Goal: Task Accomplishment & Management: Use online tool/utility

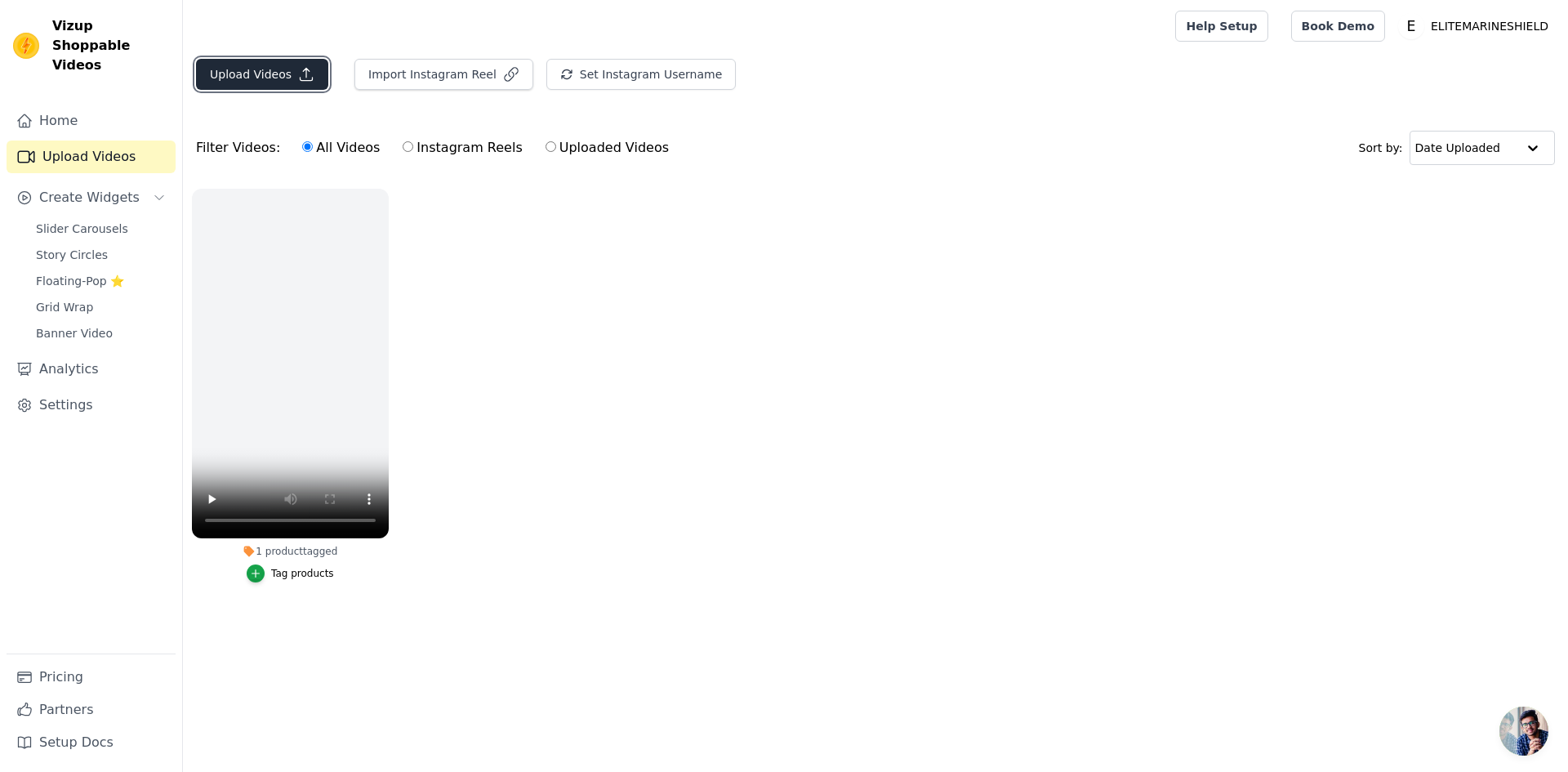
click at [249, 73] on button "Upload Videos" at bounding box center [261, 73] width 133 height 31
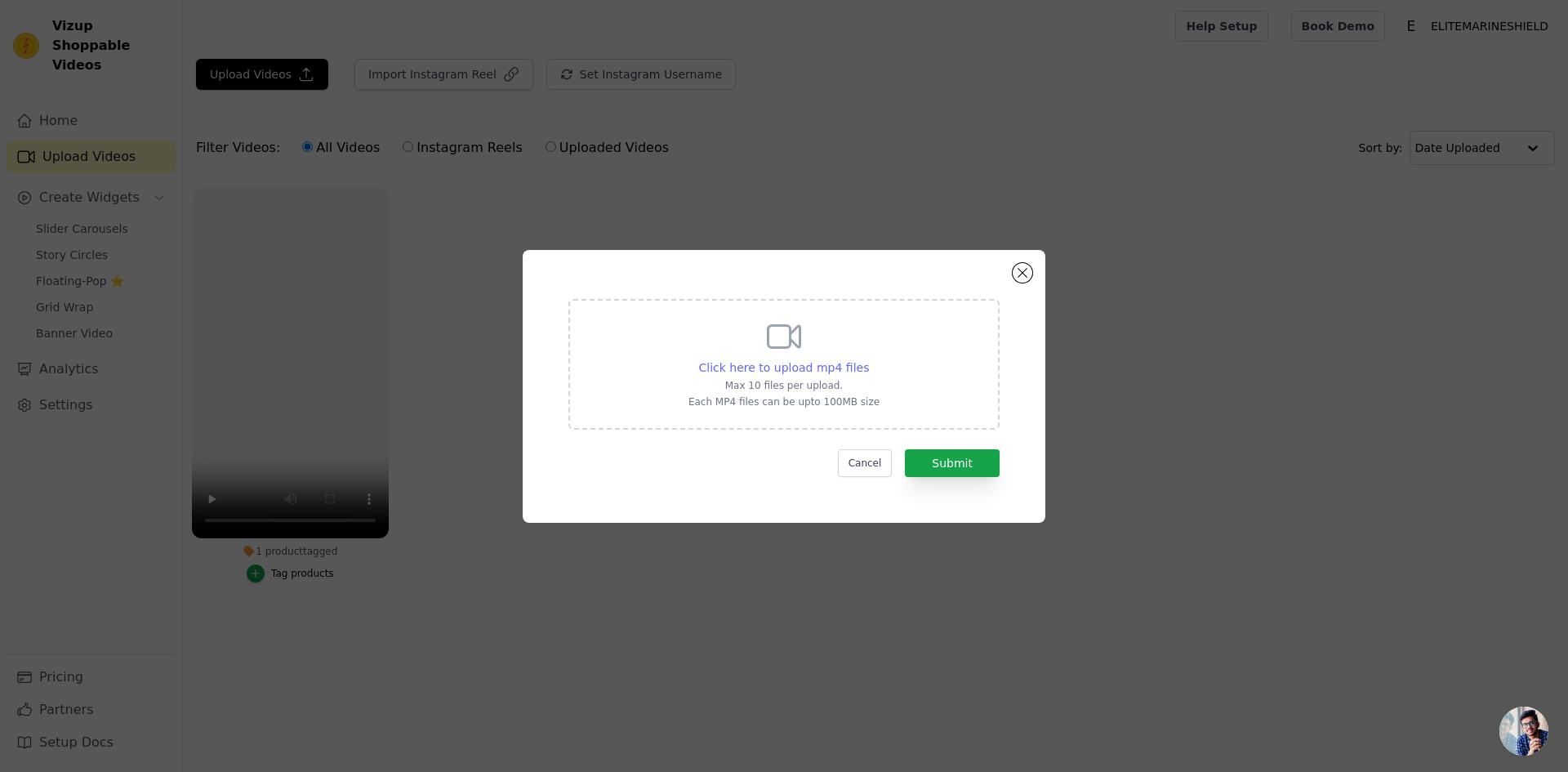
click at [757, 367] on span "Click here to upload mp4 files" at bounding box center [784, 367] width 171 height 13
click at [868, 360] on input "Click here to upload mp4 files Max 10 files per upload. Each MP4 files can be u…" at bounding box center [868, 359] width 1 height 1
type input "C:\fakepath\6008347_Woman_Person_1280x720.mp4"
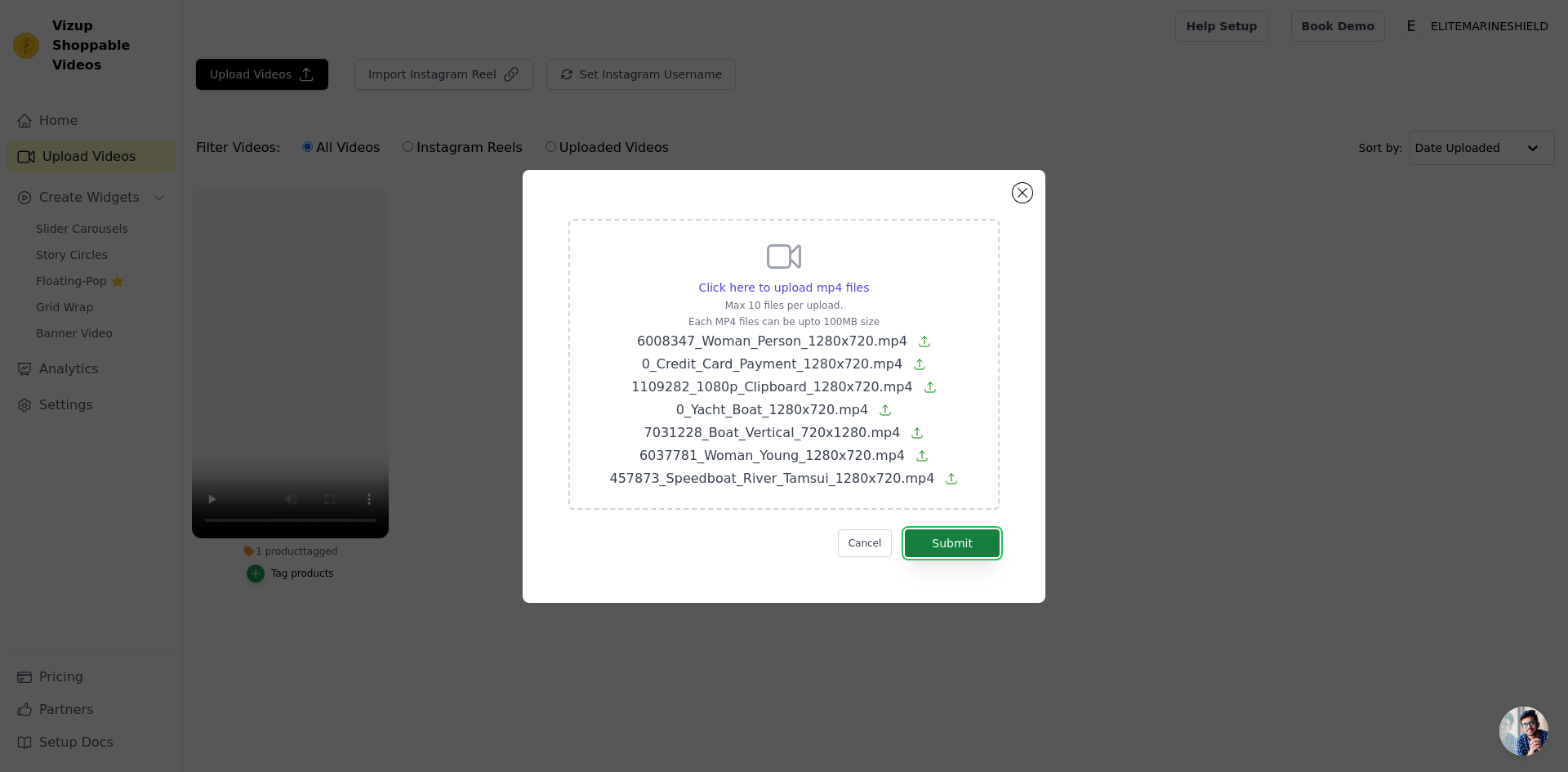
click at [954, 537] on button "Submit" at bounding box center [952, 543] width 95 height 28
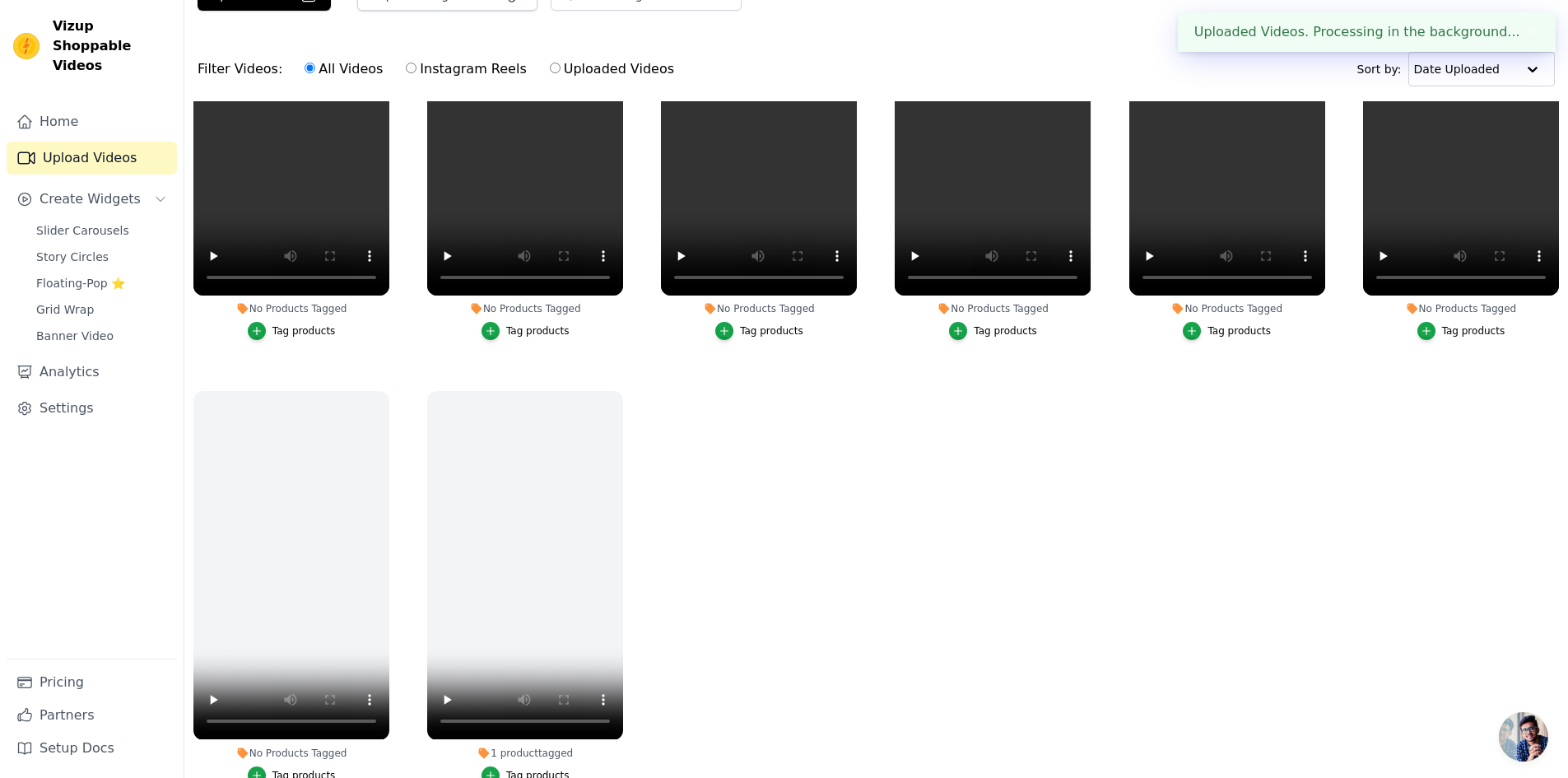
scroll to position [168, 0]
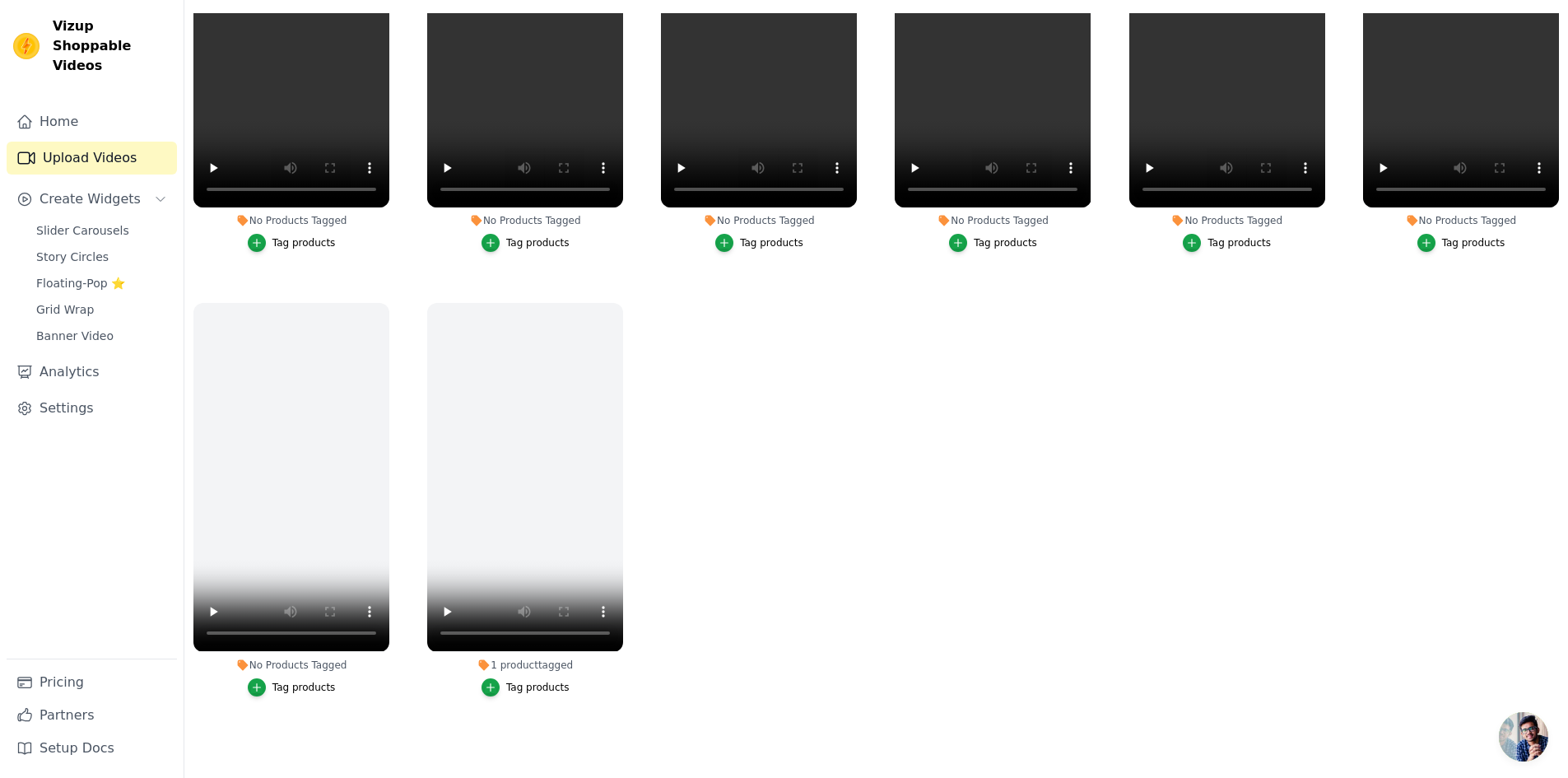
click at [946, 491] on ul "No Products Tagged Tag products No Products Tagged Tag products No Products Tag…" at bounding box center [876, 375] width 1384 height 725
click at [941, 474] on ul "No Products Tagged Tag products No Products Tagged Tag products No Products Tag…" at bounding box center [876, 375] width 1384 height 725
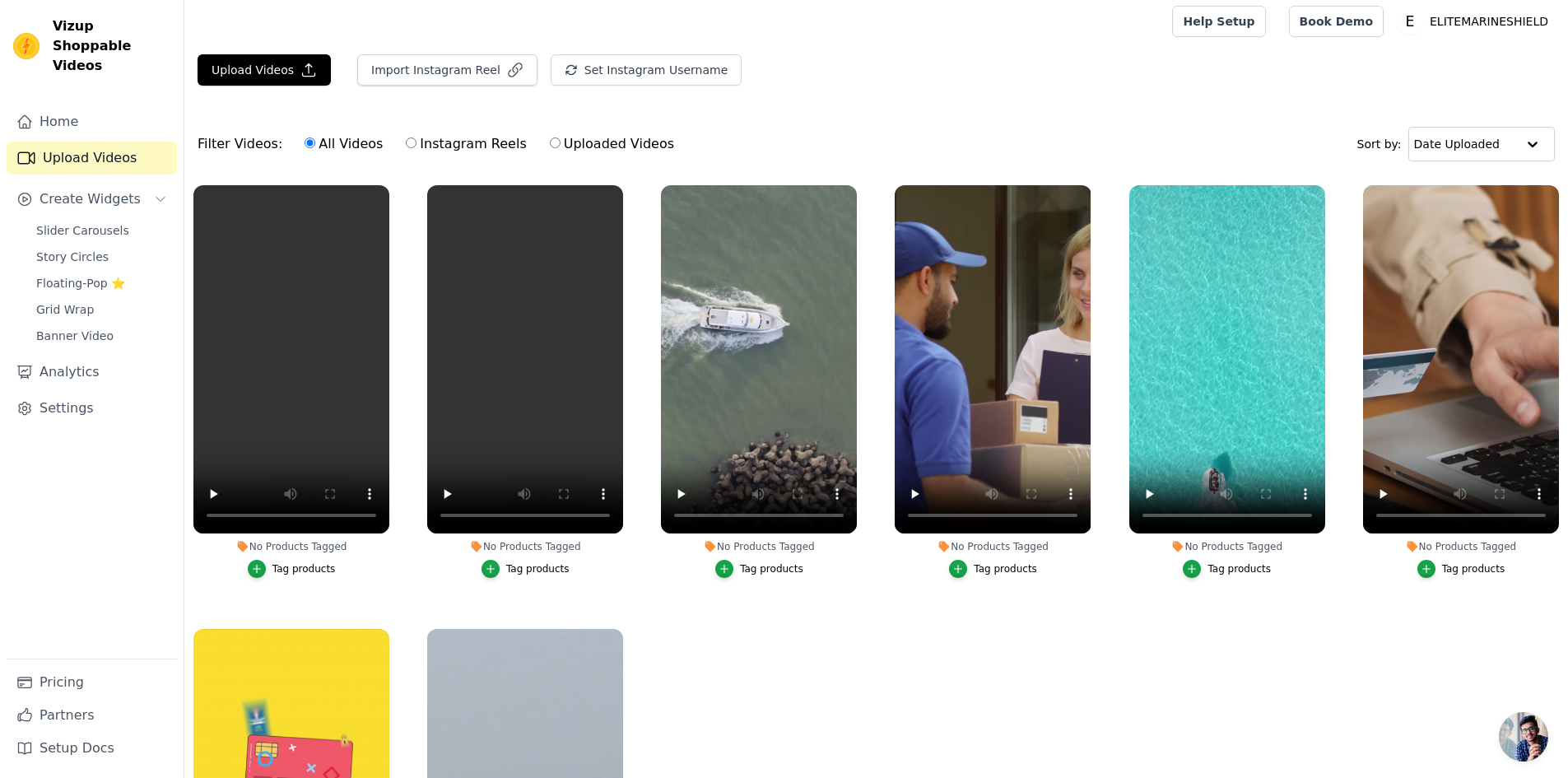
scroll to position [4, 0]
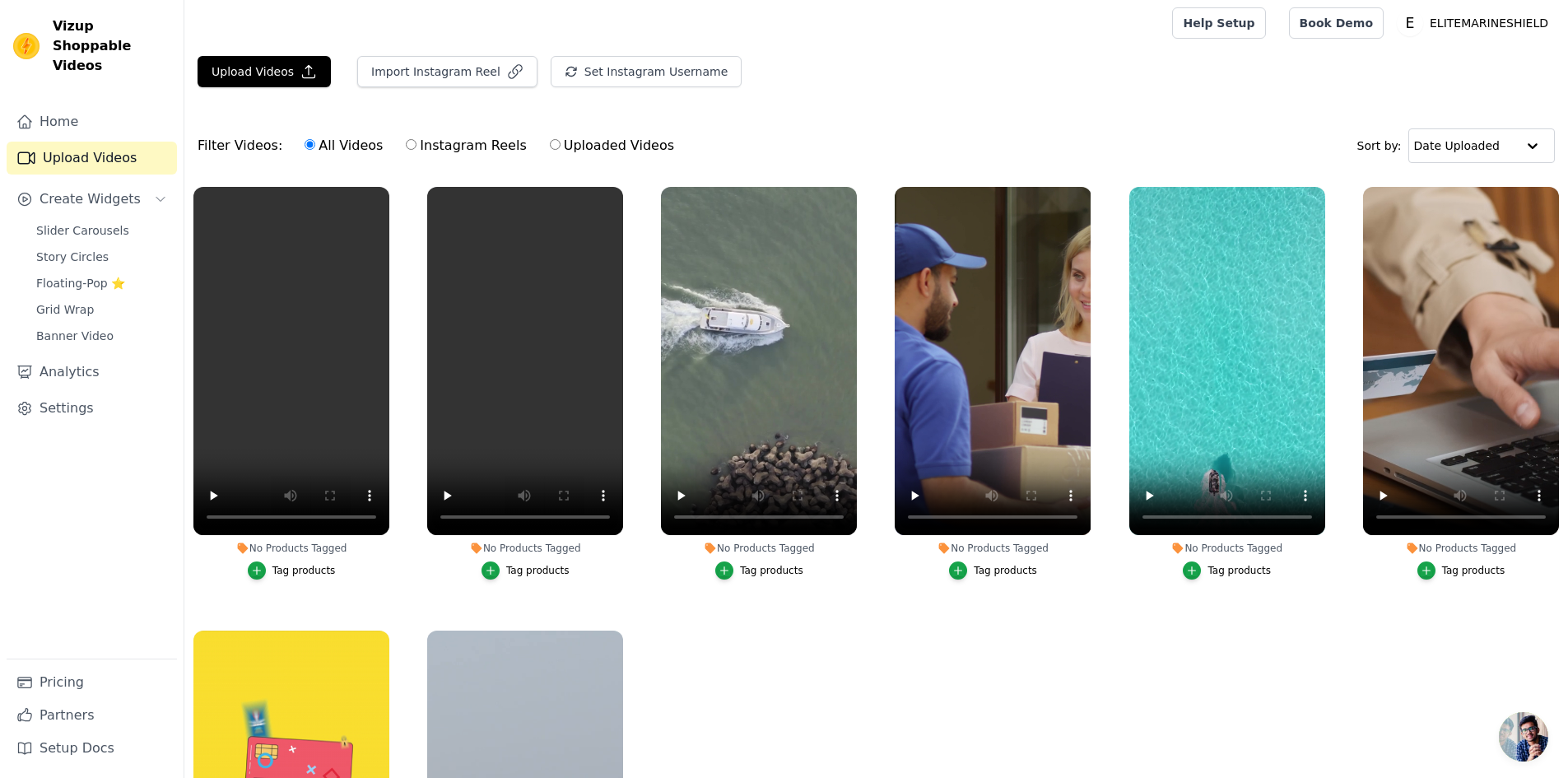
click at [1302, 103] on div "Upload Videos Import Instagram Reel Set Instagram Username Import Latest IG Ree…" at bounding box center [876, 479] width 1384 height 847
click at [865, 119] on div "Filter Videos: All Videos Instagram Reels Uploaded Videos Sort by: Date Uploaded" at bounding box center [876, 146] width 1384 height 64
click at [549, 142] on label "Uploaded Videos" at bounding box center [612, 145] width 126 height 21
click at [550, 142] on input "Uploaded Videos" at bounding box center [555, 144] width 10 height 10
radio input "true"
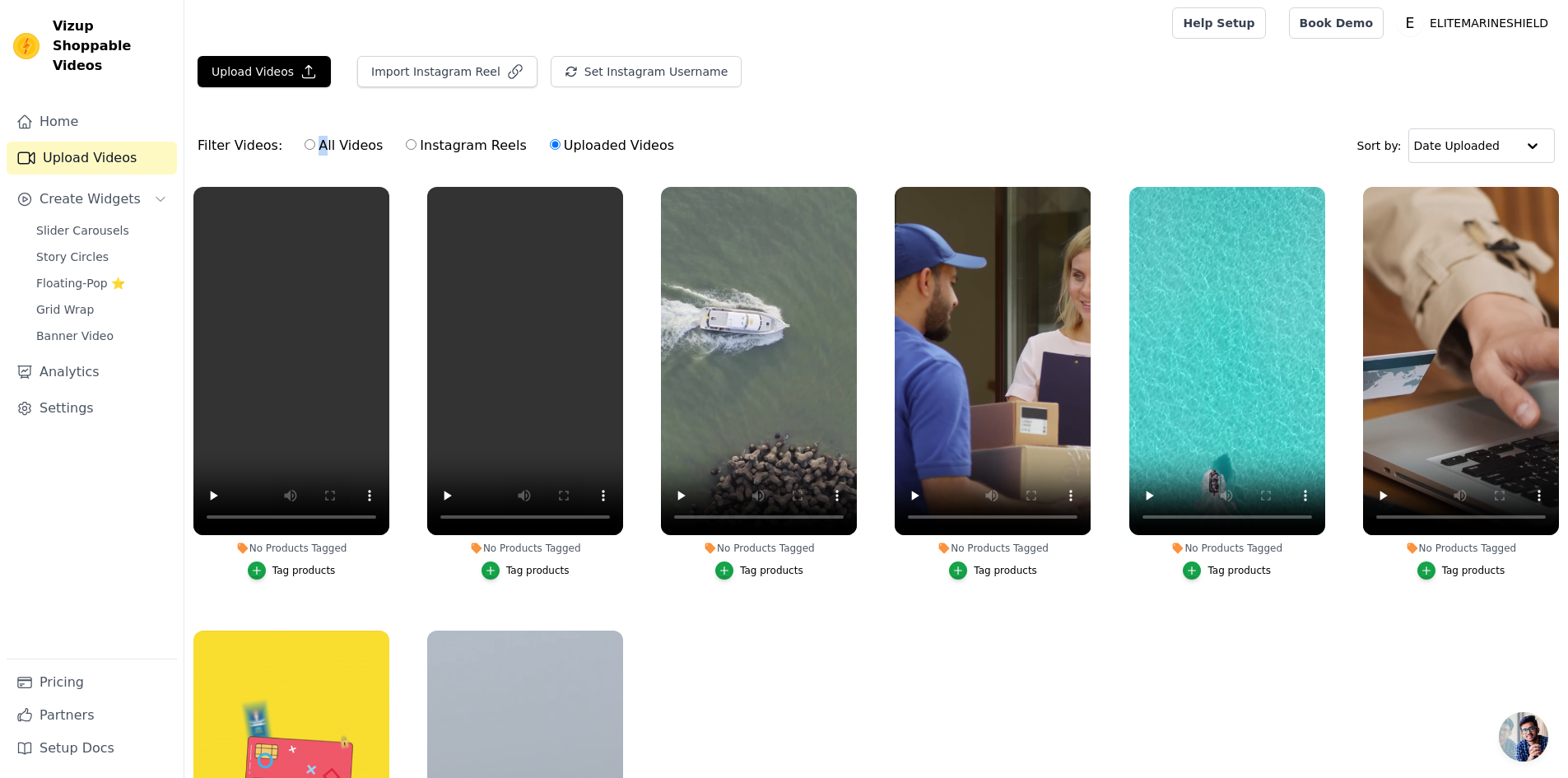
click at [309, 147] on label "All Videos" at bounding box center [343, 145] width 79 height 21
click at [306, 149] on label "All Videos" at bounding box center [343, 145] width 79 height 21
click at [306, 149] on input "All Videos" at bounding box center [309, 144] width 10 height 10
radio input "true"
click at [72, 222] on span "Slider Carousels" at bounding box center [83, 231] width 93 height 17
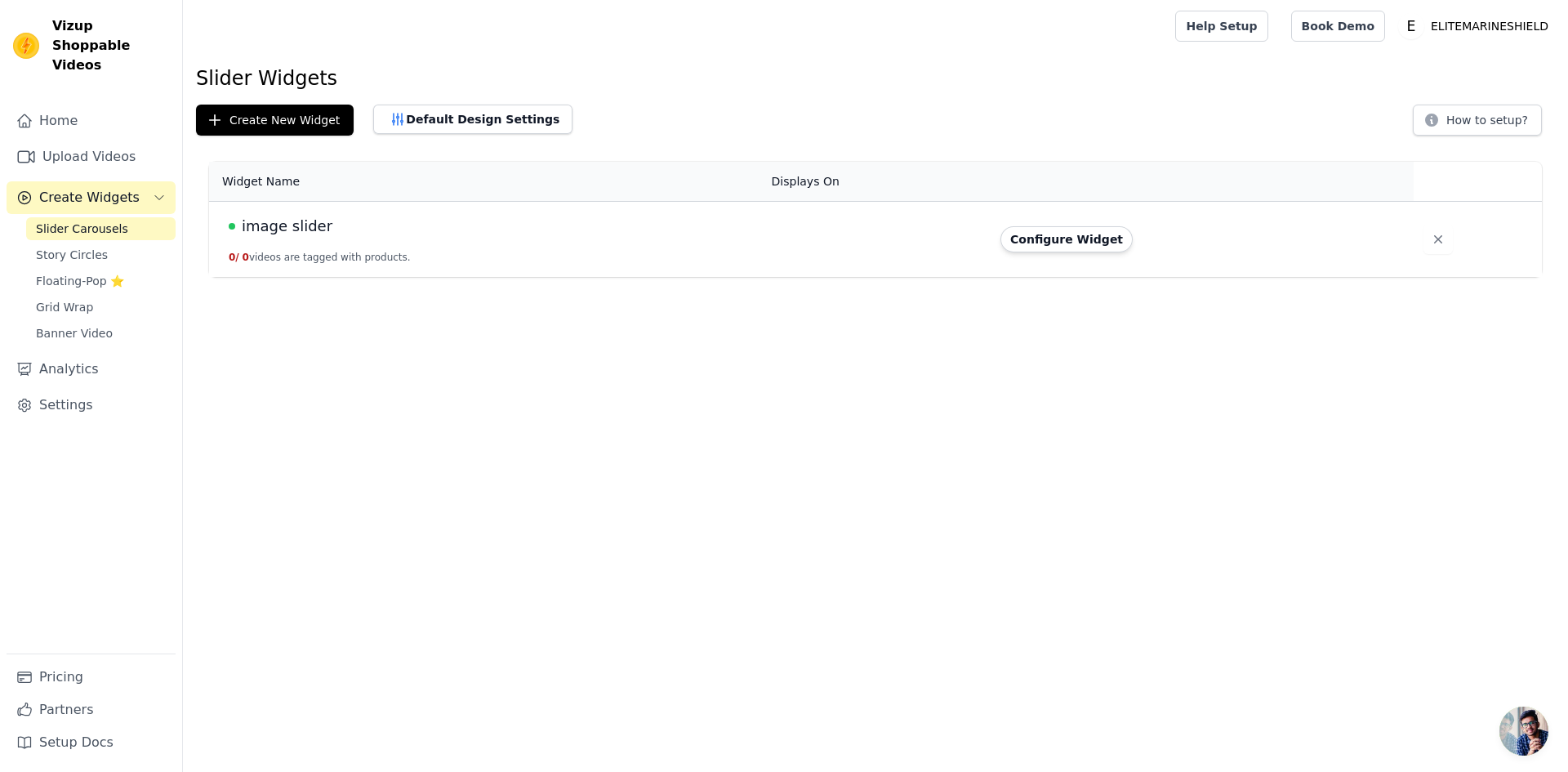
click at [362, 277] on html "Vizup Shoppable Videos Home Upload Videos Create Widgets Slider Carousels Story…" at bounding box center [784, 138] width 1568 height 277
click at [330, 242] on td "image slider 0 / 0 videos are tagged with products." at bounding box center [486, 240] width 552 height 76
click at [99, 325] on span "Banner Video" at bounding box center [74, 334] width 77 height 17
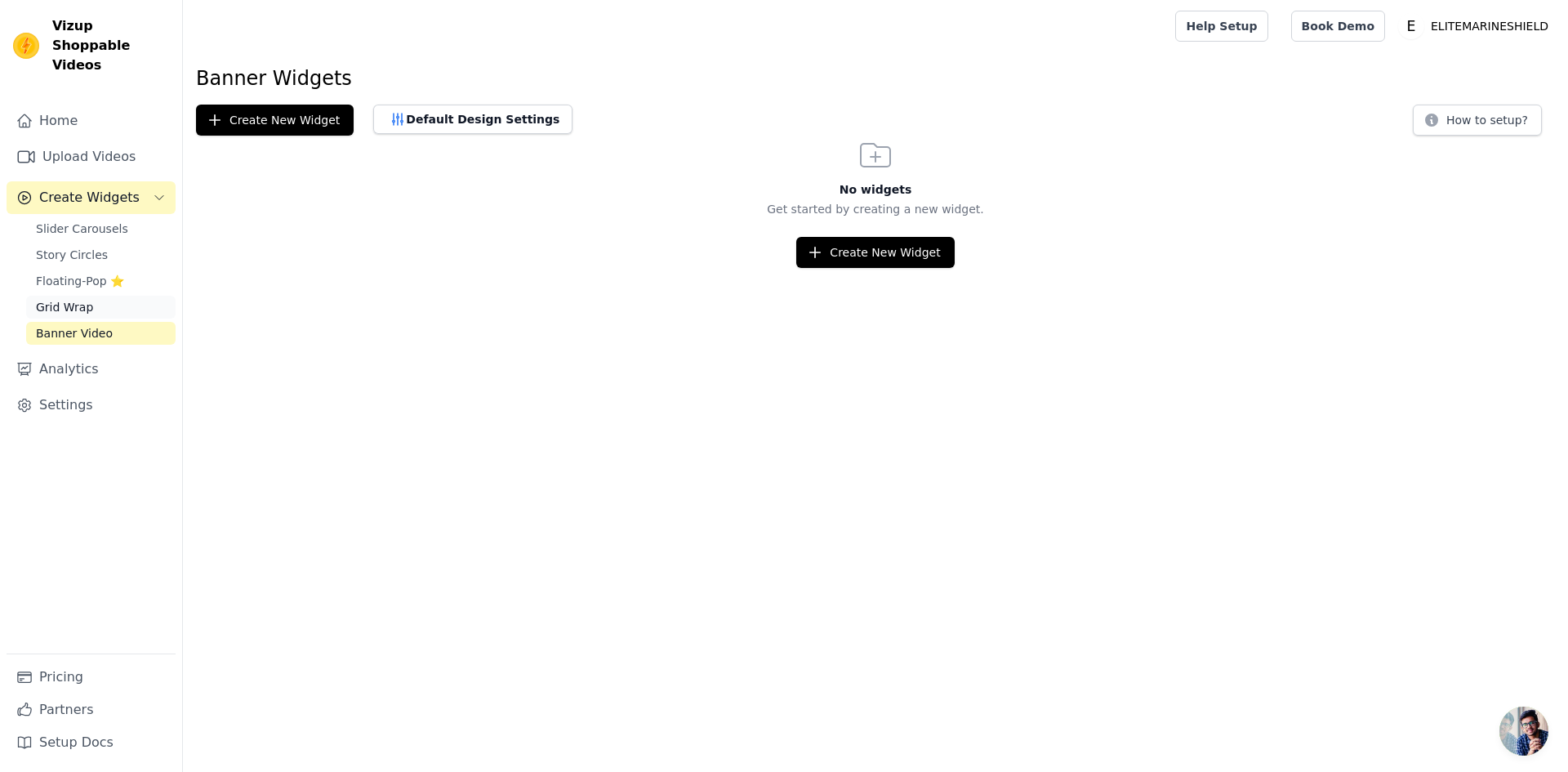
click at [75, 298] on span "Grid Wrap" at bounding box center [65, 307] width 57 height 17
click at [65, 272] on span "Floating-Pop ⭐" at bounding box center [80, 281] width 88 height 17
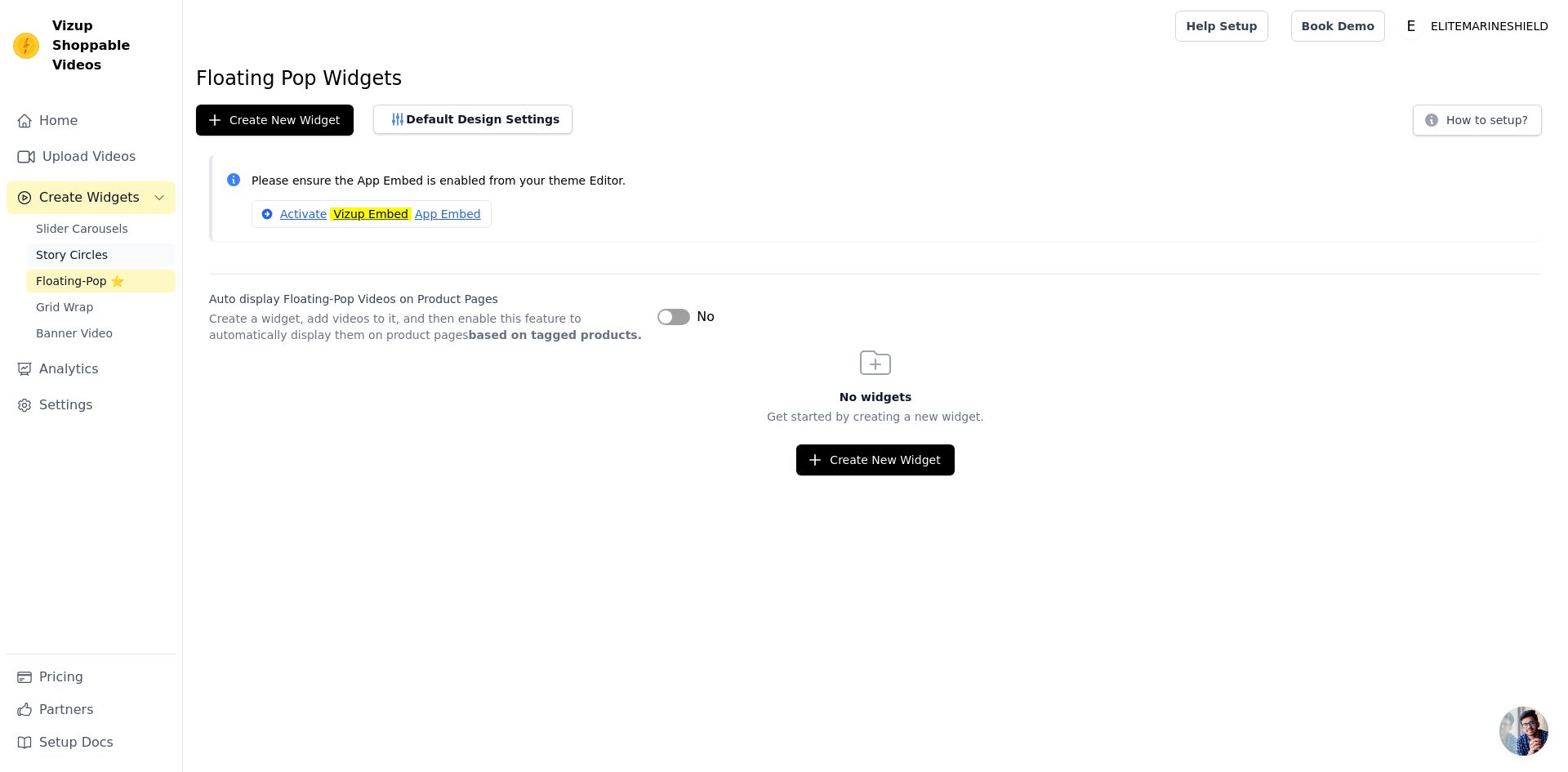
click at [70, 247] on span "Story Circles" at bounding box center [72, 255] width 72 height 17
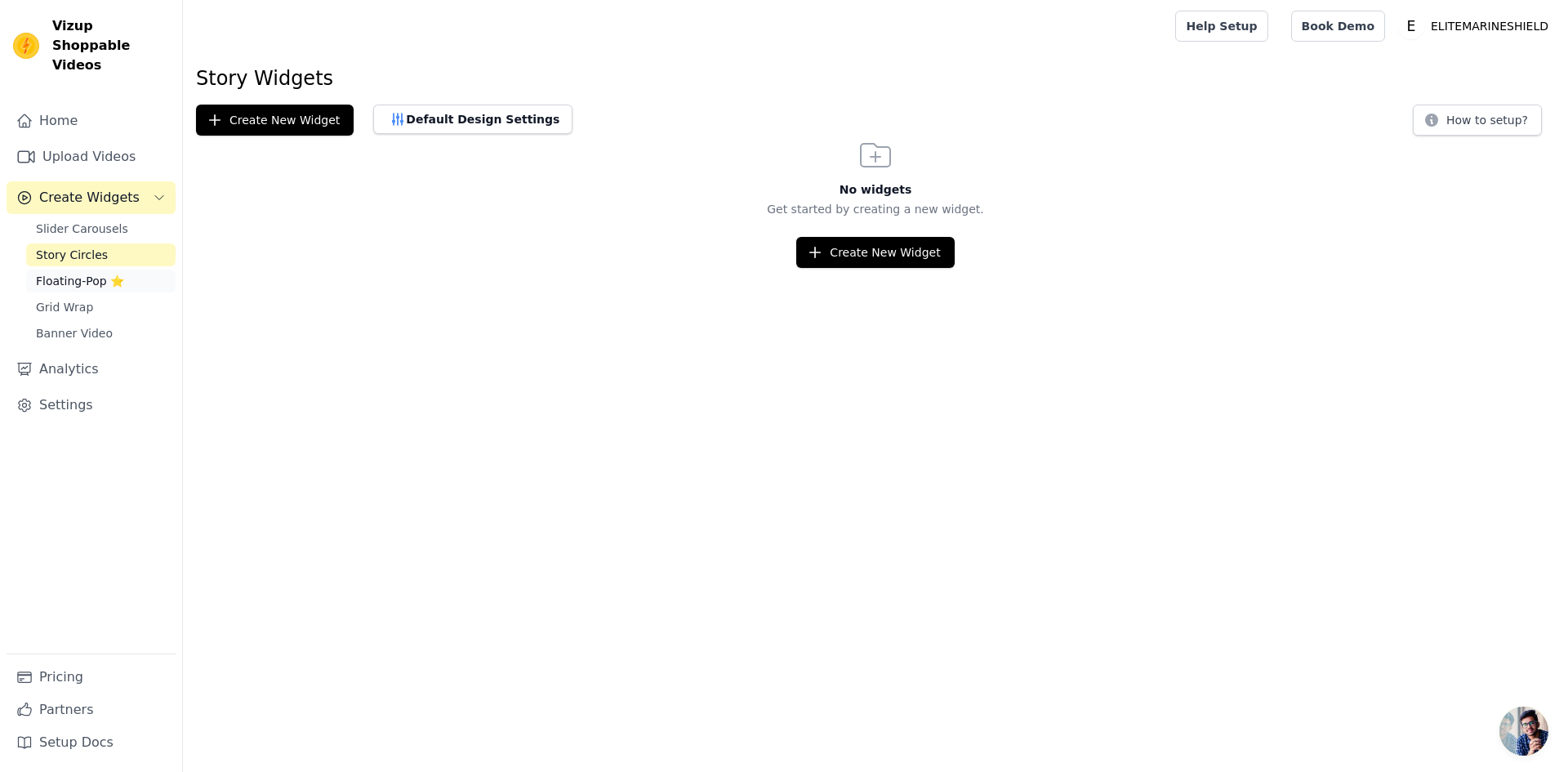
click at [63, 272] on span "Floating-Pop ⭐" at bounding box center [80, 281] width 88 height 17
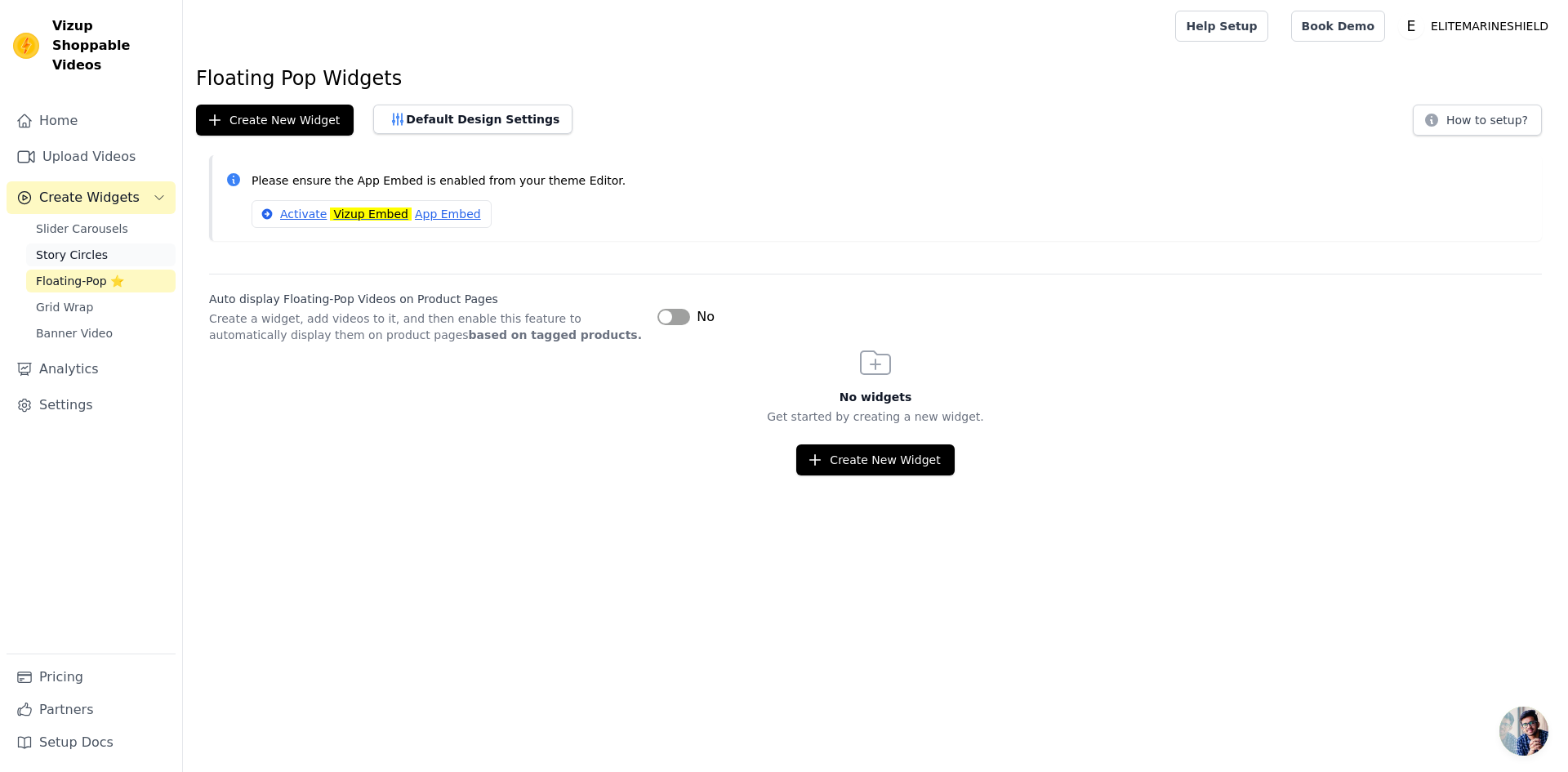
click at [69, 247] on span "Story Circles" at bounding box center [72, 255] width 72 height 17
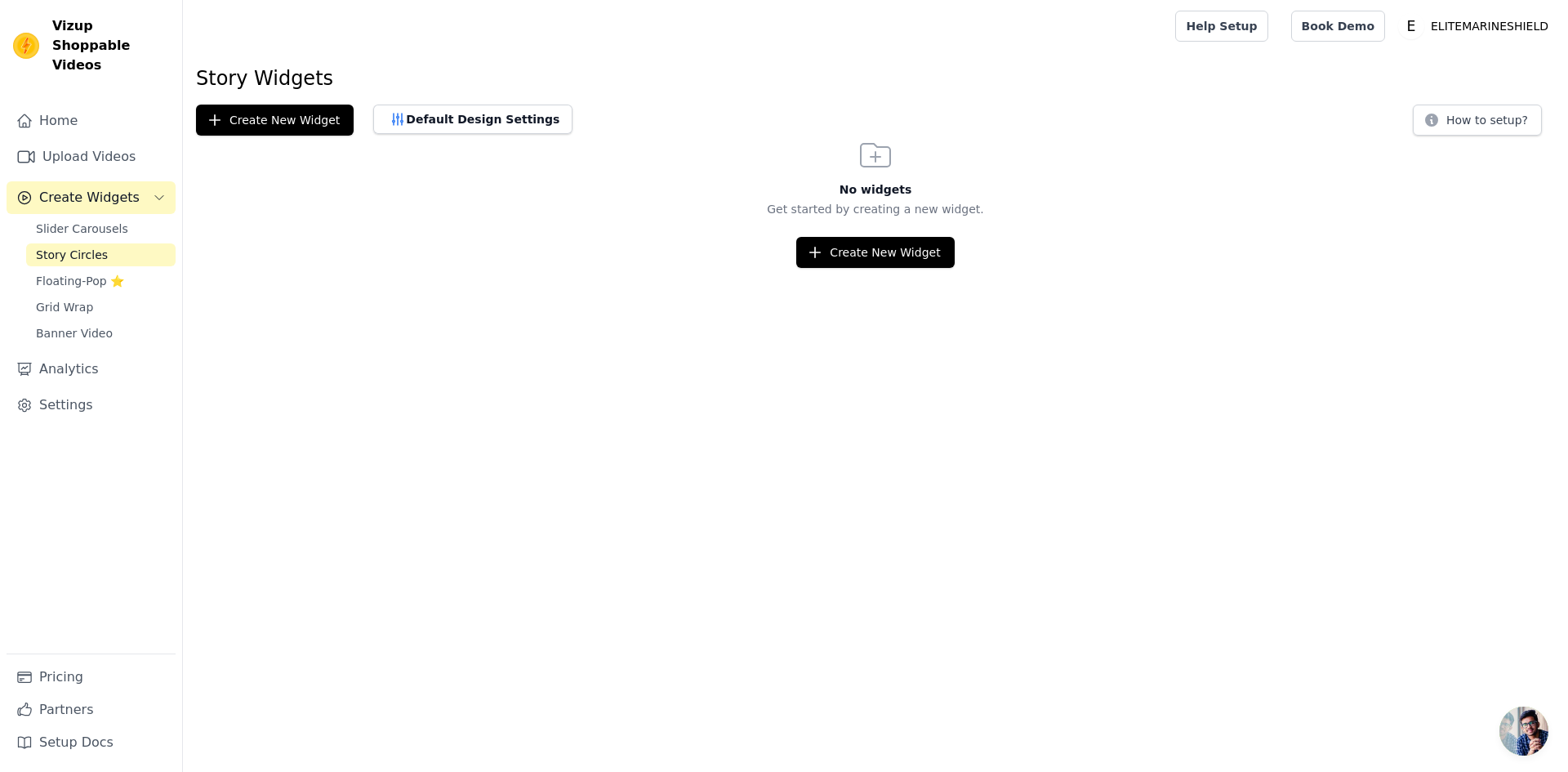
click at [73, 274] on div "Slider Carousels Story Circles Floating-Pop ⭐ Grid Wrap Banner Video" at bounding box center [100, 280] width 149 height 127
click at [73, 272] on span "Floating-Pop ⭐" at bounding box center [80, 281] width 88 height 17
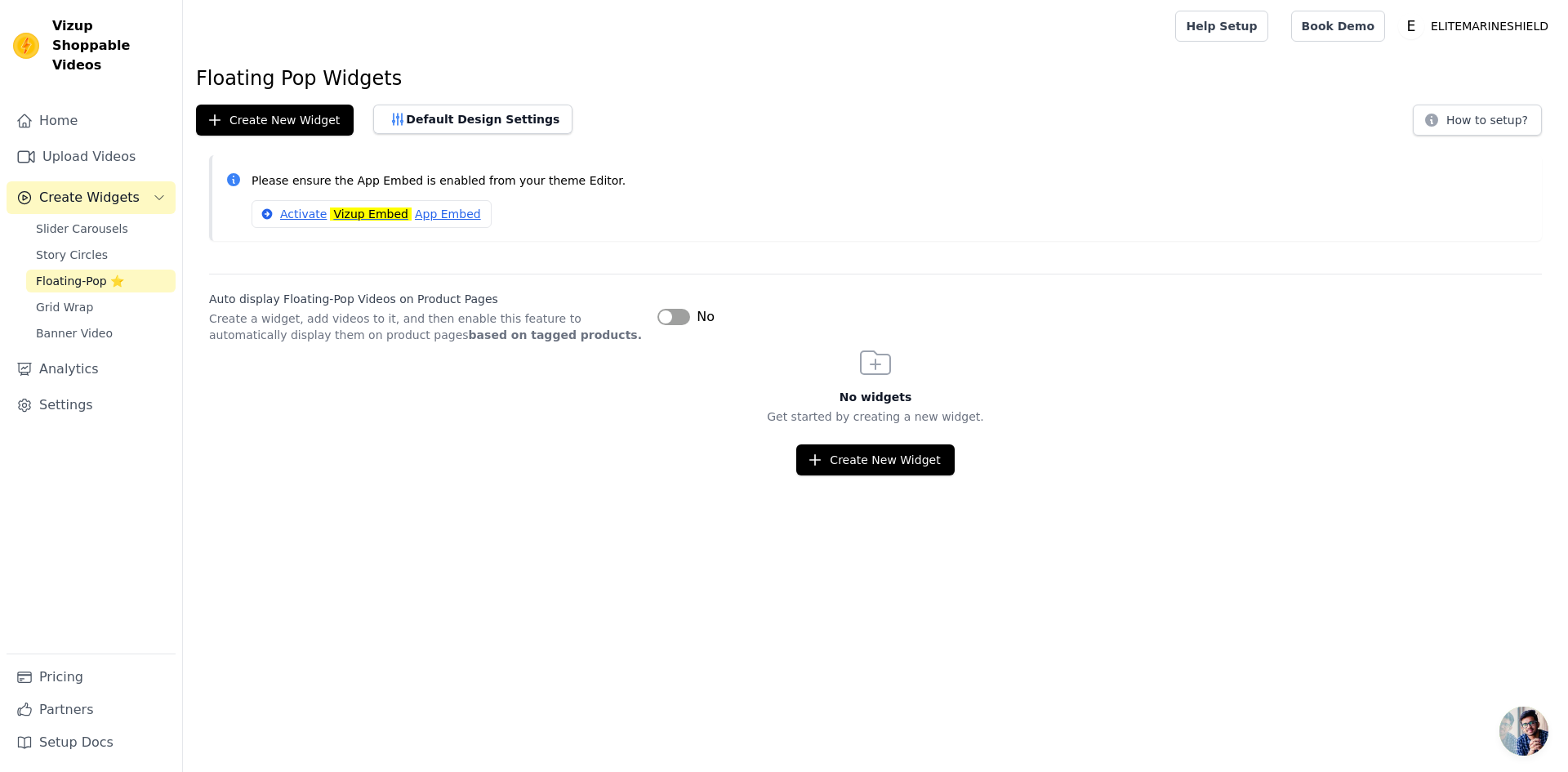
click at [675, 323] on button "Label" at bounding box center [673, 317] width 32 height 17
click at [82, 247] on span "Story Circles" at bounding box center [72, 255] width 72 height 17
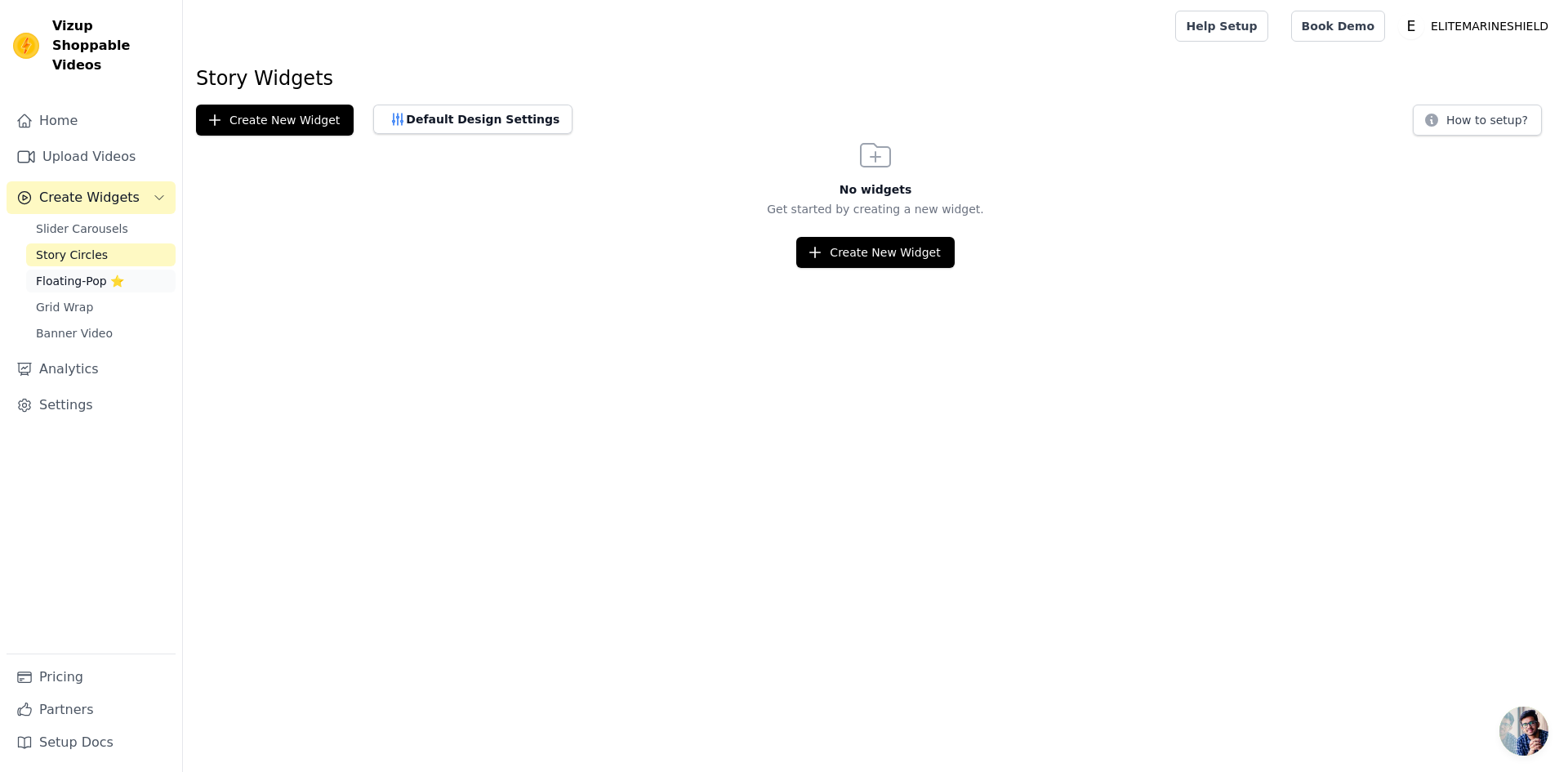
click at [83, 272] on span "Floating-Pop ⭐" at bounding box center [80, 281] width 88 height 17
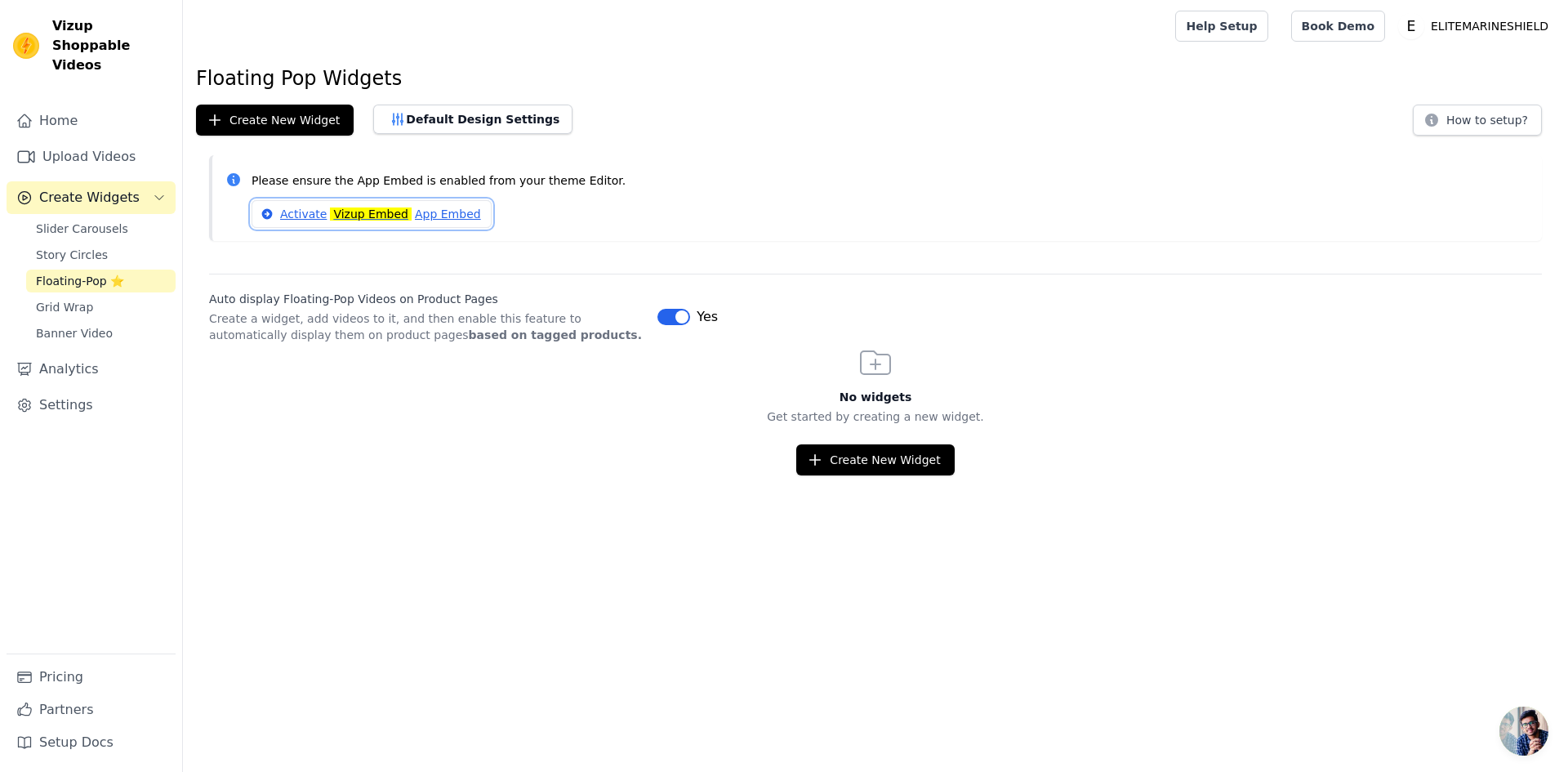
click at [375, 211] on mark "Vizup Embed" at bounding box center [371, 214] width 82 height 13
click at [65, 221] on span "Slider Carousels" at bounding box center [82, 229] width 93 height 17
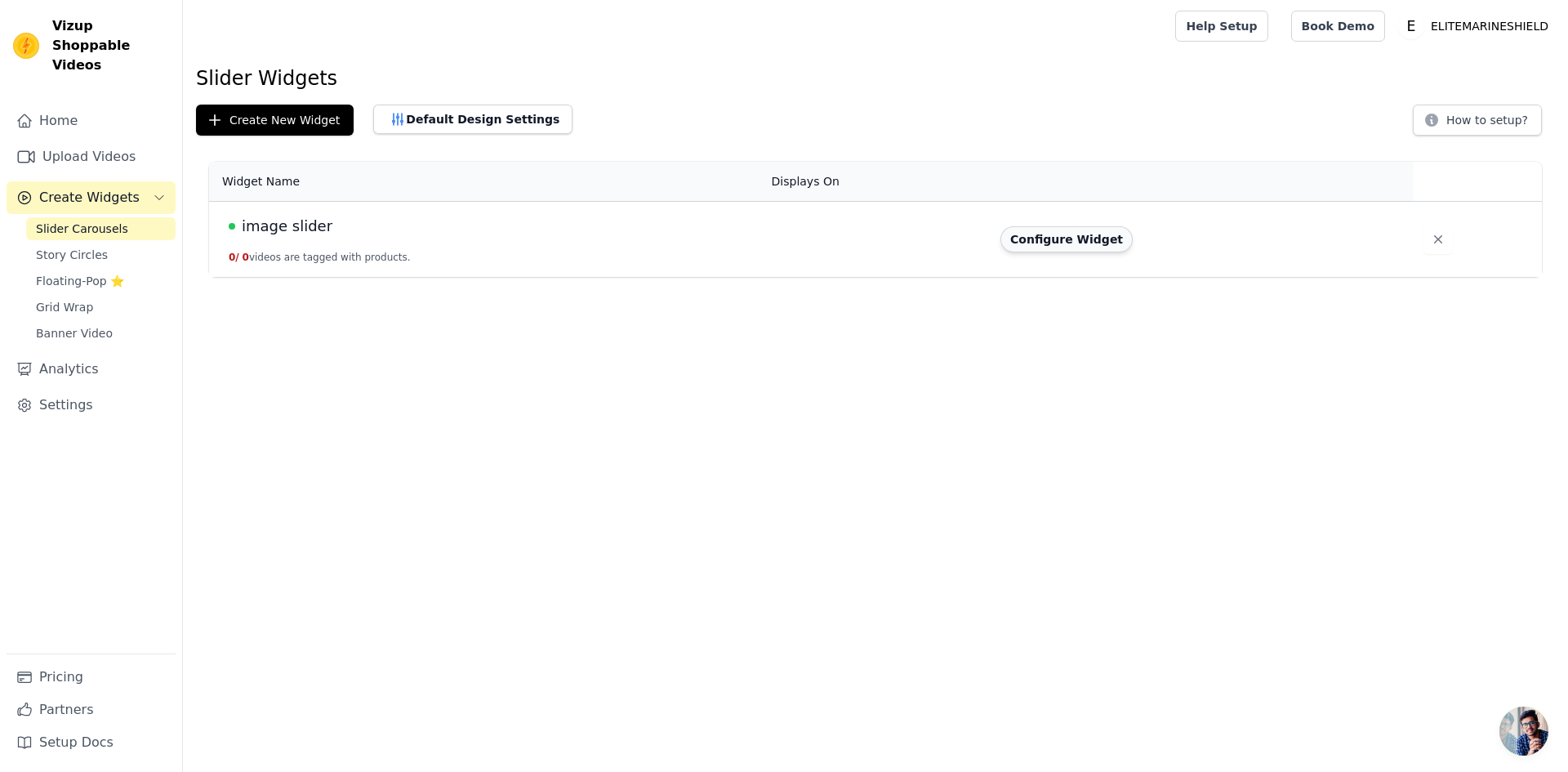
click at [1085, 237] on button "Configure Widget" at bounding box center [1066, 239] width 133 height 26
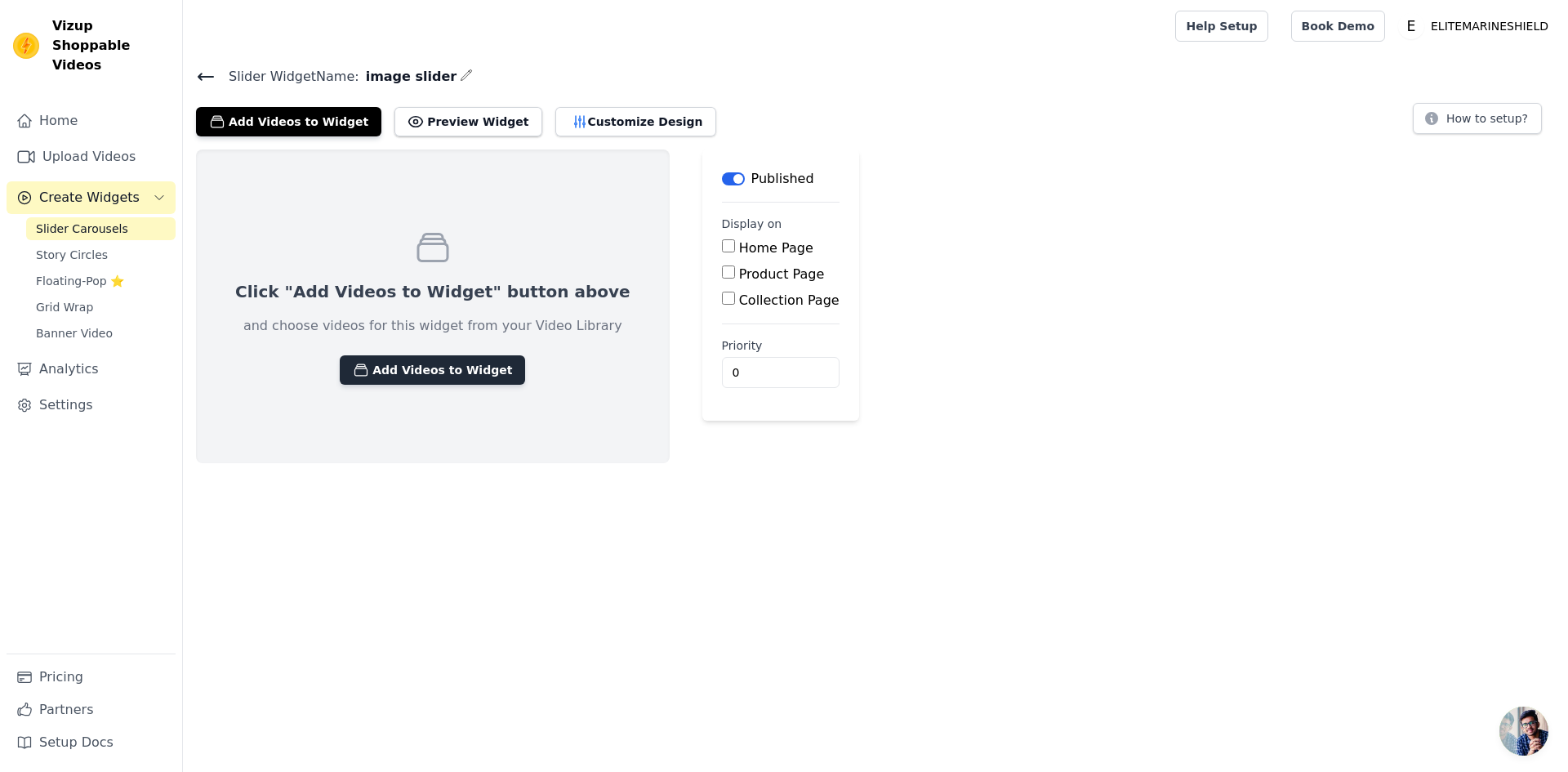
click at [389, 370] on button "Add Videos to Widget" at bounding box center [433, 370] width 185 height 30
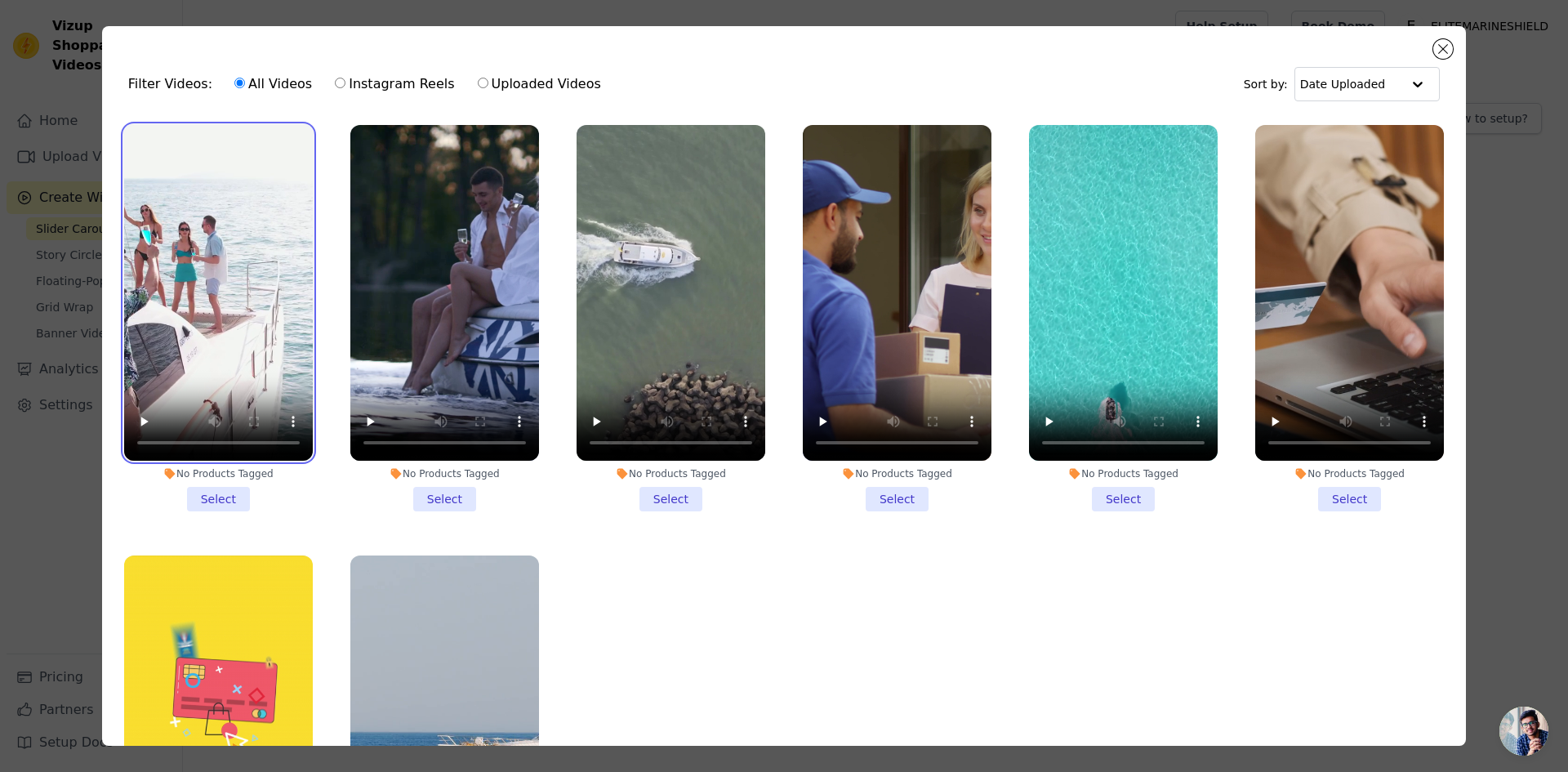
click at [240, 300] on video at bounding box center [219, 293] width 189 height 335
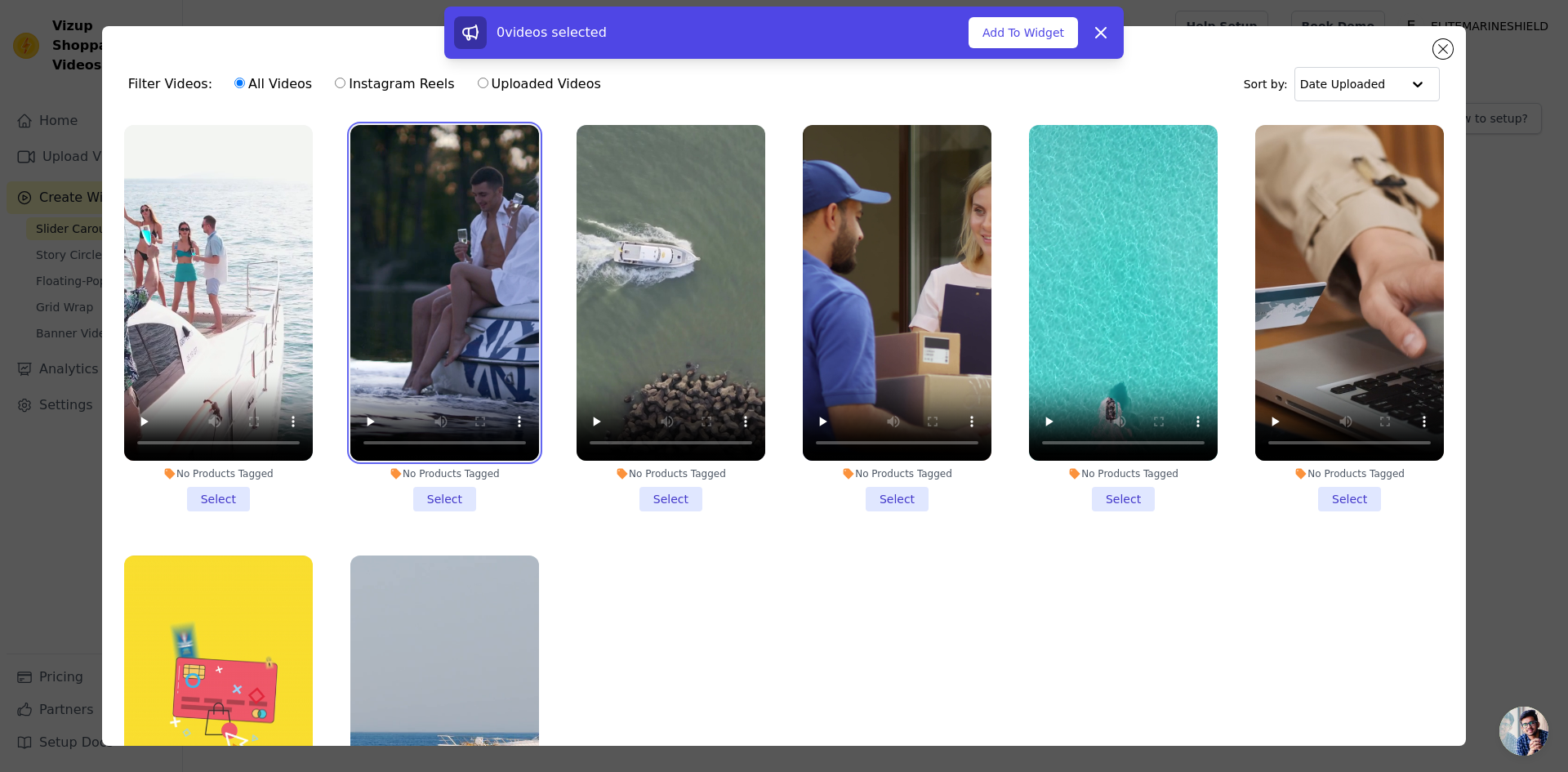
click at [376, 332] on video at bounding box center [445, 293] width 189 height 335
click at [223, 491] on li "No Products Tagged Select" at bounding box center [219, 318] width 189 height 386
click at [0, 0] on input "No Products Tagged Select" at bounding box center [0, 0] width 0 height 0
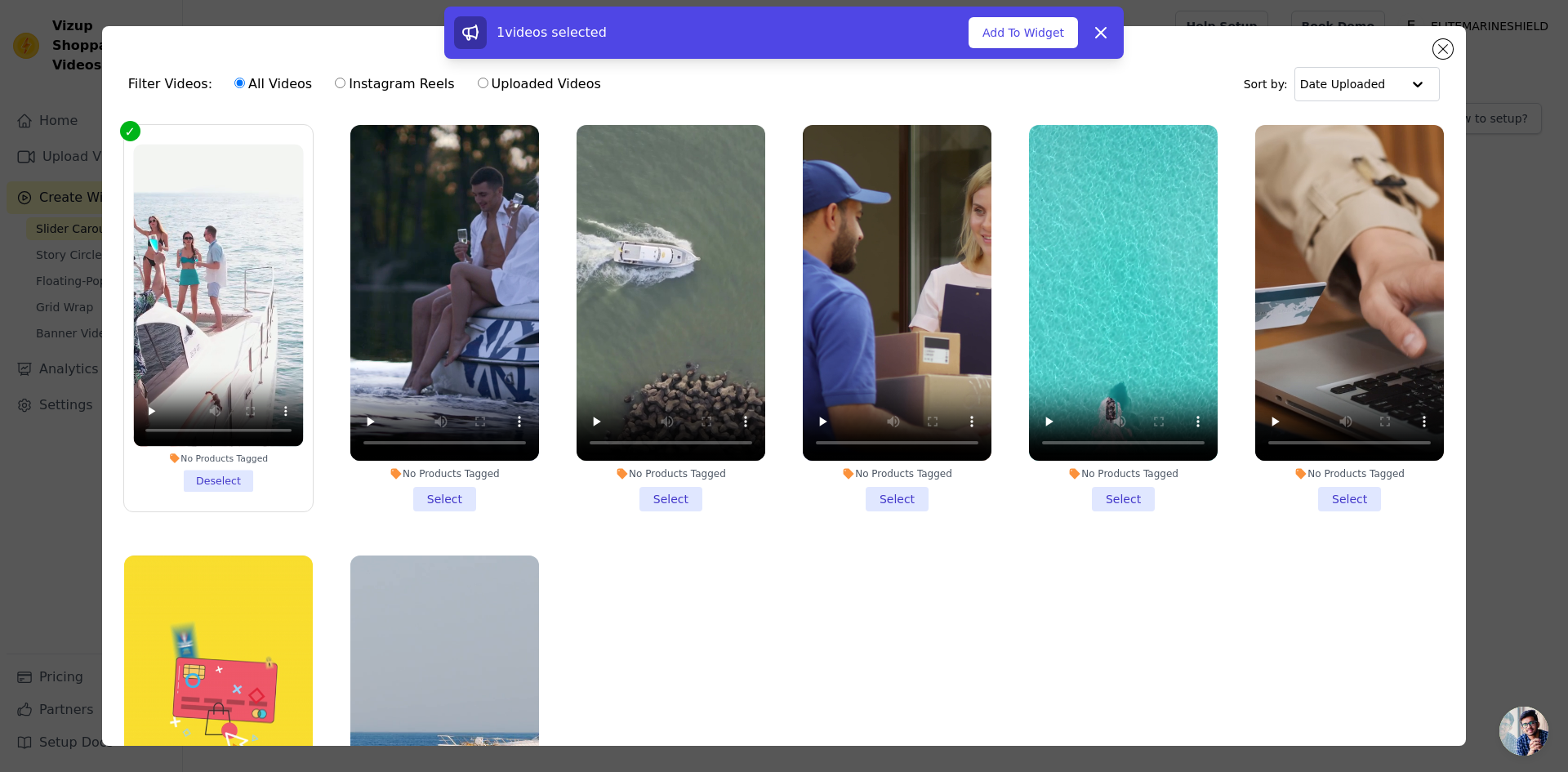
click at [413, 488] on li "No Products Tagged Select" at bounding box center [445, 318] width 189 height 386
click at [0, 0] on input "No Products Tagged Select" at bounding box center [0, 0] width 0 height 0
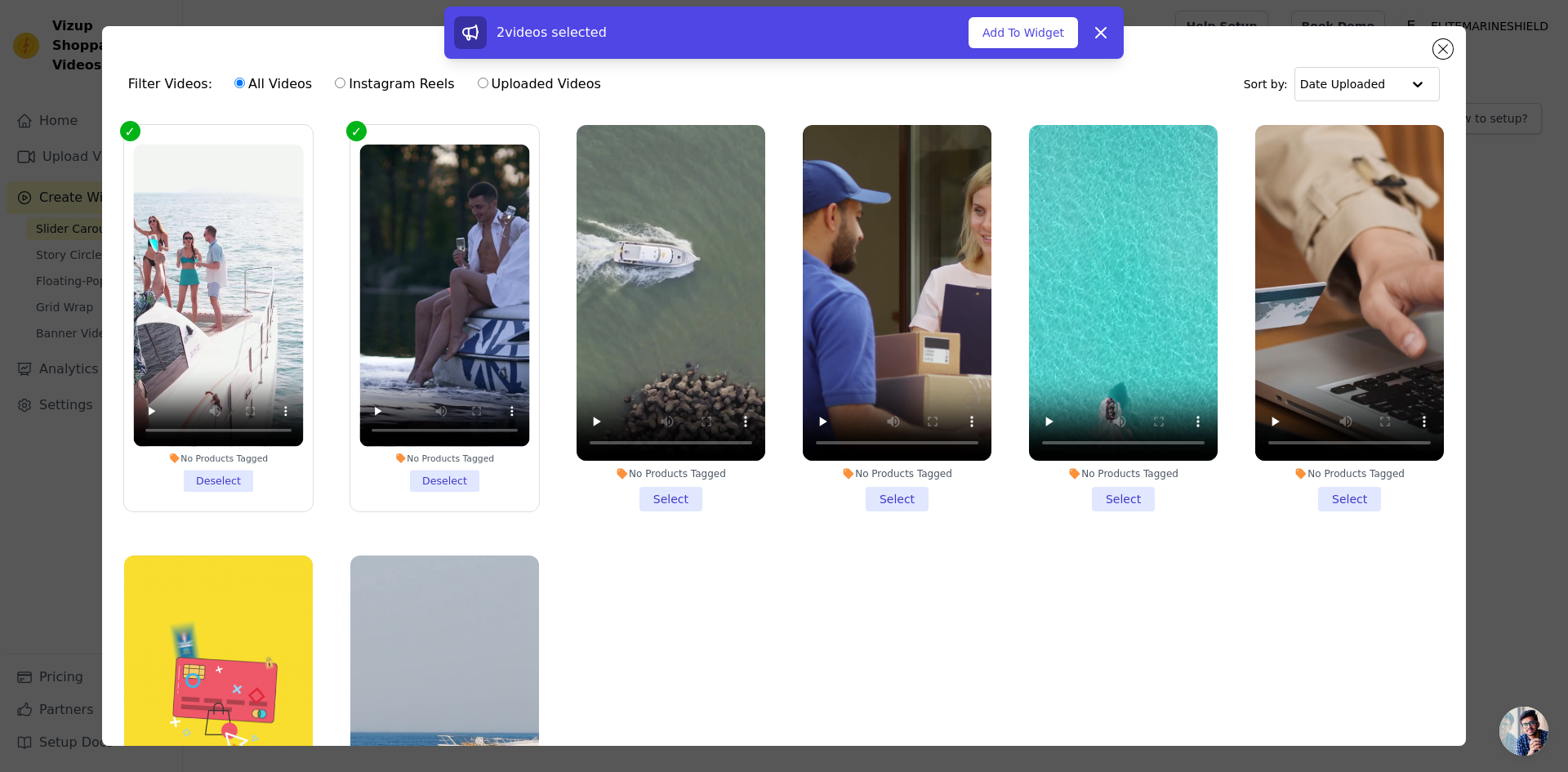
click at [675, 486] on li "No Products Tagged Select" at bounding box center [671, 318] width 189 height 386
click at [0, 0] on input "No Products Tagged Select" at bounding box center [0, 0] width 0 height 0
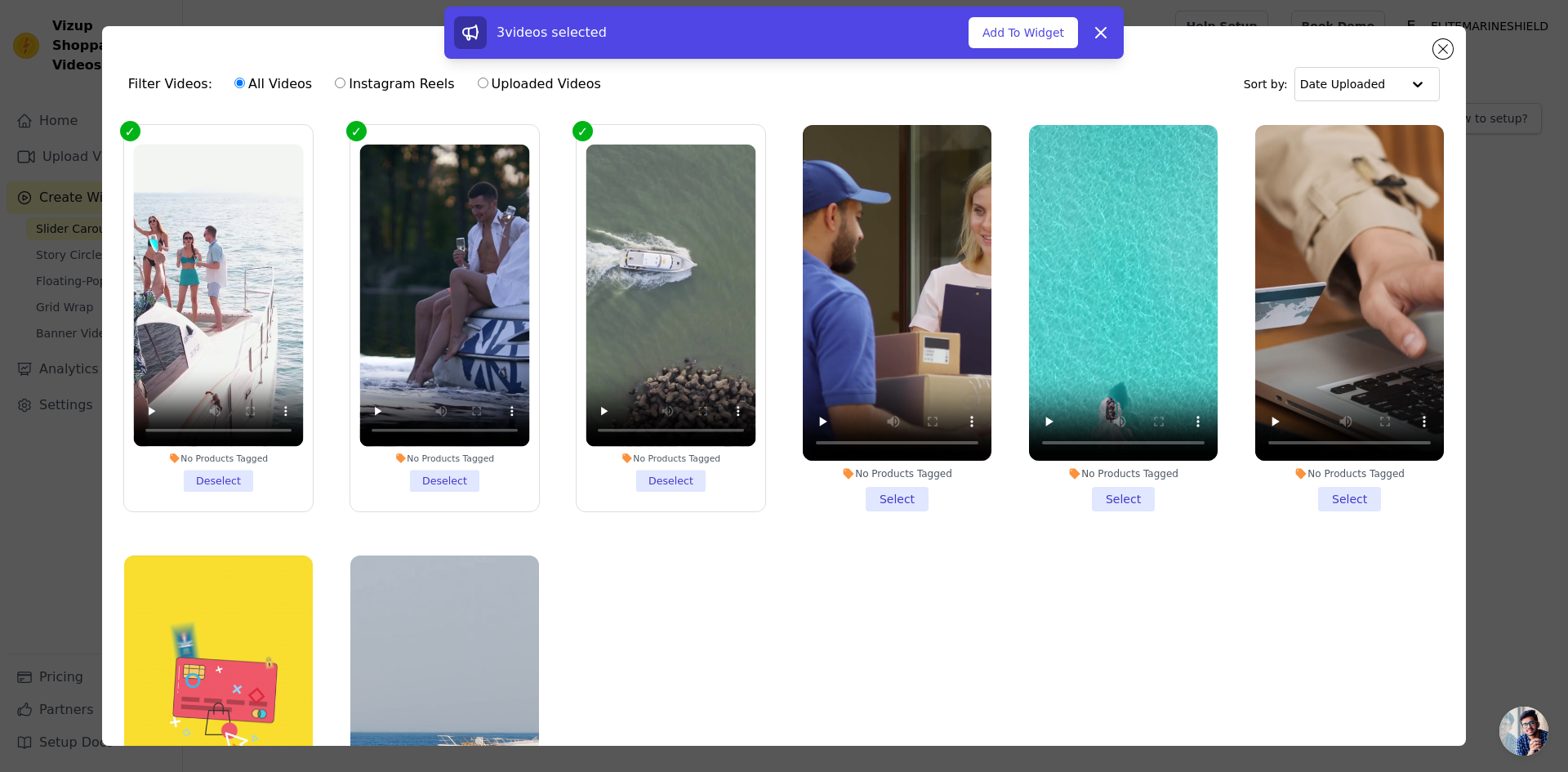
click at [896, 494] on li "No Products Tagged Select" at bounding box center [897, 318] width 189 height 386
click at [0, 0] on input "No Products Tagged Select" at bounding box center [0, 0] width 0 height 0
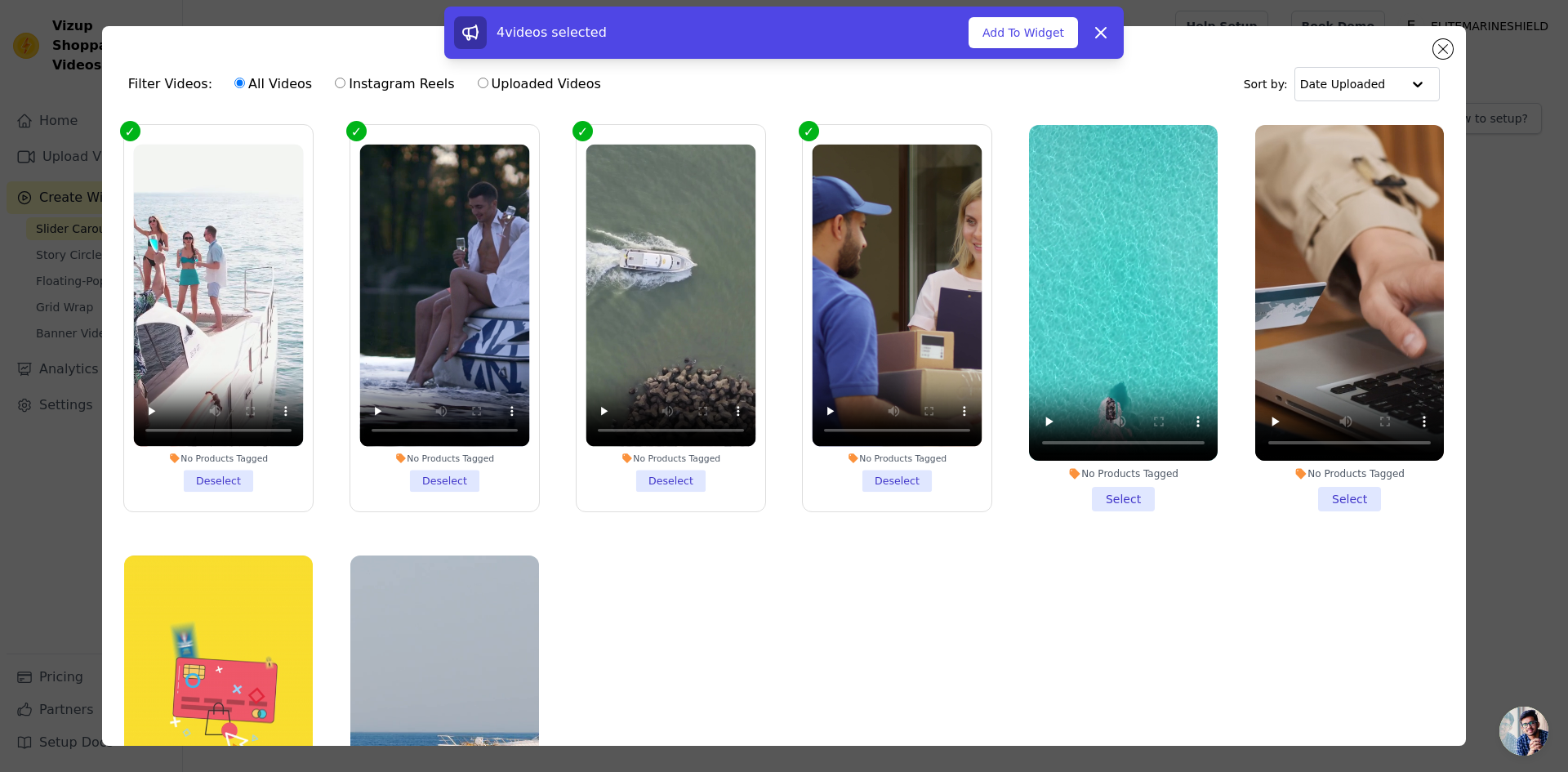
click at [424, 475] on li "No Products Tagged Deselect" at bounding box center [444, 318] width 170 height 347
click at [0, 0] on input "No Products Tagged Deselect" at bounding box center [0, 0] width 0 height 0
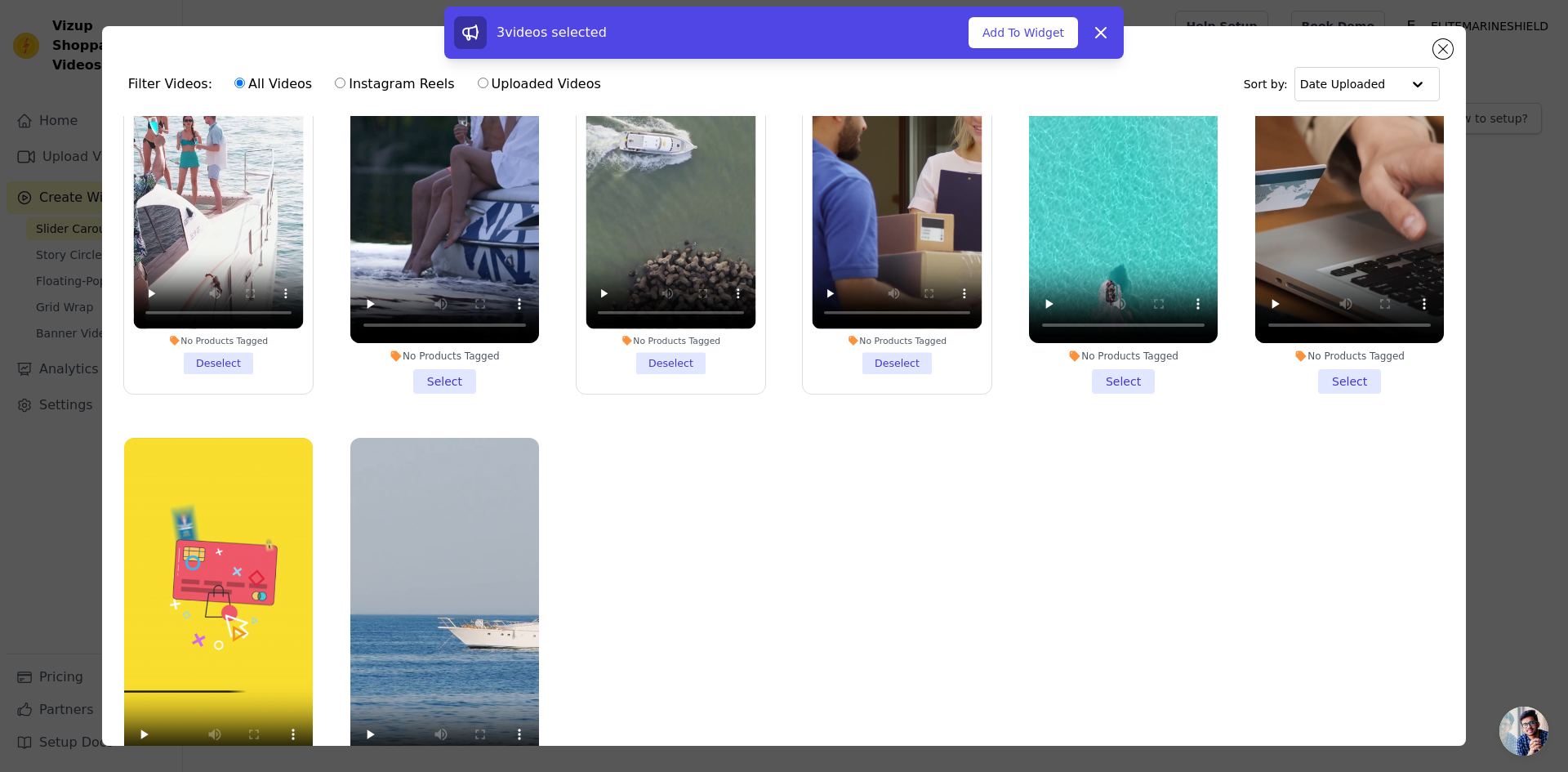
scroll to position [137, 0]
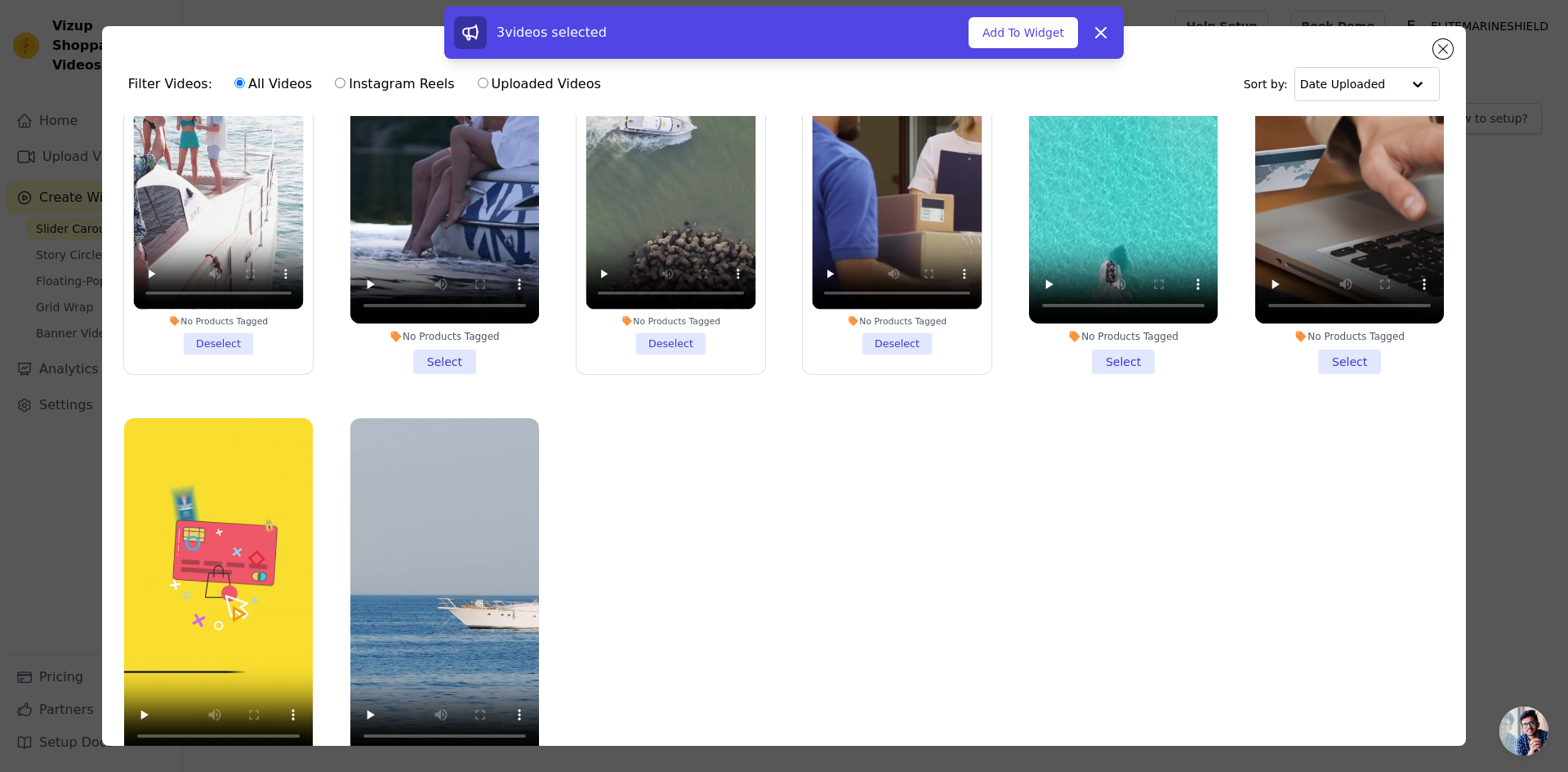
click at [1338, 357] on li "No Products Tagged Select" at bounding box center [1349, 181] width 189 height 386
click at [0, 0] on input "No Products Tagged Select" at bounding box center [0, 0] width 0 height 0
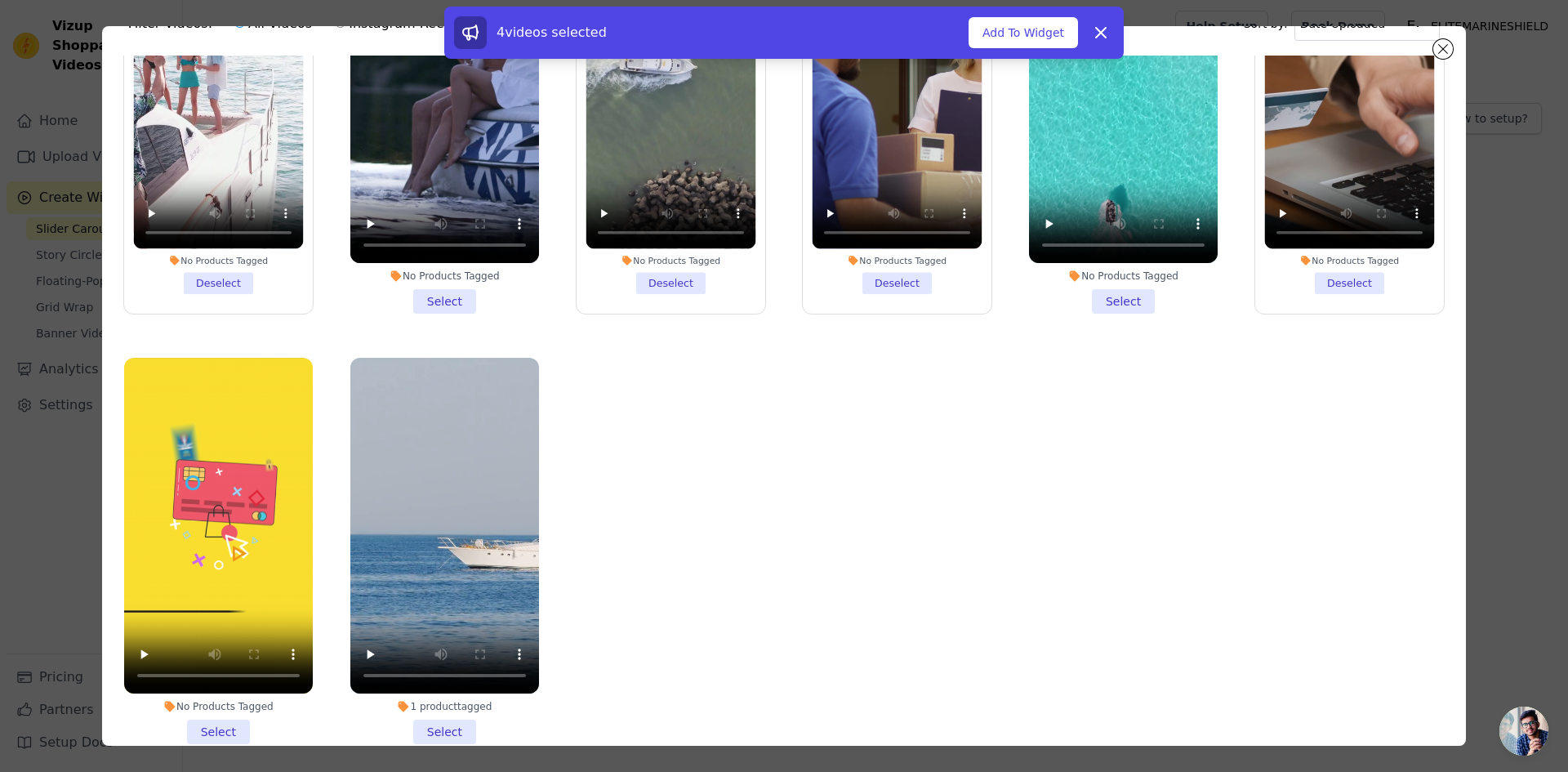
scroll to position [142, 0]
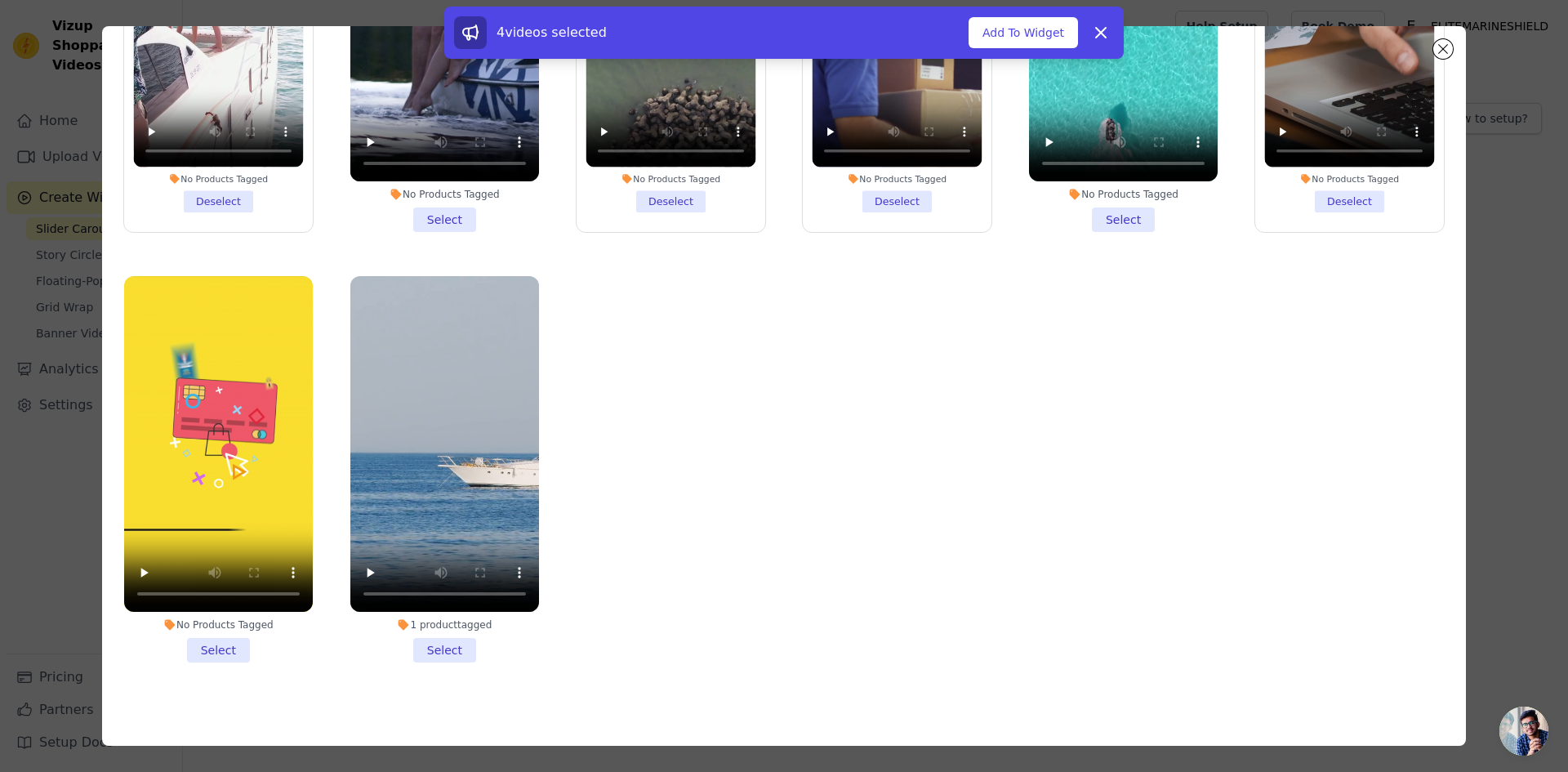
click at [221, 638] on li "No Products Tagged Select" at bounding box center [219, 469] width 189 height 386
click at [0, 0] on input "No Products Tagged Select" at bounding box center [0, 0] width 0 height 0
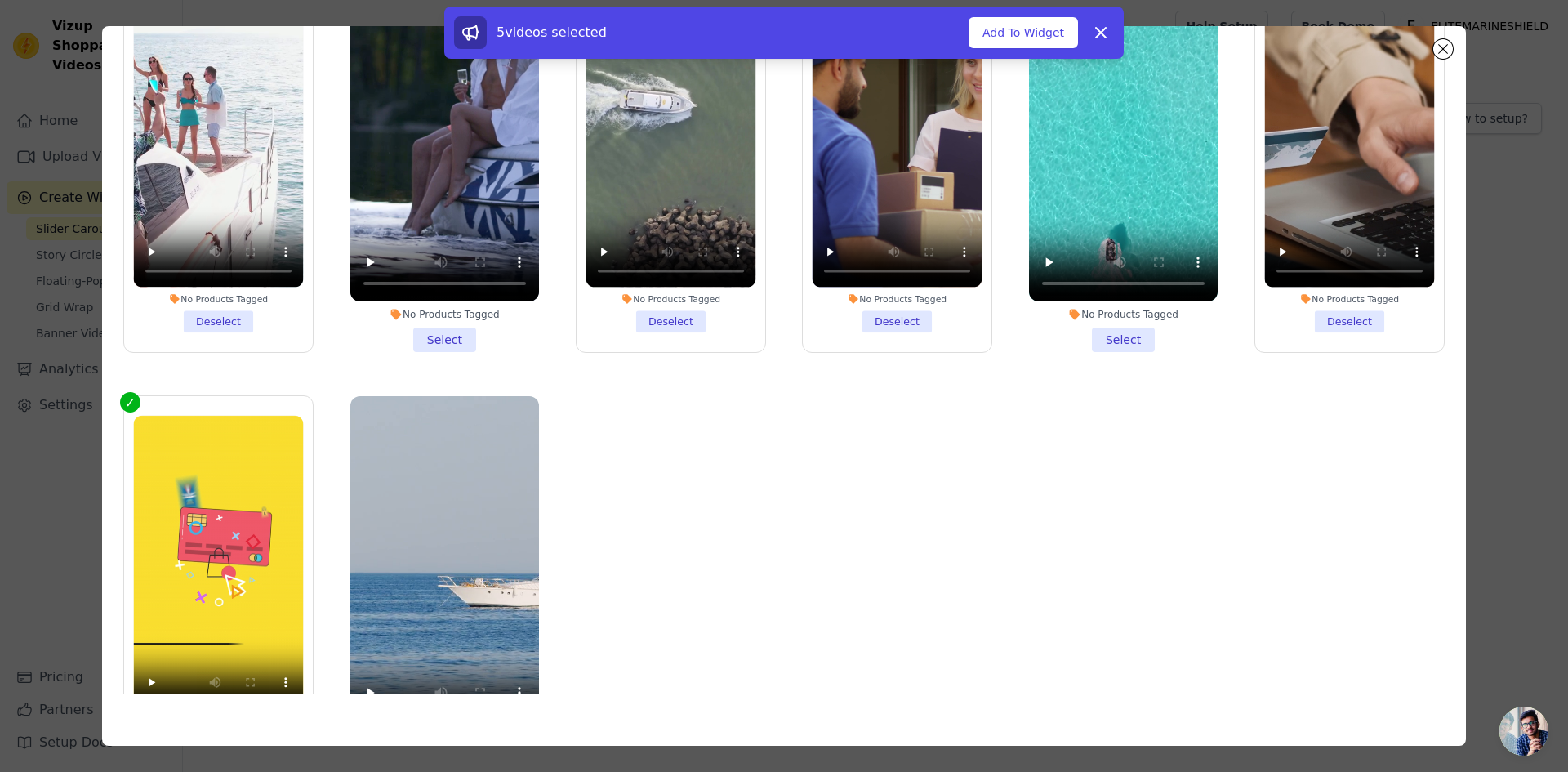
scroll to position [0, 0]
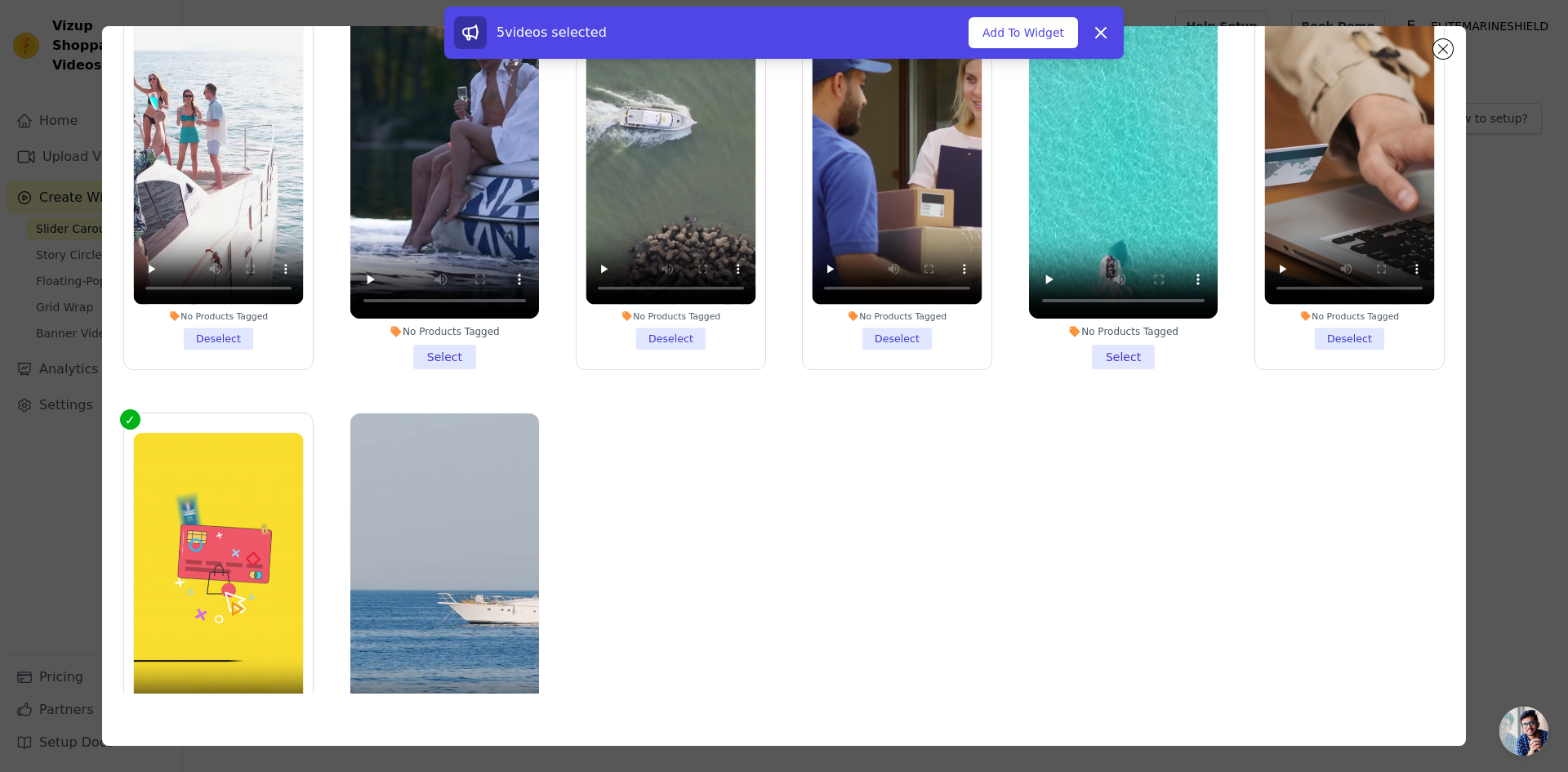
click at [1112, 332] on div "No Products Tagged" at bounding box center [1123, 332] width 189 height 13
click at [0, 0] on input "No Products Tagged Select" at bounding box center [0, 0] width 0 height 0
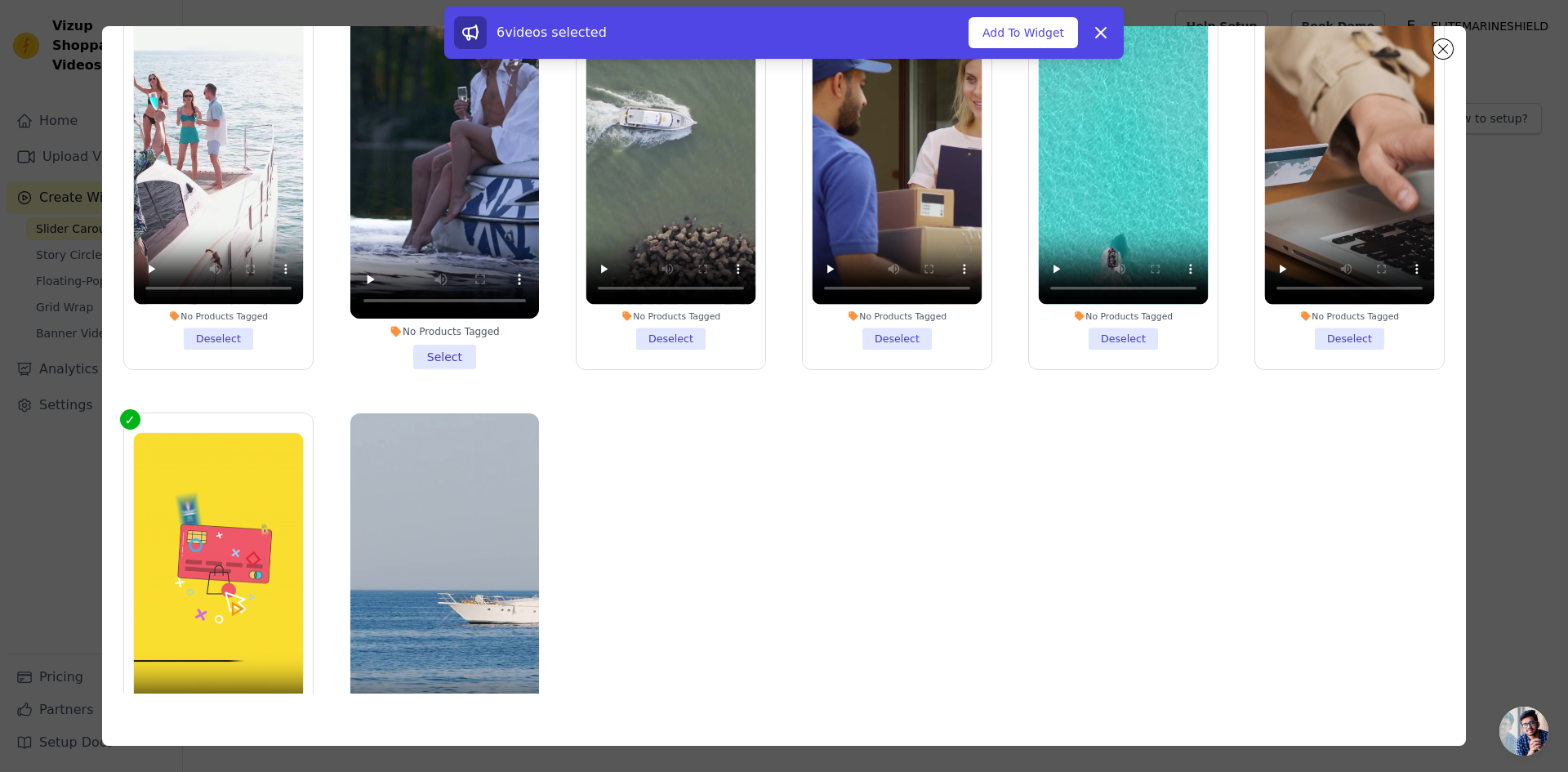
click at [446, 342] on li "No Products Tagged Select" at bounding box center [445, 175] width 189 height 386
click at [0, 0] on input "No Products Tagged Select" at bounding box center [0, 0] width 0 height 0
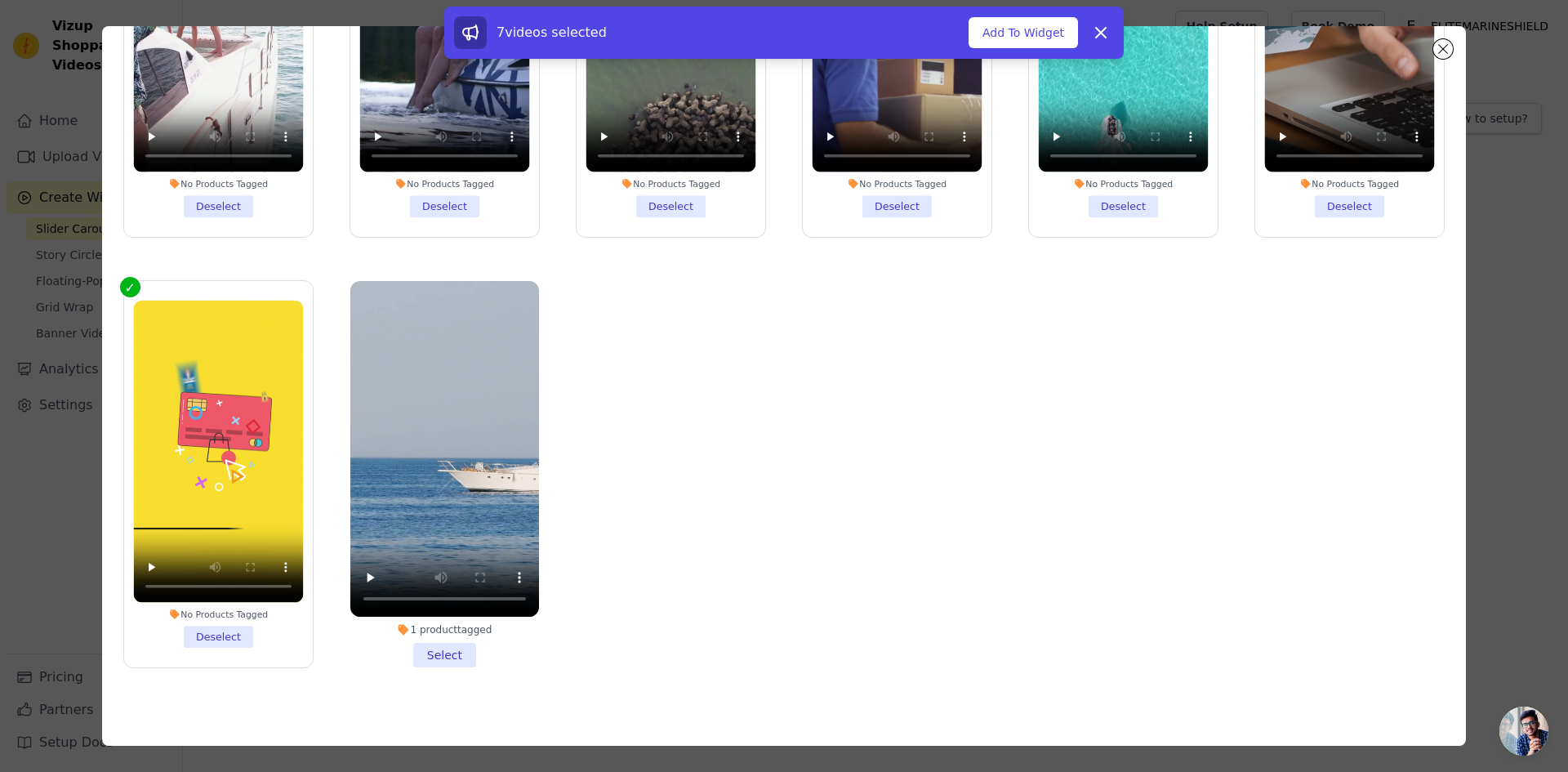
scroll to position [137, 0]
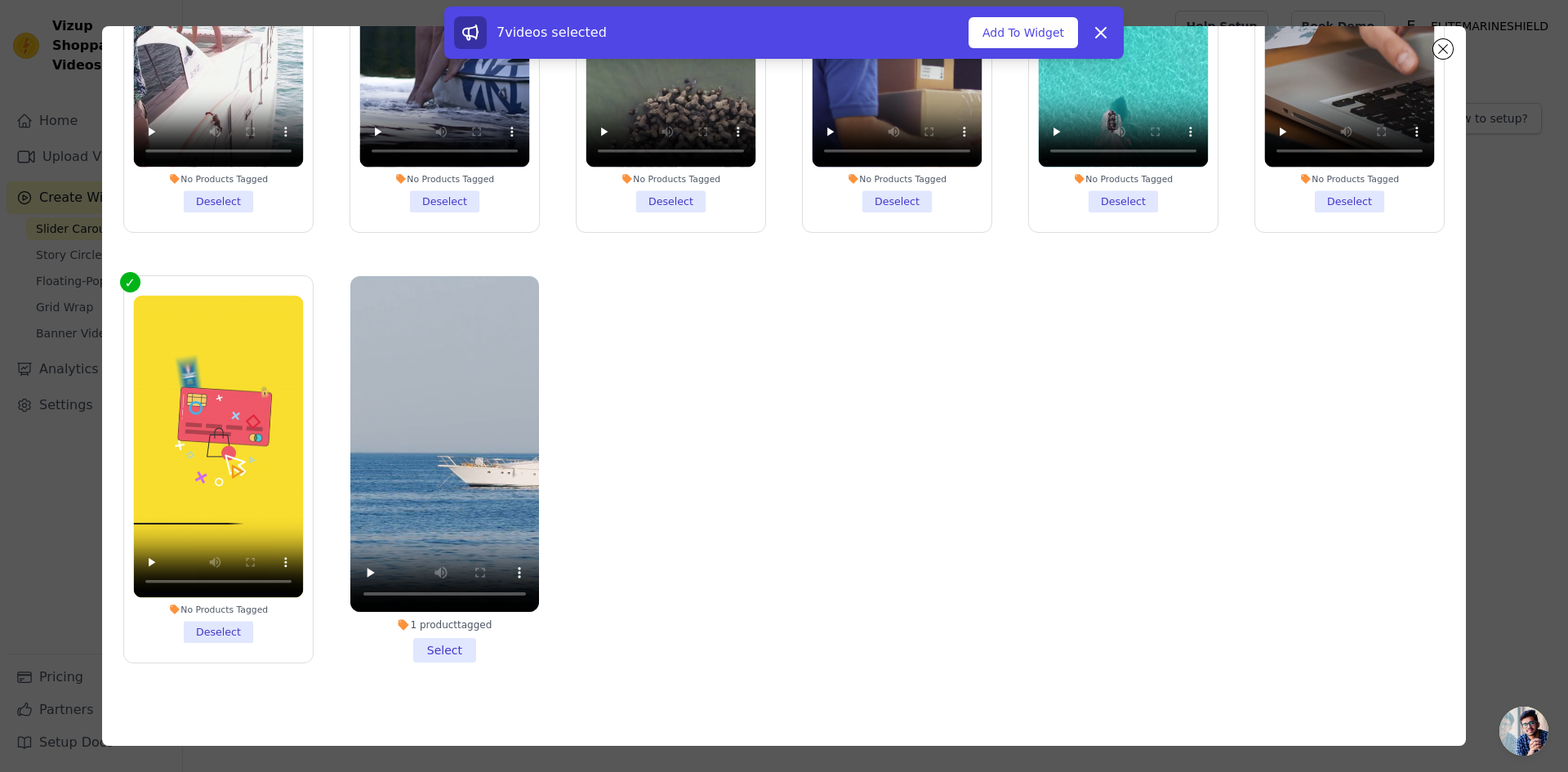
click at [441, 639] on li "1 product tagged Select" at bounding box center [445, 469] width 189 height 386
click at [0, 0] on input "1 product tagged Select" at bounding box center [0, 0] width 0 height 0
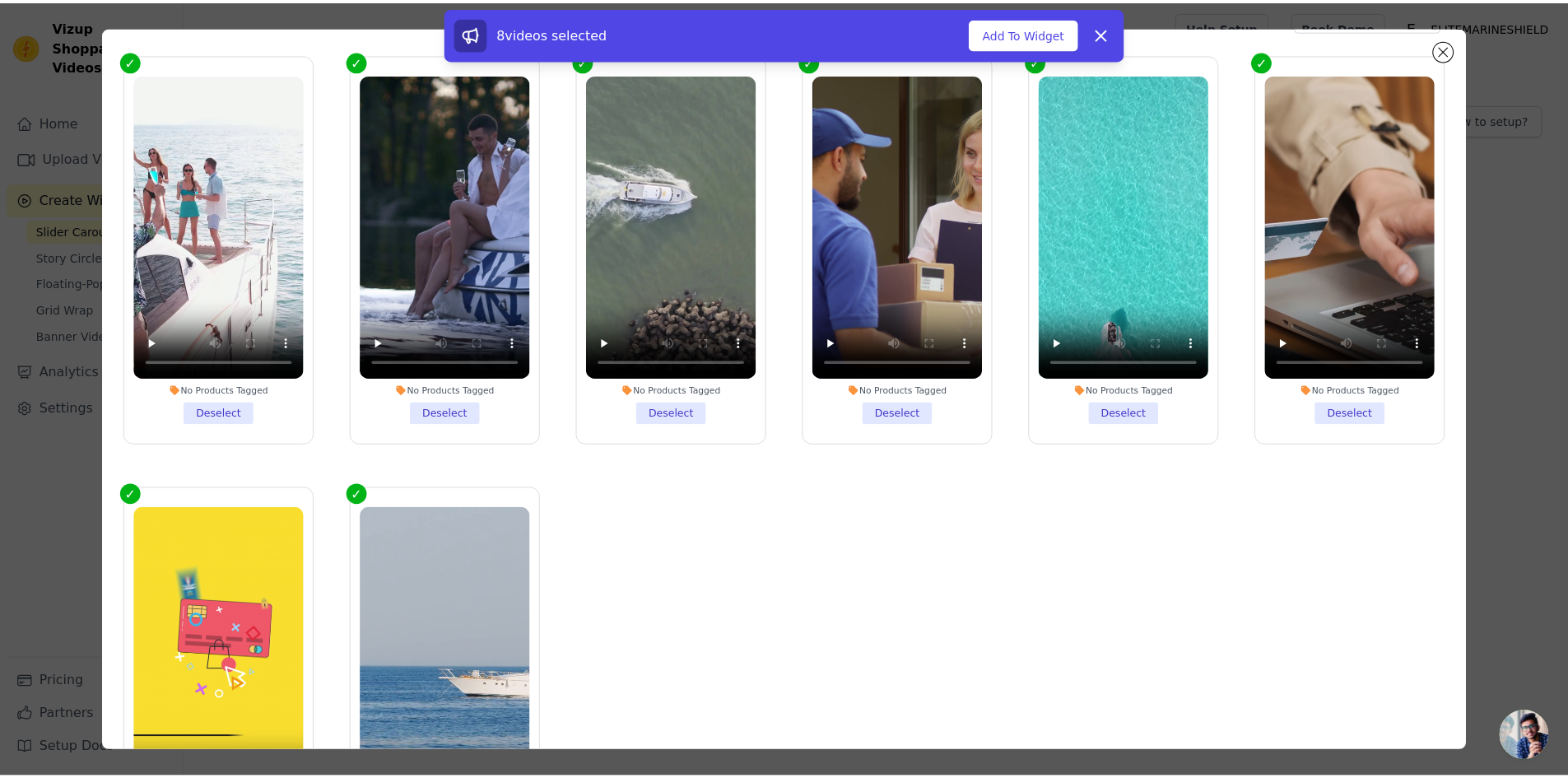
scroll to position [0, 0]
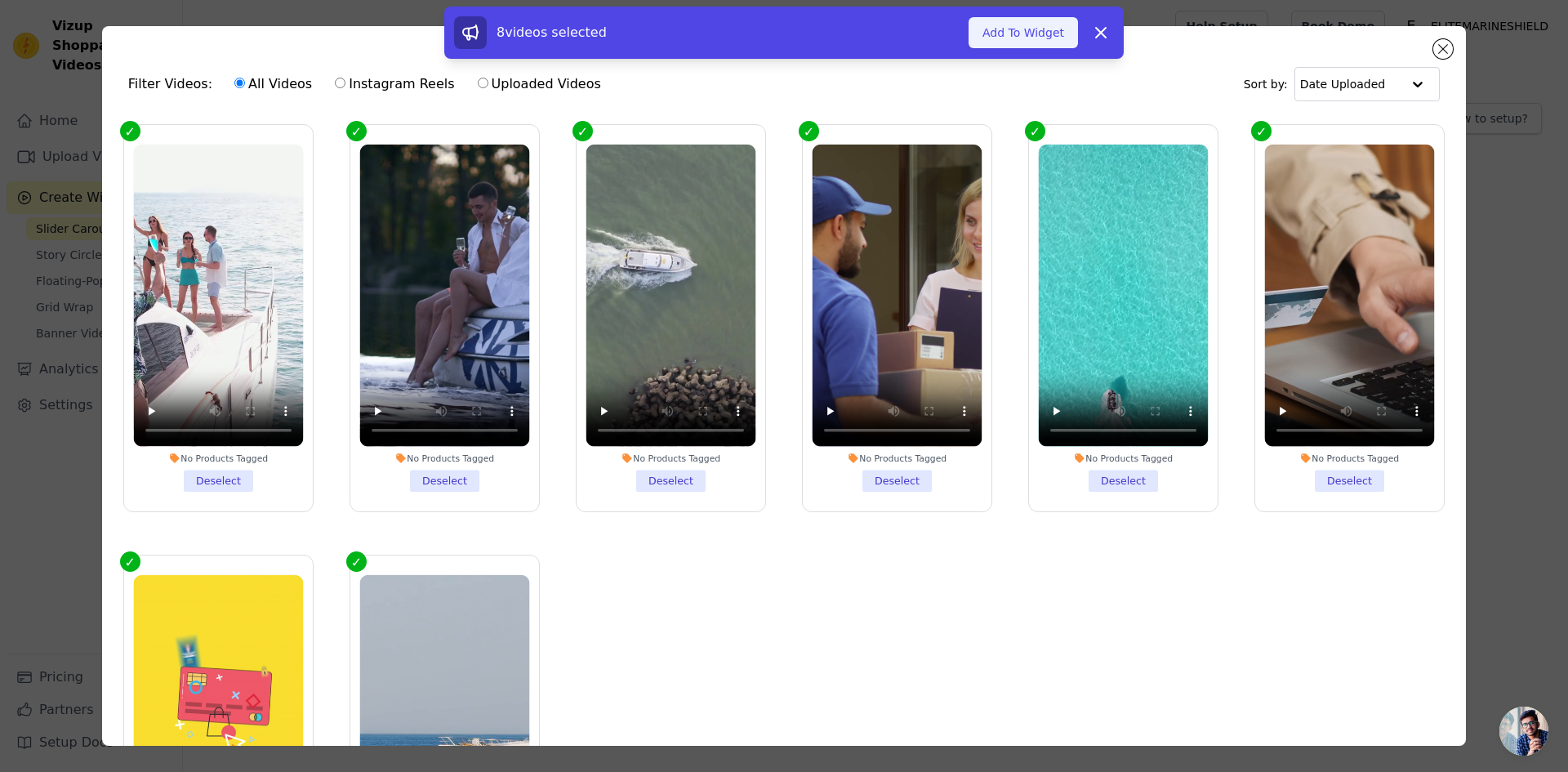
click at [1016, 32] on button "Add To Widget" at bounding box center [1023, 32] width 109 height 31
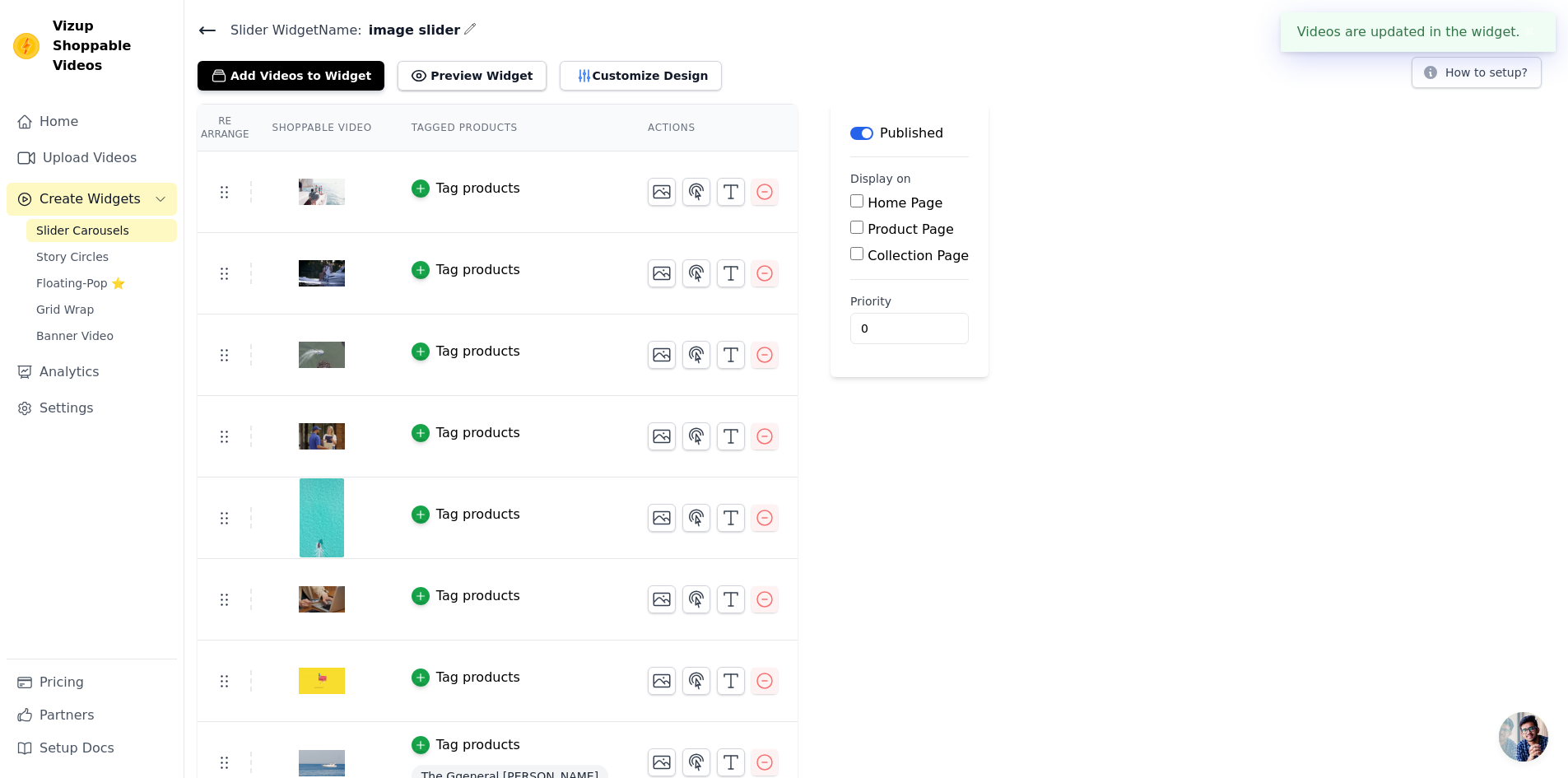
scroll to position [73, 0]
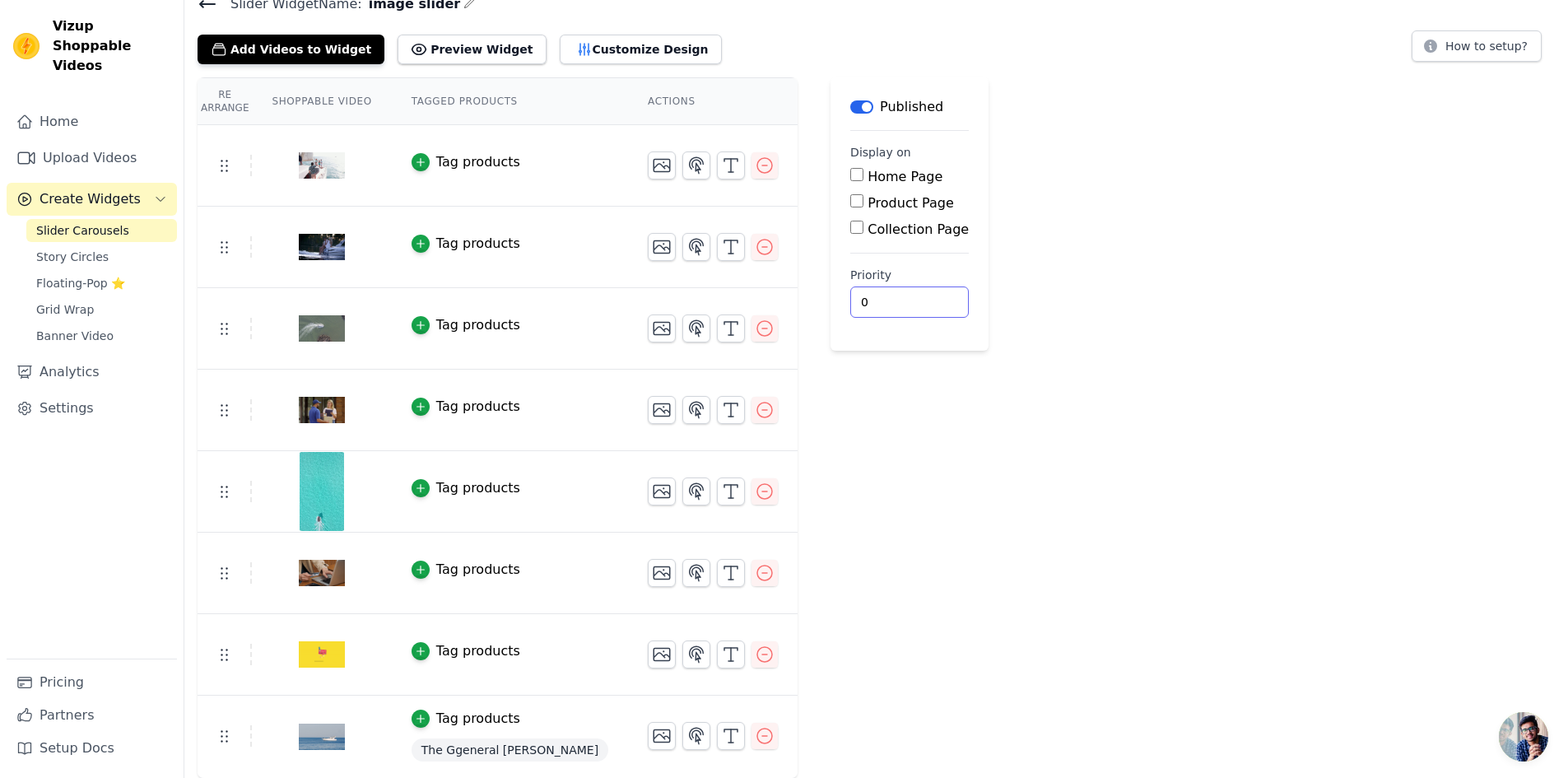
click at [1048, 388] on div "Re Arrange Shoppable Video Tagged Products Actions Tag products Tag products Ta…" at bounding box center [876, 428] width 1384 height 701
click at [65, 222] on span "Slider Carousels" at bounding box center [83, 231] width 93 height 17
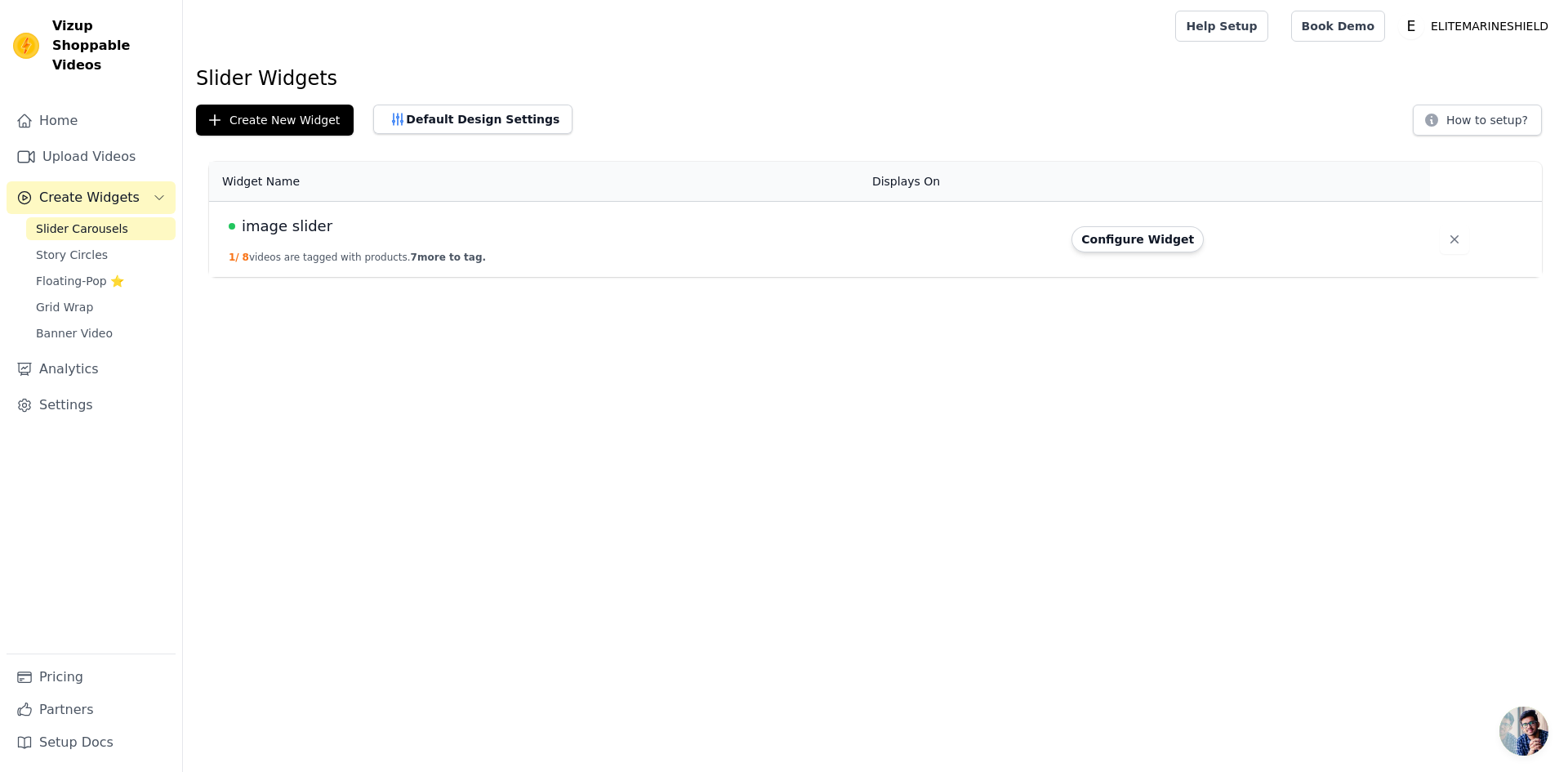
click at [421, 277] on html "Vizup Shoppable Videos Home Upload Videos Create Widgets Slider Carousels Story…" at bounding box center [784, 138] width 1568 height 277
click at [420, 277] on html "Vizup Shoppable Videos Home Upload Videos Create Widgets Slider Carousels Story…" at bounding box center [784, 138] width 1568 height 277
click at [314, 251] on button "1 / 8 videos are tagged with products. 7 more to tag." at bounding box center [358, 257] width 258 height 13
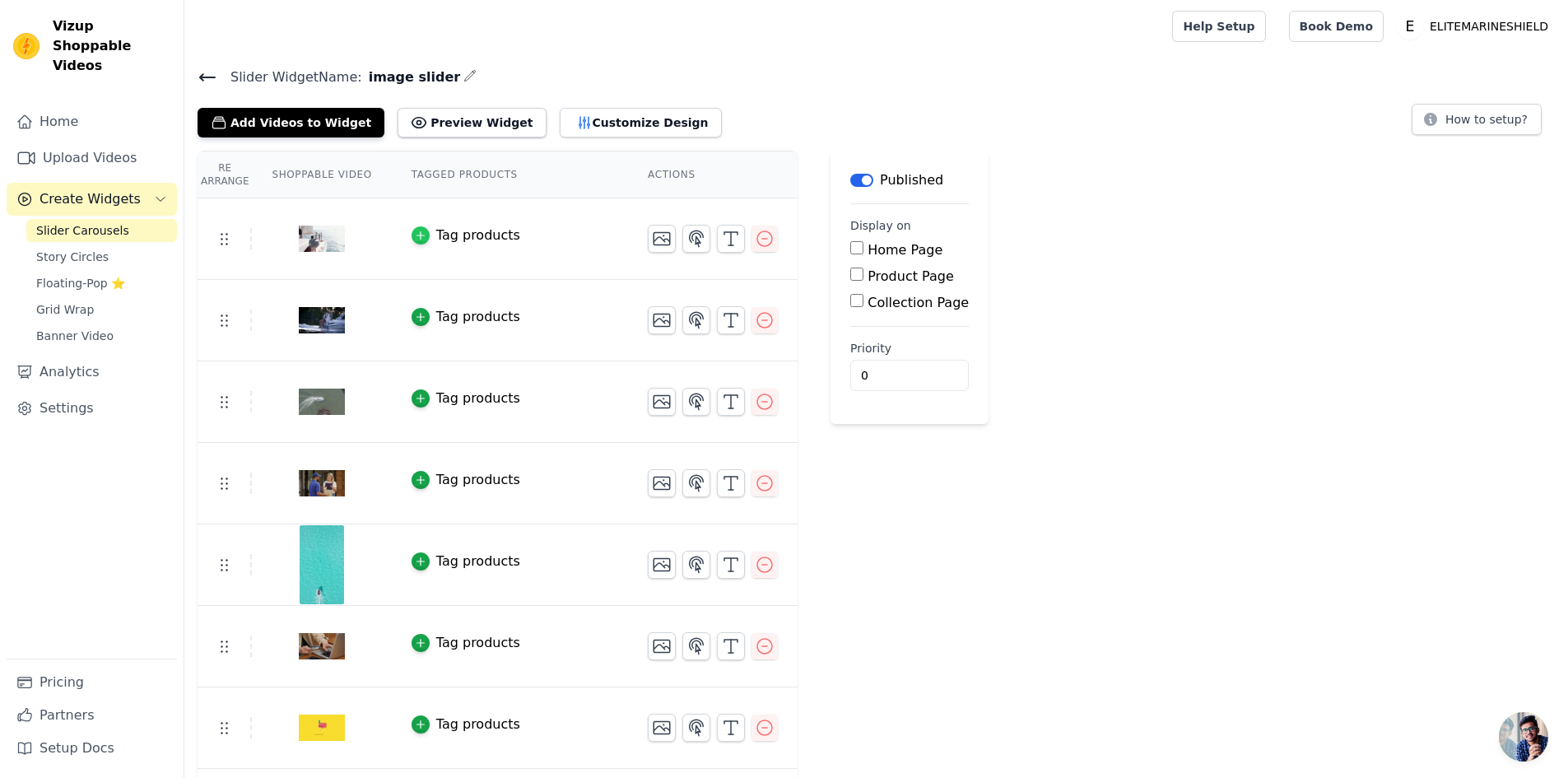
click at [415, 230] on icon "button" at bounding box center [421, 235] width 11 height 11
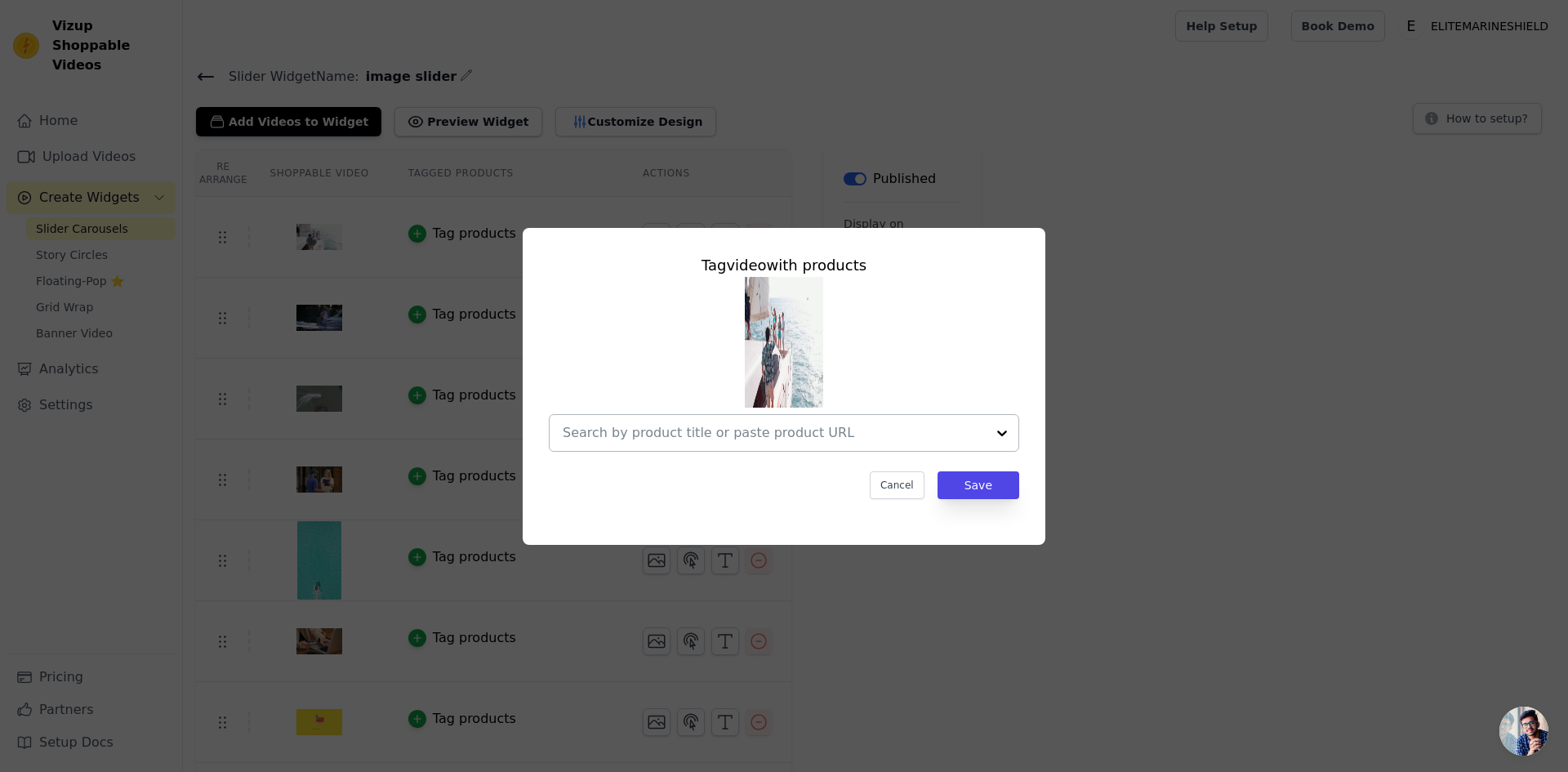
click at [904, 423] on input "text" at bounding box center [774, 432] width 423 height 19
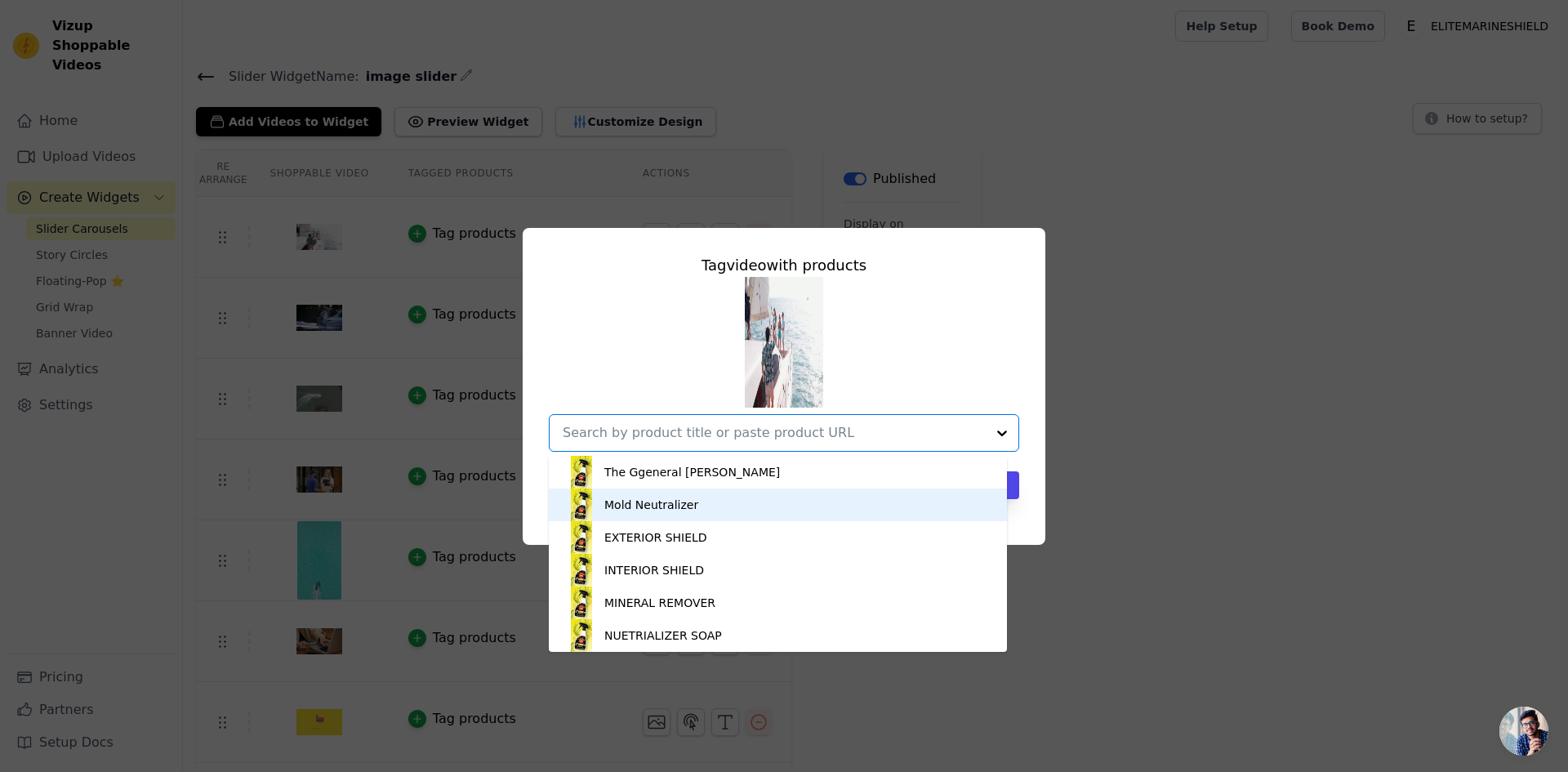
click at [703, 505] on div "Mold Neutralizer" at bounding box center [778, 504] width 425 height 32
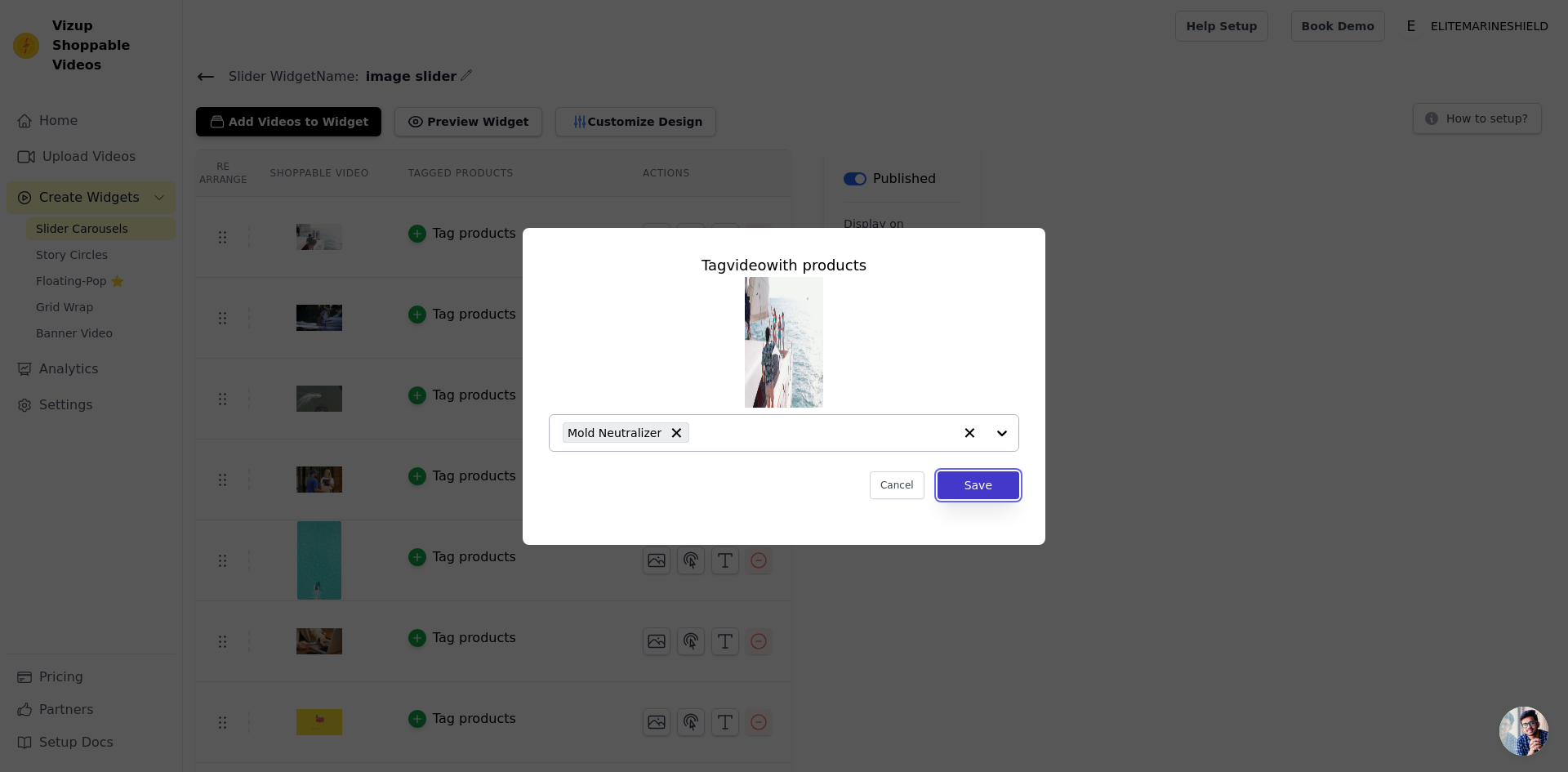
click at [993, 484] on button "Save" at bounding box center [978, 485] width 82 height 28
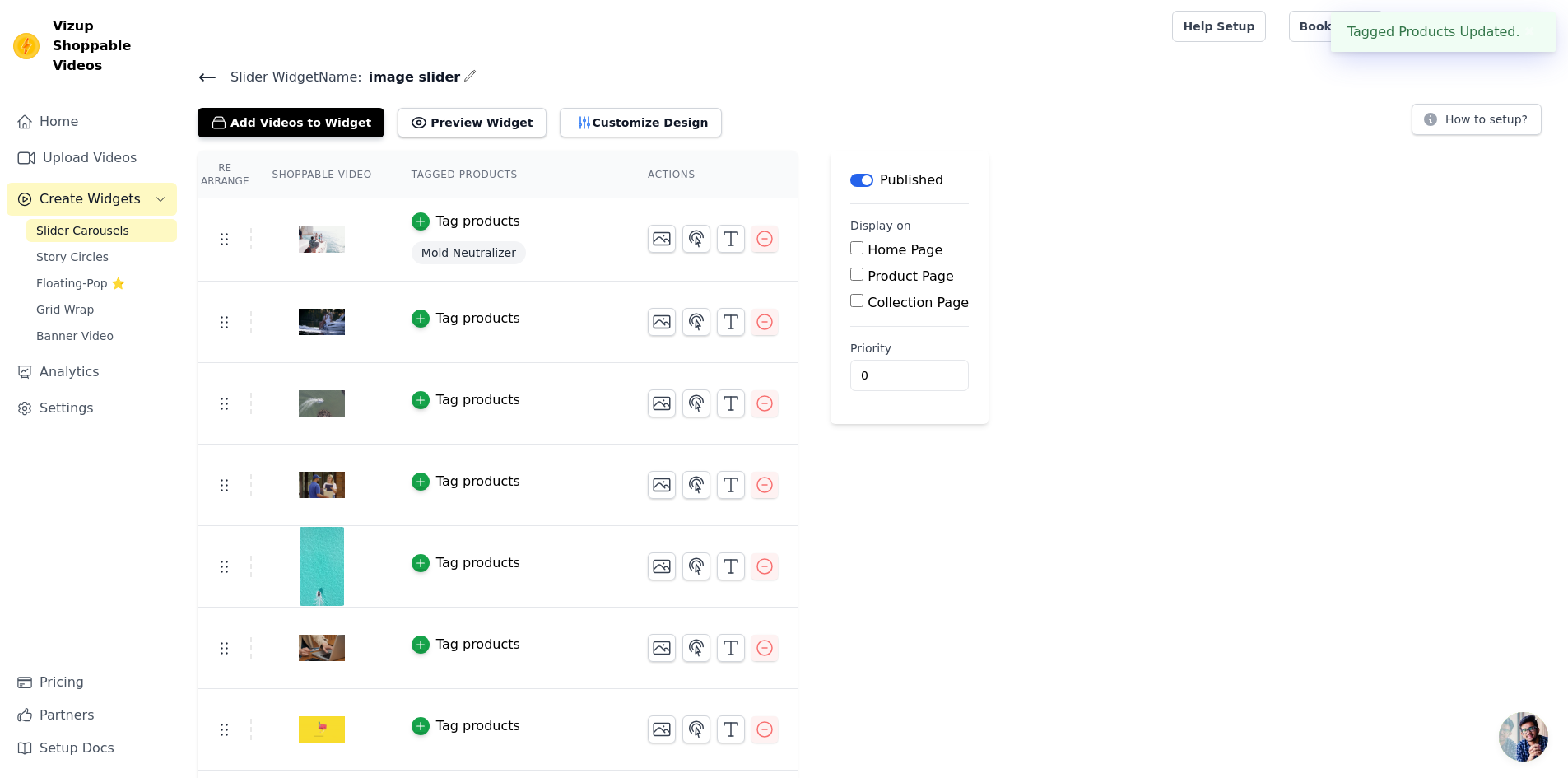
click at [438, 315] on div "Tag products" at bounding box center [478, 318] width 84 height 20
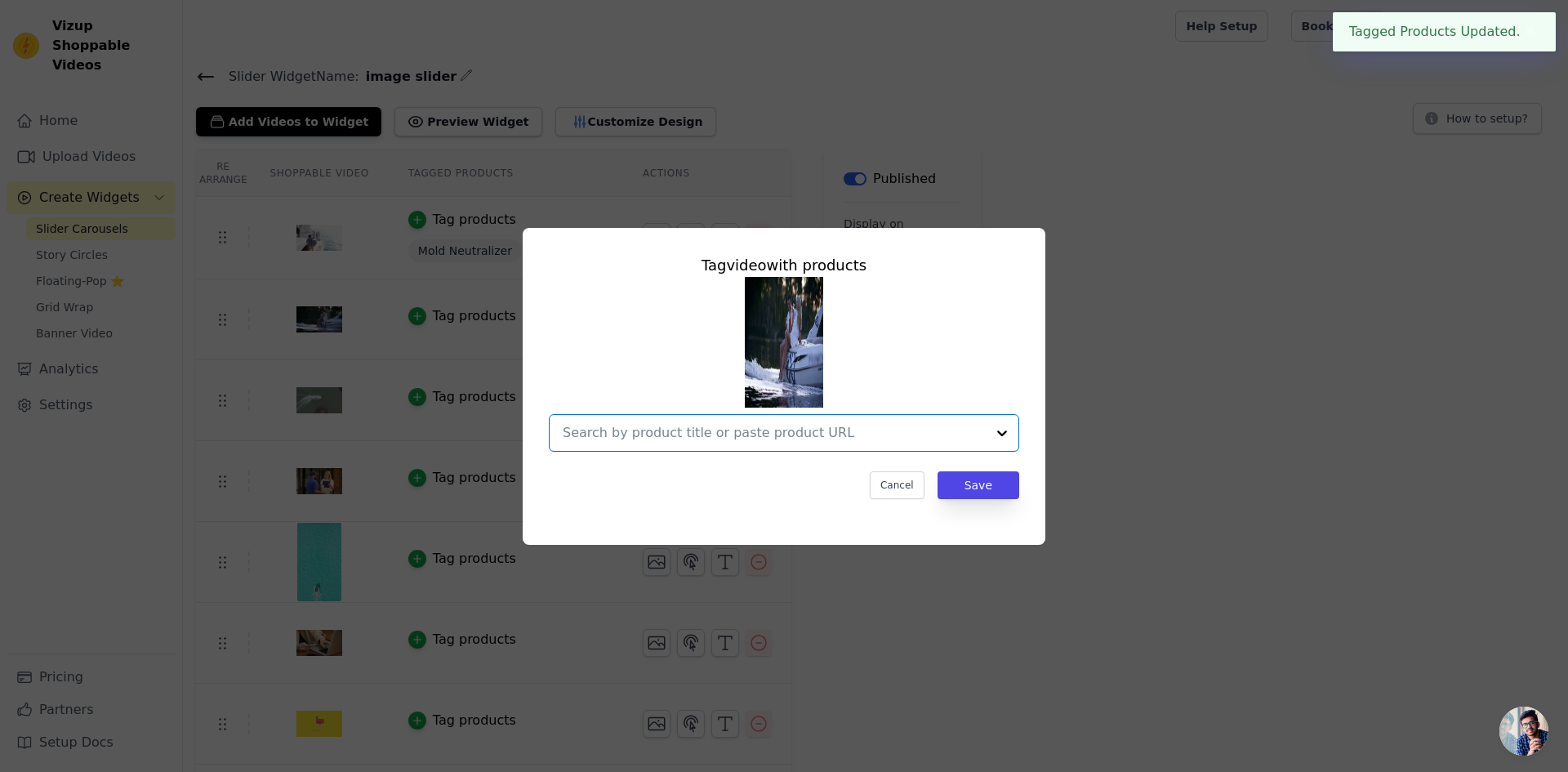
click at [870, 431] on input "text" at bounding box center [774, 432] width 423 height 19
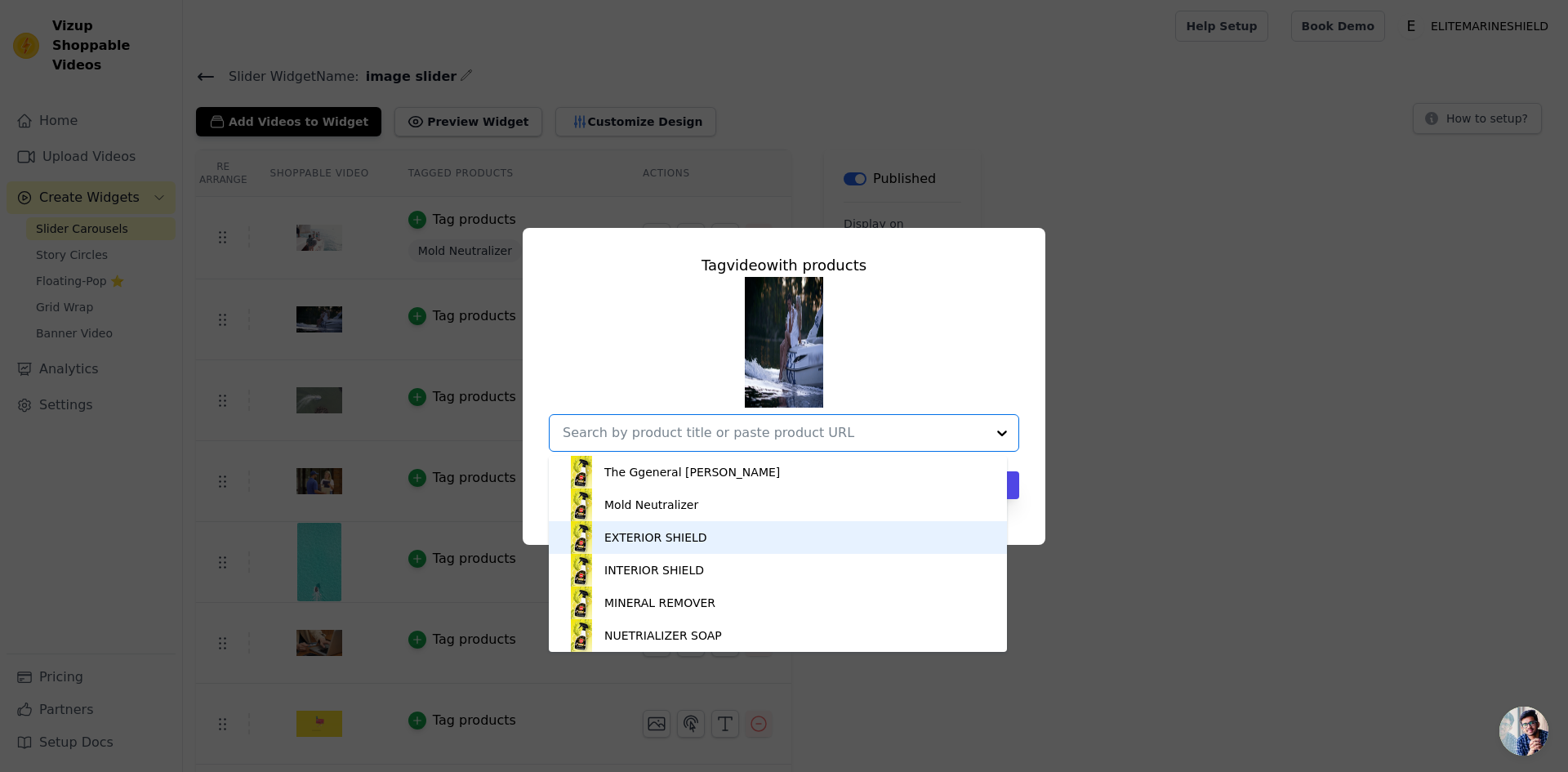
click at [682, 538] on div "EXTERIOR SHIELD" at bounding box center [655, 538] width 103 height 17
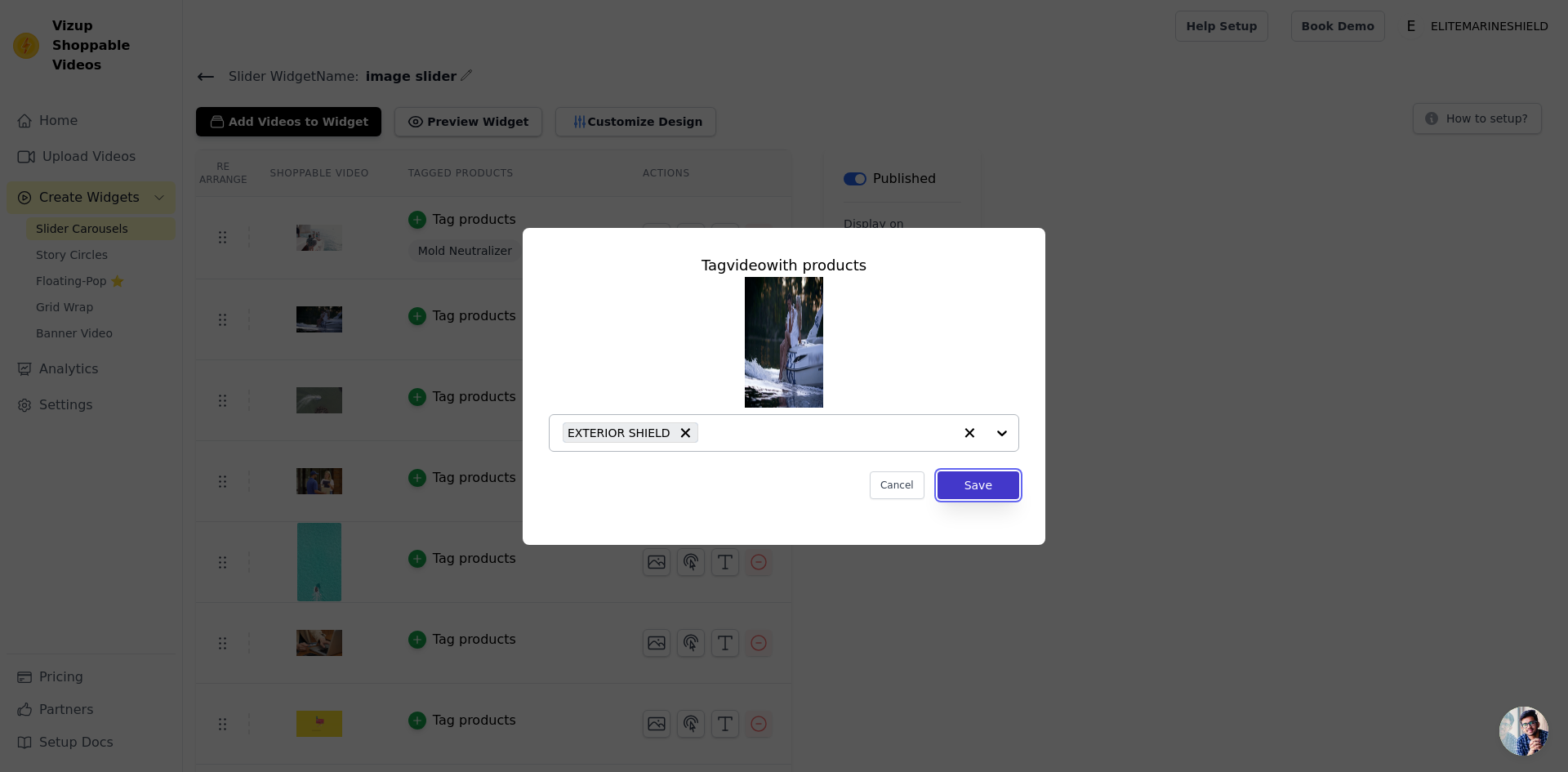
click at [970, 484] on button "Save" at bounding box center [978, 485] width 82 height 28
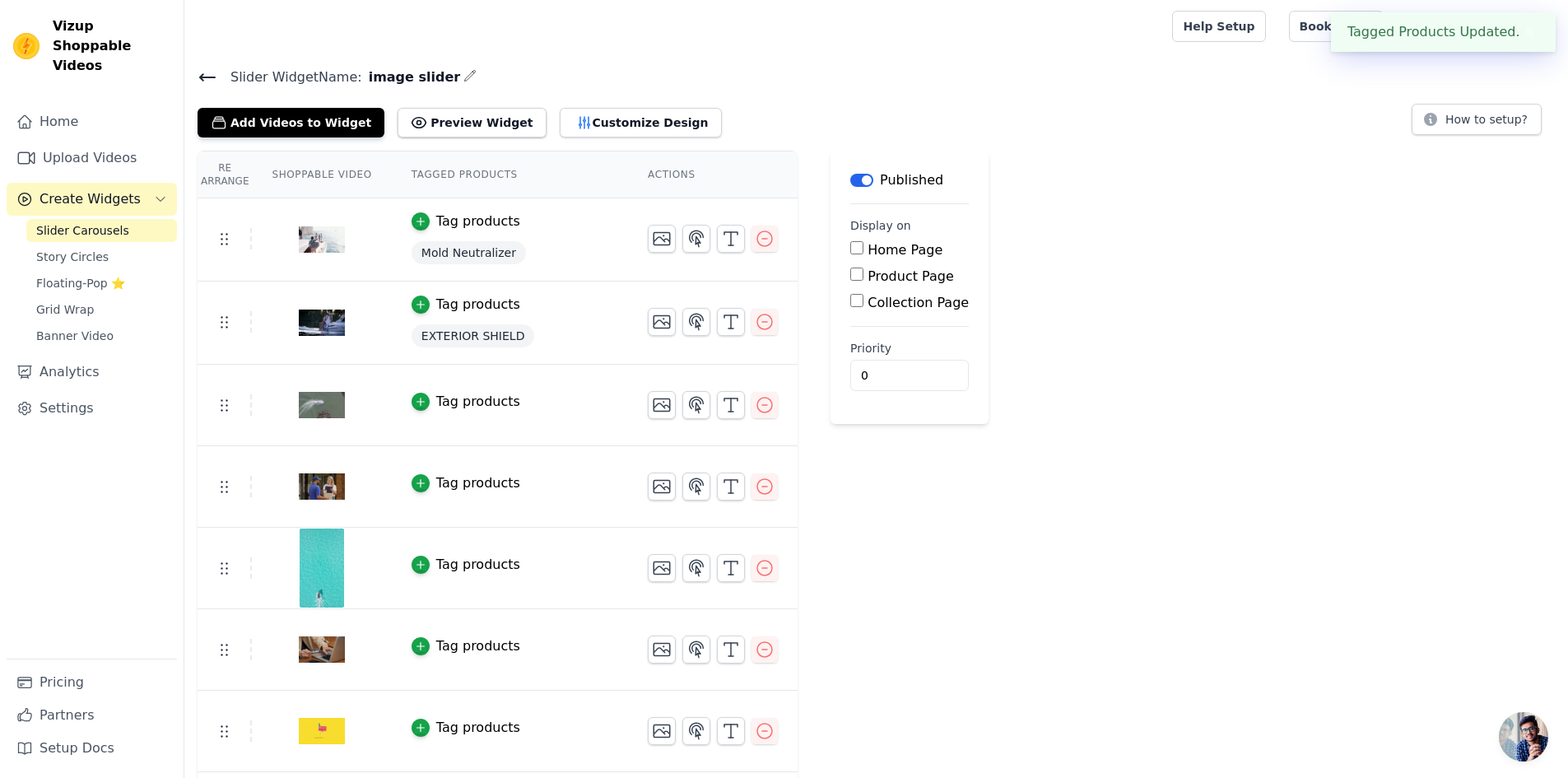
click at [448, 398] on div "Tag products" at bounding box center [478, 401] width 84 height 20
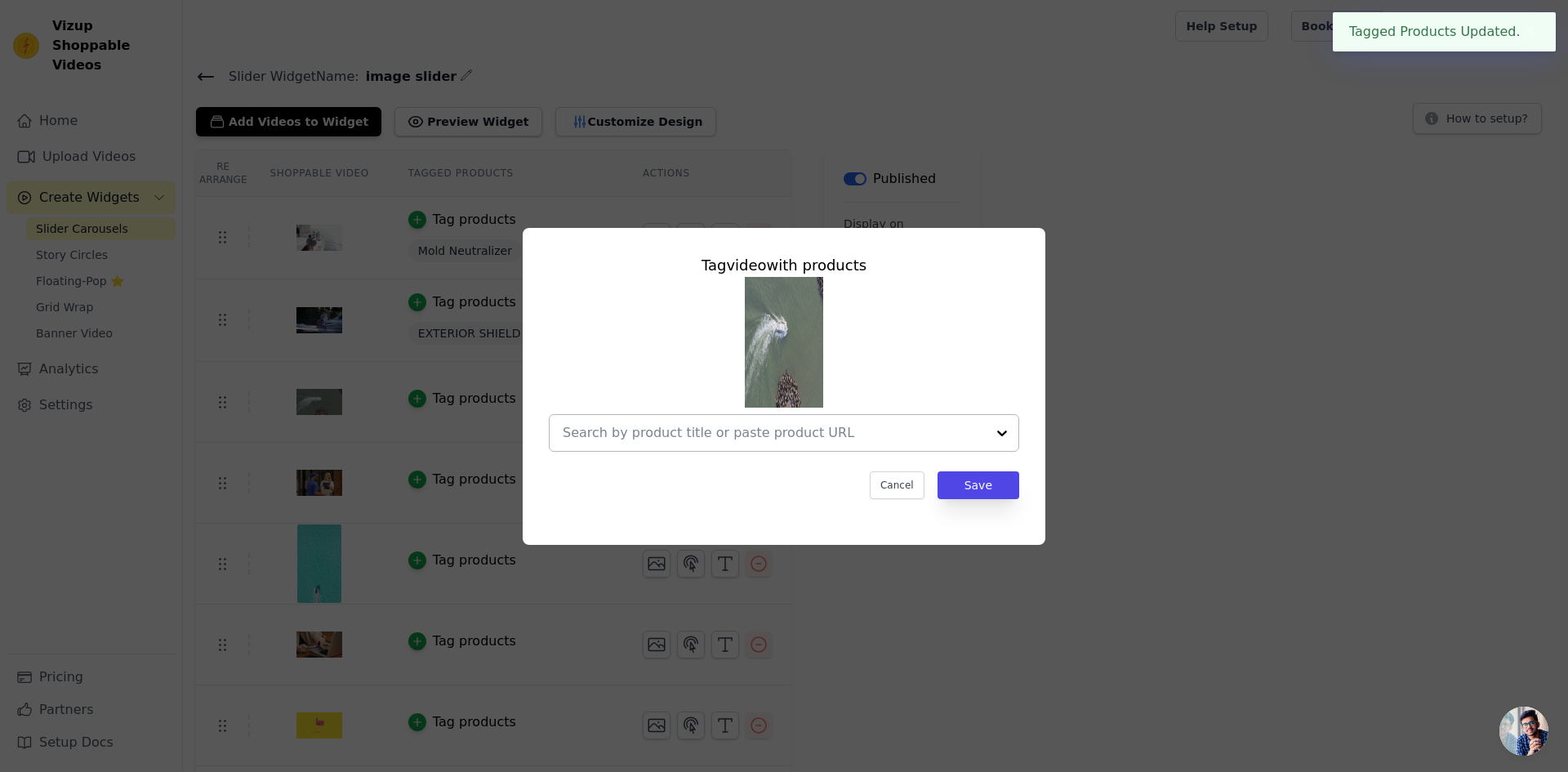
click at [952, 440] on input "text" at bounding box center [774, 432] width 423 height 19
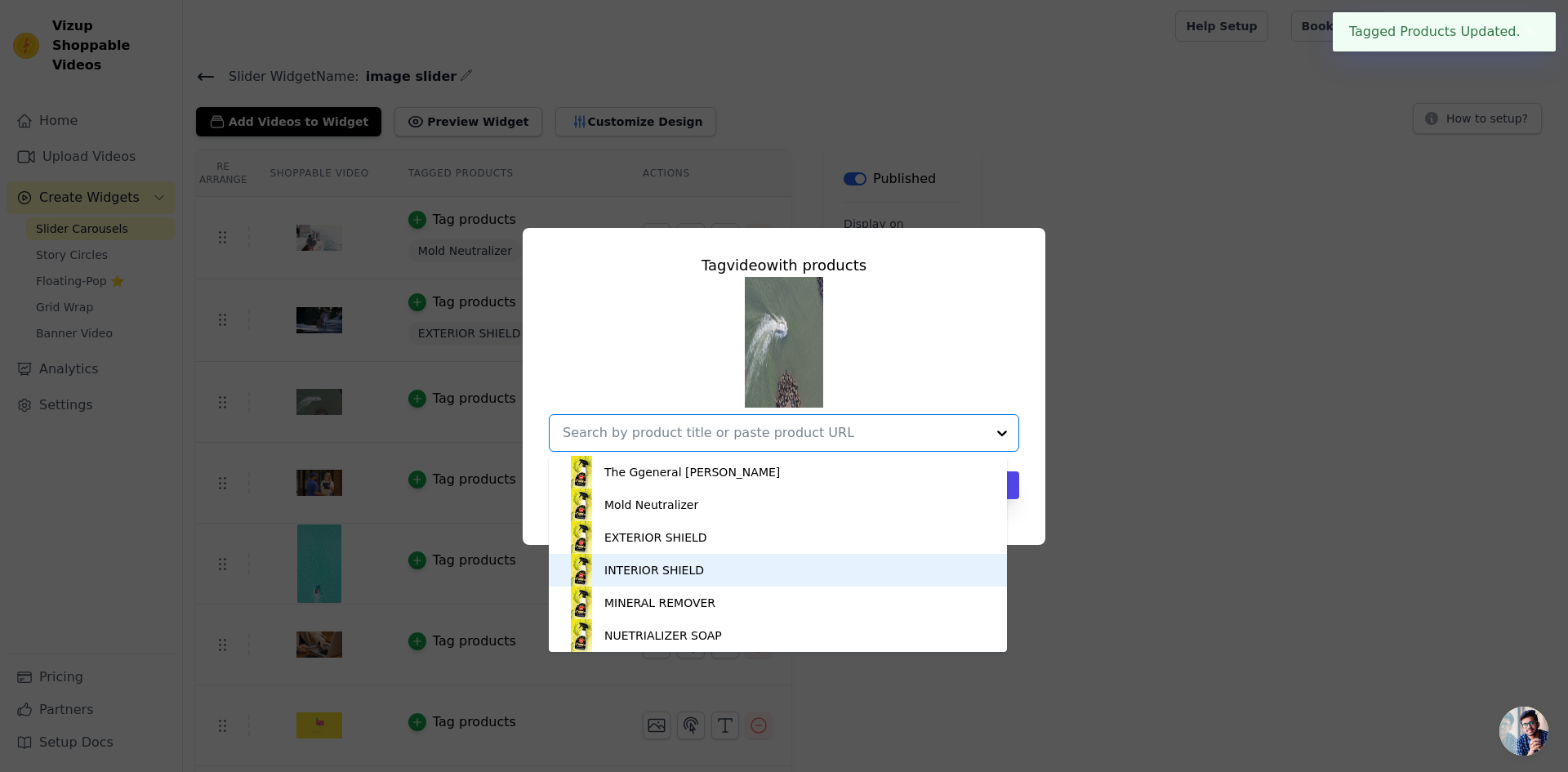
click at [681, 578] on div "INTERIOR SHIELD" at bounding box center [778, 569] width 425 height 32
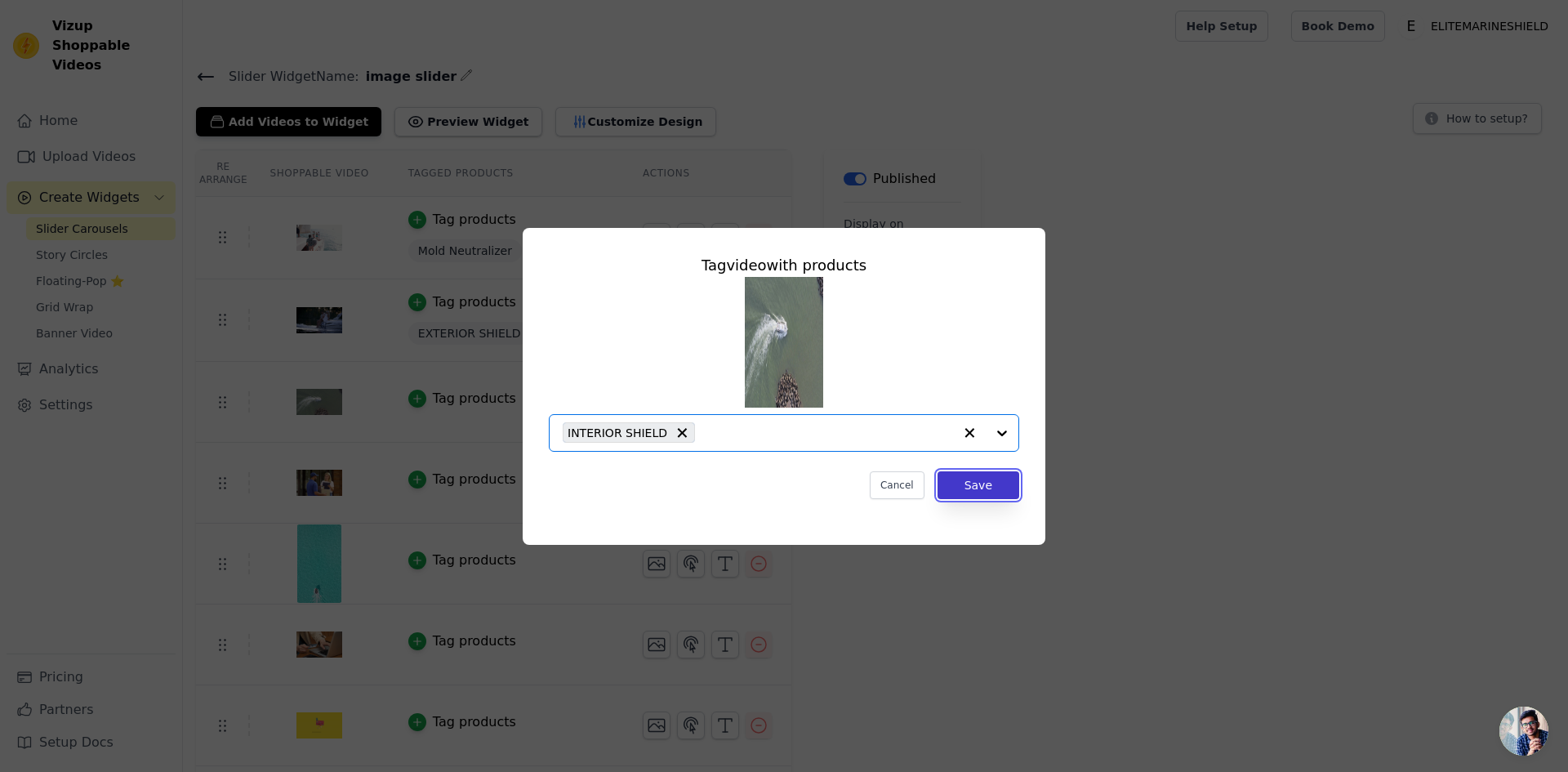
click at [982, 483] on button "Save" at bounding box center [978, 485] width 82 height 28
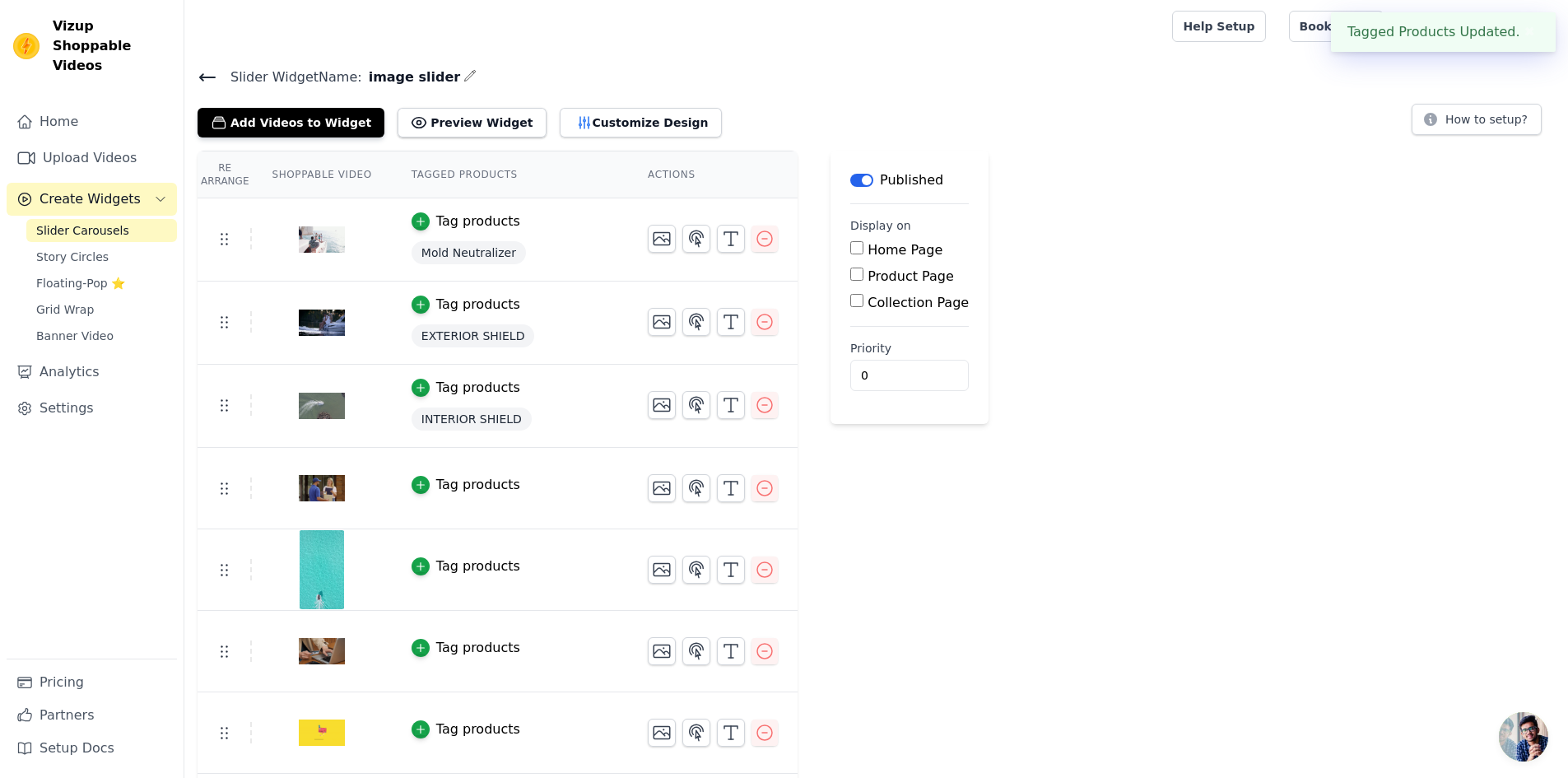
click at [458, 486] on div "Tag products" at bounding box center [478, 484] width 84 height 20
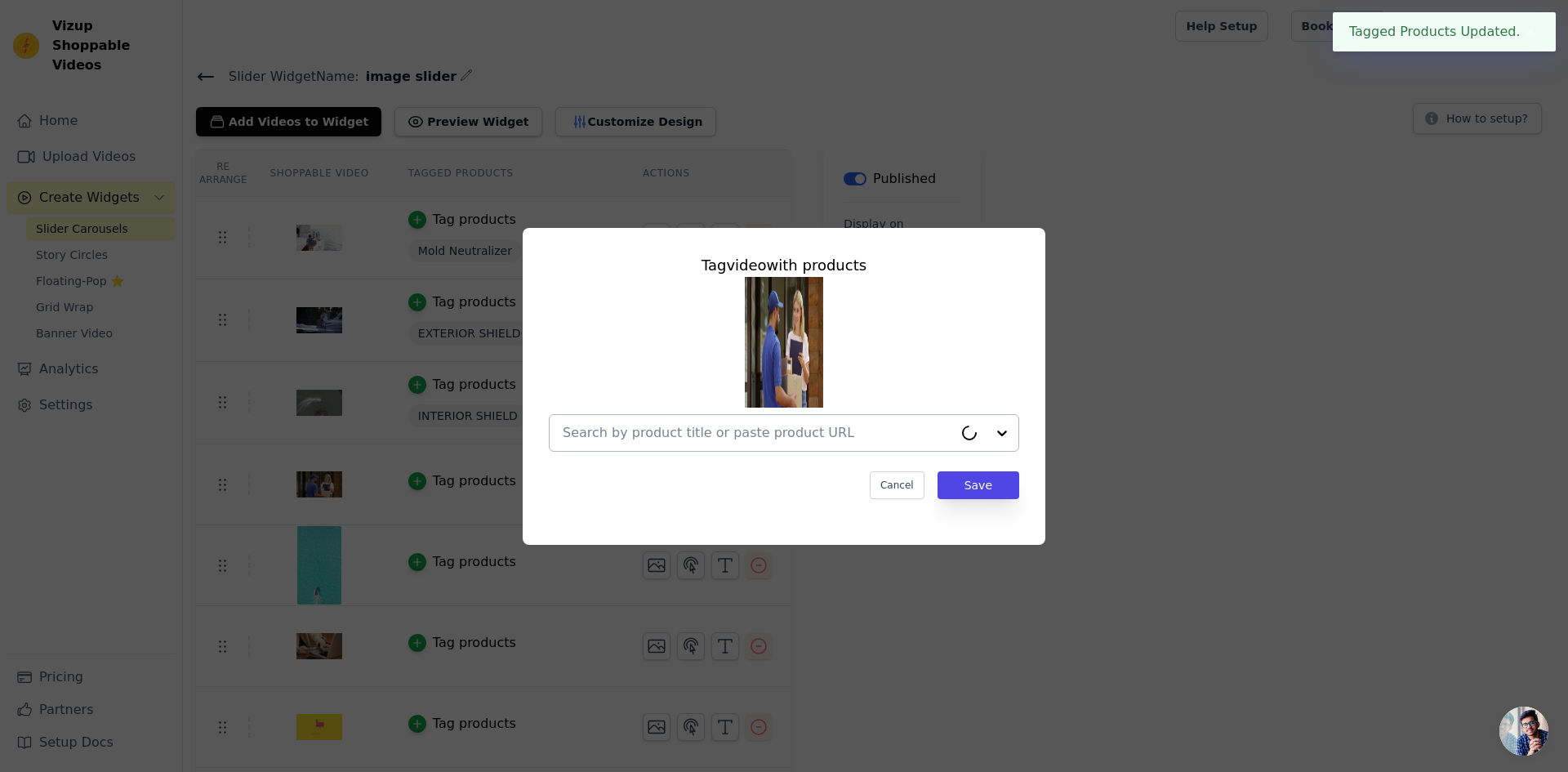
click at [903, 439] on input "text" at bounding box center [757, 432] width 390 height 19
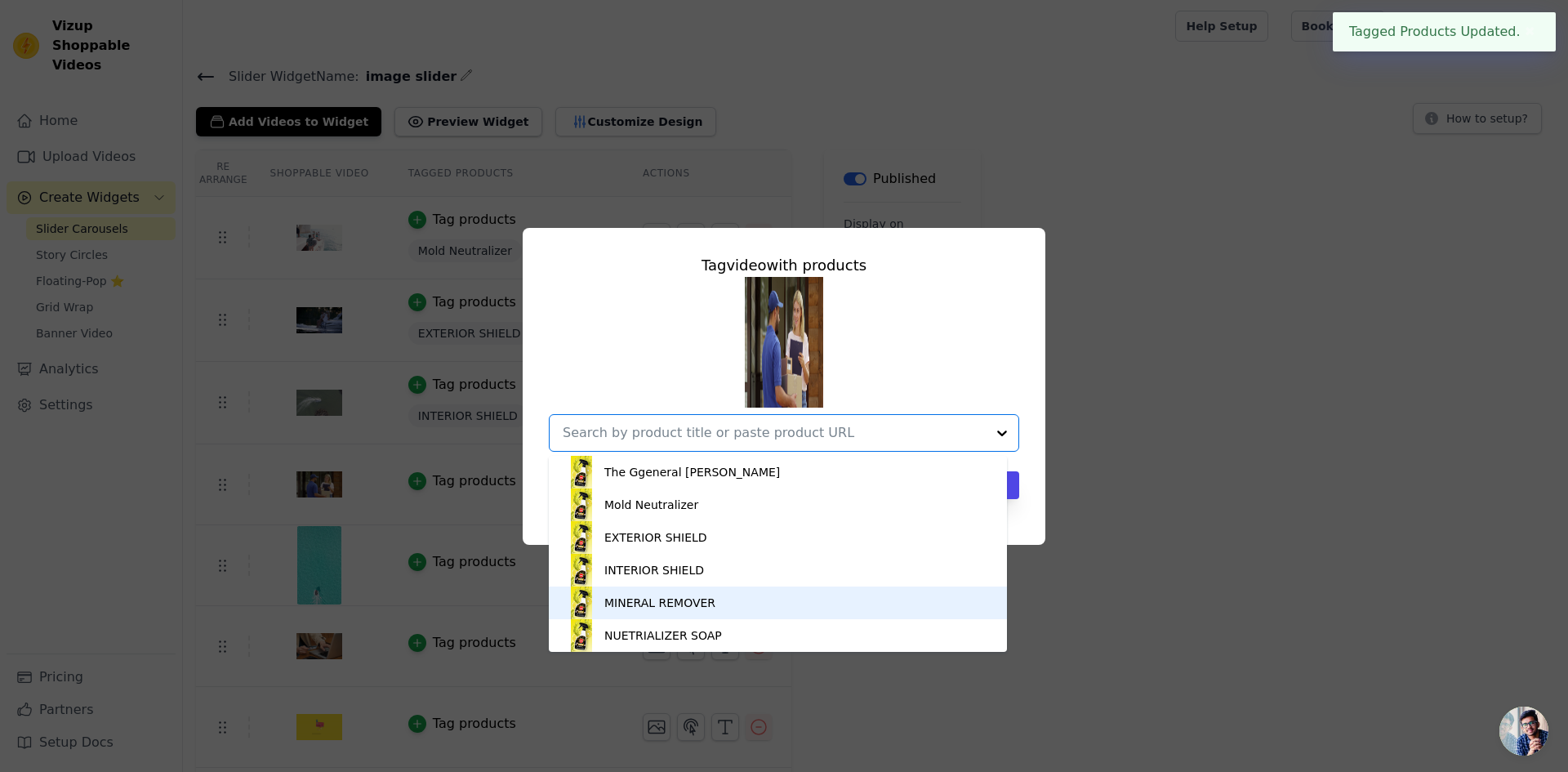
click at [684, 601] on div "MINERAL REMOVER" at bounding box center [660, 602] width 111 height 17
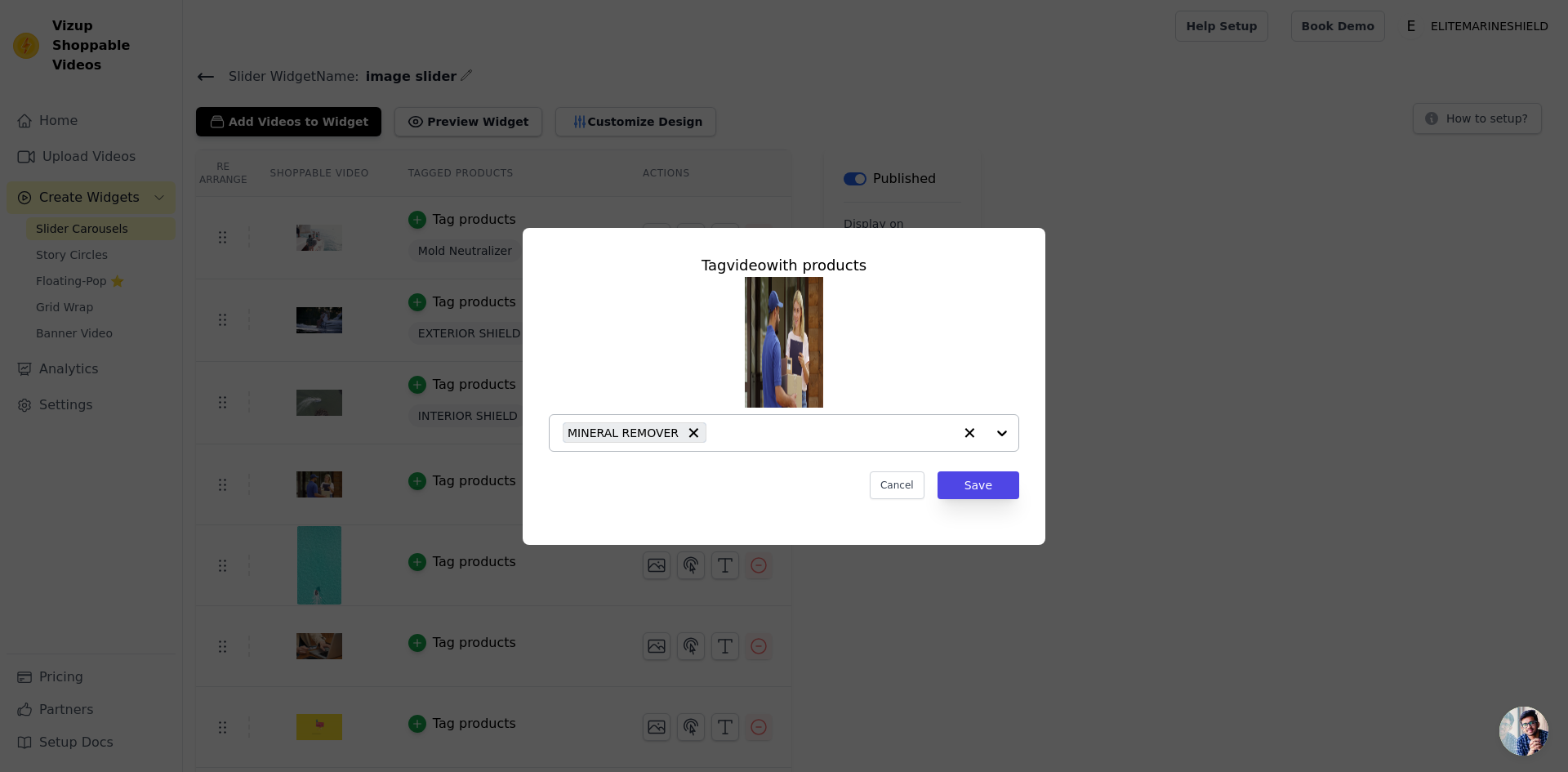
click at [983, 500] on div "Tag video with products MINERAL REMOVER Cancel Save" at bounding box center [784, 376] width 497 height 272
click at [988, 483] on button "Save" at bounding box center [978, 485] width 82 height 28
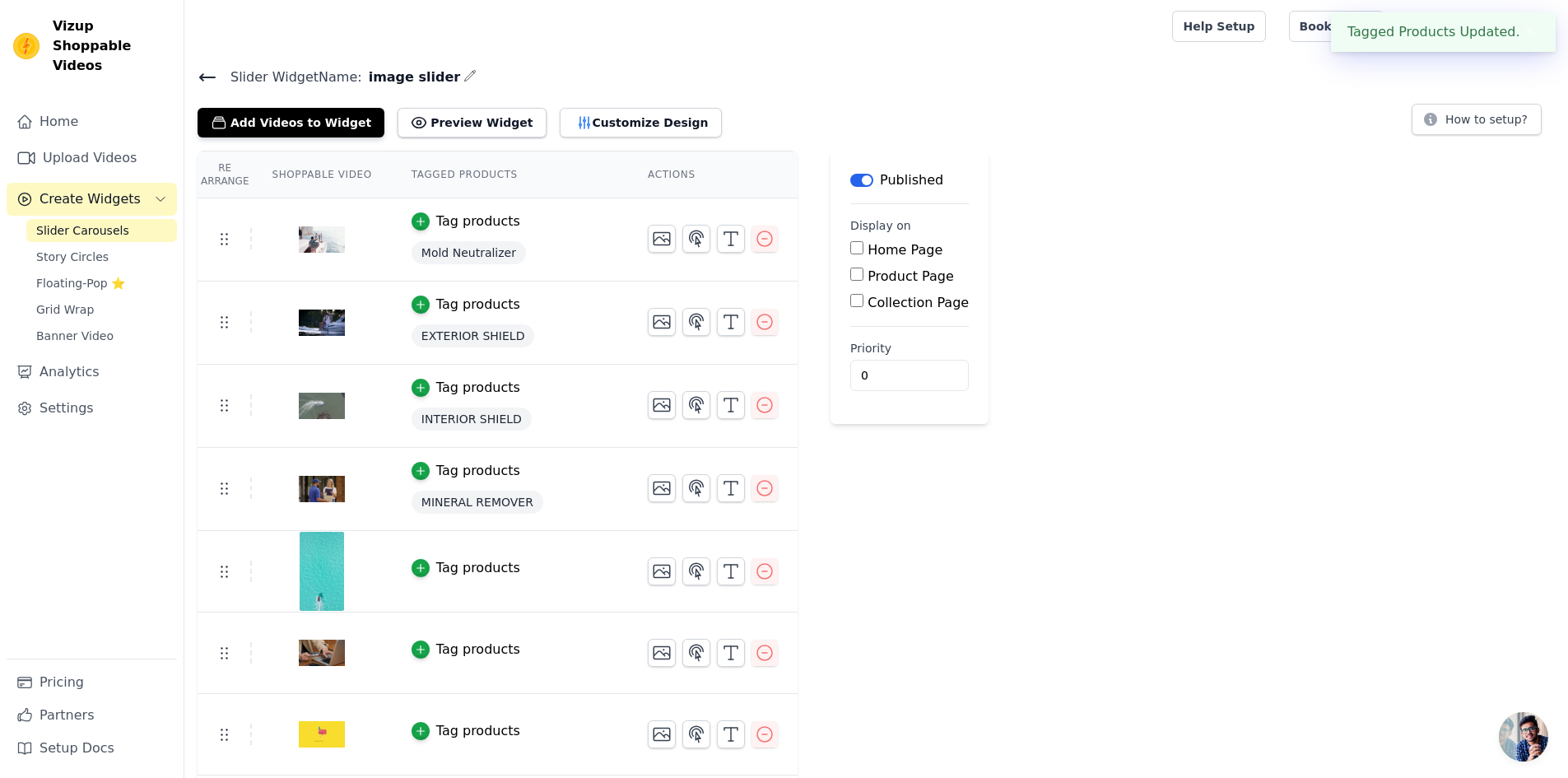
click at [439, 574] on div "Tag products" at bounding box center [478, 567] width 84 height 20
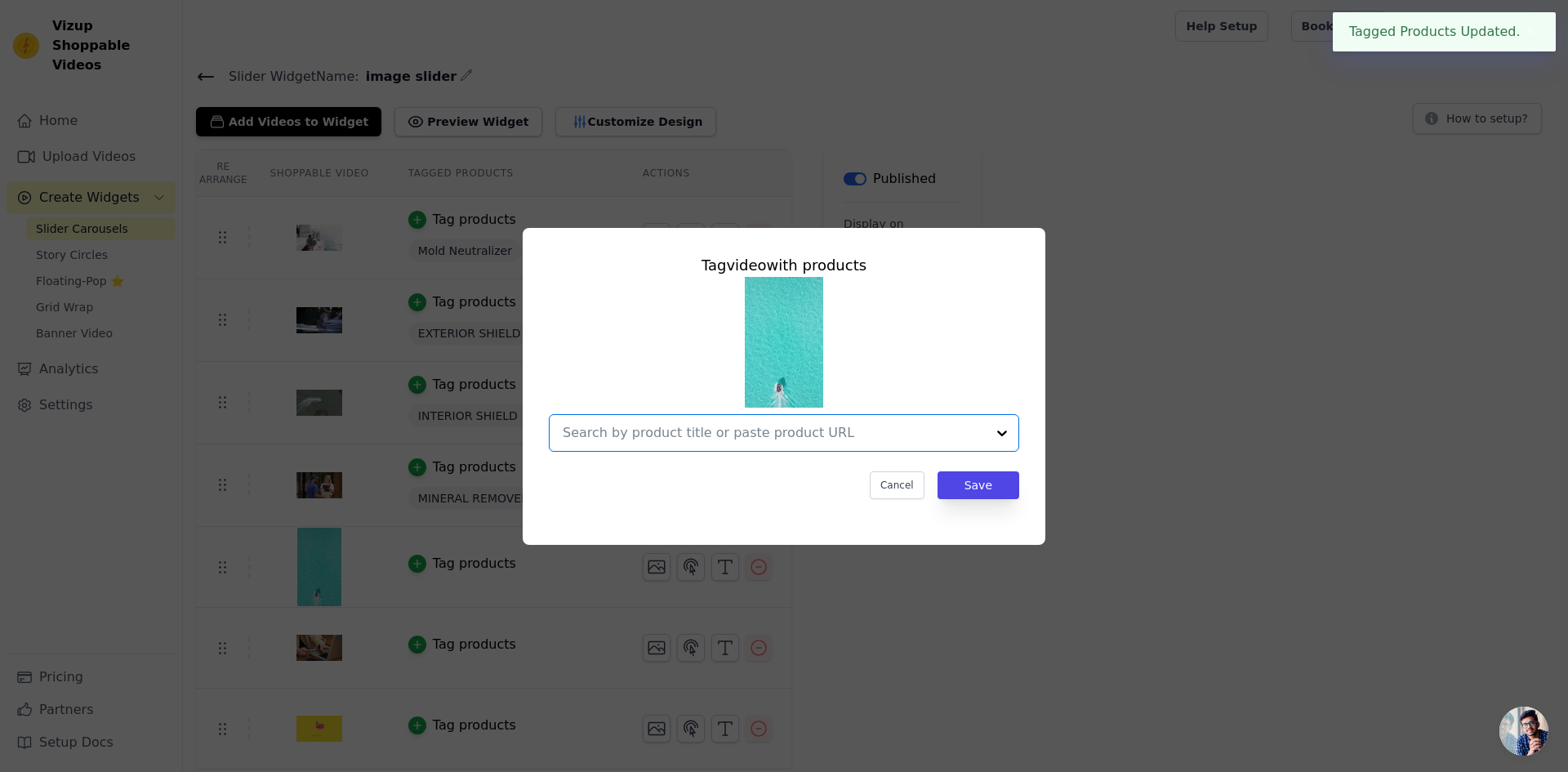
click at [851, 430] on input "text" at bounding box center [774, 432] width 423 height 19
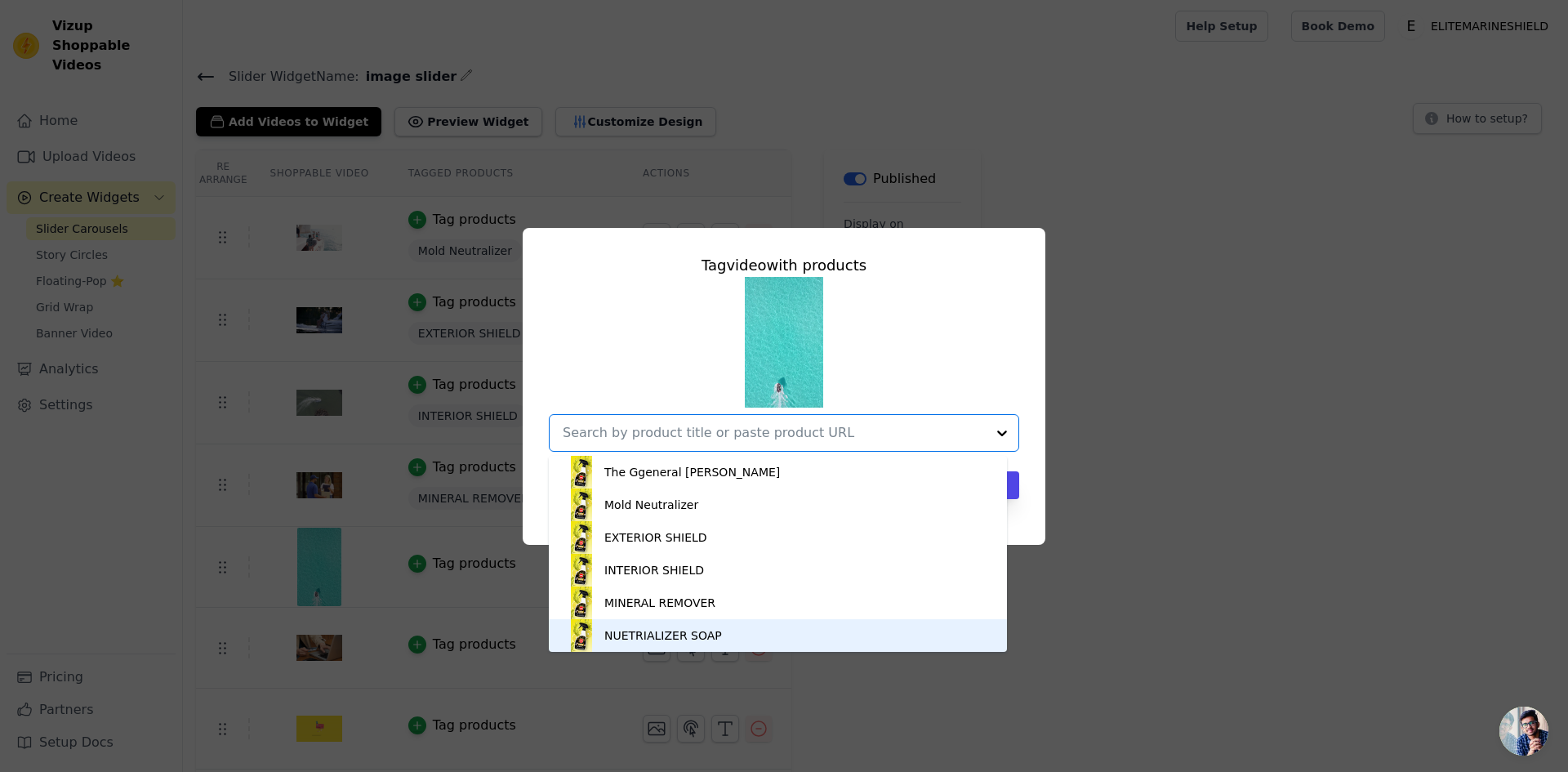
click at [677, 630] on div "NUETRIALIZER SOAP" at bounding box center [663, 636] width 118 height 17
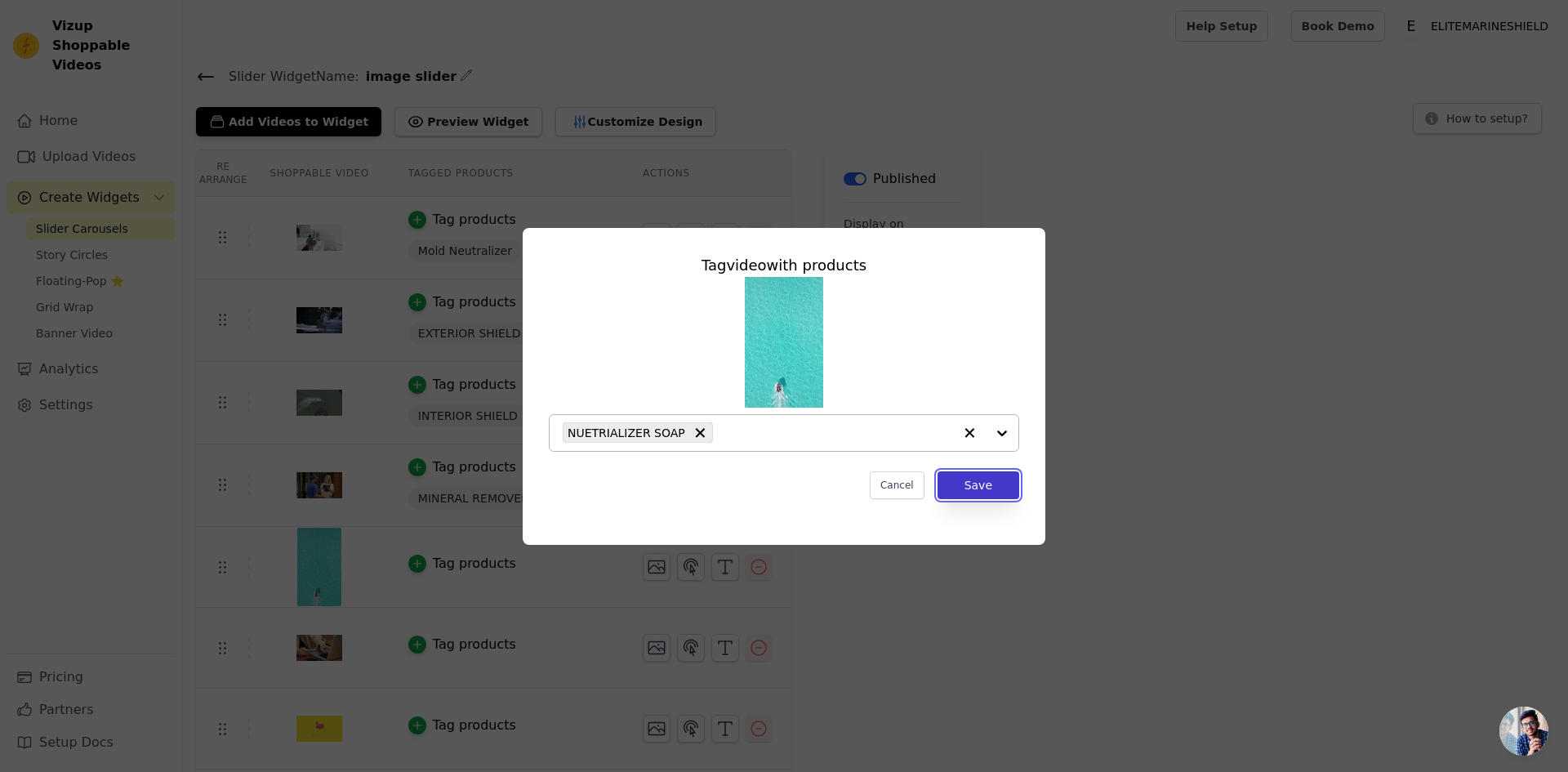
click at [982, 487] on button "Save" at bounding box center [978, 485] width 82 height 28
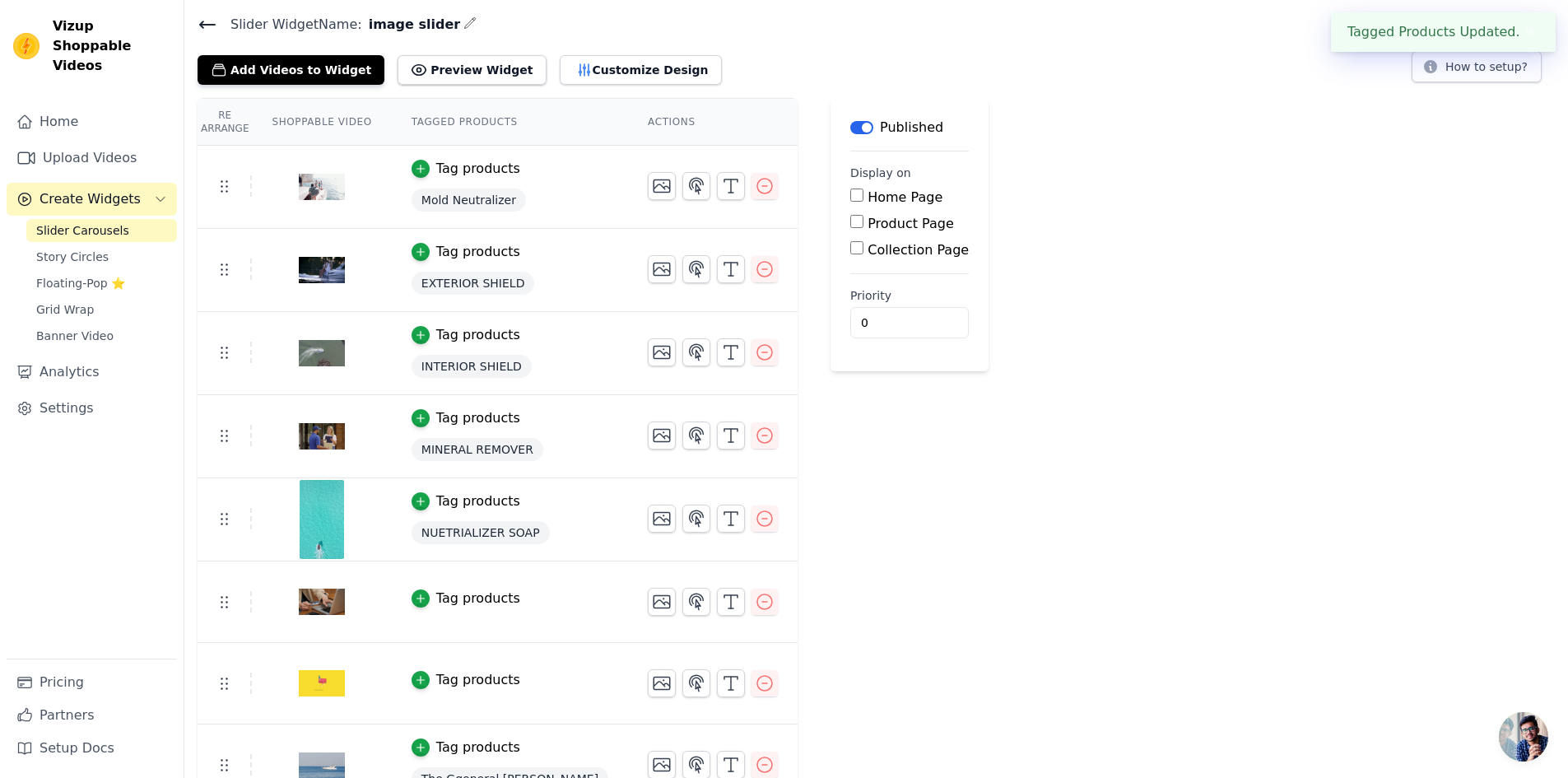
scroll to position [81, 0]
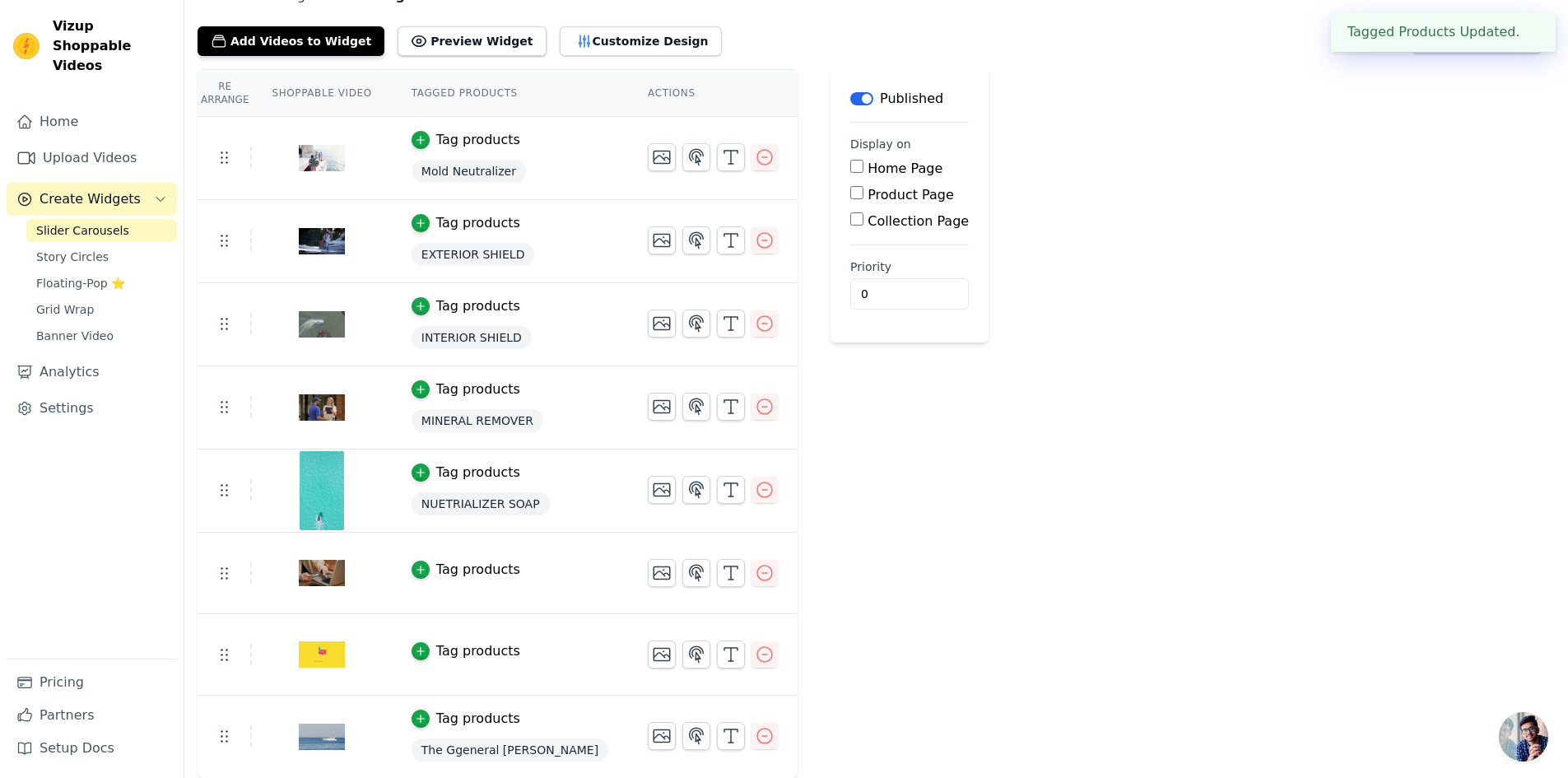
click at [436, 563] on div "Tag products" at bounding box center [478, 569] width 84 height 20
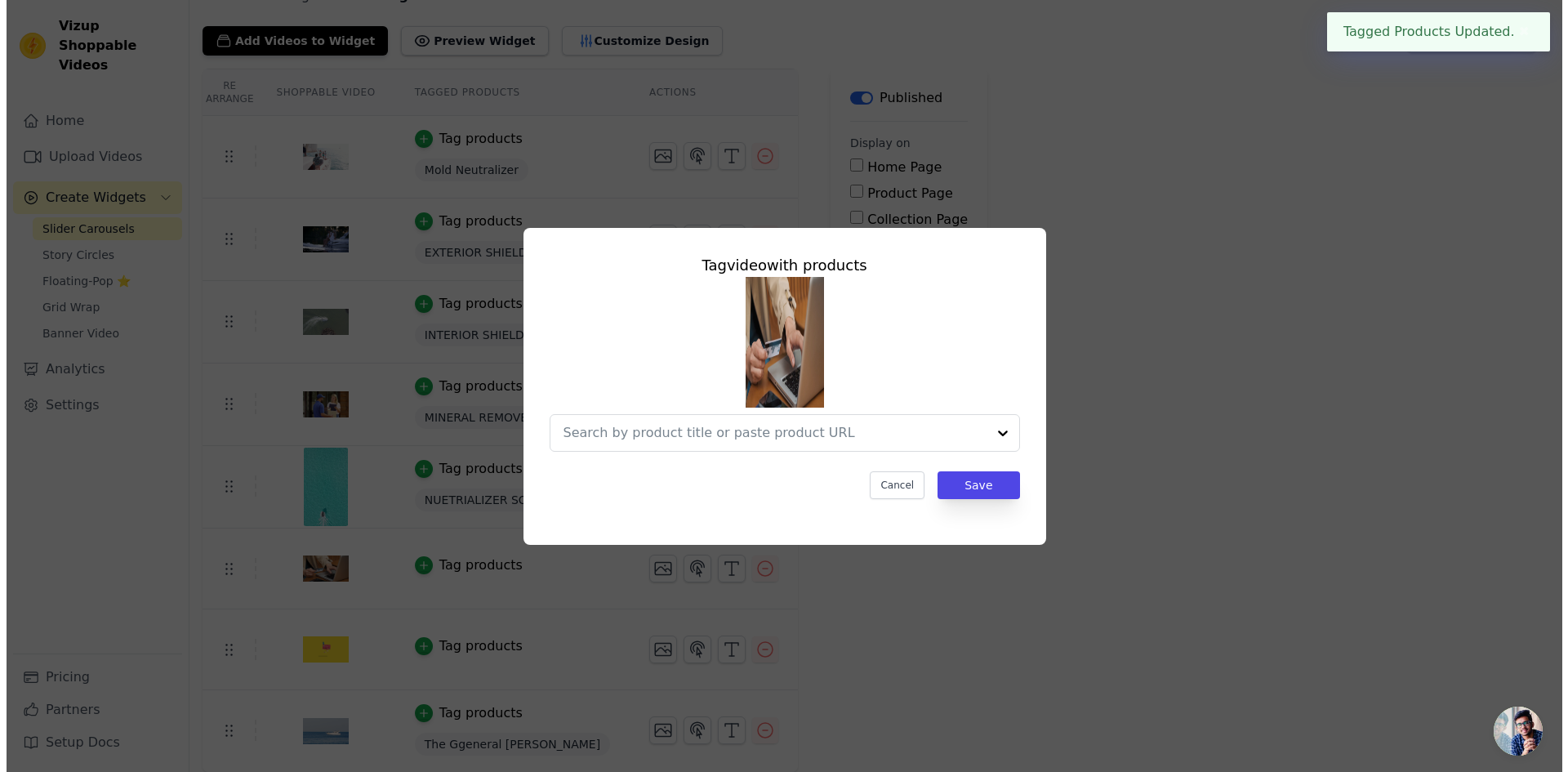
scroll to position [0, 0]
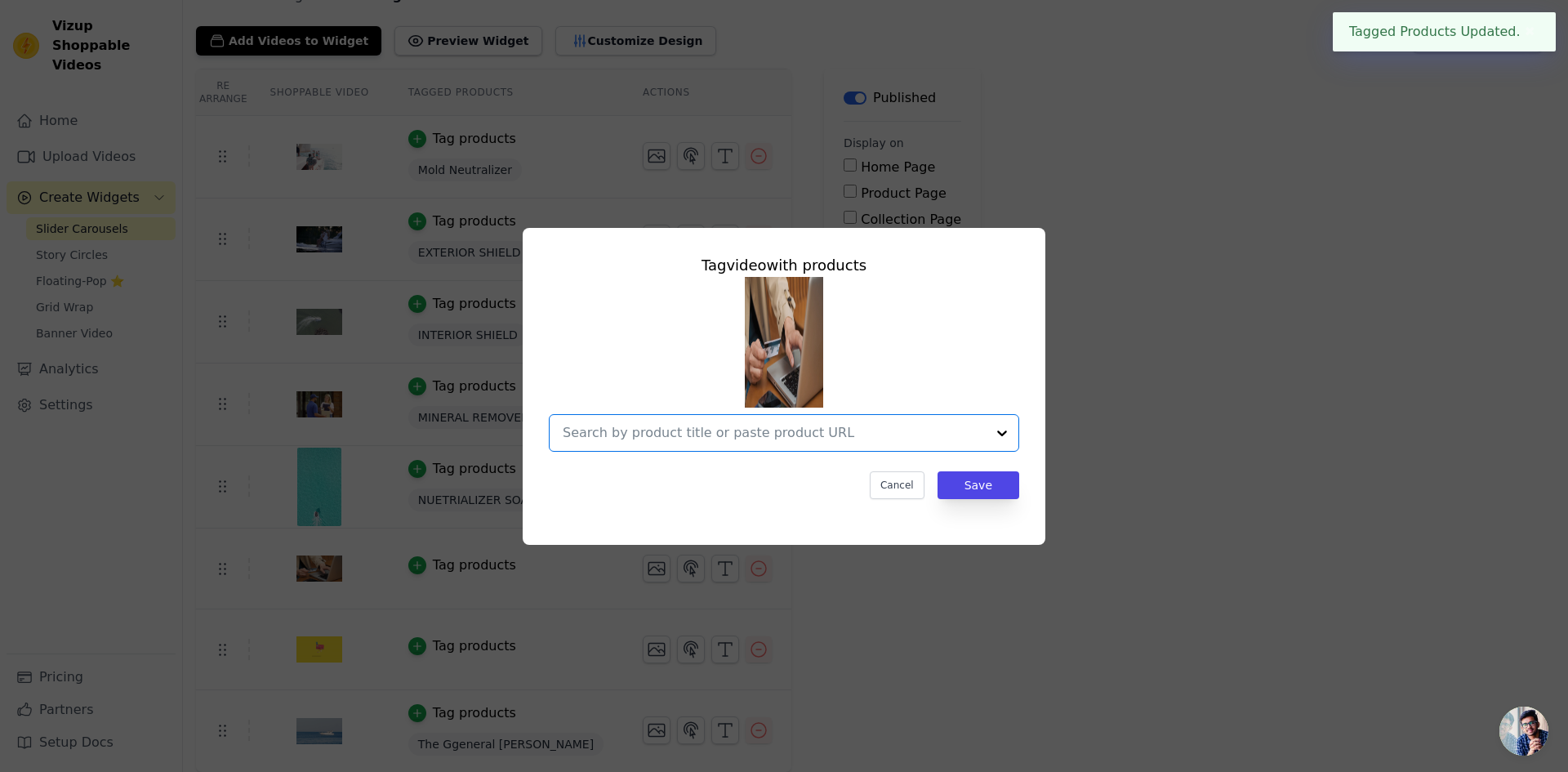
click at [843, 426] on input "text" at bounding box center [774, 432] width 423 height 19
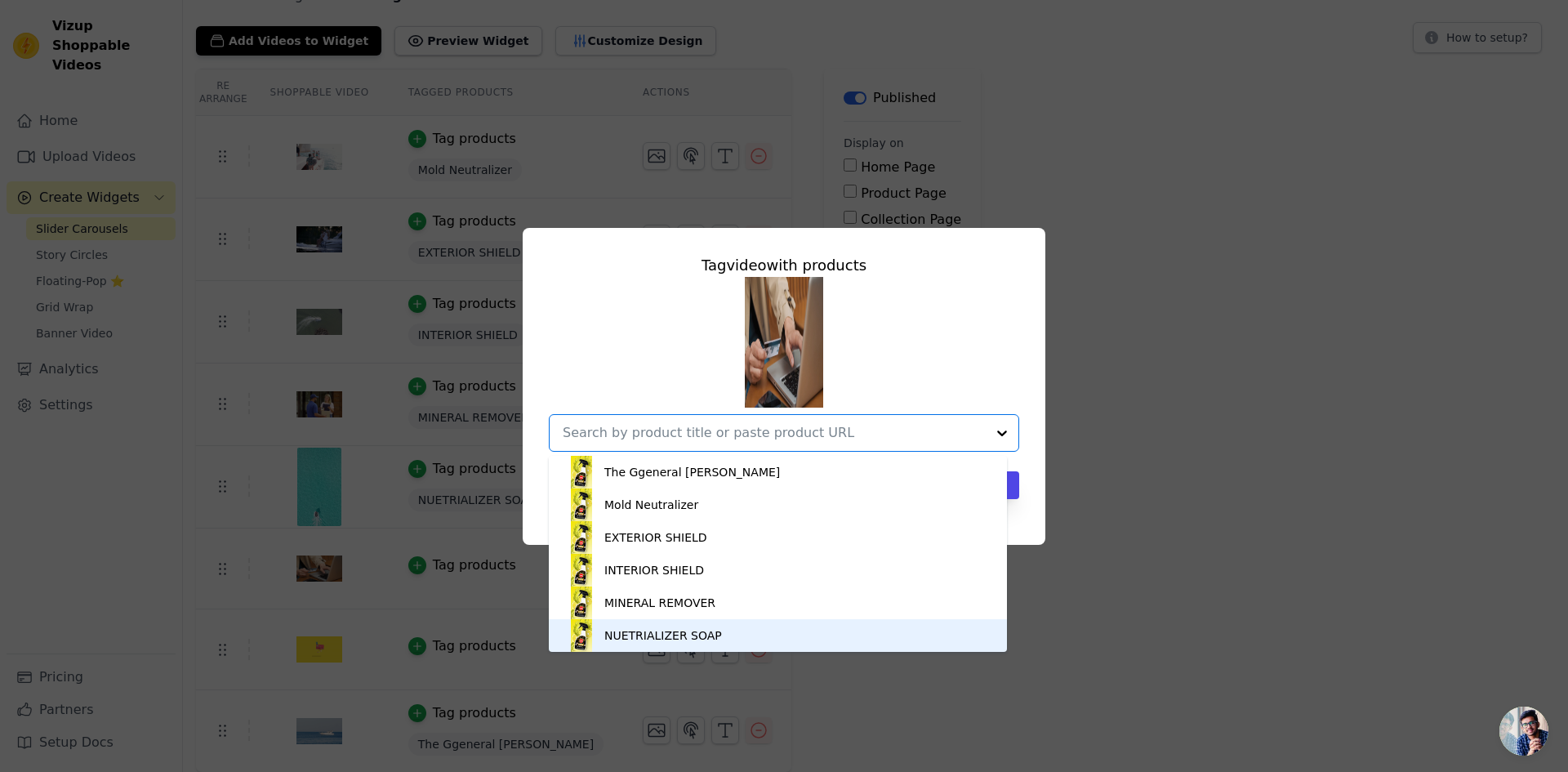
scroll to position [5, 0]
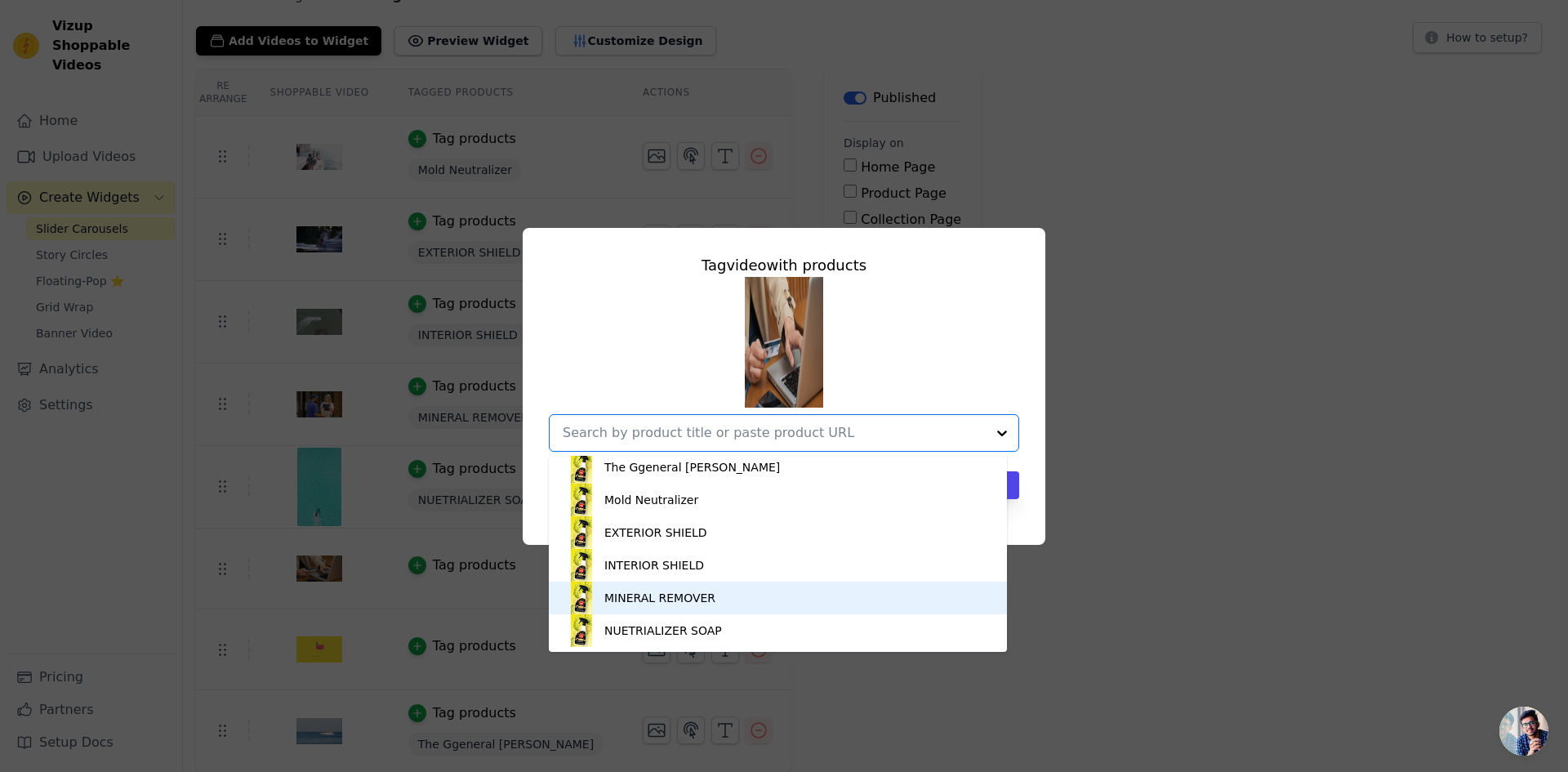
click at [698, 602] on div "MINERAL REMOVER" at bounding box center [660, 598] width 111 height 17
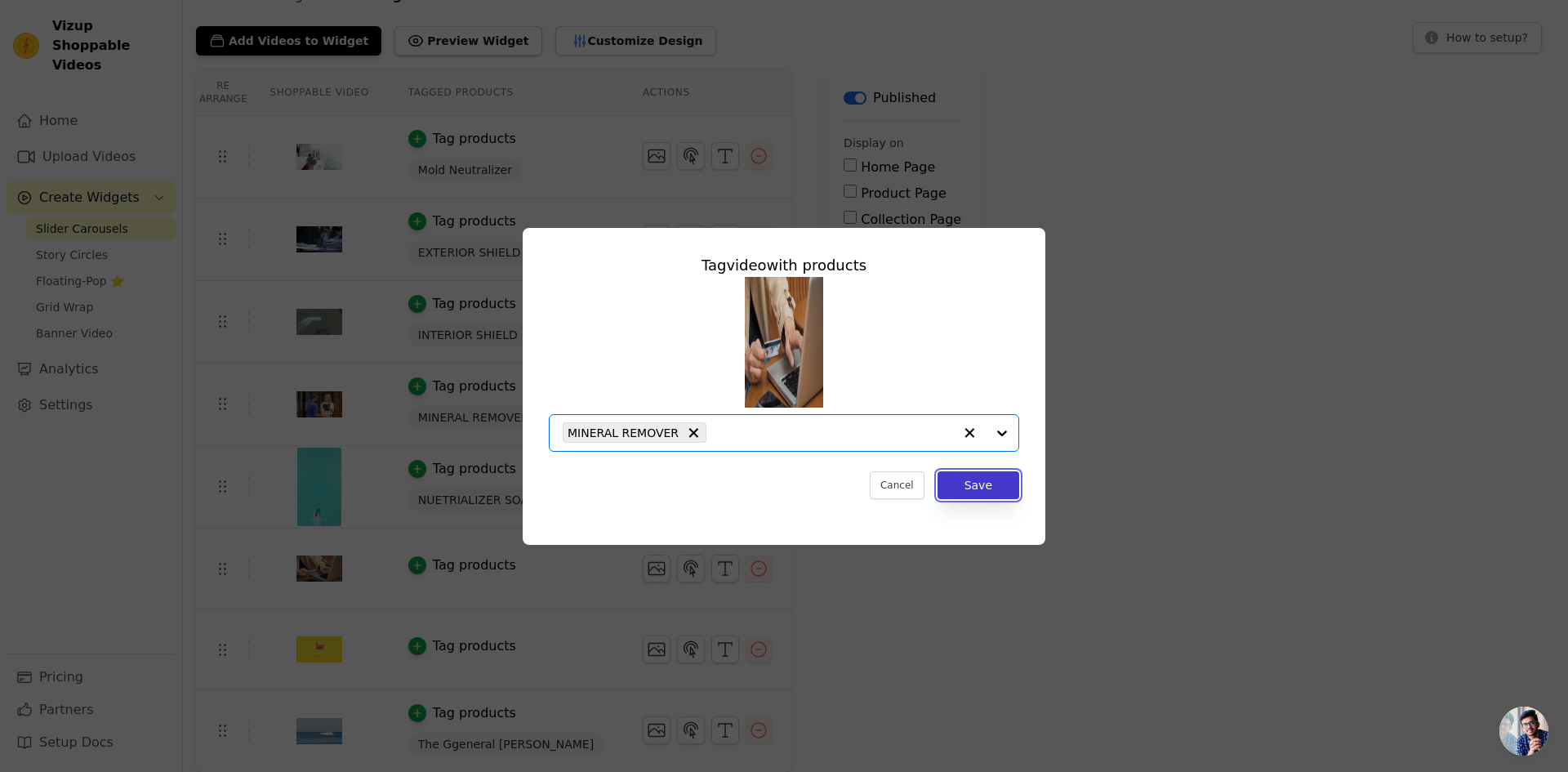
click at [981, 481] on button "Save" at bounding box center [978, 485] width 82 height 28
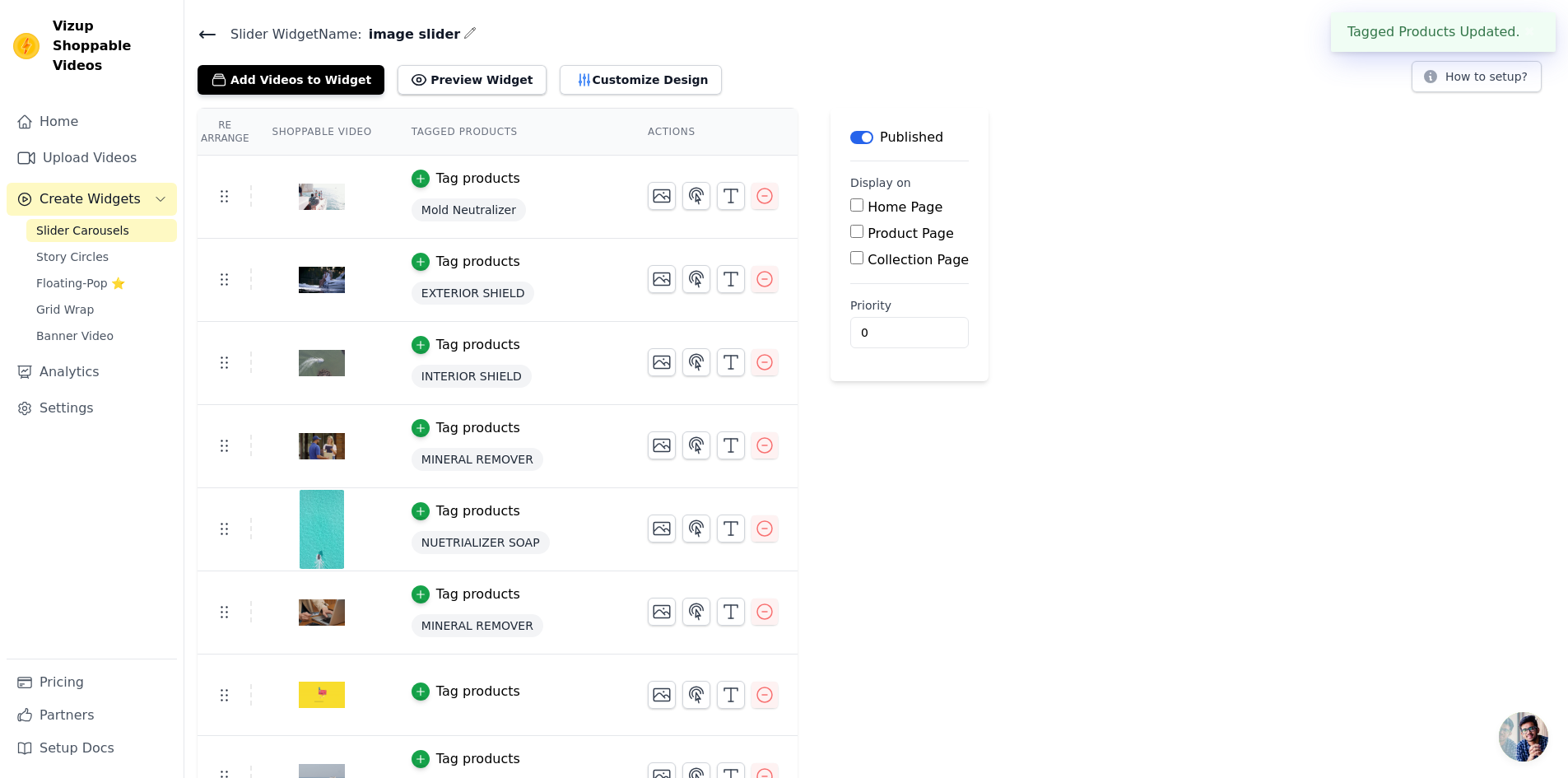
scroll to position [82, 0]
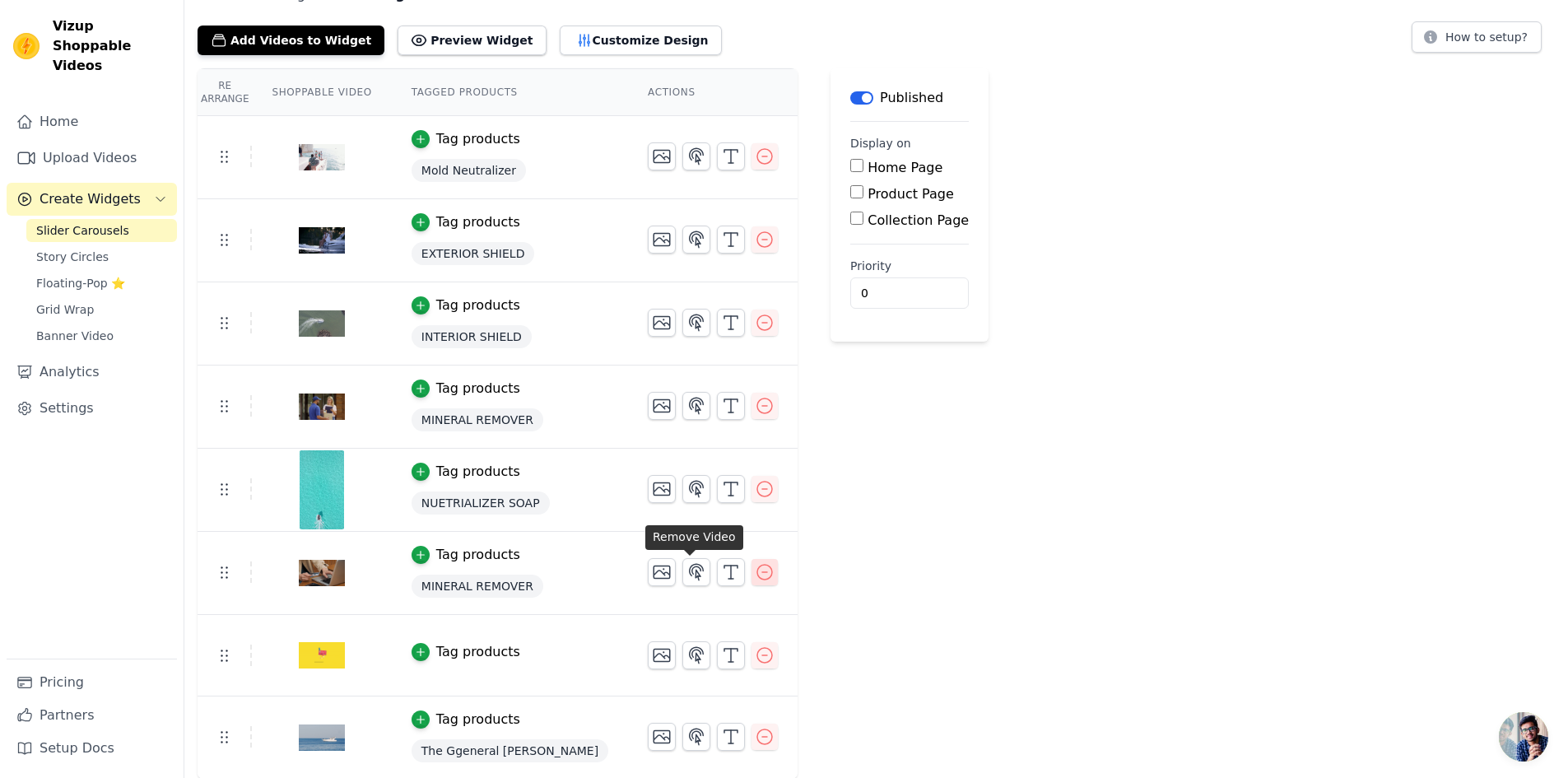
click at [755, 573] on icon "button" at bounding box center [764, 572] width 20 height 20
click at [758, 571] on icon "button" at bounding box center [765, 572] width 15 height 15
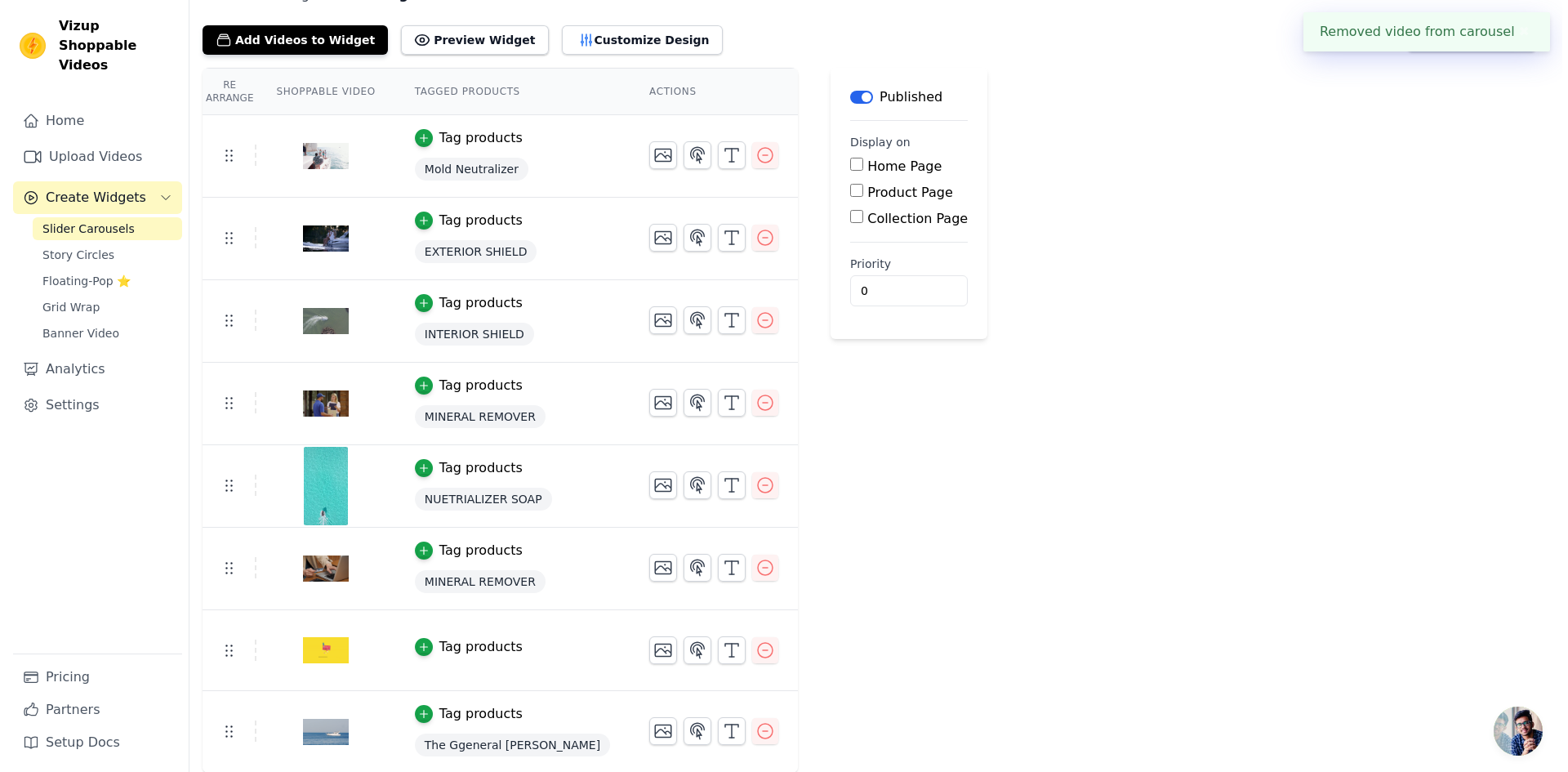
scroll to position [0, 0]
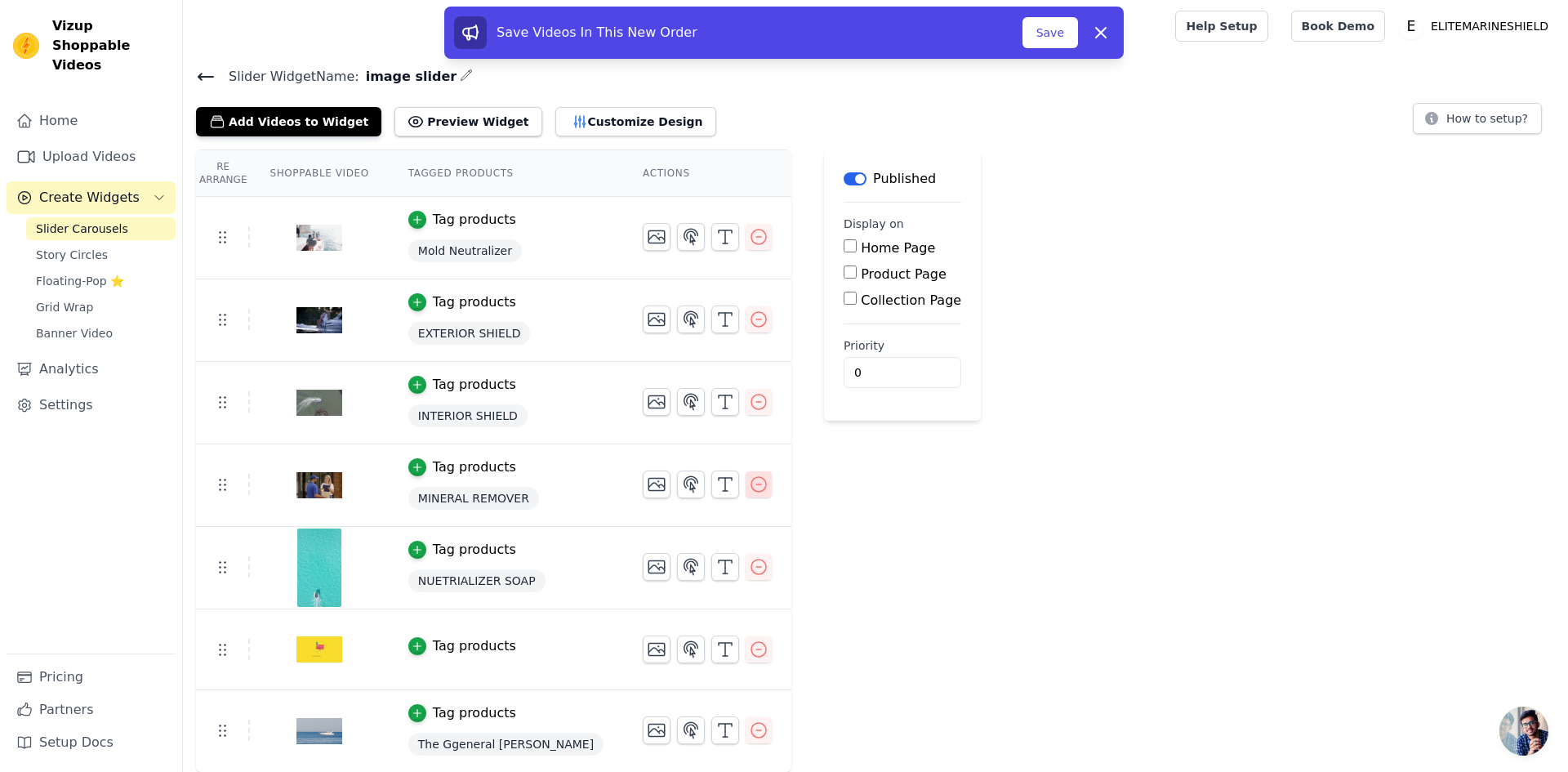
click at [749, 489] on icon "button" at bounding box center [758, 484] width 19 height 19
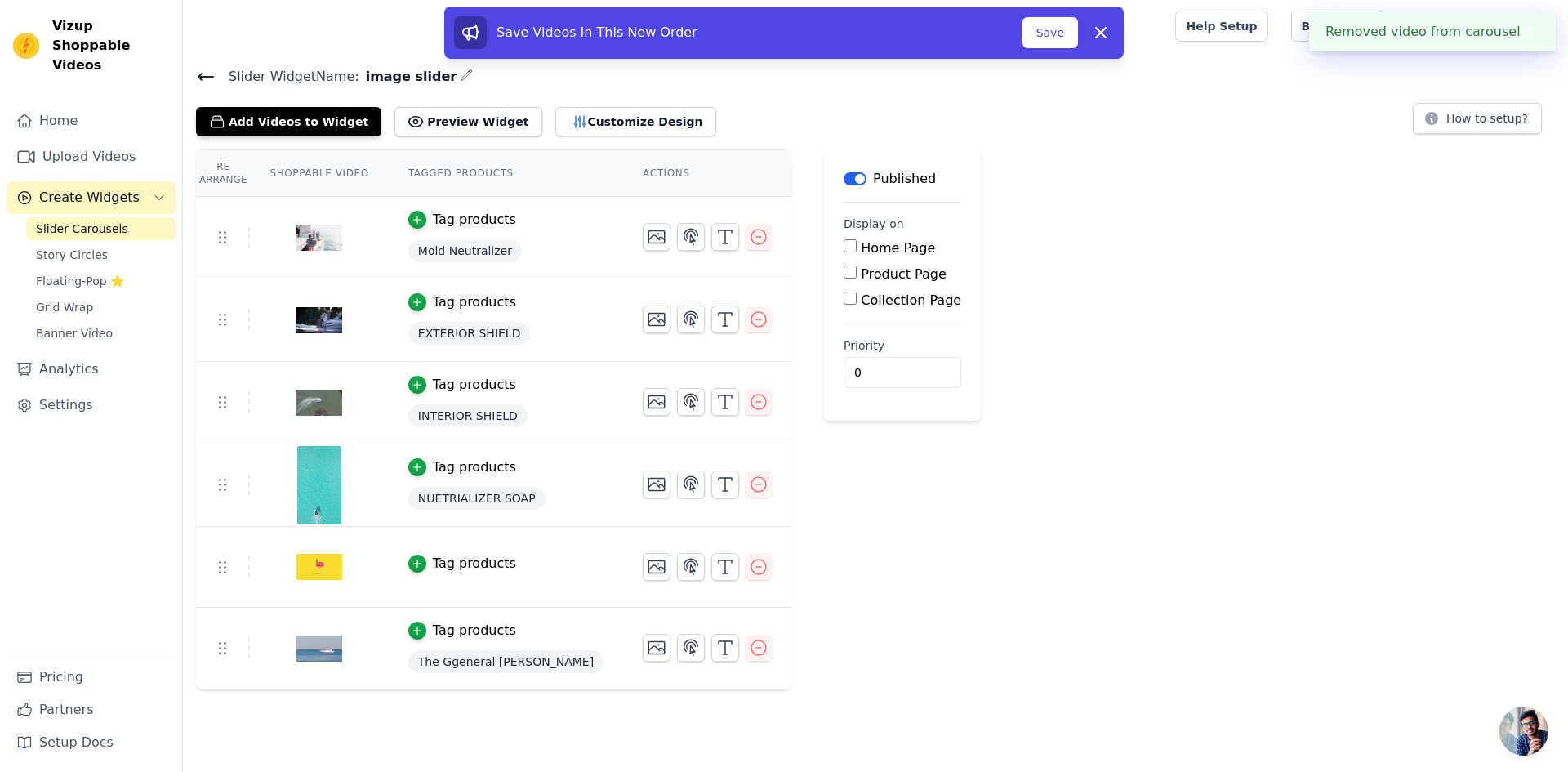
click at [934, 532] on div "Re Arrange Shoppable Video Tagged Products Actions Tag products Mold Neutralize…" at bounding box center [875, 419] width 1385 height 540
click at [942, 529] on div "Re Arrange Shoppable Video Tagged Products Actions Tag products Mold Neutralize…" at bounding box center [875, 419] width 1385 height 540
click at [1053, 32] on button "Save" at bounding box center [1050, 32] width 56 height 31
click at [951, 449] on div "Re Arrange Shoppable Video Tagged Products Actions Tag products Mold Neutralize…" at bounding box center [875, 419] width 1385 height 540
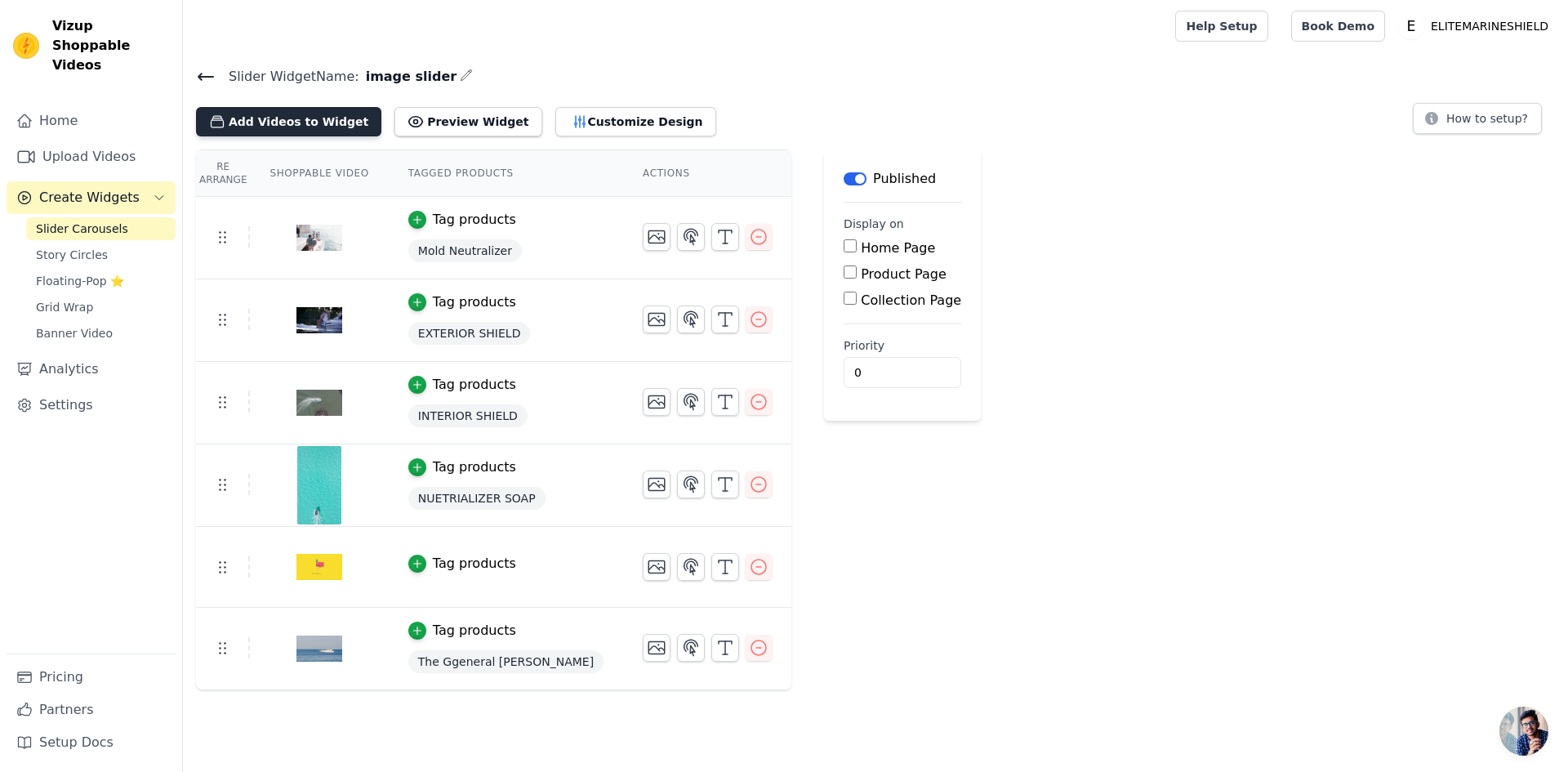
click at [281, 113] on button "Add Videos to Widget" at bounding box center [288, 121] width 185 height 30
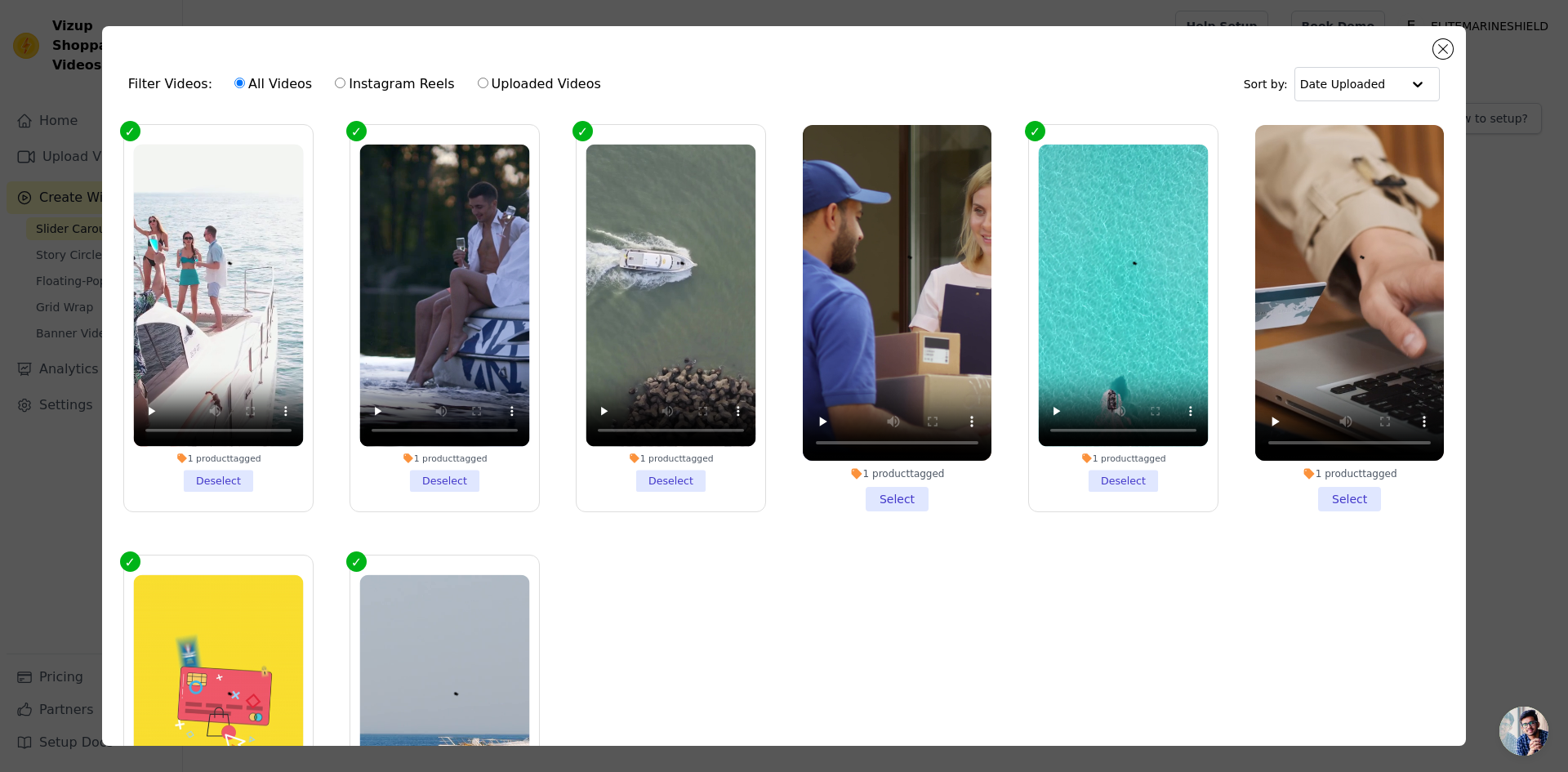
click at [883, 498] on li "1 product tagged Select" at bounding box center [897, 318] width 189 height 386
click at [0, 0] on input "1 product tagged Select" at bounding box center [0, 0] width 0 height 0
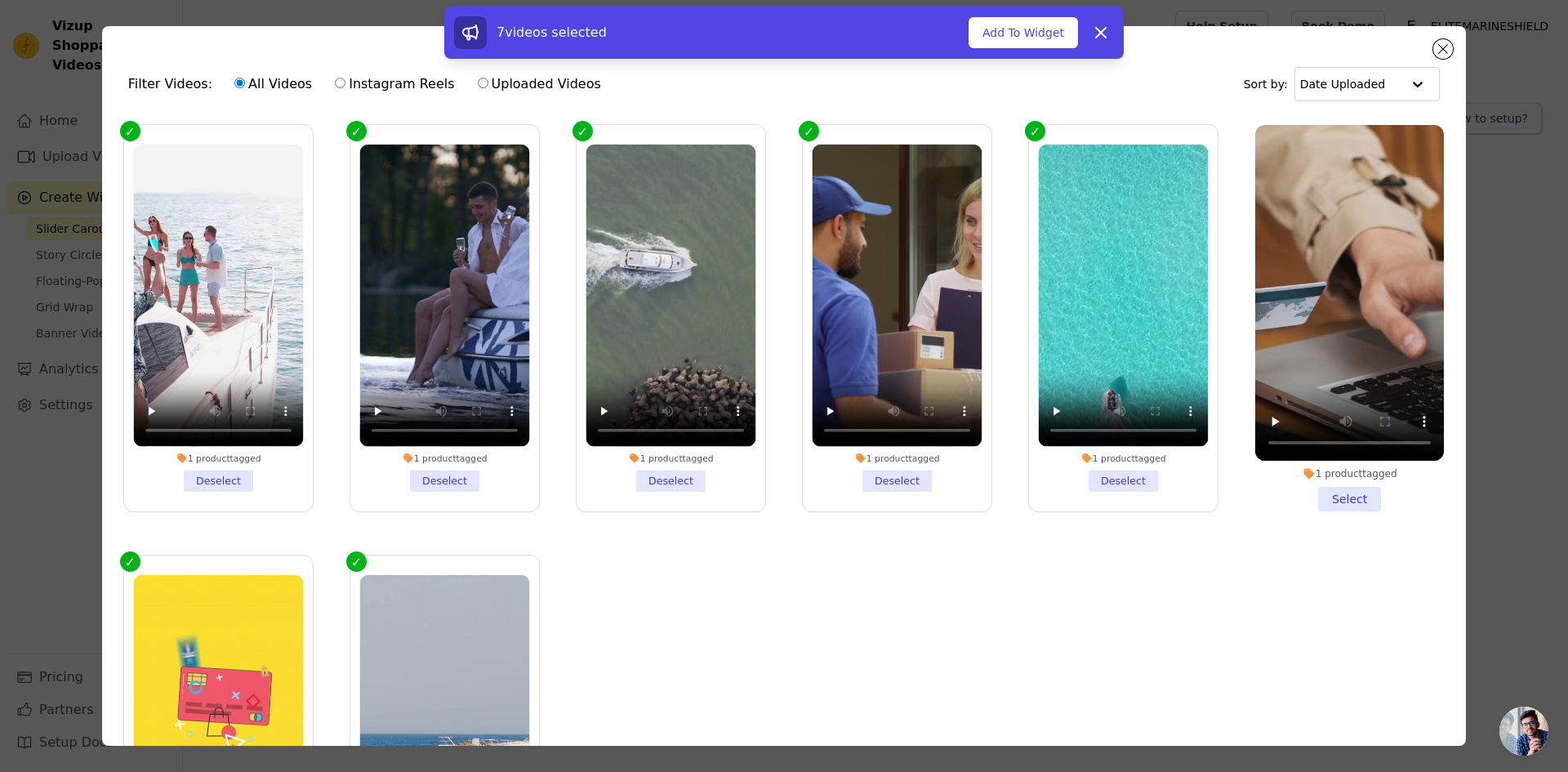
click at [1347, 491] on li "1 product tagged Select" at bounding box center [1349, 318] width 189 height 386
click at [0, 0] on input "1 product tagged Select" at bounding box center [0, 0] width 0 height 0
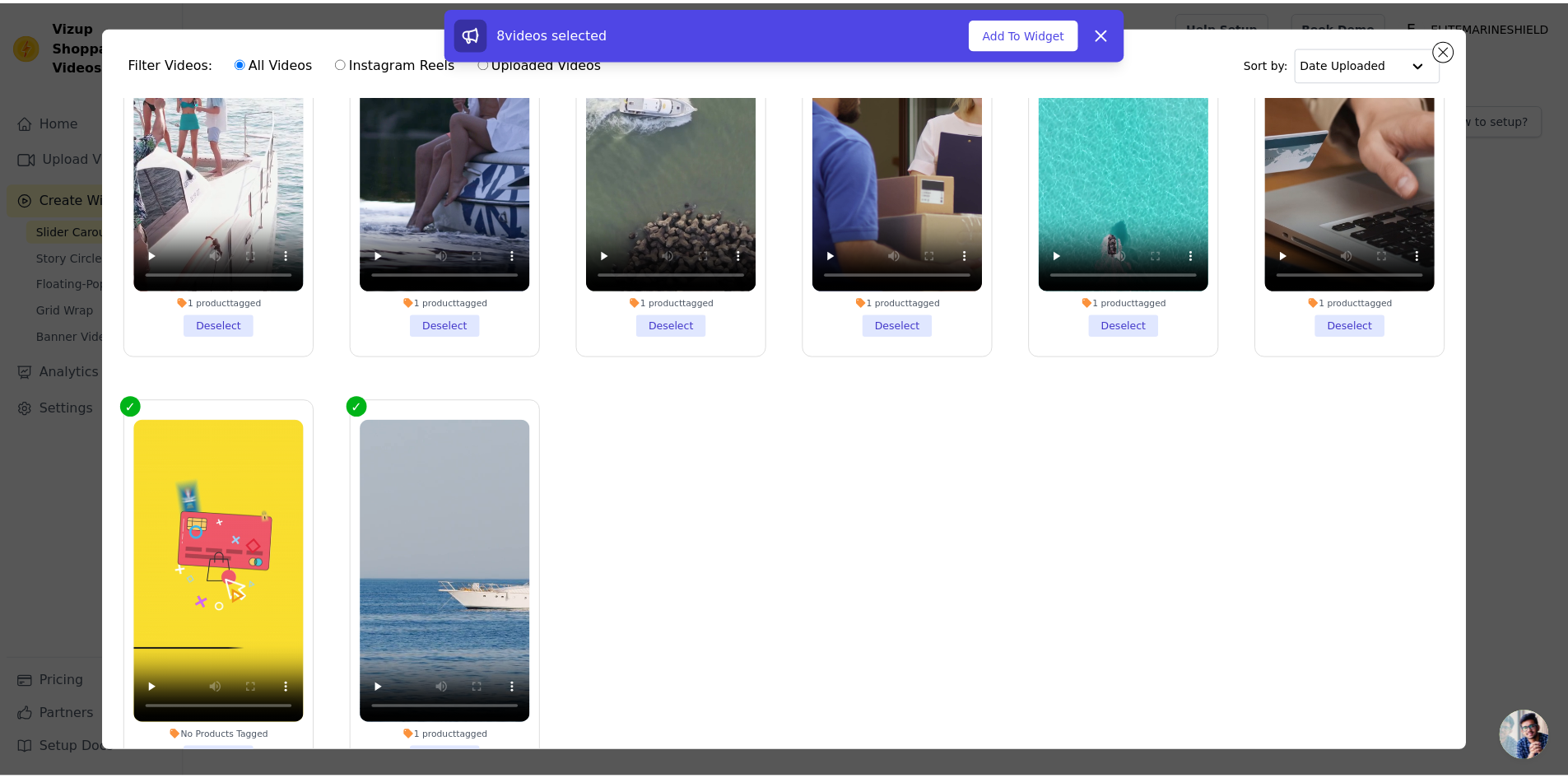
scroll to position [82, 0]
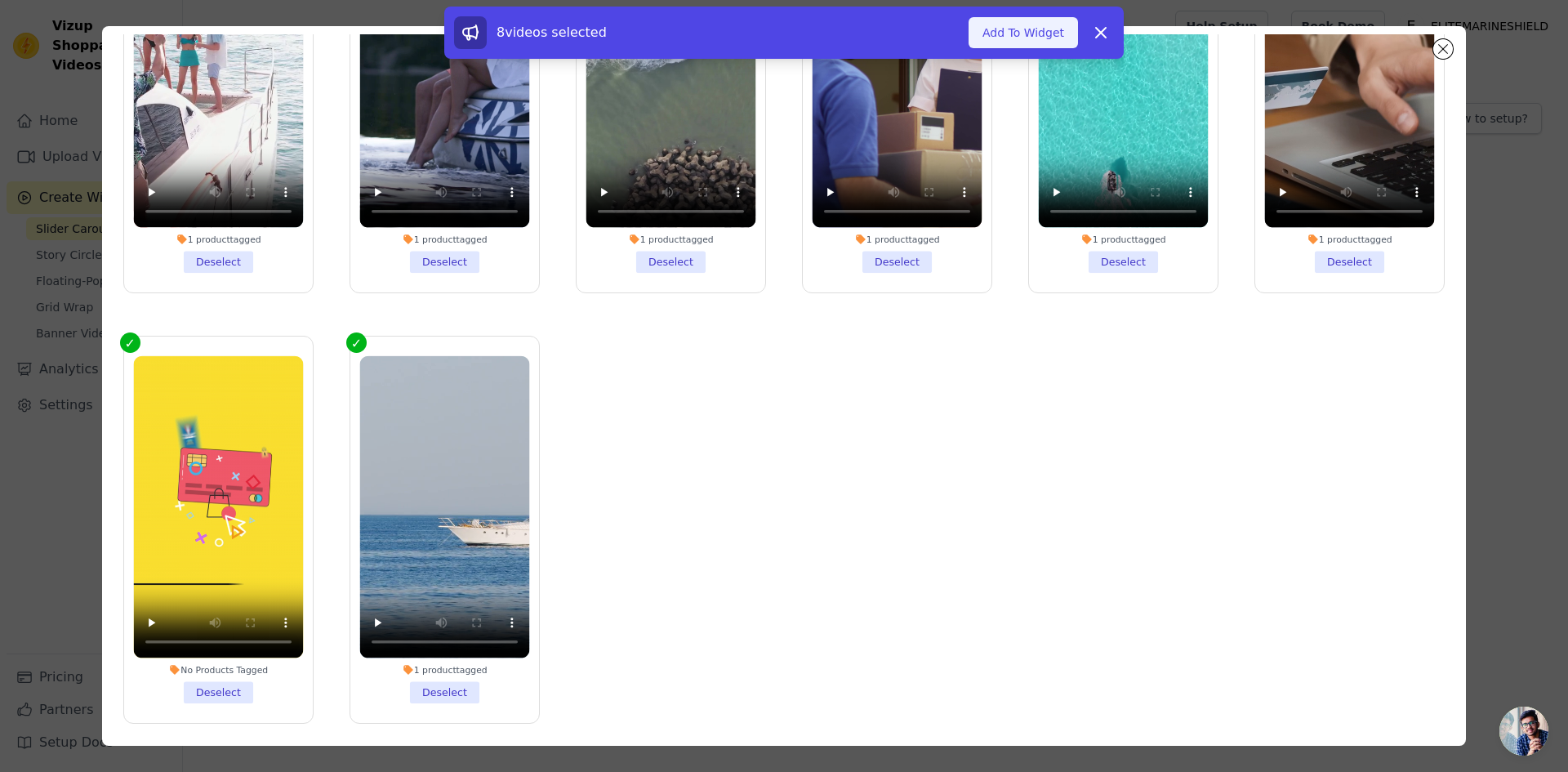
click at [1026, 37] on button "Add To Widget" at bounding box center [1023, 32] width 109 height 31
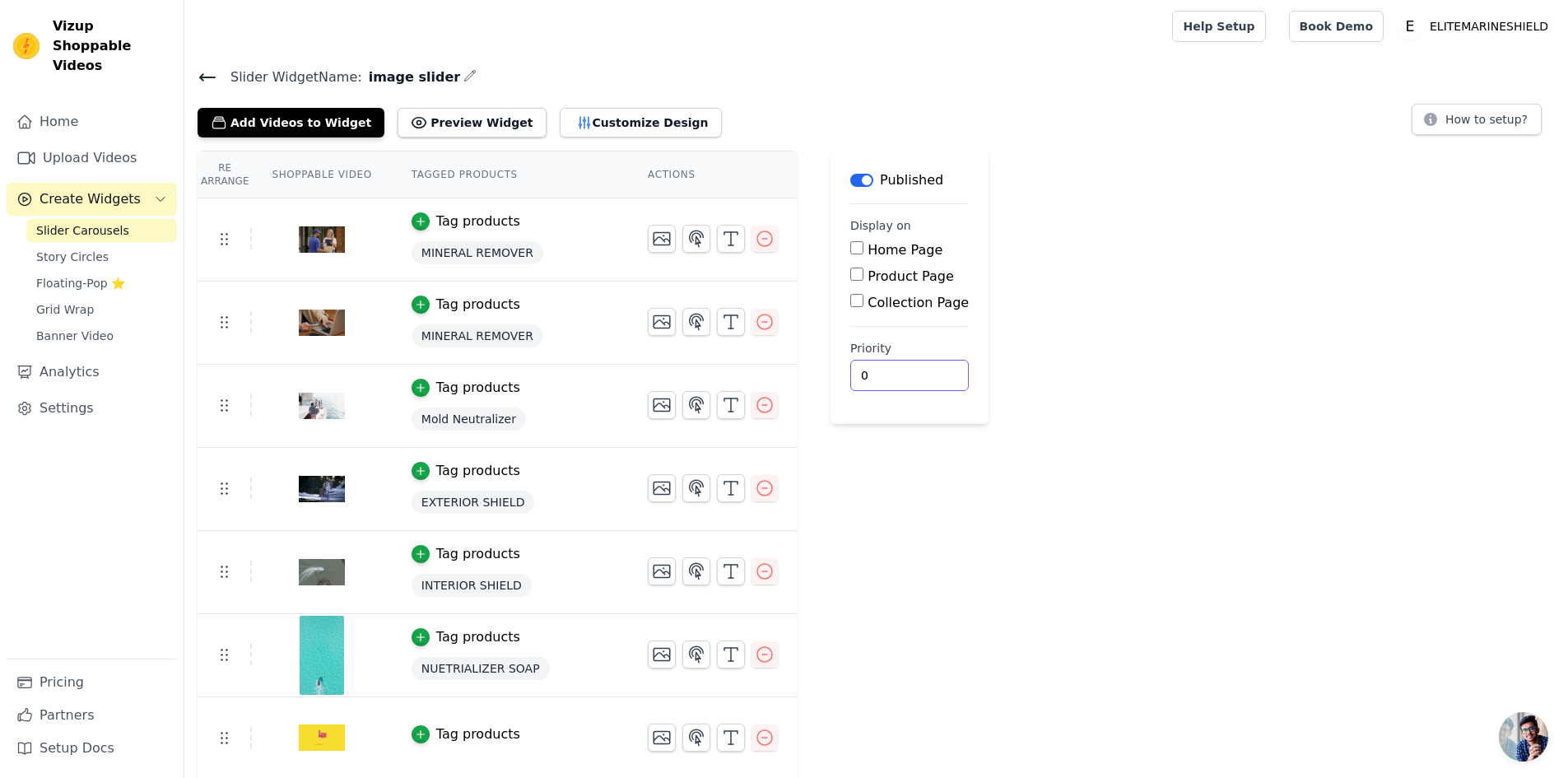
click at [1003, 497] on div "Re Arrange Shoppable Video Tagged Products Actions Tag products MINERAL REMOVER…" at bounding box center [876, 505] width 1384 height 711
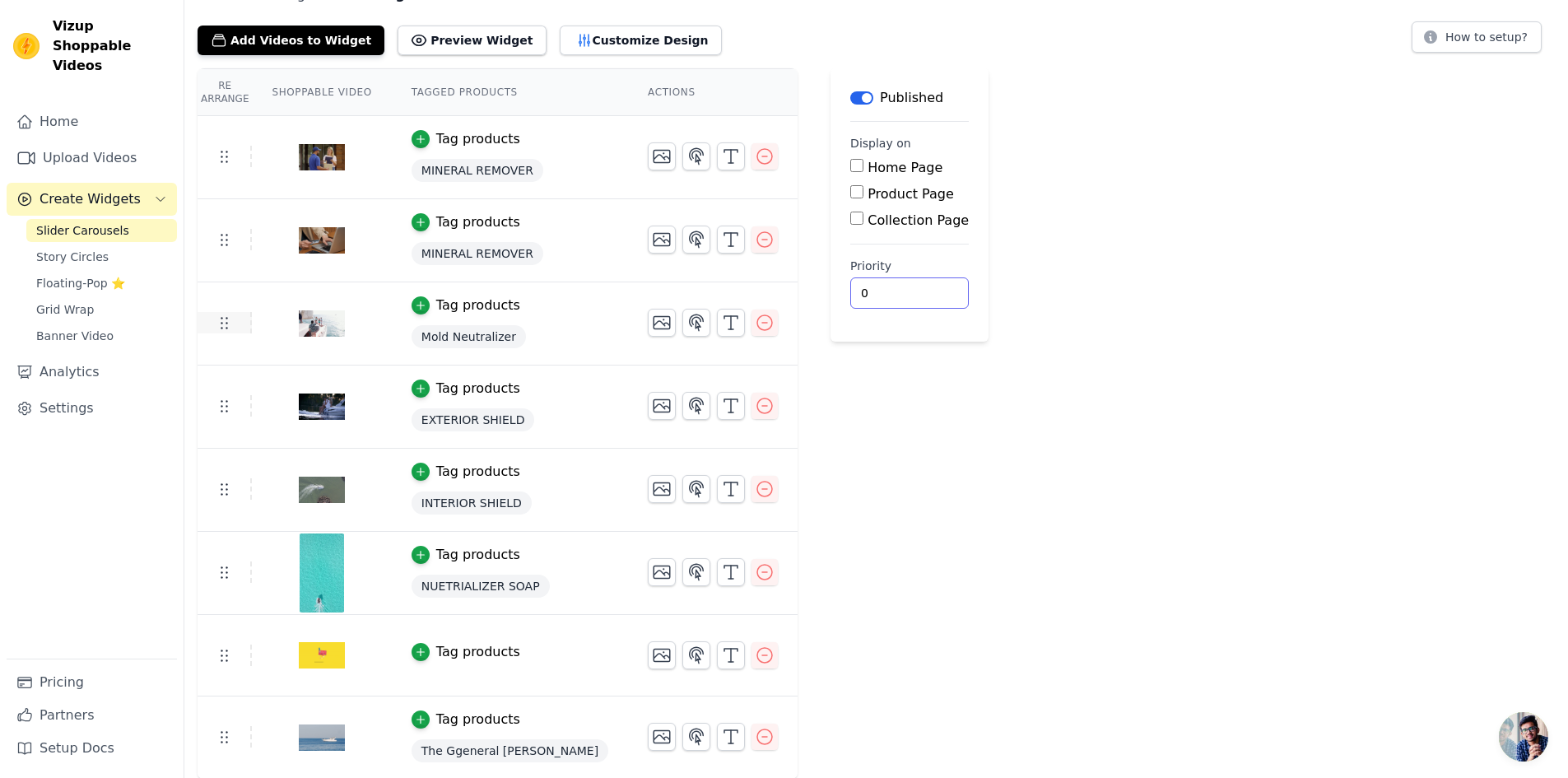
scroll to position [83, 0]
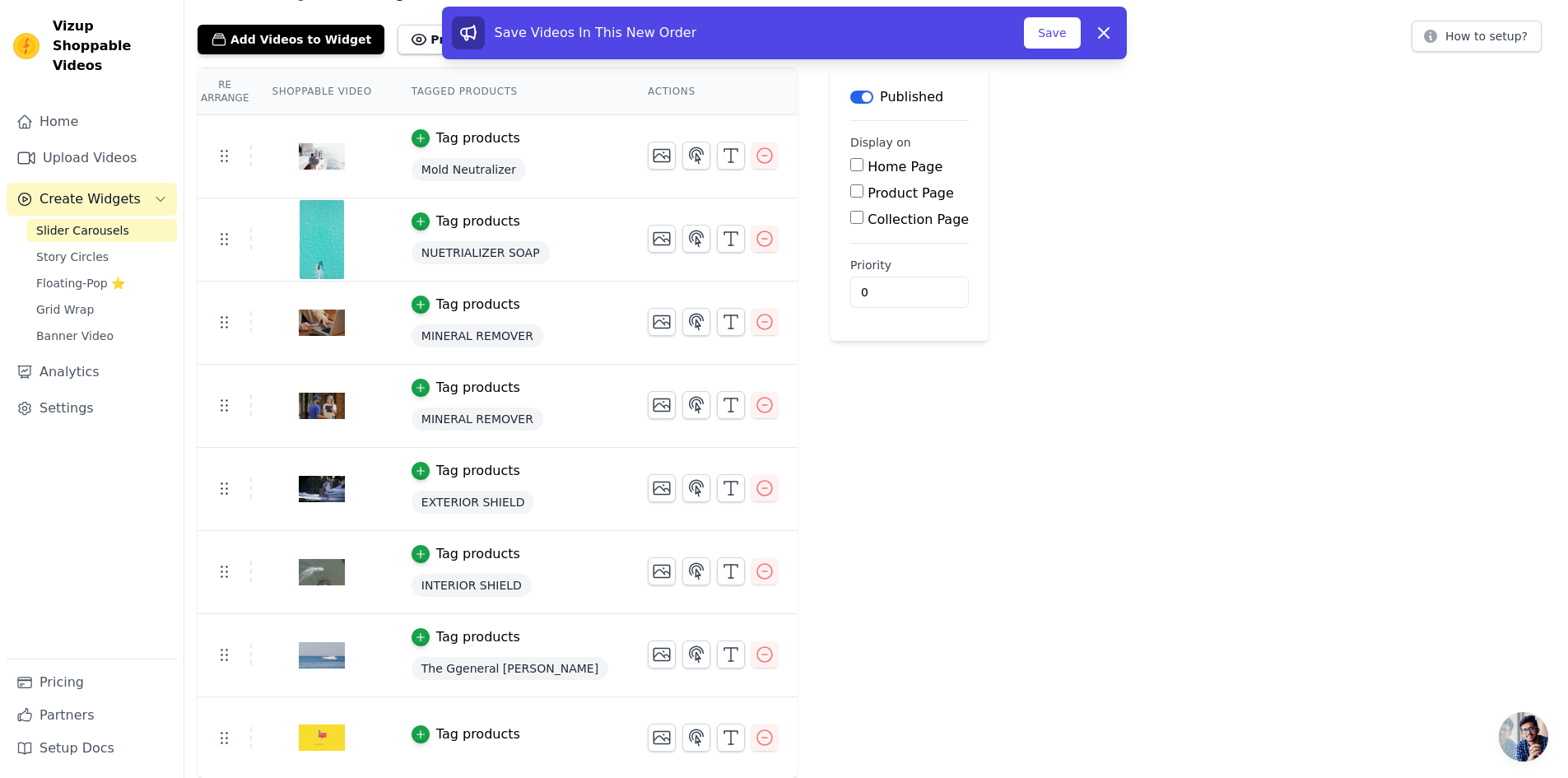
drag, startPoint x: 1071, startPoint y: 28, endPoint x: 839, endPoint y: 206, distance: 292.4
click at [839, 206] on div "Re Arrange Shoppable Video Tagged Products Actions Tag products Mold Neutralize…" at bounding box center [876, 422] width 1384 height 711
click at [1055, 33] on button "Save" at bounding box center [1052, 33] width 56 height 31
click at [1048, 35] on button "Save" at bounding box center [1052, 33] width 56 height 31
click at [1050, 35] on button "Save" at bounding box center [1052, 33] width 56 height 31
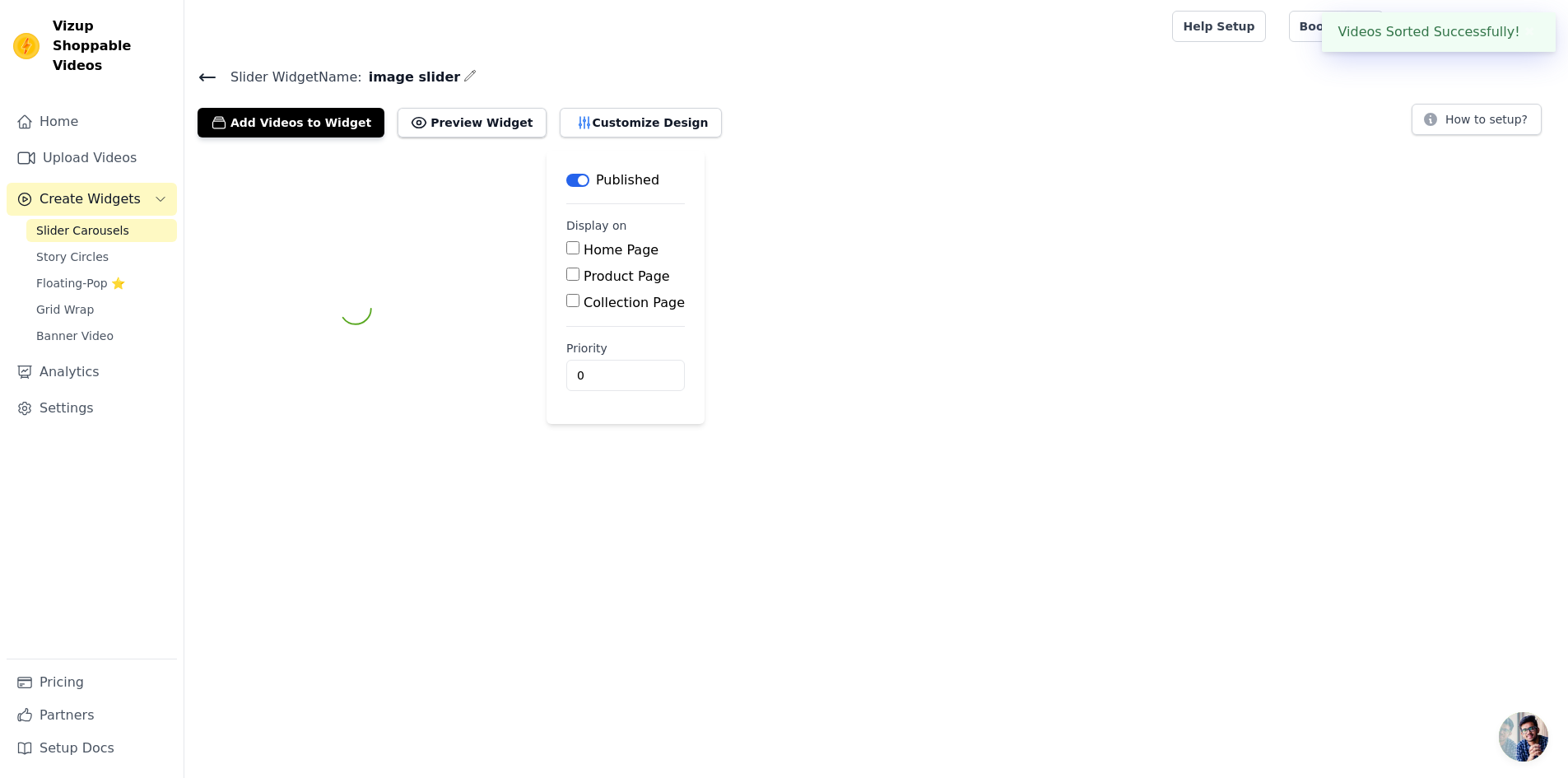
scroll to position [0, 0]
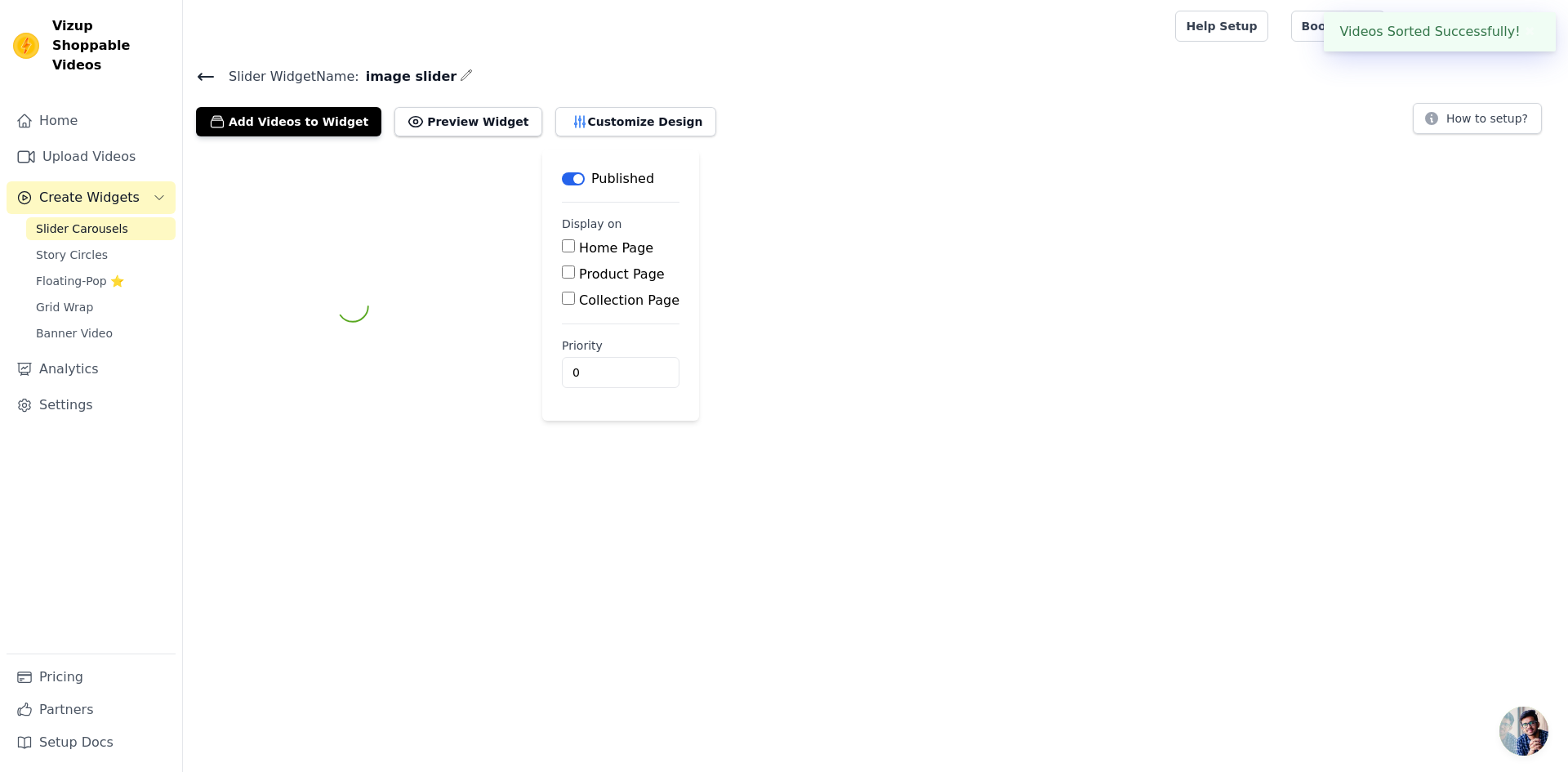
click at [1042, 35] on div at bounding box center [675, 26] width 959 height 52
click at [1075, 200] on div "Label Published Display on Home Page Product Page Collection Page Priority 0" at bounding box center [875, 306] width 1385 height 313
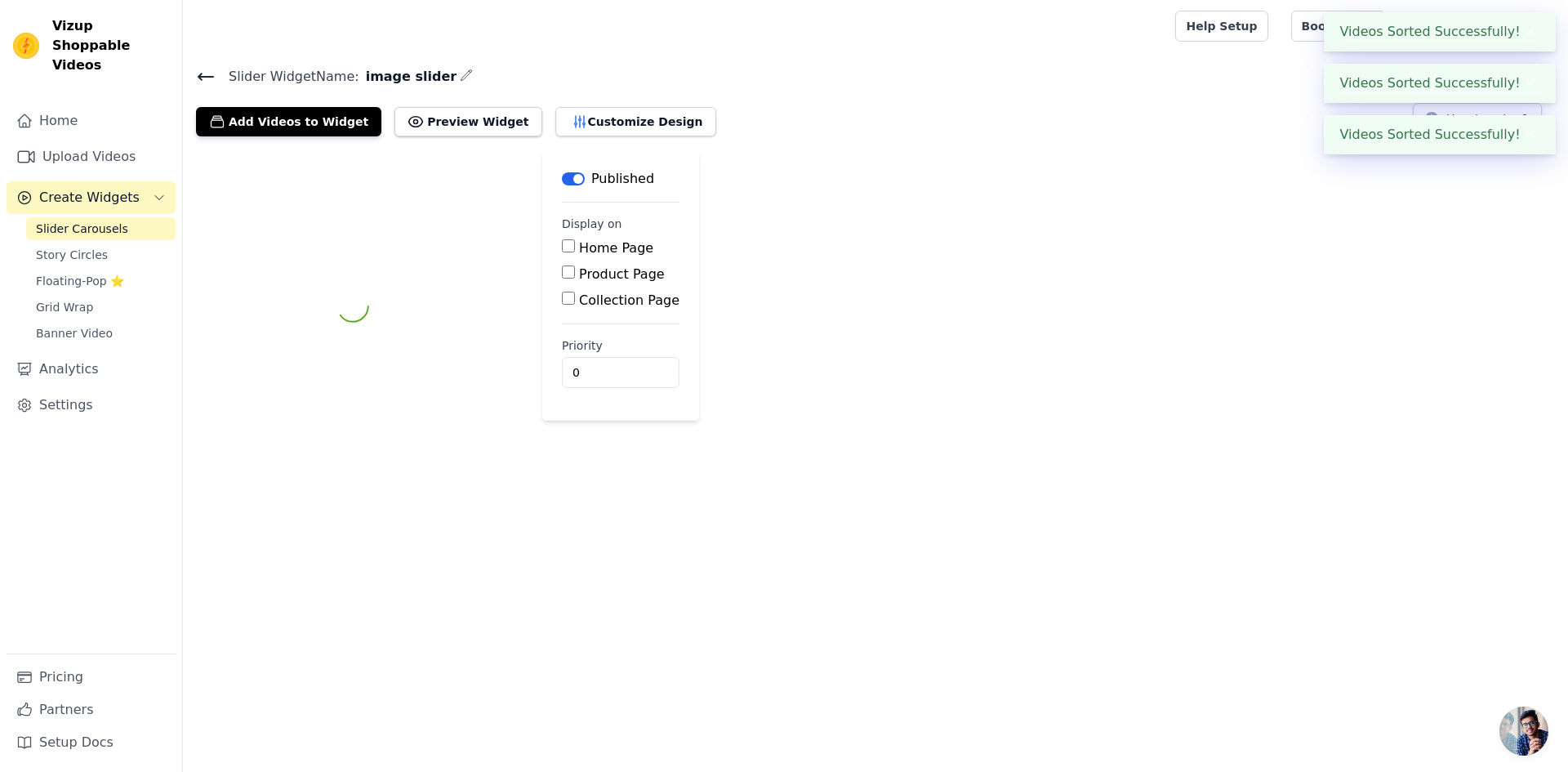
drag, startPoint x: 1082, startPoint y: 288, endPoint x: 1064, endPoint y: 282, distance: 19.0
click at [1079, 285] on div "Label Published Display on Home Page Product Page Collection Page Priority 0" at bounding box center [875, 306] width 1385 height 313
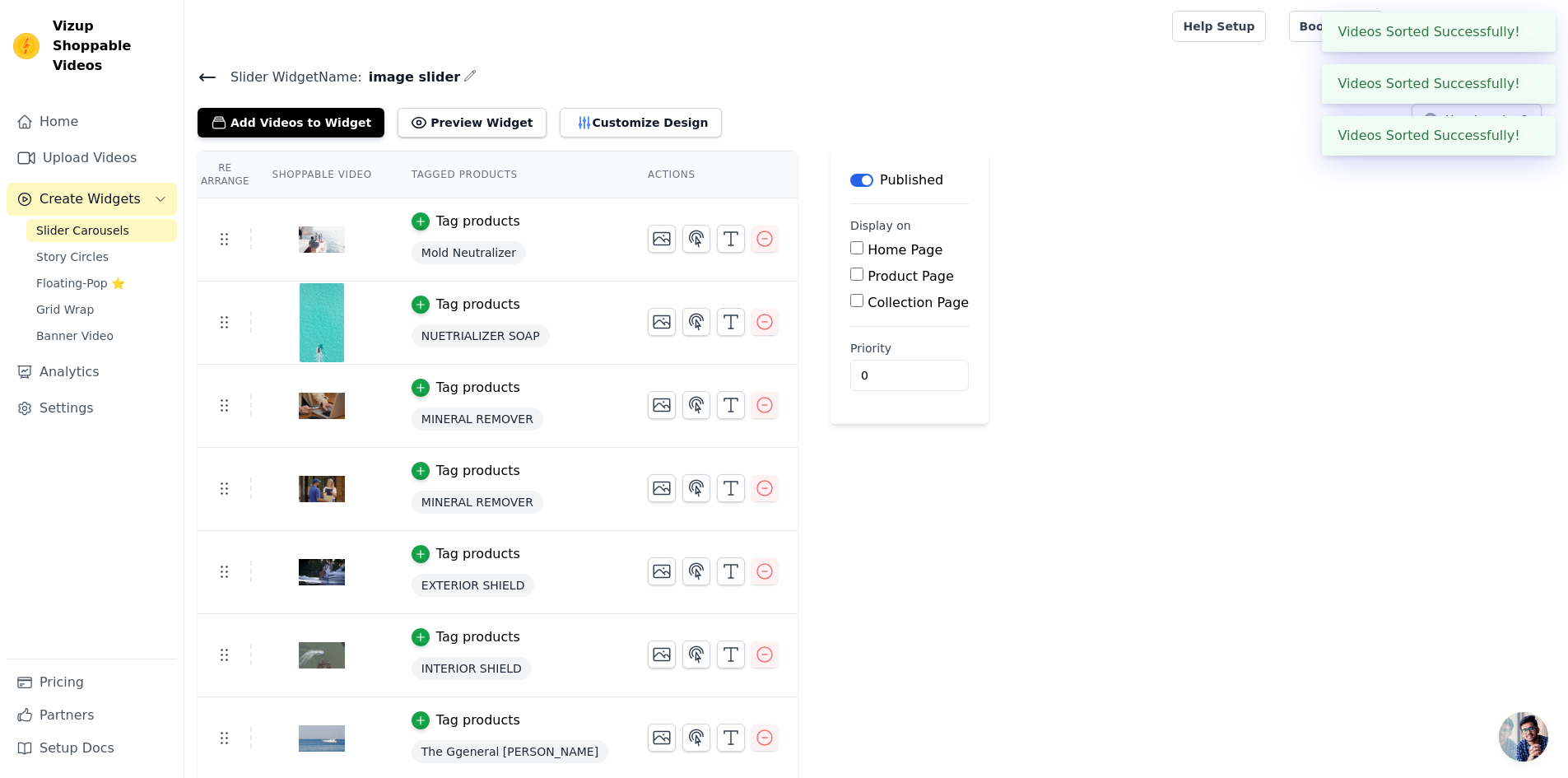
click at [1072, 183] on div "Re Arrange Shoppable Video Tagged Products Actions Tag products Mold Neutralize…" at bounding box center [876, 505] width 1384 height 711
click at [1069, 177] on div "Re Arrange Shoppable Video Tagged Products Actions Tag products Mold Neutralize…" at bounding box center [876, 505] width 1384 height 711
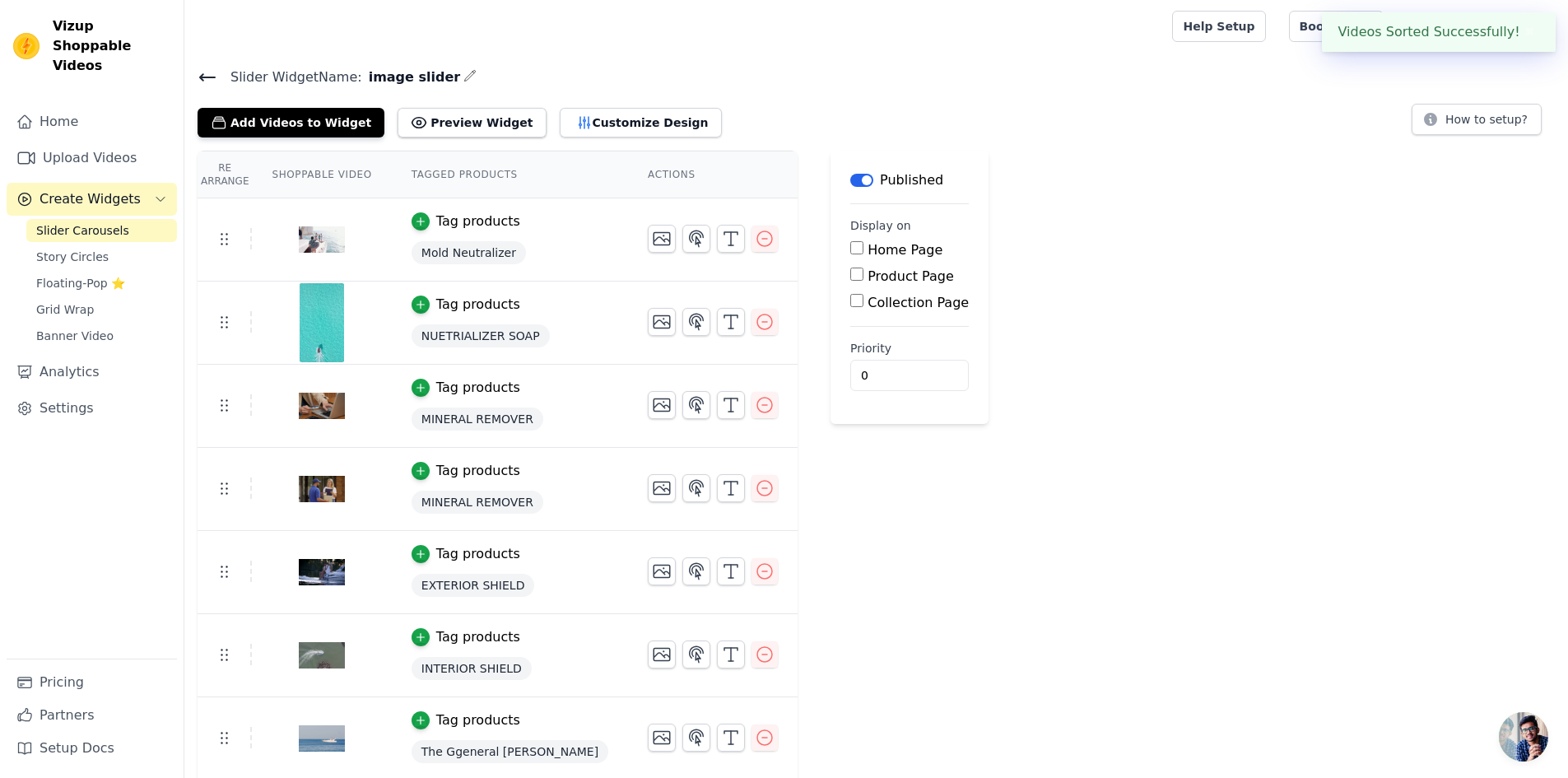
click at [1090, 191] on div "Re Arrange Shoppable Video Tagged Products Actions Tag products Mold Neutralize…" at bounding box center [876, 505] width 1384 height 711
click at [1090, 191] on div "Re Arrange Shoppable Video Tagged Products Actions Tag products Mold Neutralize…" at bounding box center [876, 505] width 1384 height 711
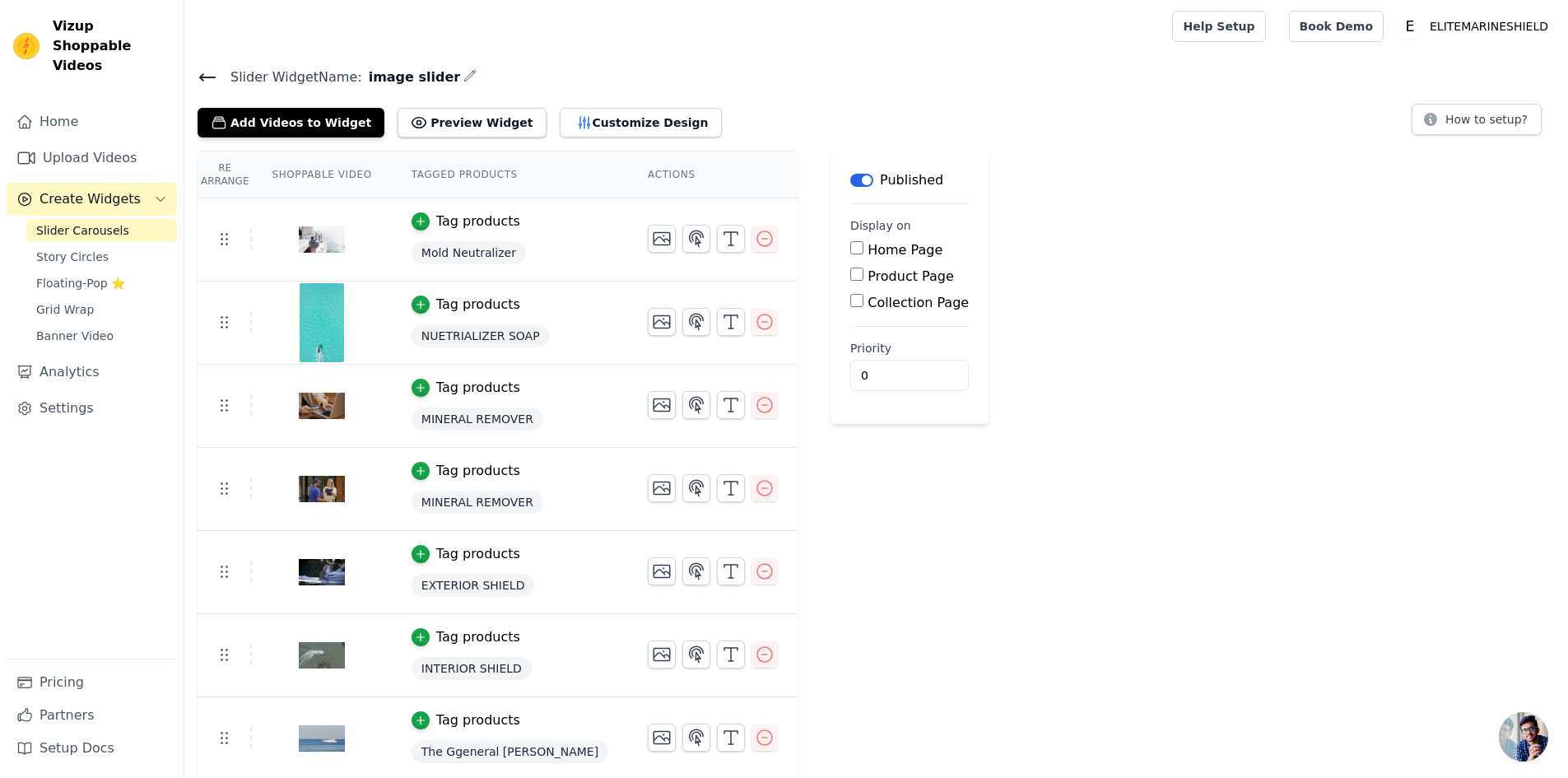
click at [463, 73] on icon "button" at bounding box center [470, 76] width 13 height 13
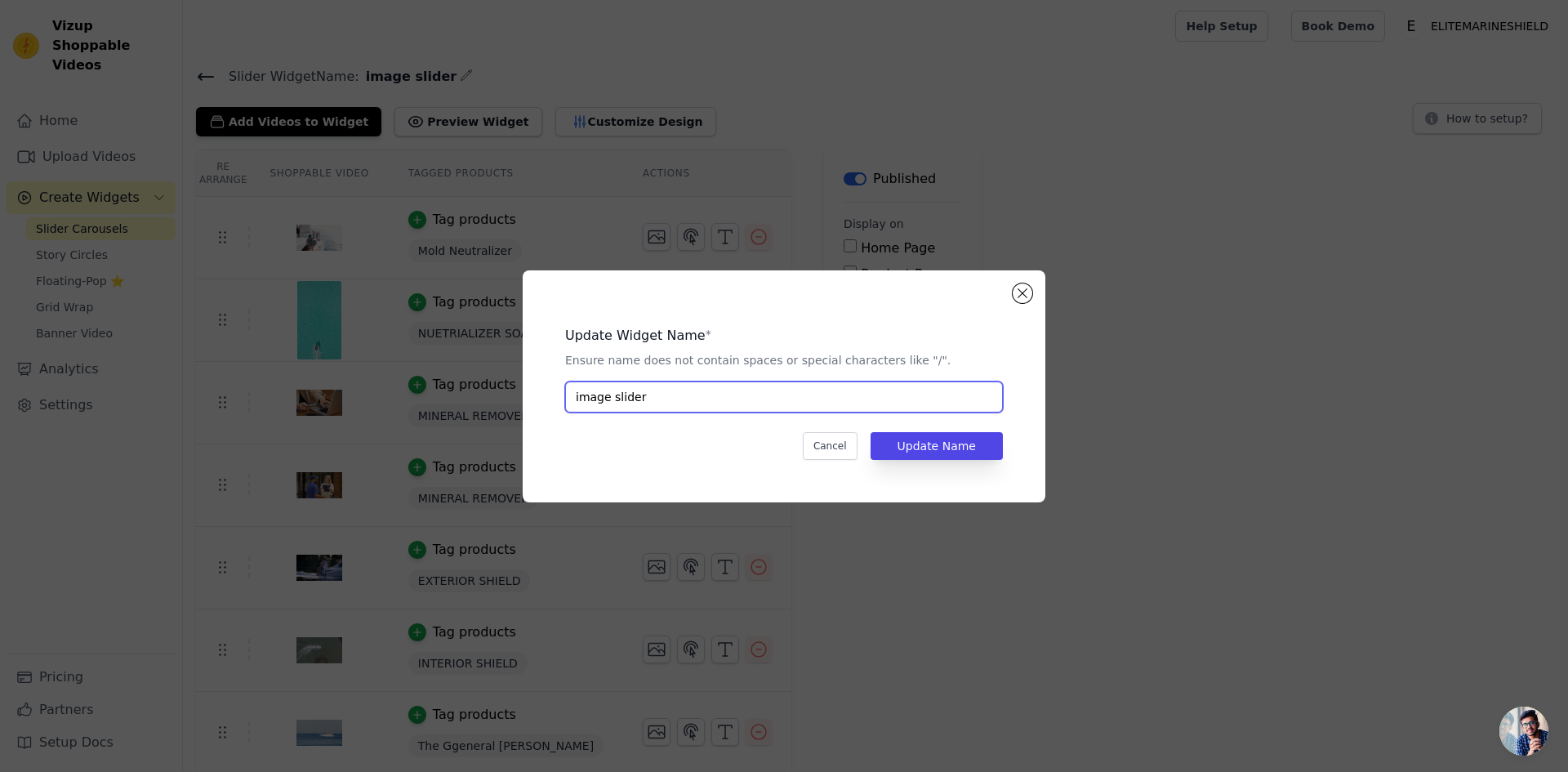
click at [612, 403] on input "image slider" at bounding box center [784, 396] width 437 height 31
type input "VIDEO_SLIDER"
click at [927, 442] on button "Update Name" at bounding box center [936, 446] width 133 height 28
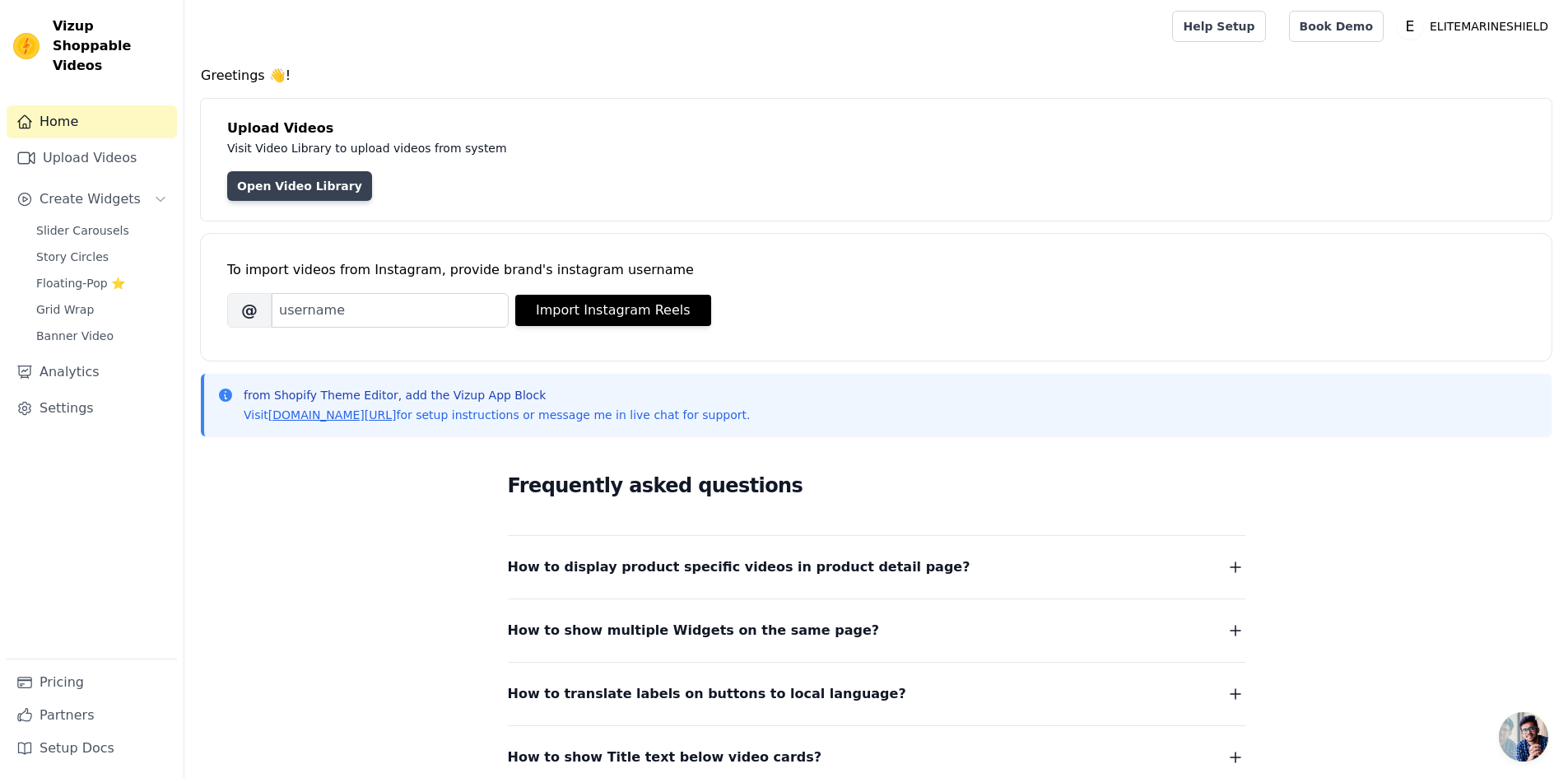
click at [291, 185] on link "Open Video Library" at bounding box center [299, 186] width 145 height 30
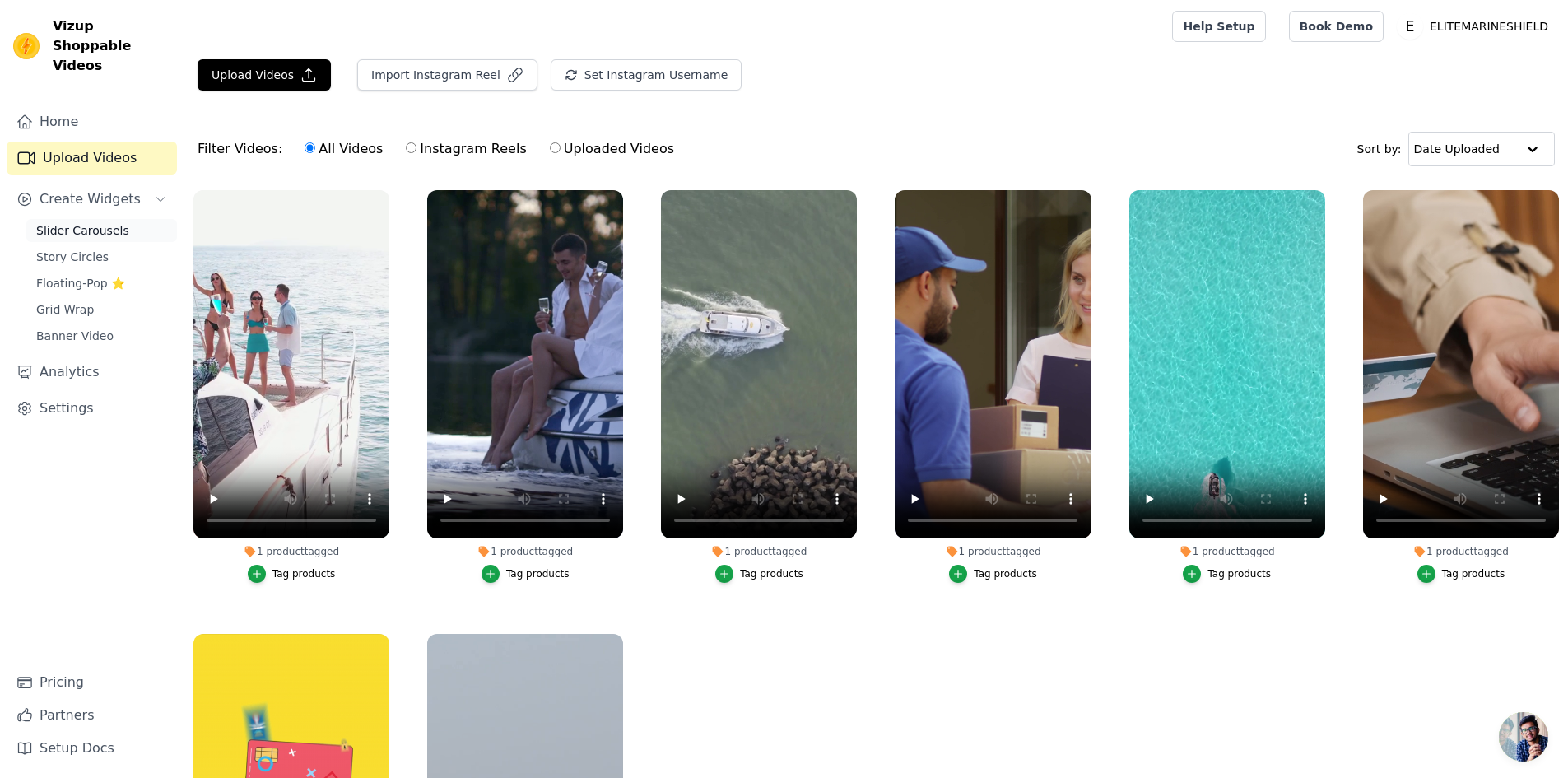
click at [73, 222] on span "Slider Carousels" at bounding box center [83, 231] width 93 height 17
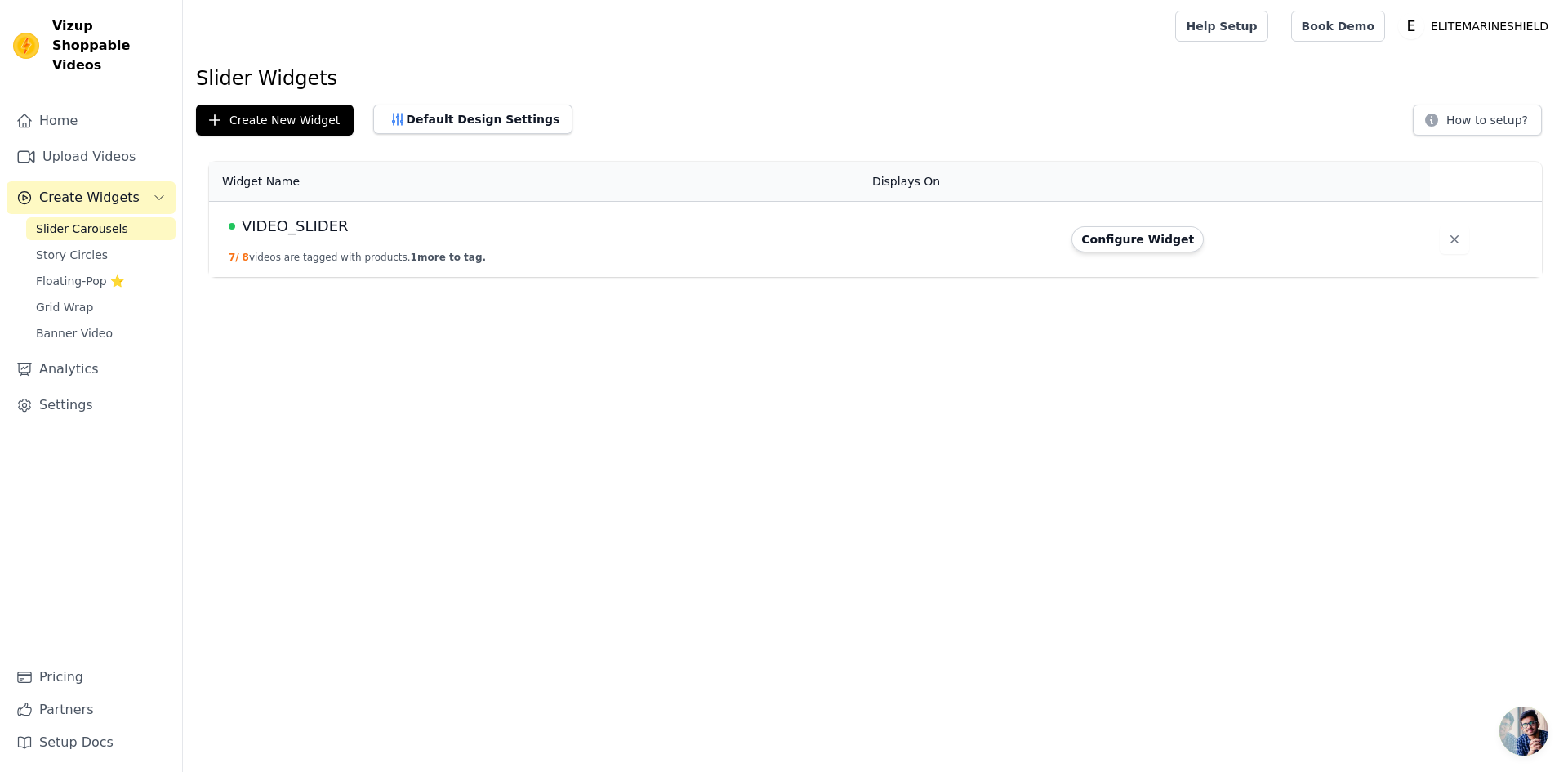
click at [364, 247] on td "VIDEO_SLIDER 7 / 8 videos are tagged with products. 1 more to tag." at bounding box center [536, 240] width 653 height 76
click at [1143, 240] on button "Configure Widget" at bounding box center [1137, 239] width 133 height 26
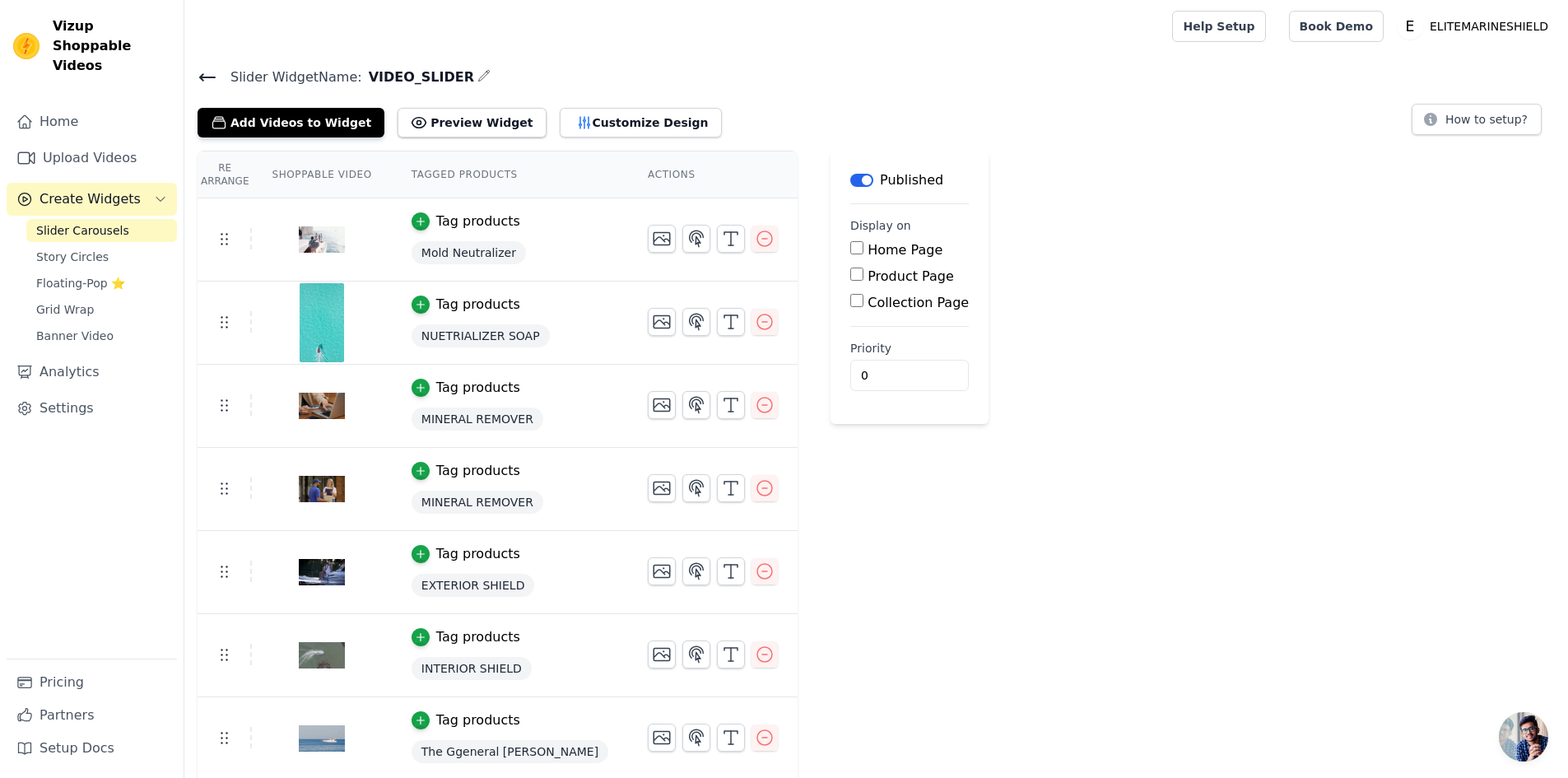
click at [868, 246] on label "Home Page" at bounding box center [905, 249] width 75 height 16
click at [850, 246] on input "Home Page" at bounding box center [857, 248] width 13 height 13
checkbox input "true"
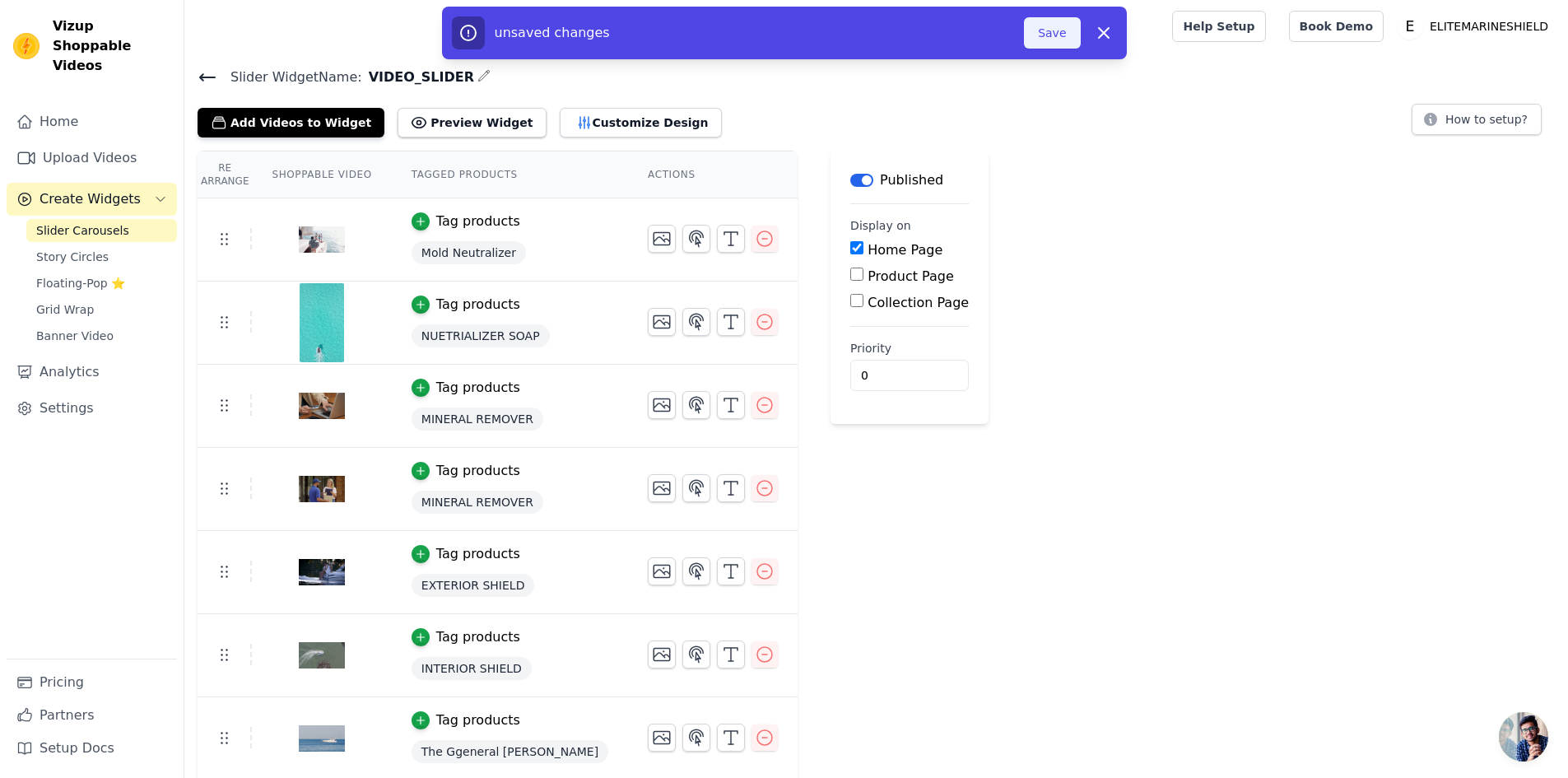
click at [1051, 36] on button "Save" at bounding box center [1052, 33] width 56 height 31
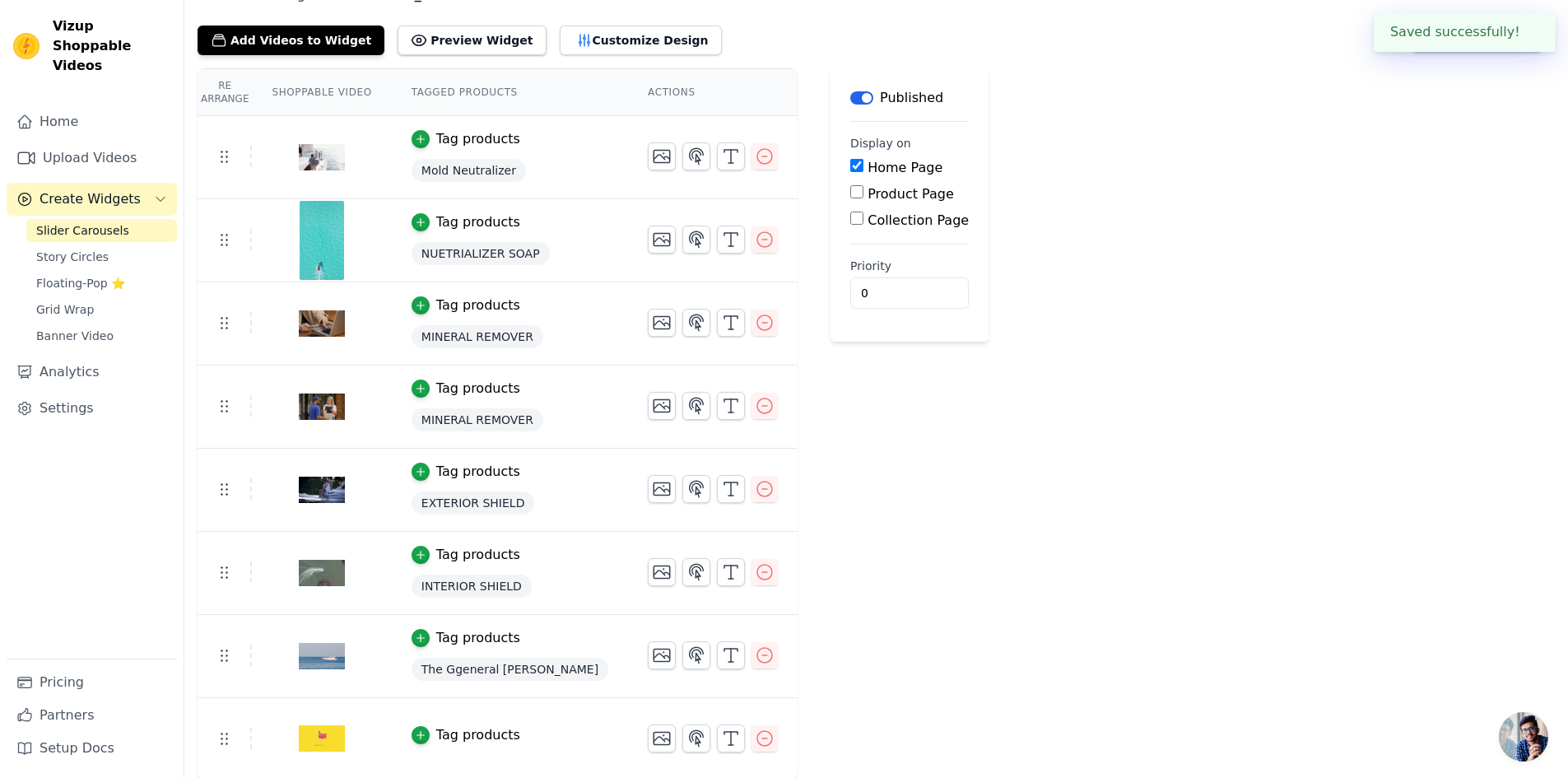
scroll to position [83, 0]
click at [918, 535] on div "Re Arrange Shoppable Video Tagged Products Actions Tag products Mold Neutralize…" at bounding box center [876, 422] width 1384 height 711
click at [909, 490] on div "Re Arrange Shoppable Video Tagged Products Actions Tag products Mold Neutralize…" at bounding box center [876, 422] width 1384 height 711
click at [857, 441] on div "Label Published Display on Home Page Product Page Collection Page Priority 0" at bounding box center [909, 422] width 158 height 711
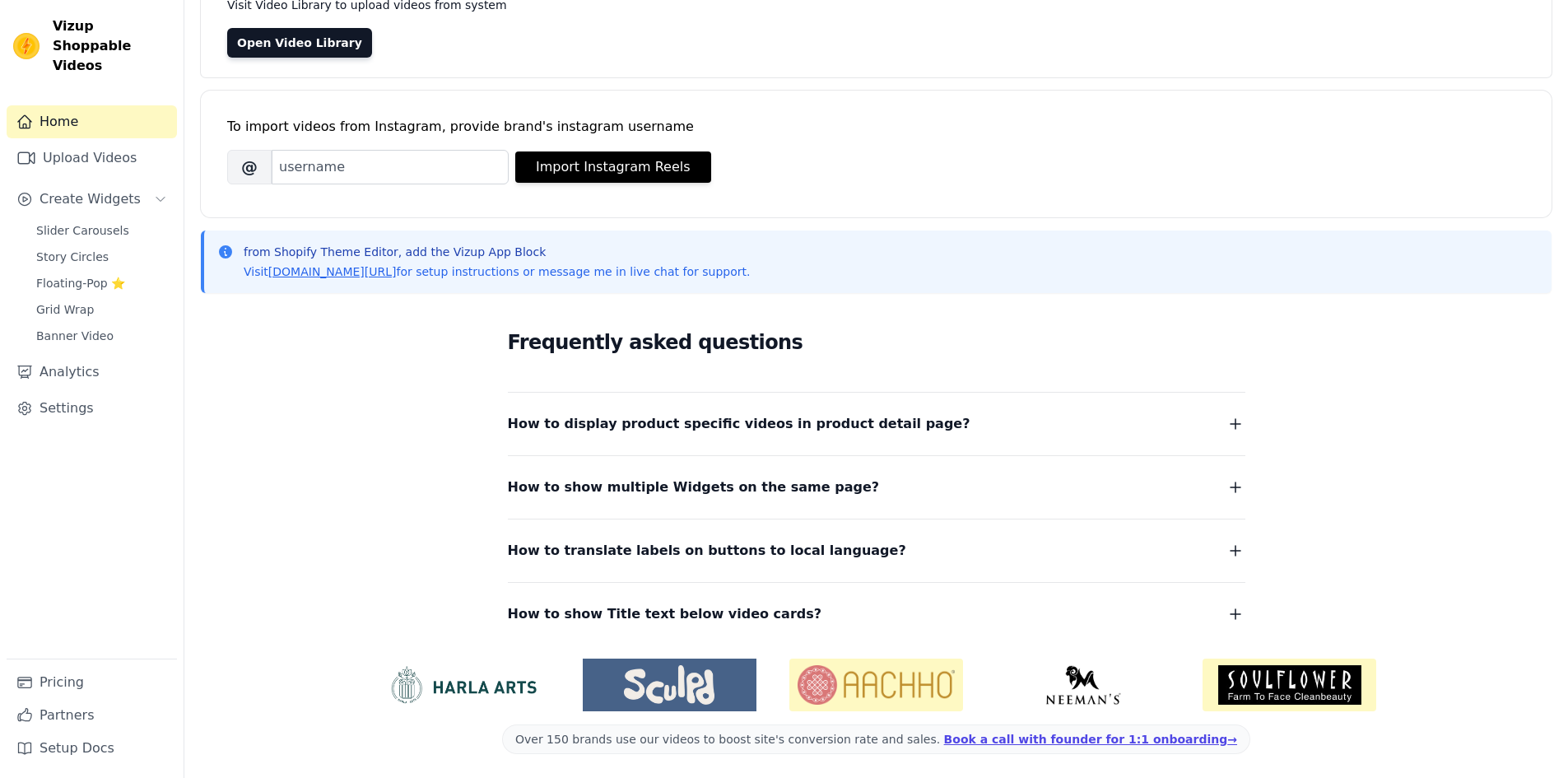
scroll to position [146, 0]
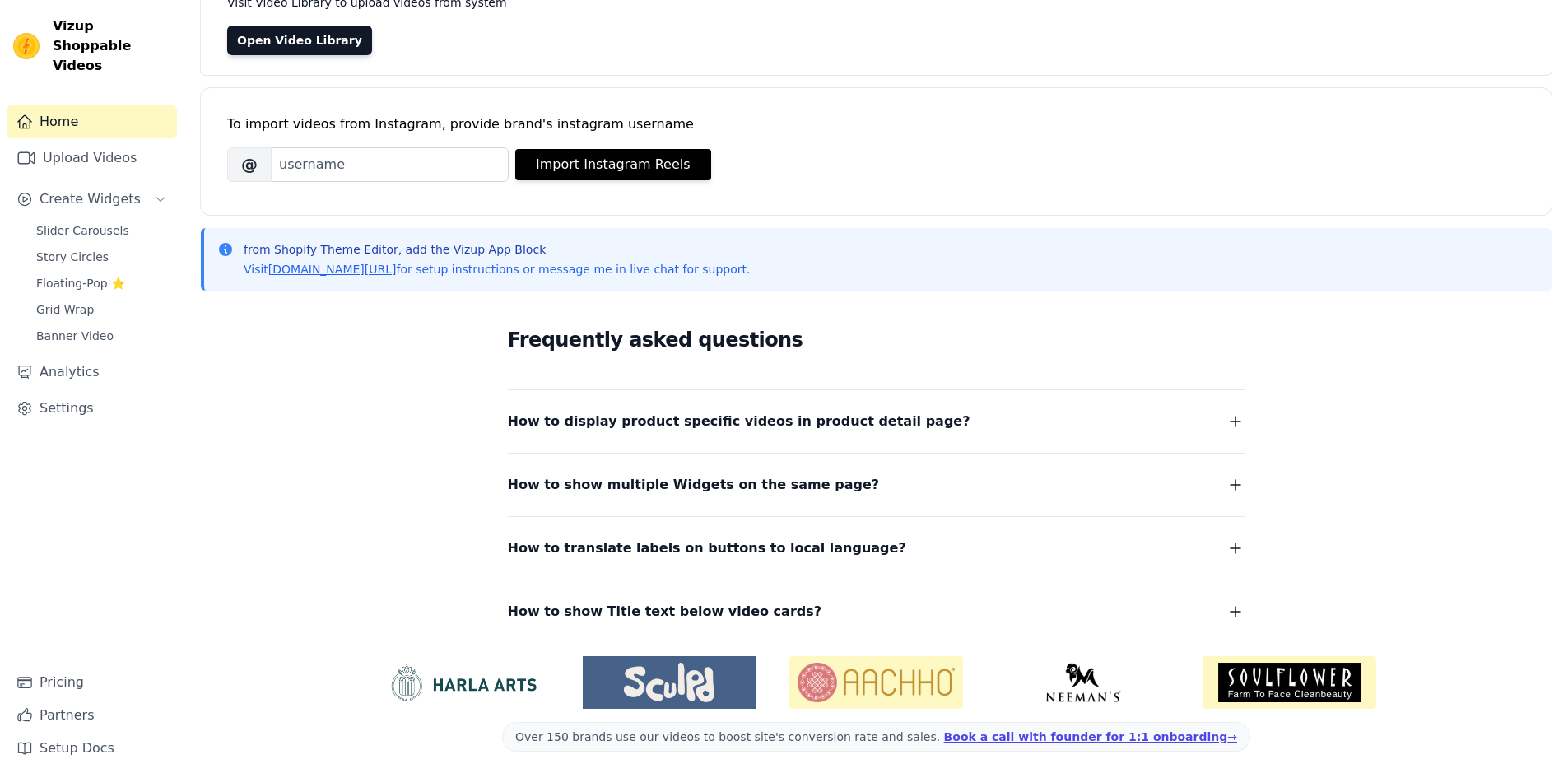
click at [307, 462] on div "Frequently asked questions How to display product specific videos in product de…" at bounding box center [877, 473] width 1351 height 339
click at [80, 222] on span "Slider Carousels" at bounding box center [83, 231] width 93 height 17
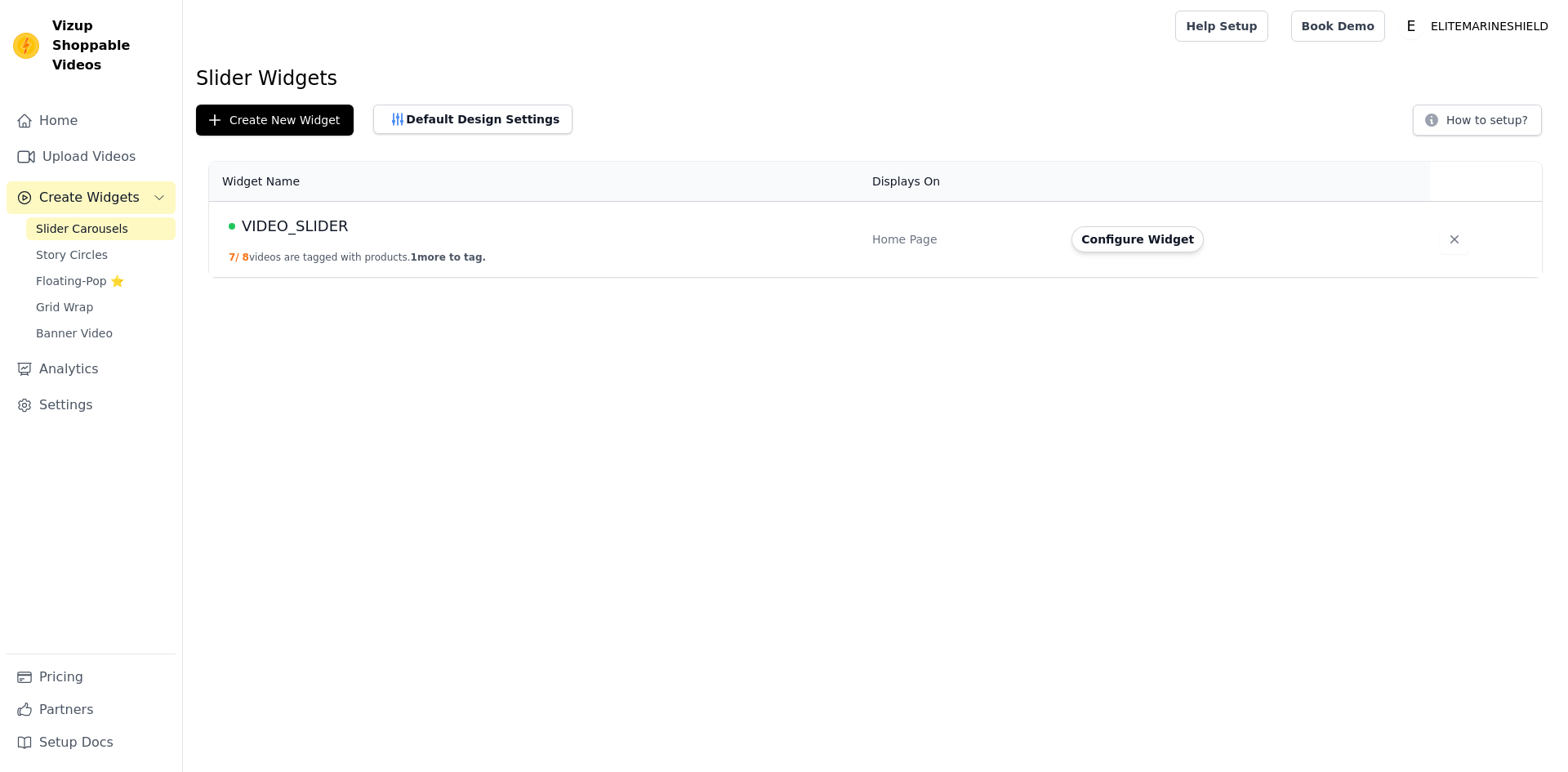
click at [674, 234] on div "VIDEO_SLIDER" at bounding box center [540, 226] width 624 height 23
click at [1116, 249] on button "Configure Widget" at bounding box center [1137, 239] width 133 height 26
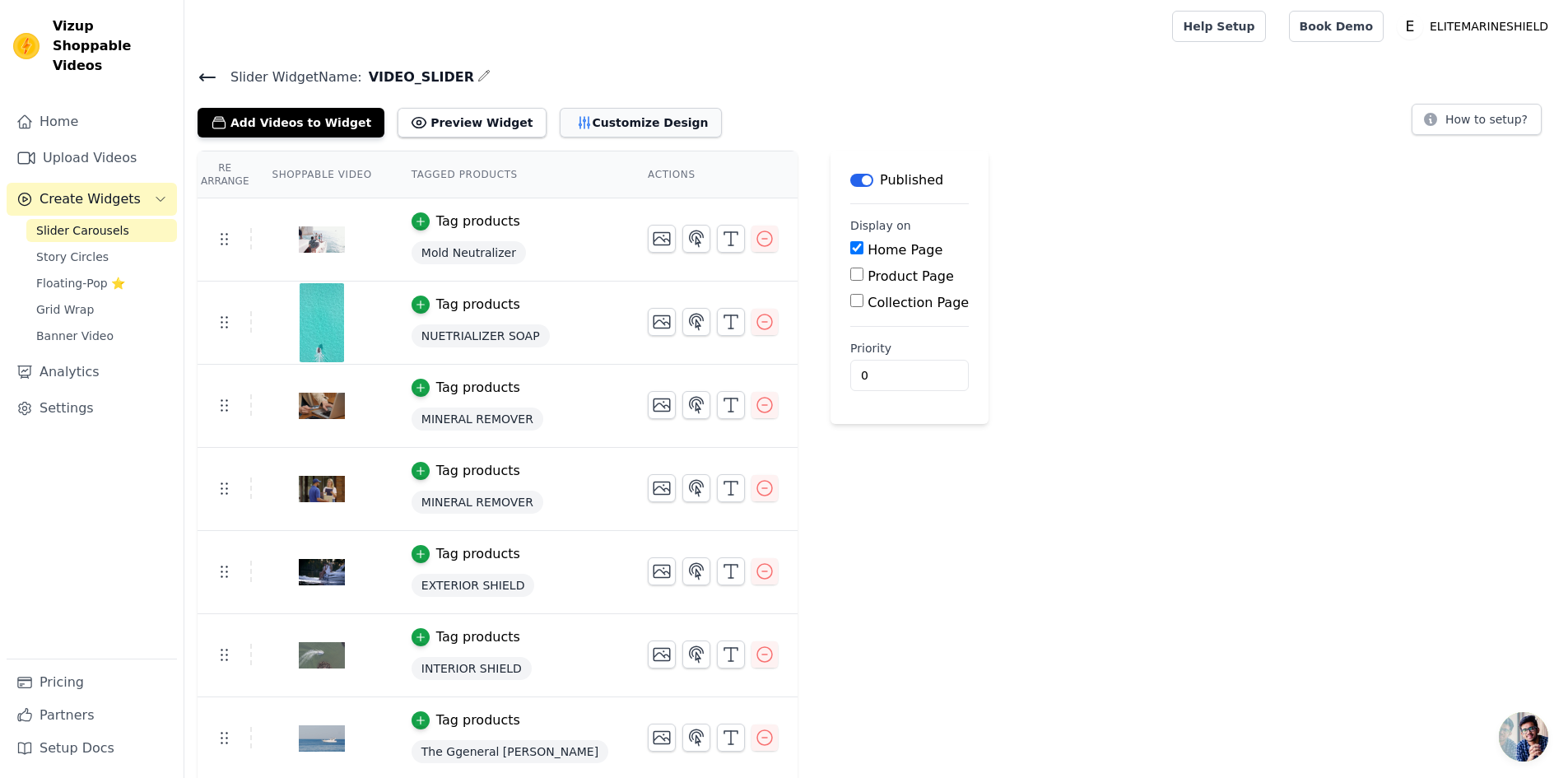
click at [586, 126] on button "Customize Design" at bounding box center [641, 122] width 163 height 30
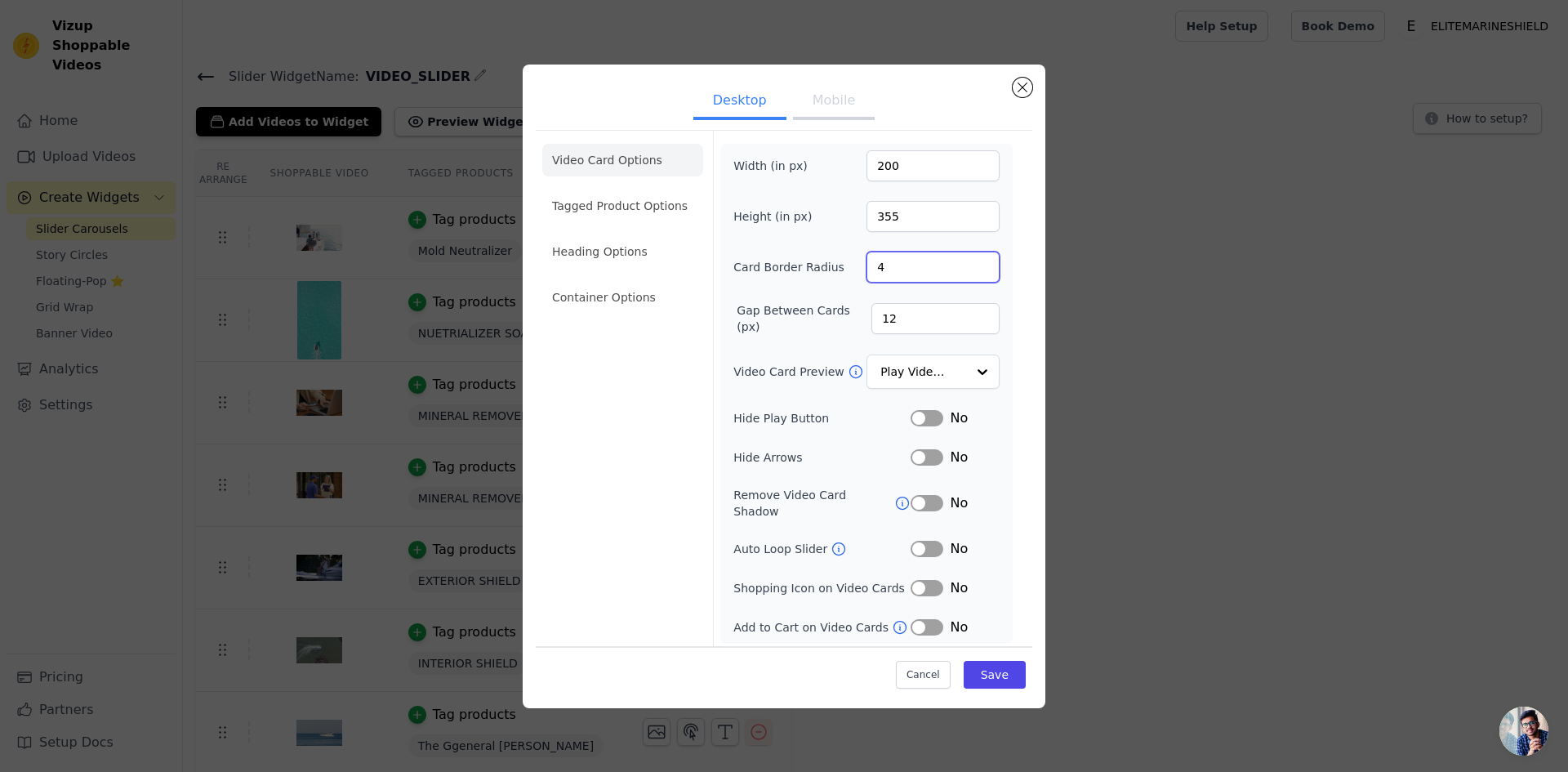
click at [896, 272] on input "4" at bounding box center [933, 266] width 133 height 31
click at [899, 320] on input "12" at bounding box center [935, 318] width 128 height 31
click at [924, 460] on button "Label" at bounding box center [926, 458] width 32 height 17
click at [924, 540] on button "Label" at bounding box center [926, 549] width 32 height 17
click at [971, 376] on div at bounding box center [980, 372] width 32 height 32
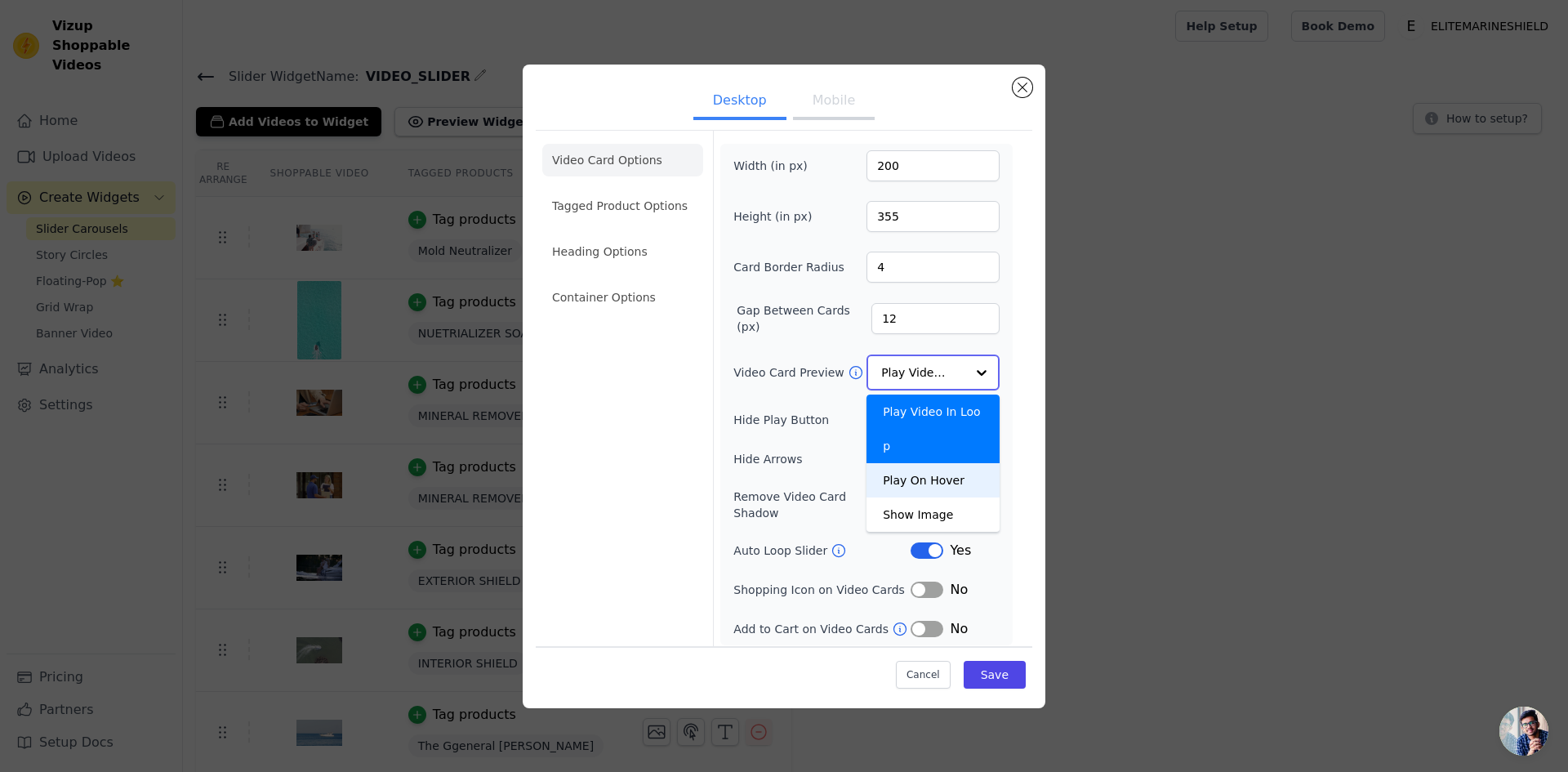
click at [943, 463] on div "Play On Hover" at bounding box center [933, 480] width 133 height 34
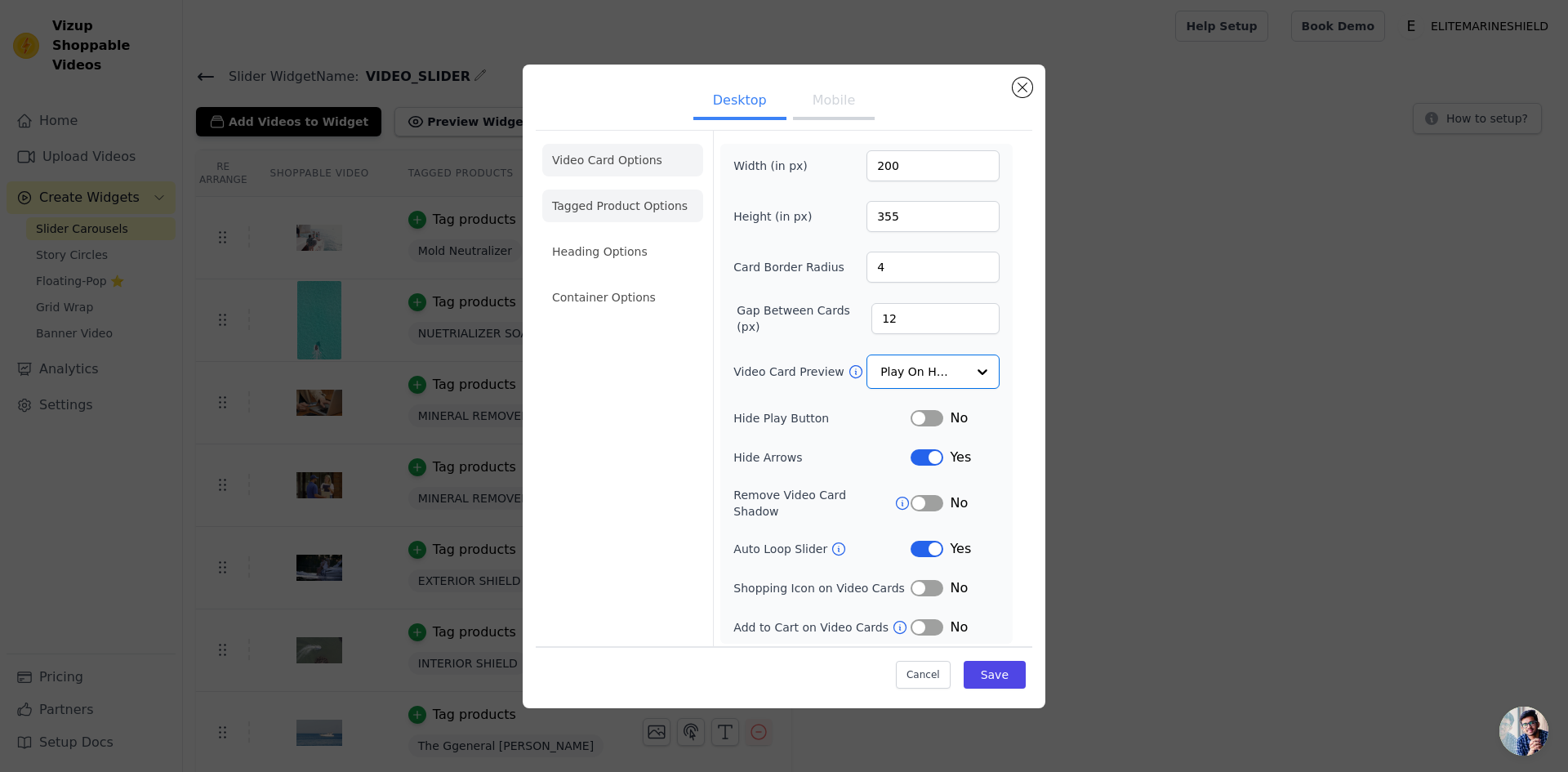
click at [622, 214] on li "Tagged Product Options" at bounding box center [623, 205] width 161 height 32
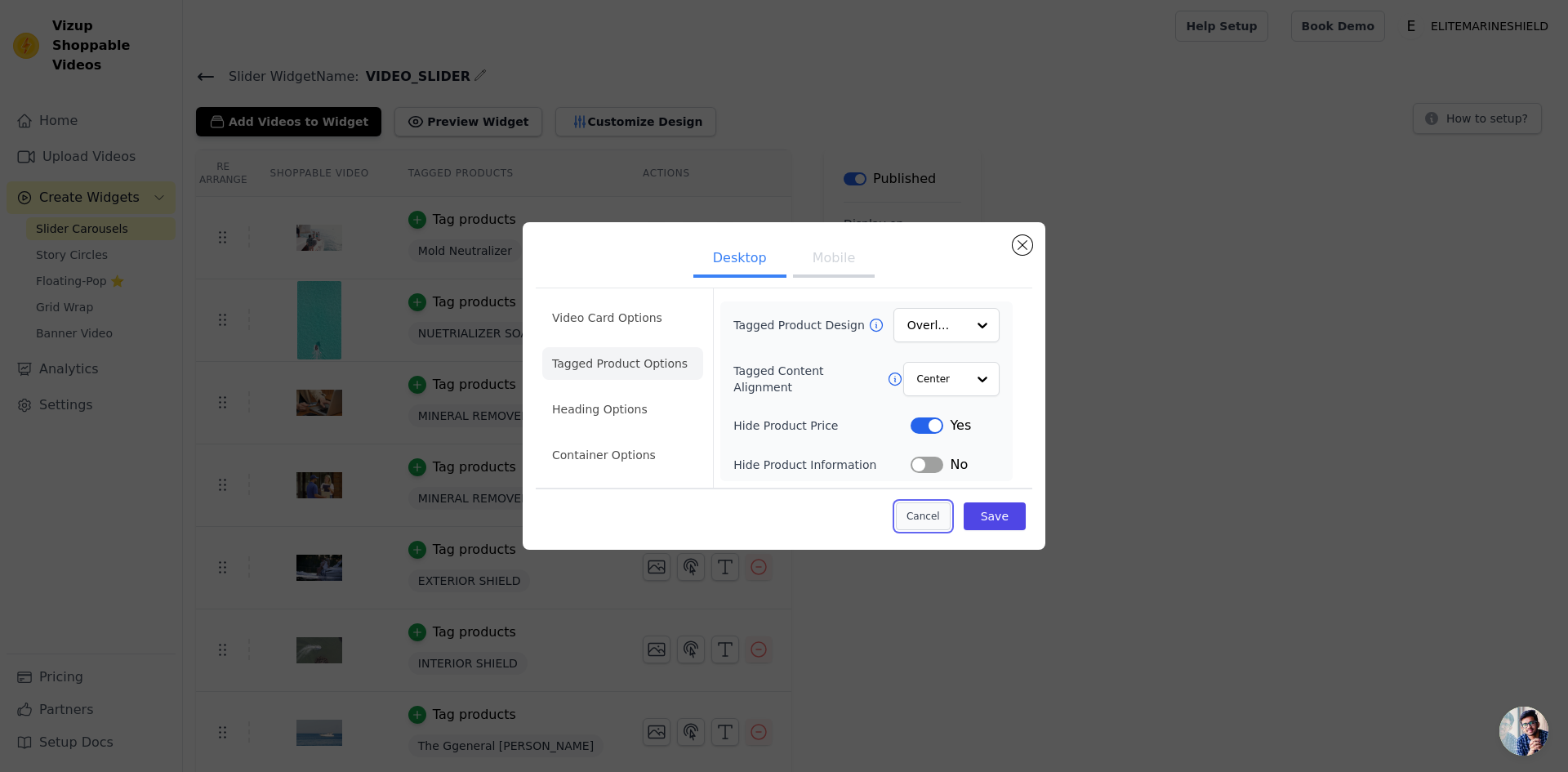
click at [919, 519] on button "Cancel" at bounding box center [922, 516] width 55 height 28
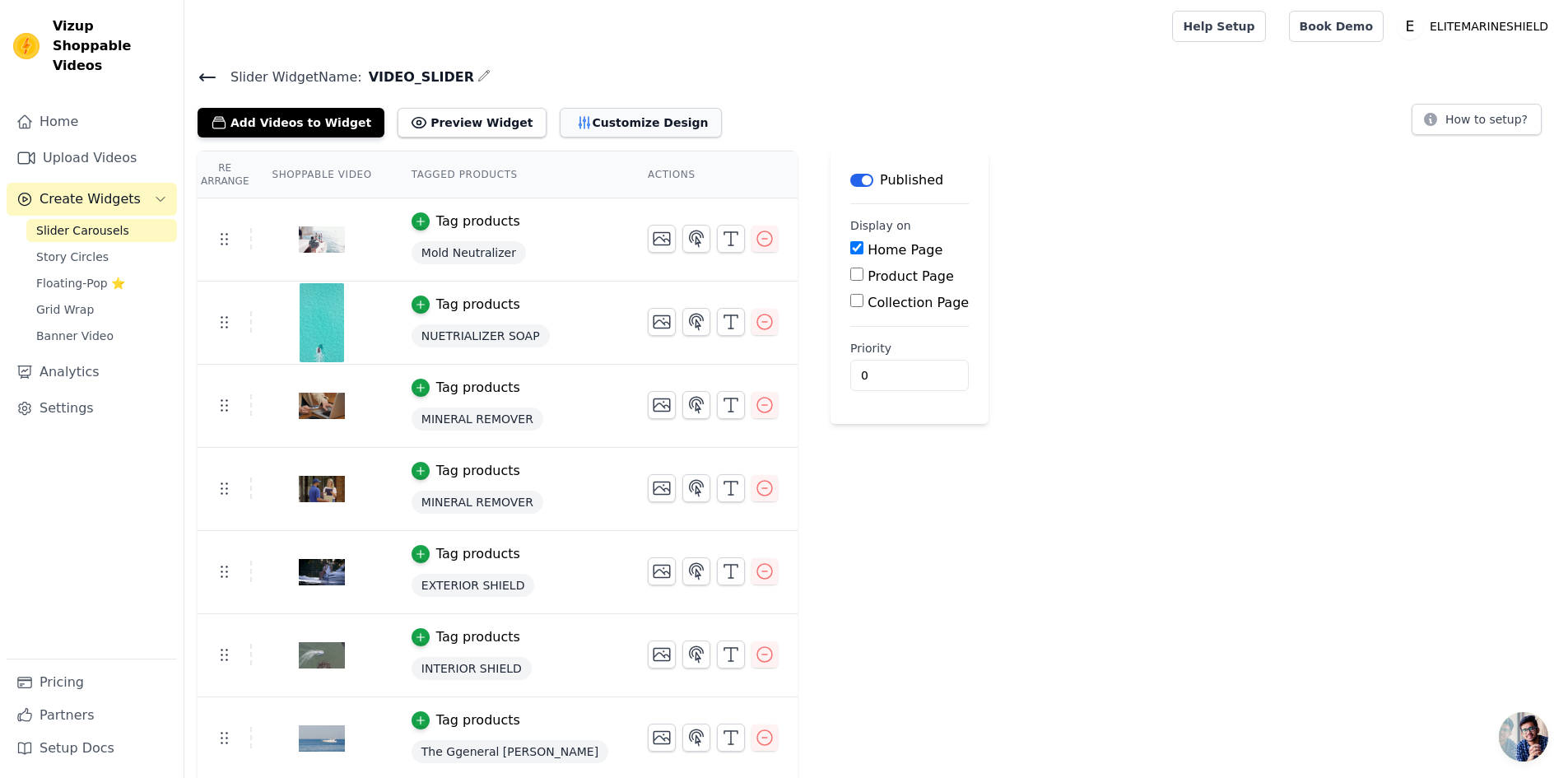
click at [592, 108] on button "Customize Design" at bounding box center [641, 122] width 163 height 30
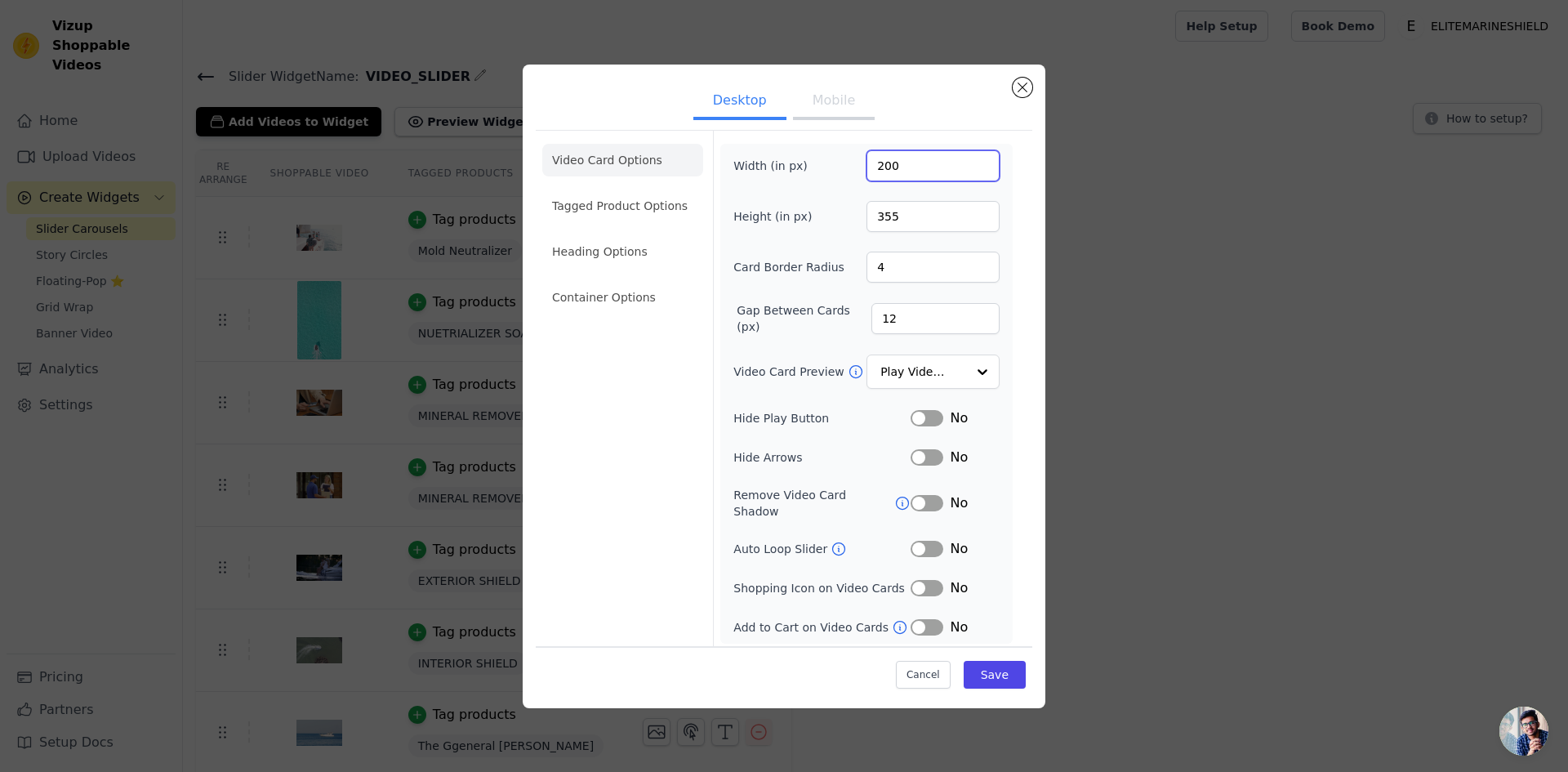
drag, startPoint x: 910, startPoint y: 171, endPoint x: 862, endPoint y: 171, distance: 48.0
click at [862, 171] on div "Width (in px) 200" at bounding box center [866, 165] width 266 height 31
type input "300"
click at [939, 140] on form "Width (in px) 300 Height (in px) 355 Card Border Radius 4 Gap Between Cards (px…" at bounding box center [866, 390] width 306 height 519
drag, startPoint x: 904, startPoint y: 222, endPoint x: 872, endPoint y: 223, distance: 32.0
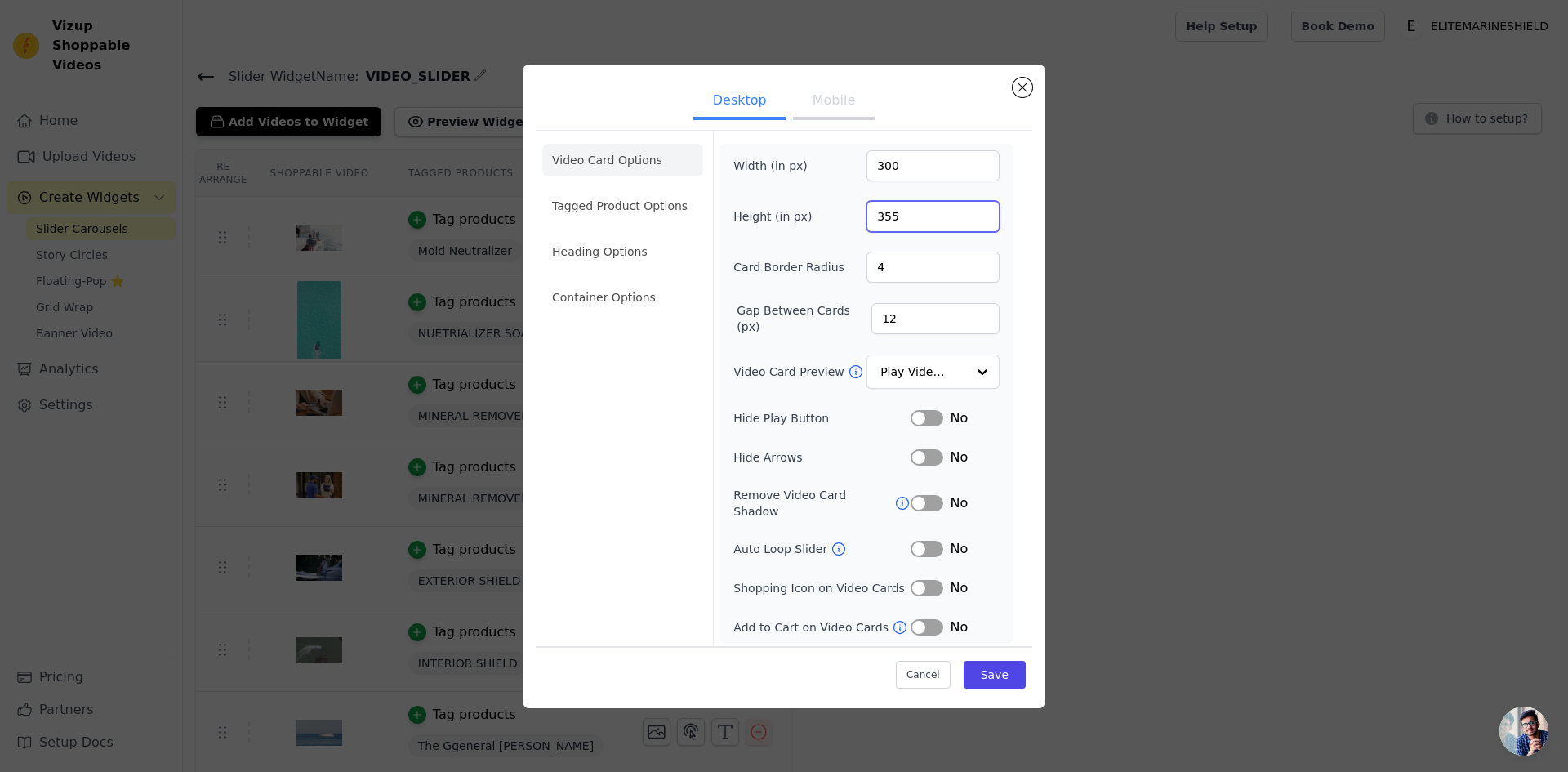
click at [872, 223] on input "355" at bounding box center [933, 216] width 133 height 31
drag, startPoint x: 904, startPoint y: 222, endPoint x: 885, endPoint y: 223, distance: 19.0
click at [885, 223] on input "400" at bounding box center [933, 216] width 133 height 31
type input "450"
click at [845, 202] on div "Width (in px) 300 Height (in px) 450 Card Border Radius 4 Gap Between Cards (px…" at bounding box center [866, 393] width 266 height 487
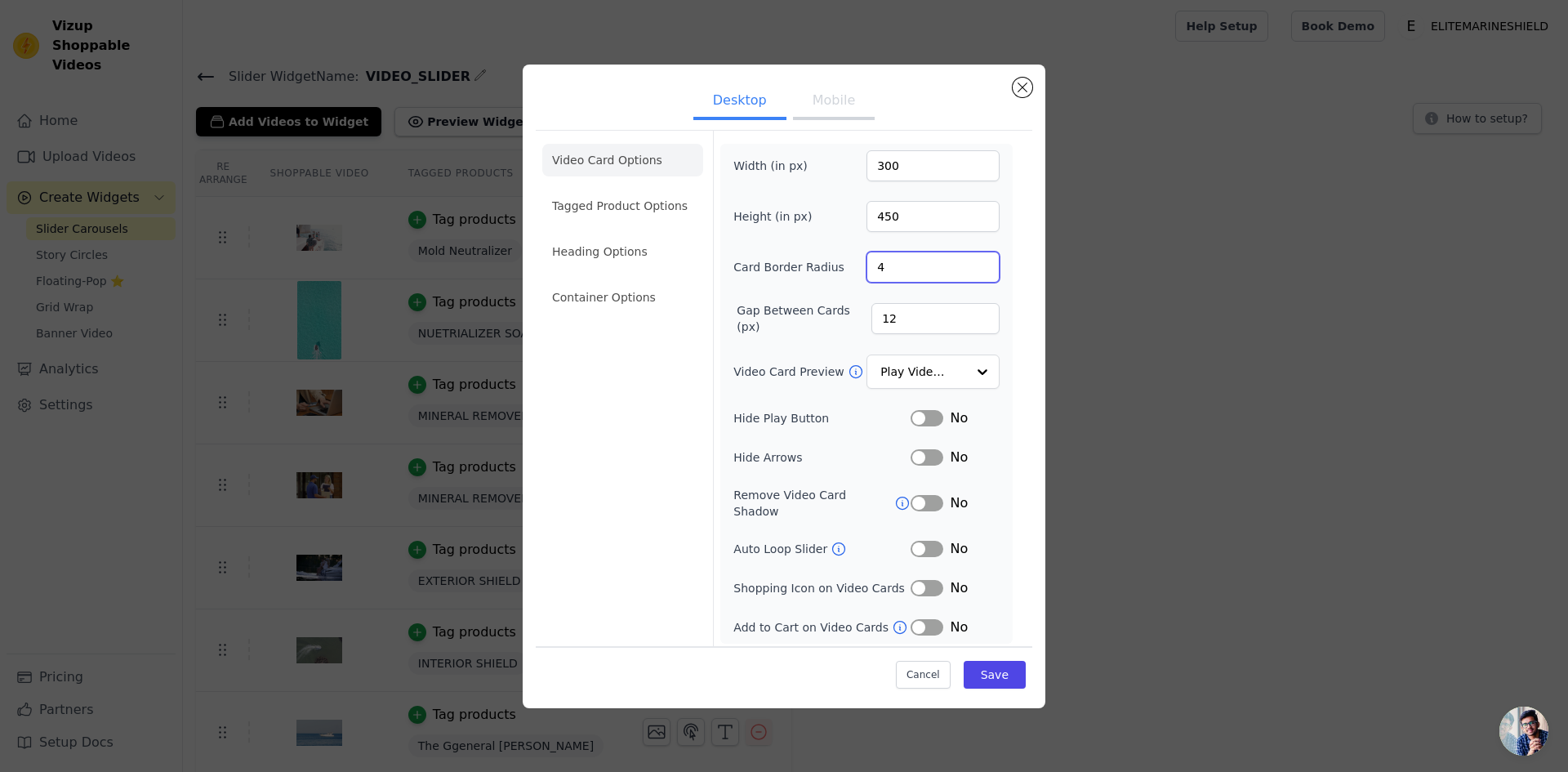
drag, startPoint x: 904, startPoint y: 266, endPoint x: 848, endPoint y: 272, distance: 56.3
click at [846, 271] on div "Card Border Radius 4" at bounding box center [866, 266] width 266 height 31
type input "8"
click at [858, 246] on div "Width (in px) 300 Height (in px) 450 Card Border Radius 8 Gap Between Cards (px…" at bounding box center [866, 393] width 266 height 487
drag, startPoint x: 917, startPoint y: 329, endPoint x: 855, endPoint y: 322, distance: 62.4
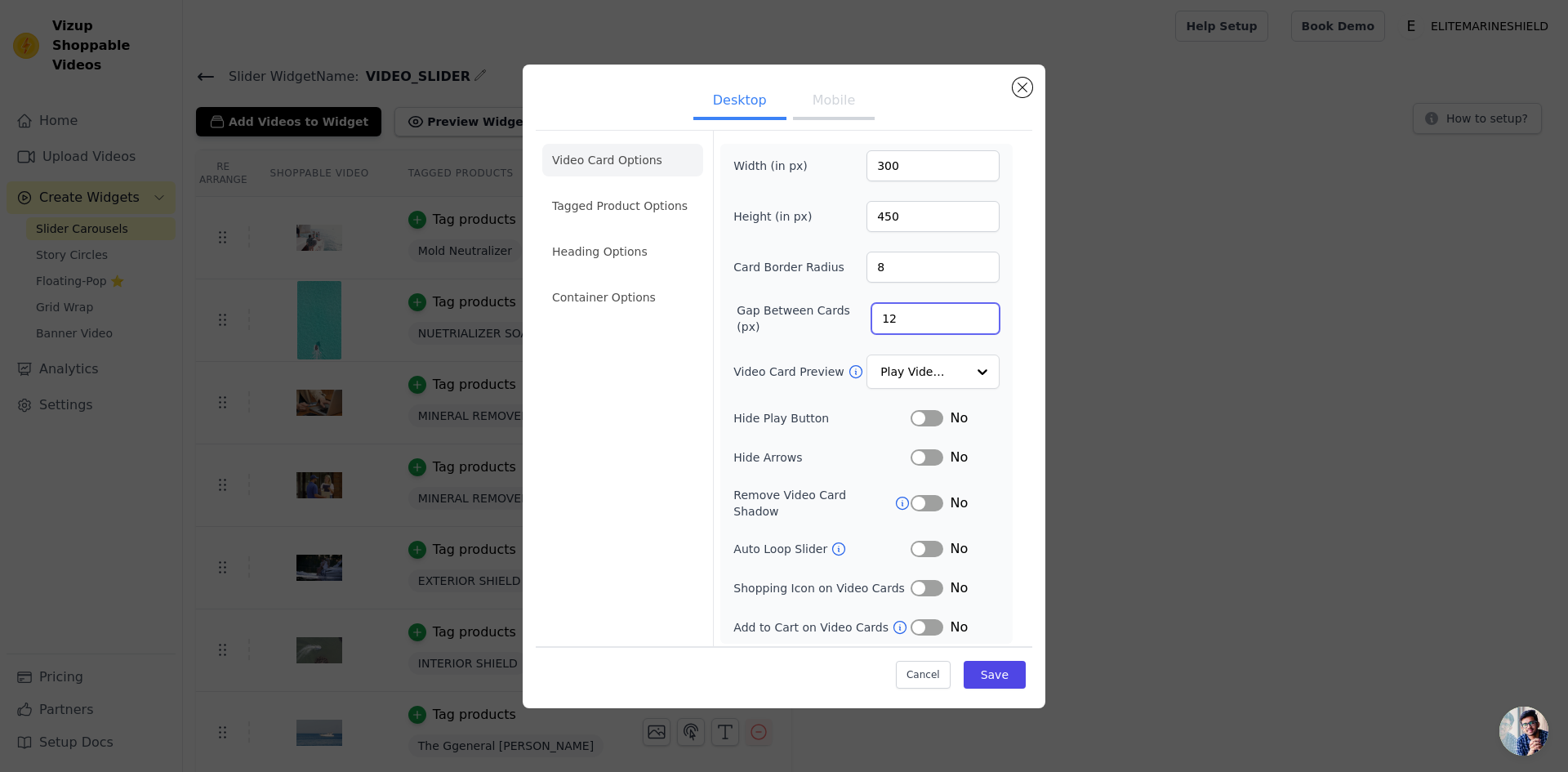
click at [855, 322] on div "Gap Between Cards (px) 12" at bounding box center [866, 318] width 266 height 32
type input "15"
click at [835, 301] on div "Width (in px) 300 Height (in px) 450 Card Border Radius 8 Gap Between Cards (px…" at bounding box center [866, 393] width 266 height 487
click at [993, 666] on button "Save" at bounding box center [994, 675] width 62 height 28
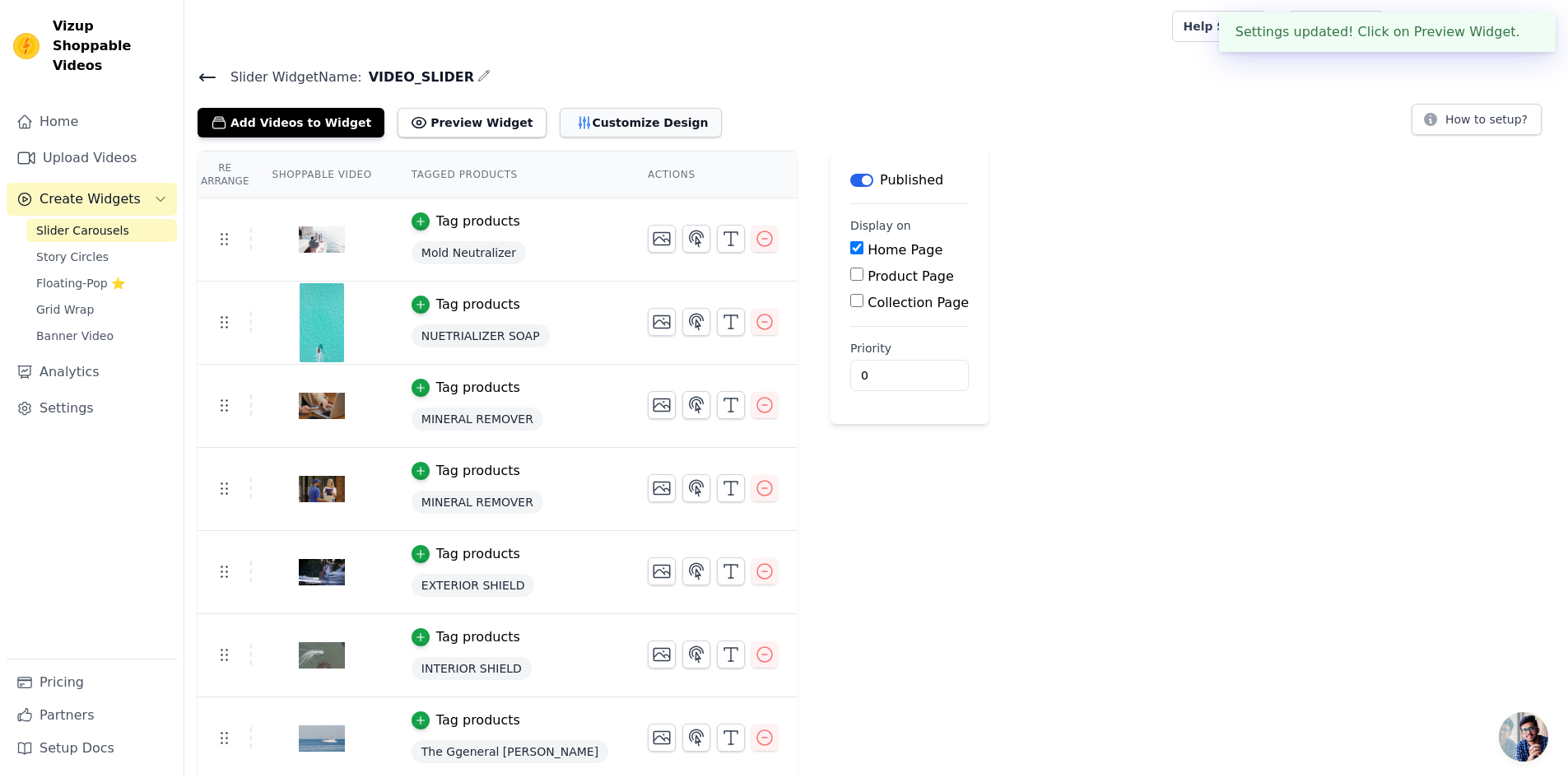
click at [591, 121] on button "Customize Design" at bounding box center [641, 122] width 163 height 30
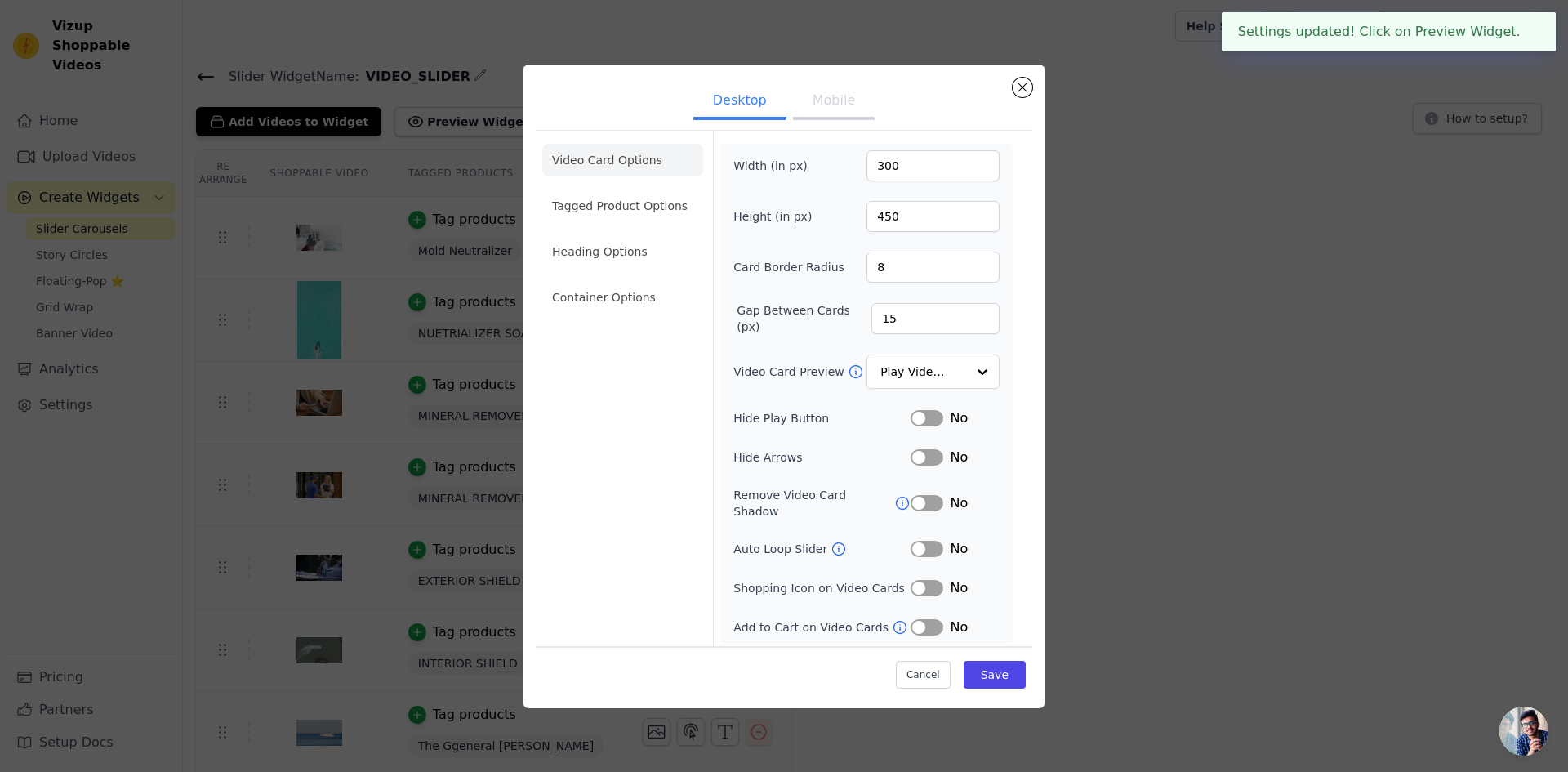
click at [845, 107] on button "Mobile" at bounding box center [833, 102] width 82 height 36
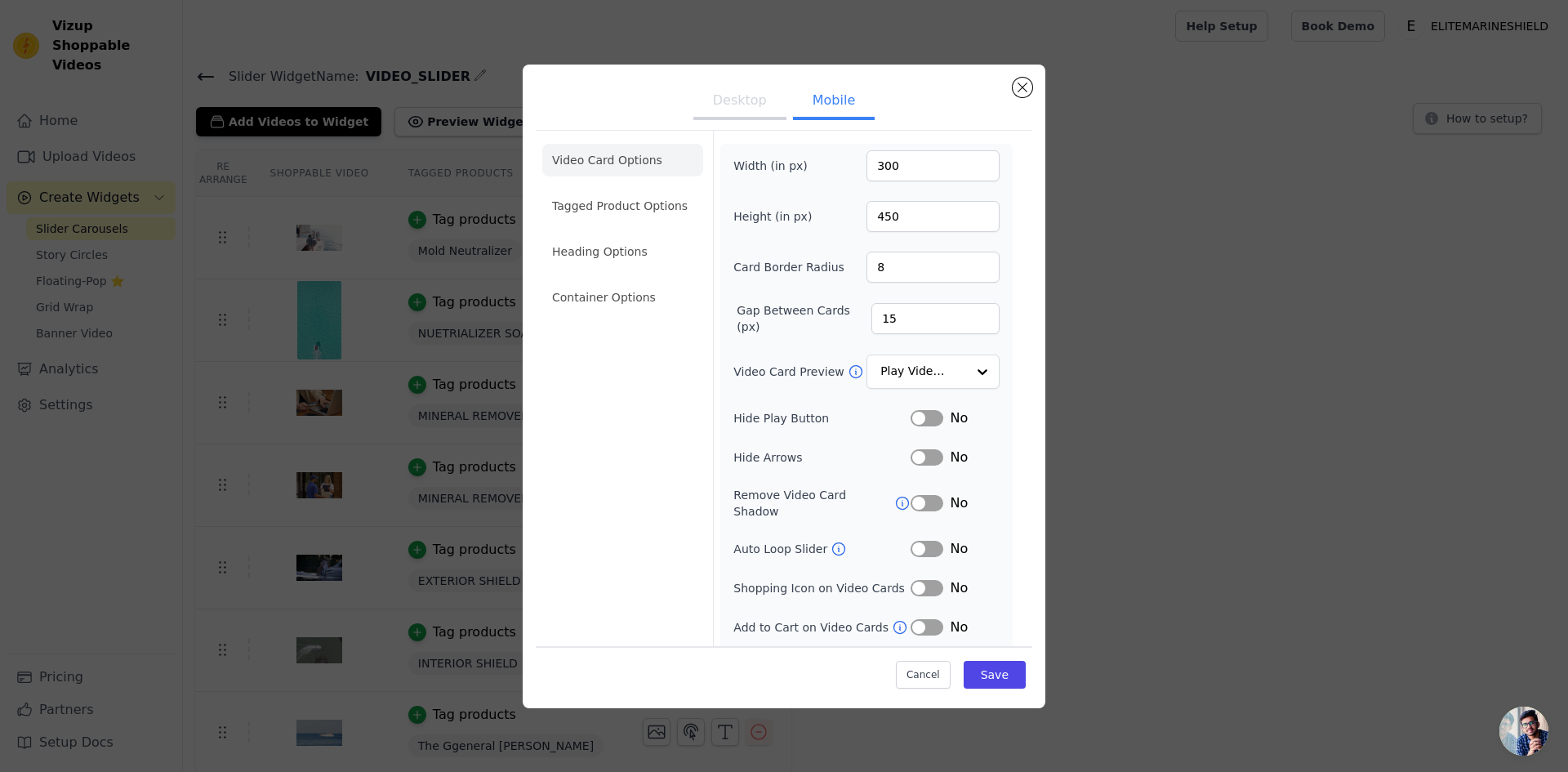
click at [735, 94] on button "Desktop" at bounding box center [740, 102] width 93 height 36
click at [816, 100] on button "Mobile" at bounding box center [833, 102] width 82 height 36
click at [753, 107] on button "Desktop" at bounding box center [740, 102] width 93 height 36
click at [998, 667] on button "Save" at bounding box center [994, 675] width 62 height 28
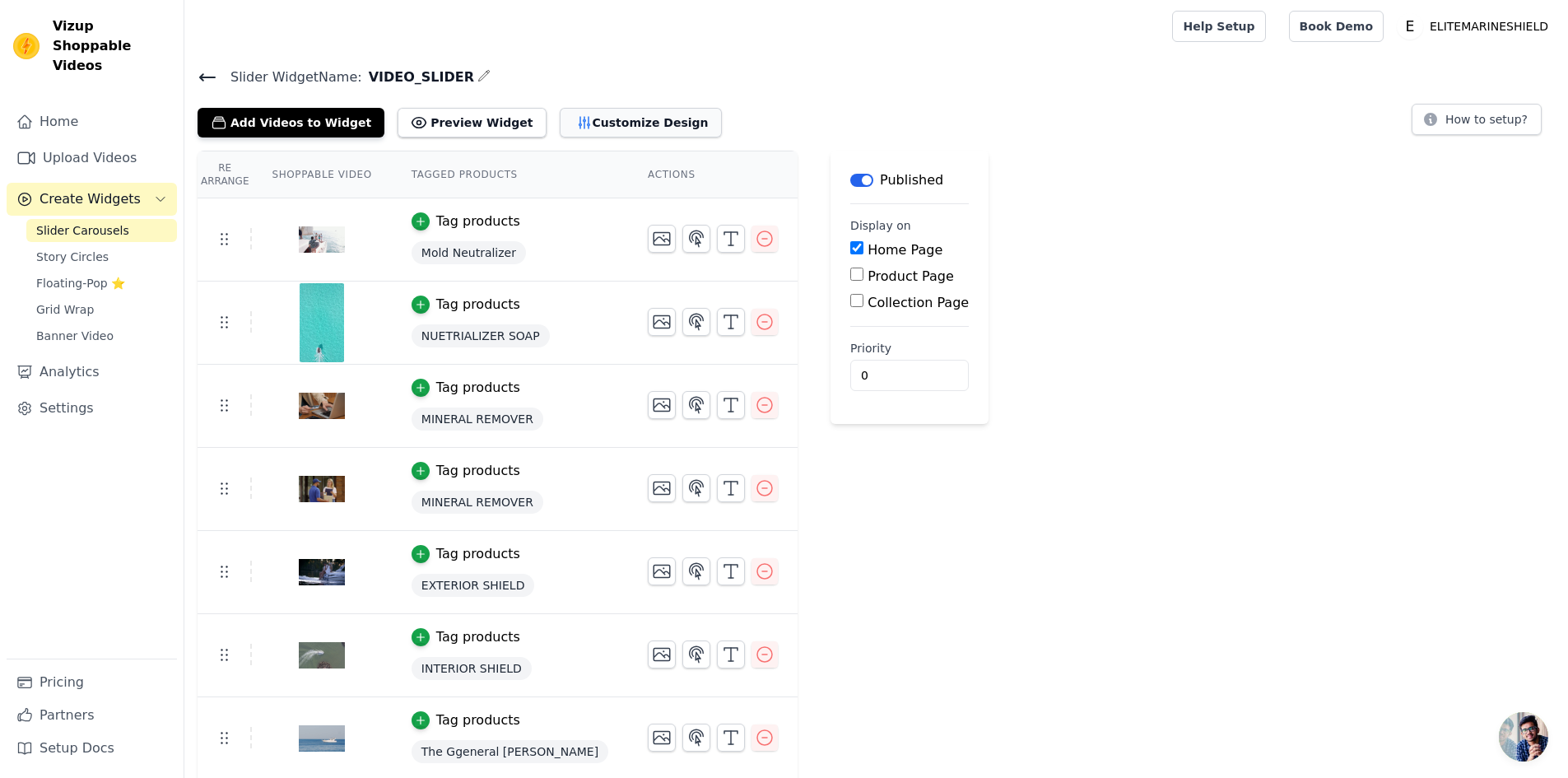
click at [622, 120] on button "Customize Design" at bounding box center [641, 122] width 163 height 30
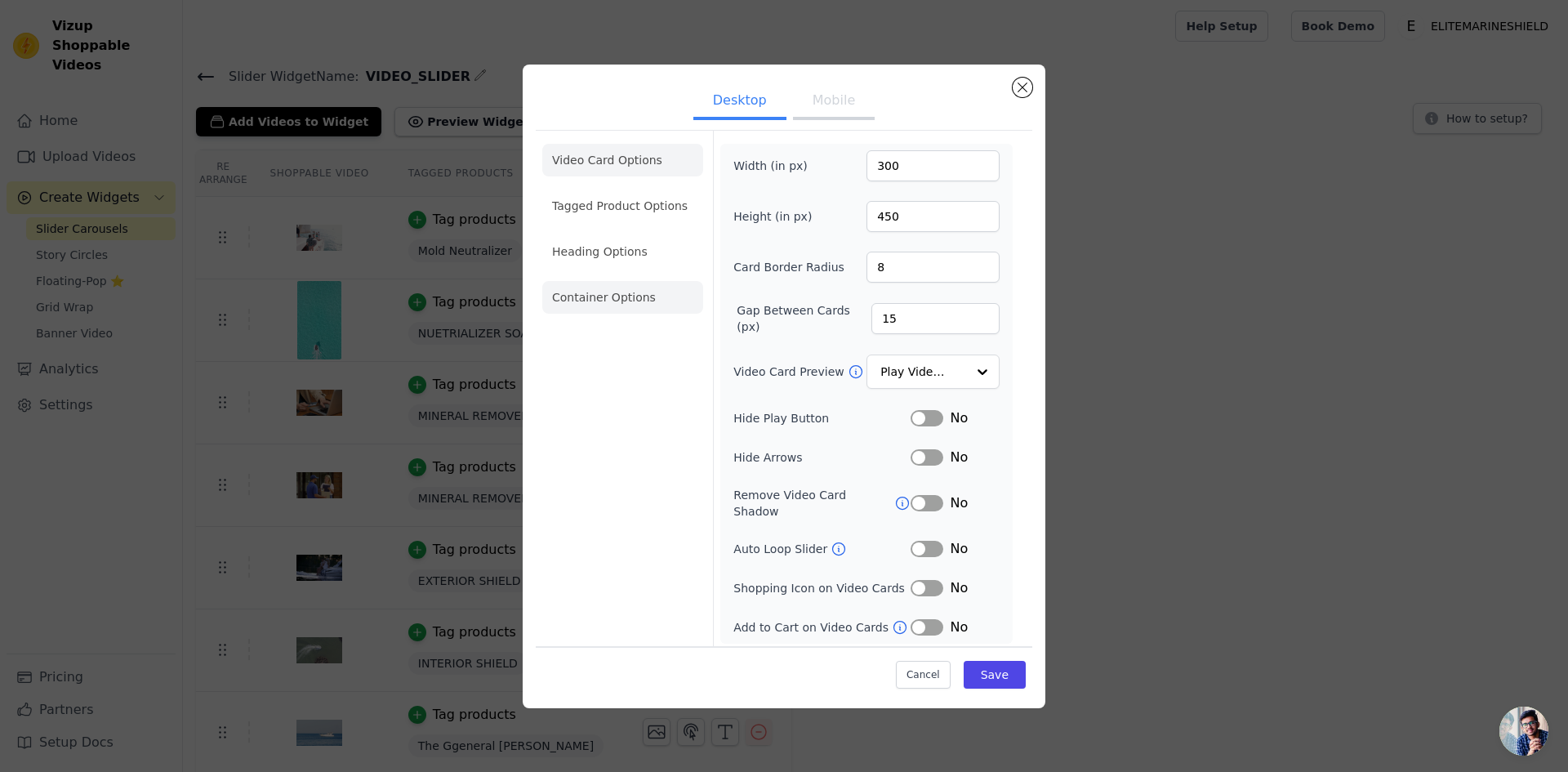
click at [624, 299] on li "Container Options" at bounding box center [623, 297] width 161 height 32
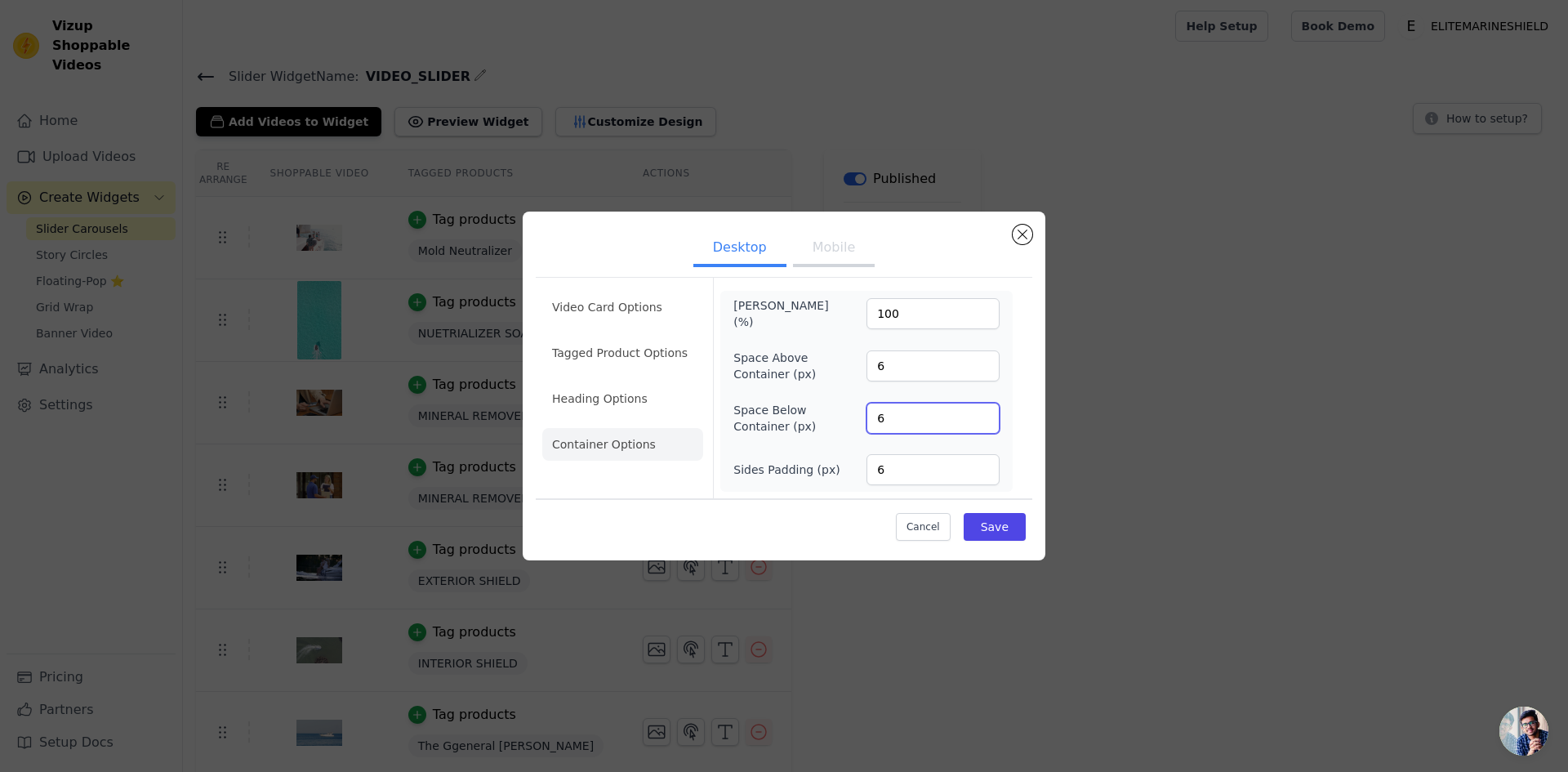
drag, startPoint x: 899, startPoint y: 423, endPoint x: 842, endPoint y: 411, distance: 58.2
click at [862, 416] on div "Space Below Container (px) 6" at bounding box center [866, 417] width 266 height 32
type input "50"
drag, startPoint x: 910, startPoint y: 367, endPoint x: 850, endPoint y: 372, distance: 60.2
click at [850, 372] on div "Space Above Container (px) 6" at bounding box center [866, 365] width 266 height 32
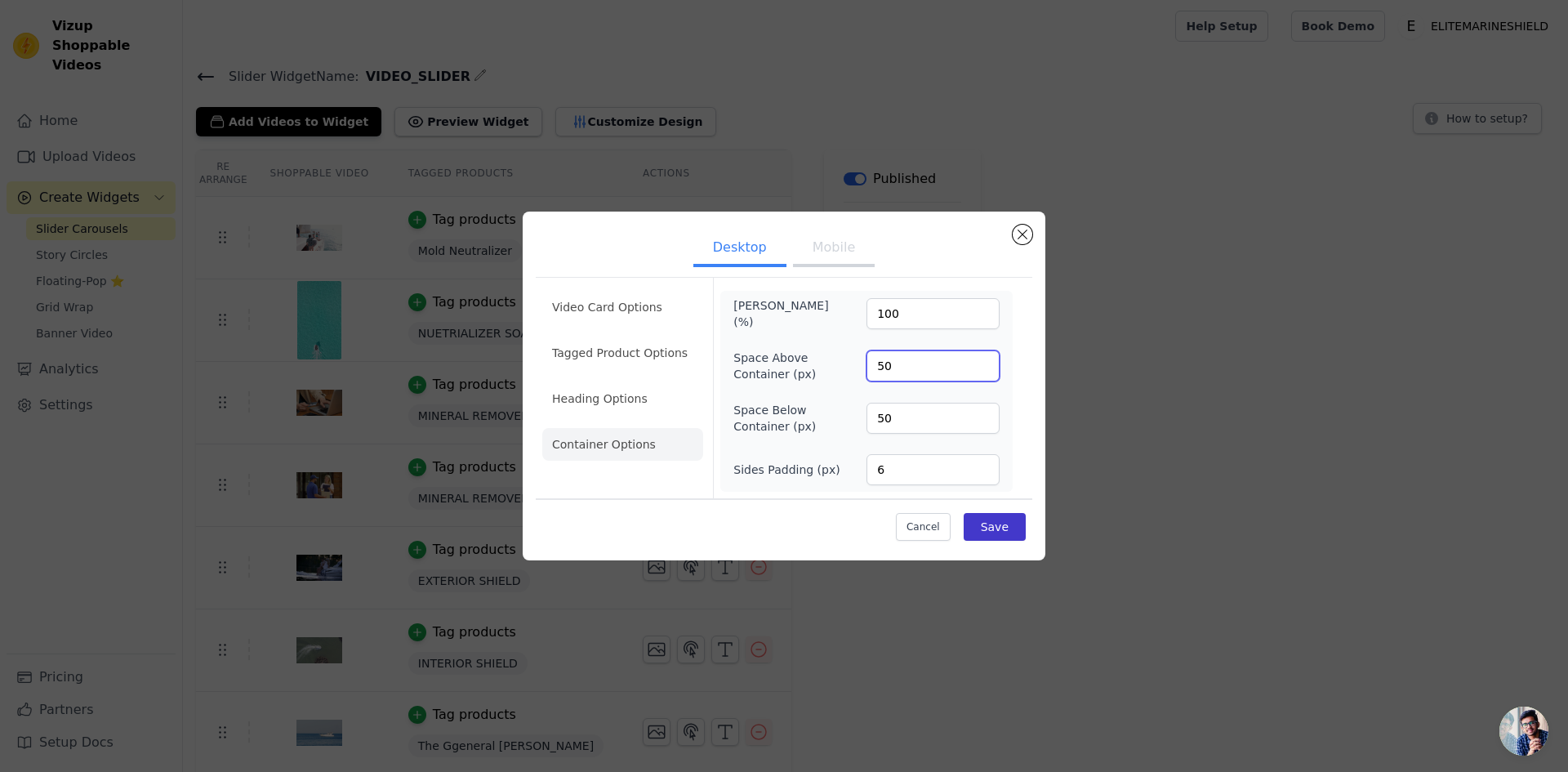
type input "50"
click at [1010, 532] on button "Save" at bounding box center [994, 526] width 62 height 28
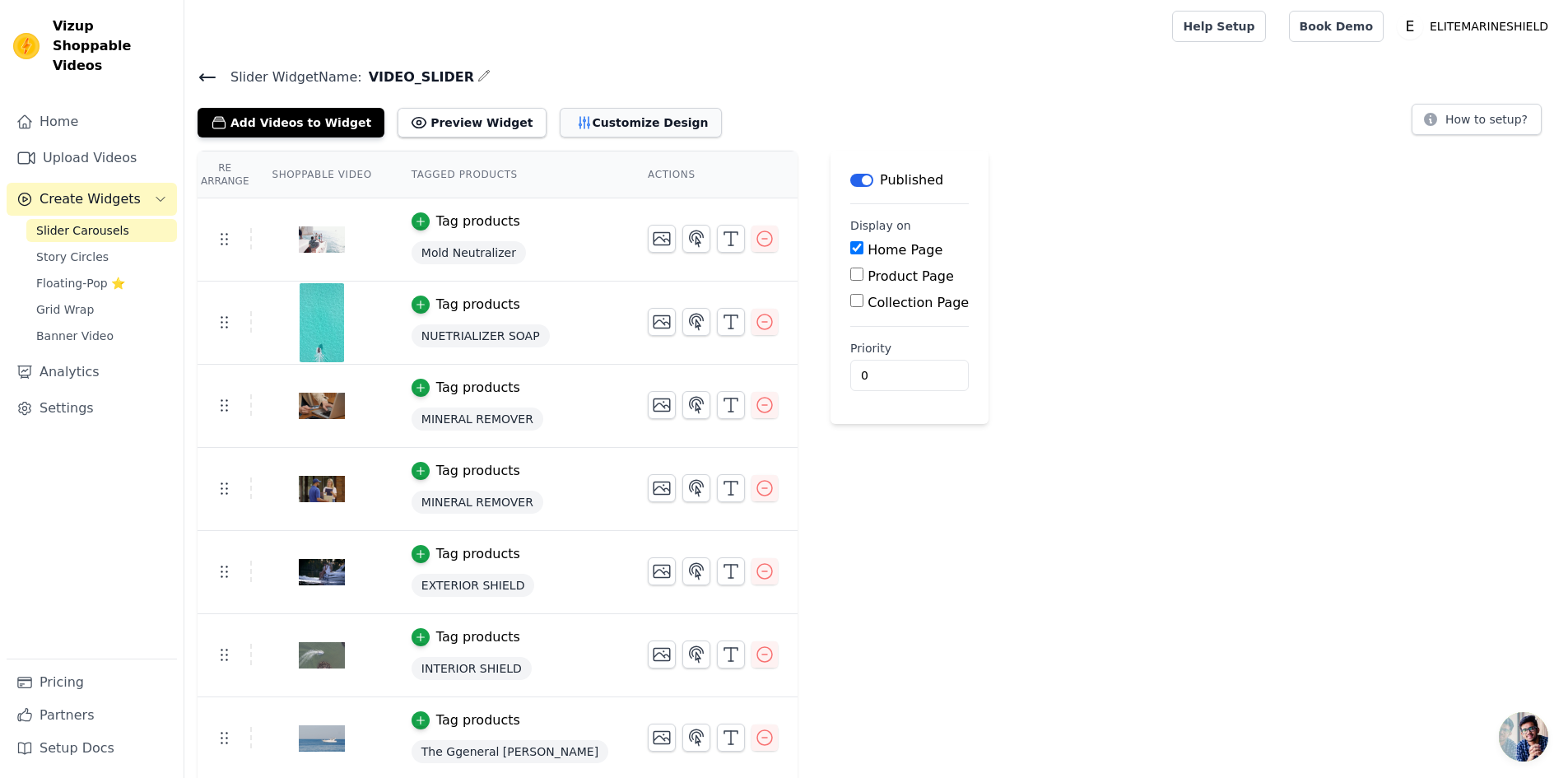
click at [606, 130] on button "Customize Design" at bounding box center [641, 122] width 163 height 30
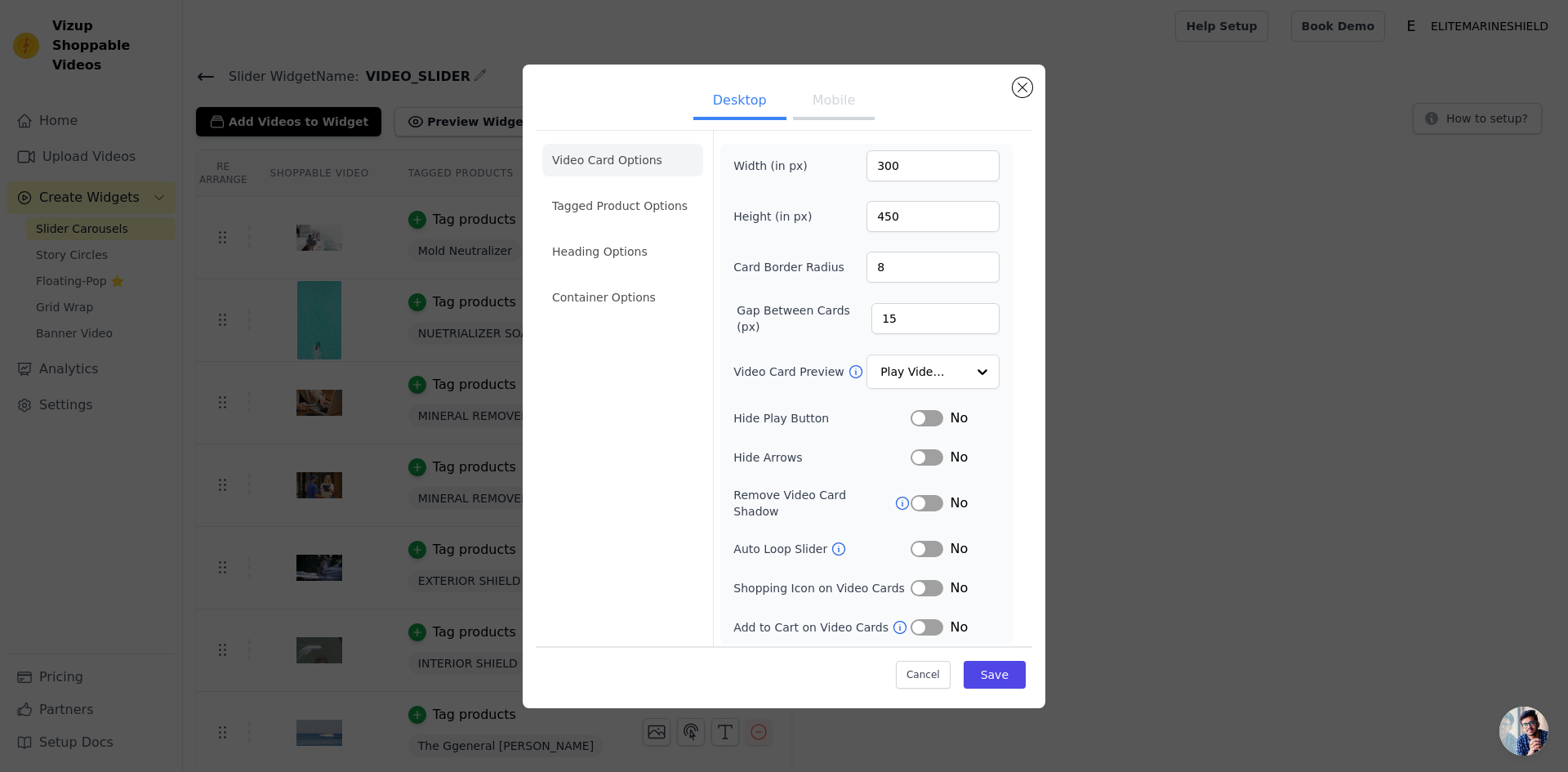
drag, startPoint x: 751, startPoint y: 101, endPoint x: 794, endPoint y: 146, distance: 62.2
click at [751, 100] on button "Desktop" at bounding box center [740, 102] width 93 height 36
drag, startPoint x: 825, startPoint y: 164, endPoint x: 815, endPoint y: 163, distance: 10.0
click at [814, 163] on div "Width (in px) 300" at bounding box center [866, 165] width 266 height 31
type input "400"
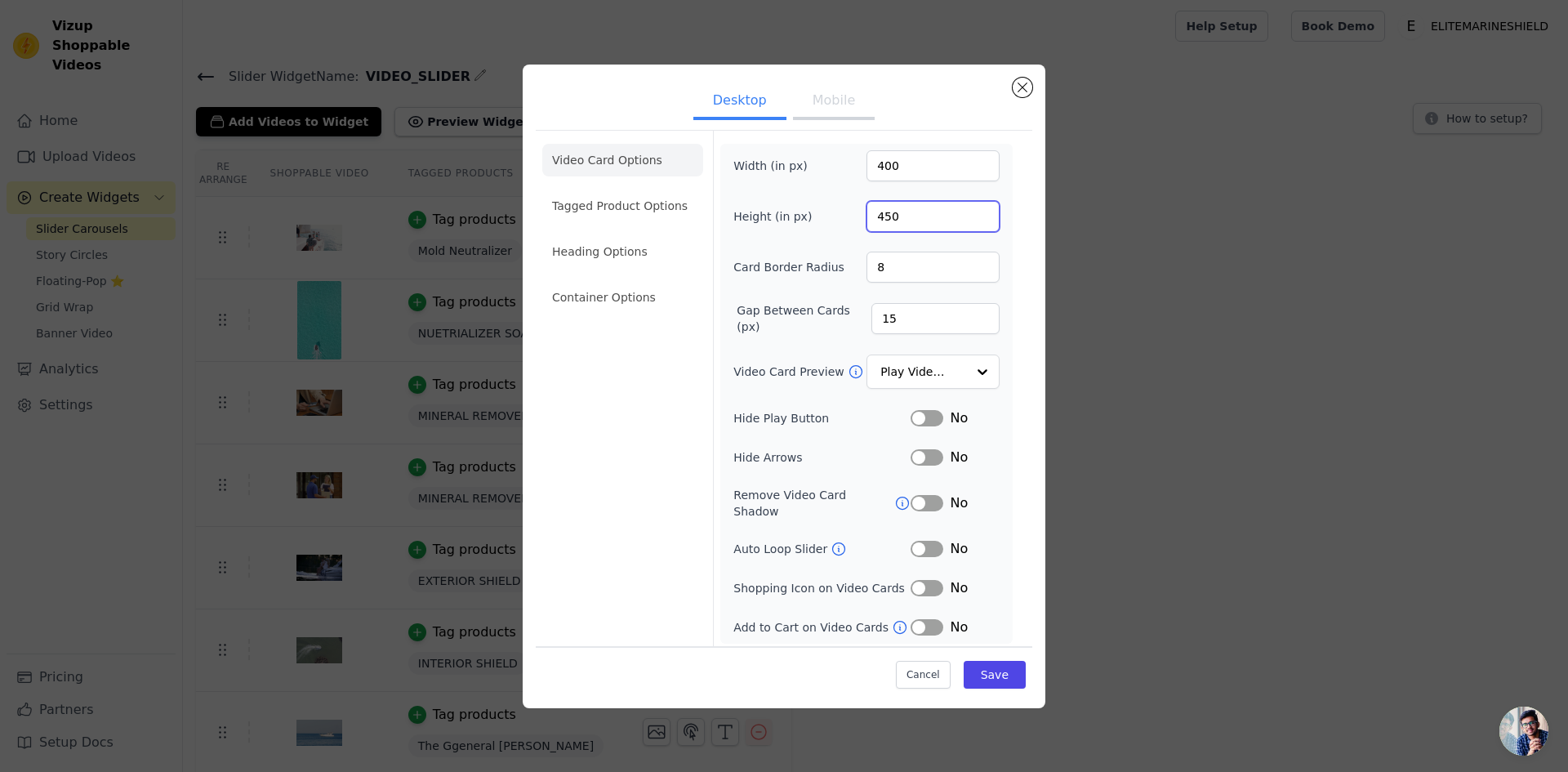
drag, startPoint x: 917, startPoint y: 218, endPoint x: 894, endPoint y: 220, distance: 23.1
click at [894, 220] on input "450" at bounding box center [933, 216] width 133 height 31
drag, startPoint x: 880, startPoint y: 217, endPoint x: 868, endPoint y: 221, distance: 12.6
click at [872, 221] on input "450" at bounding box center [933, 216] width 133 height 31
type input "550"
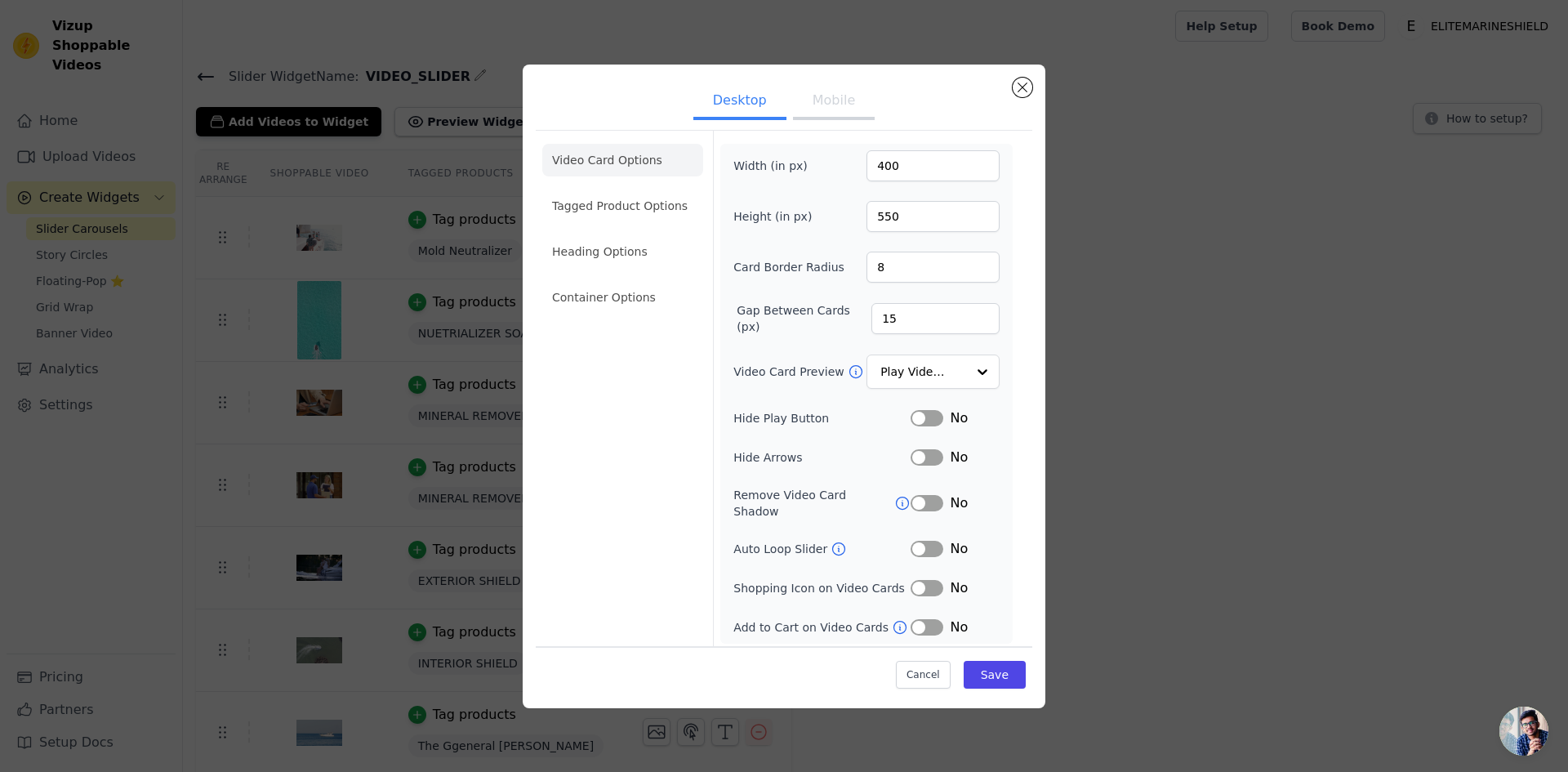
click at [1022, 196] on div "Video Card Options Tagged Product Options Heading Options Container Options Wid…" at bounding box center [784, 389] width 497 height 520
click at [999, 663] on button "Save" at bounding box center [994, 675] width 62 height 28
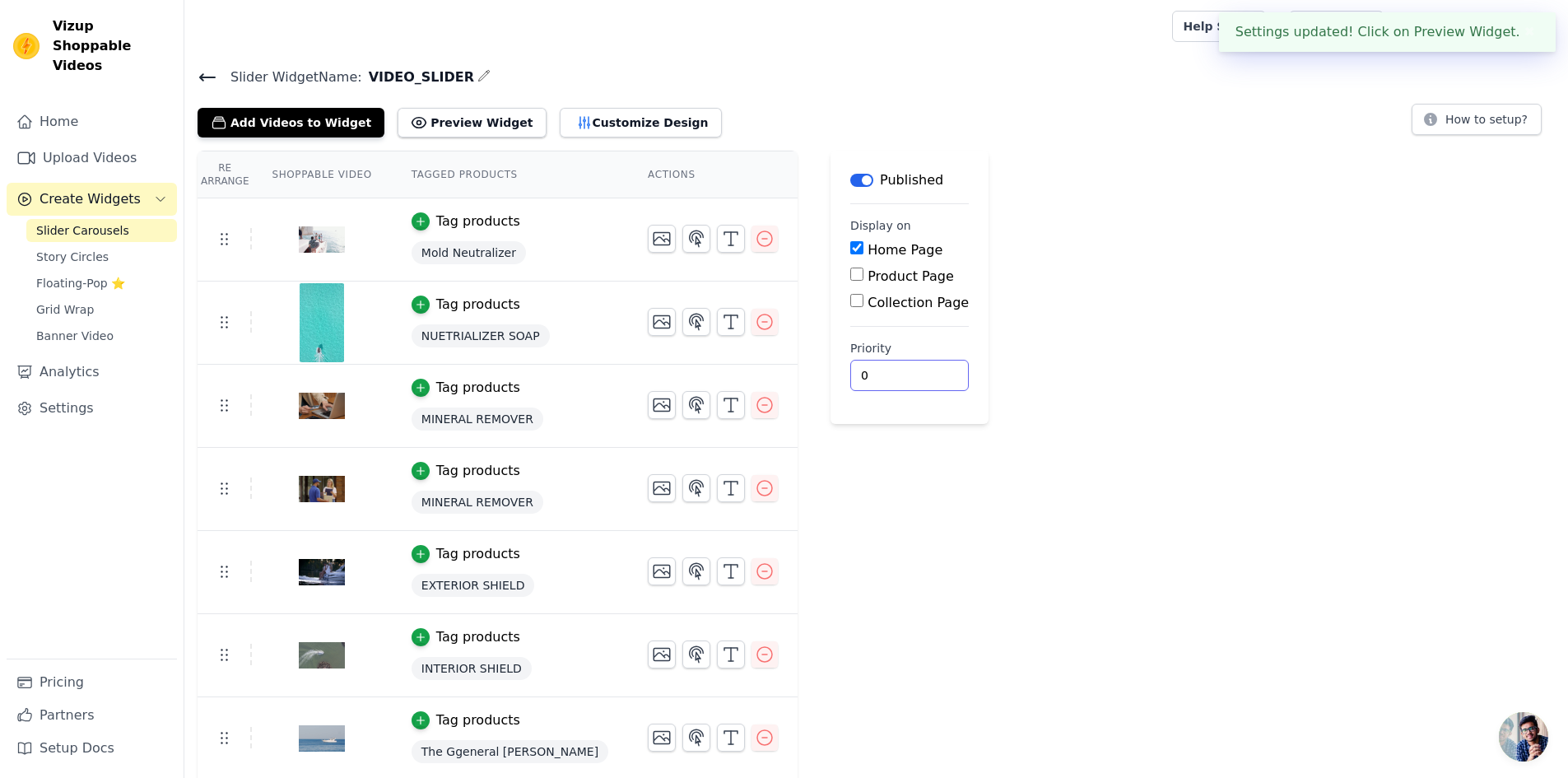
drag, startPoint x: 1023, startPoint y: 454, endPoint x: 1058, endPoint y: 463, distance: 36.1
click at [1031, 457] on div "Re Arrange Shoppable Video Tagged Products Actions Tag products Mold Neutralize…" at bounding box center [876, 505] width 1384 height 711
click at [607, 116] on button "Customize Design" at bounding box center [641, 122] width 163 height 30
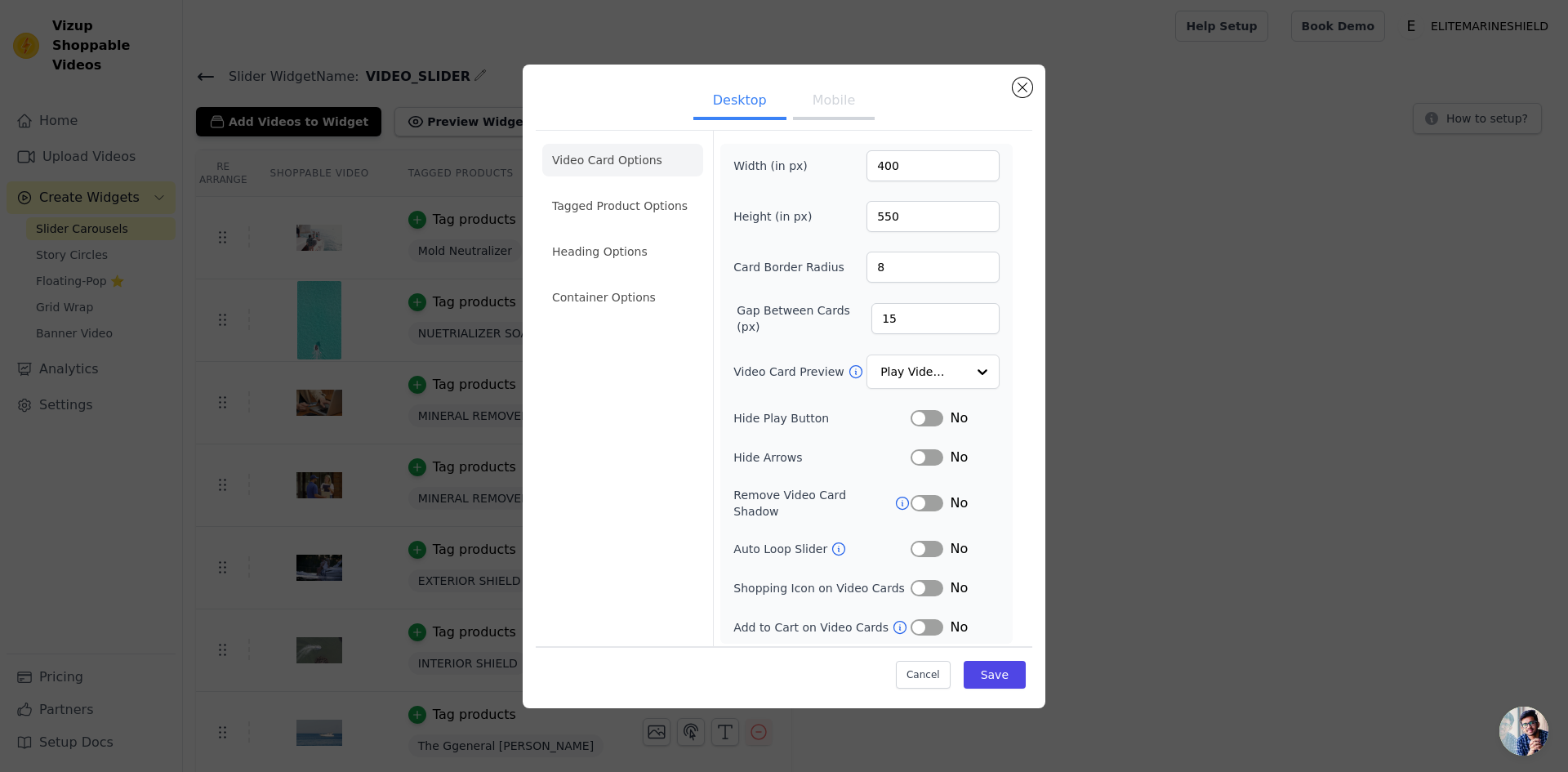
click at [925, 422] on button "Label" at bounding box center [926, 418] width 32 height 17
click at [922, 456] on button "Label" at bounding box center [926, 458] width 32 height 17
click at [935, 540] on button "Label" at bounding box center [926, 549] width 32 height 17
click at [931, 621] on button "Label" at bounding box center [926, 627] width 32 height 17
click at [984, 671] on button "Save" at bounding box center [994, 675] width 62 height 28
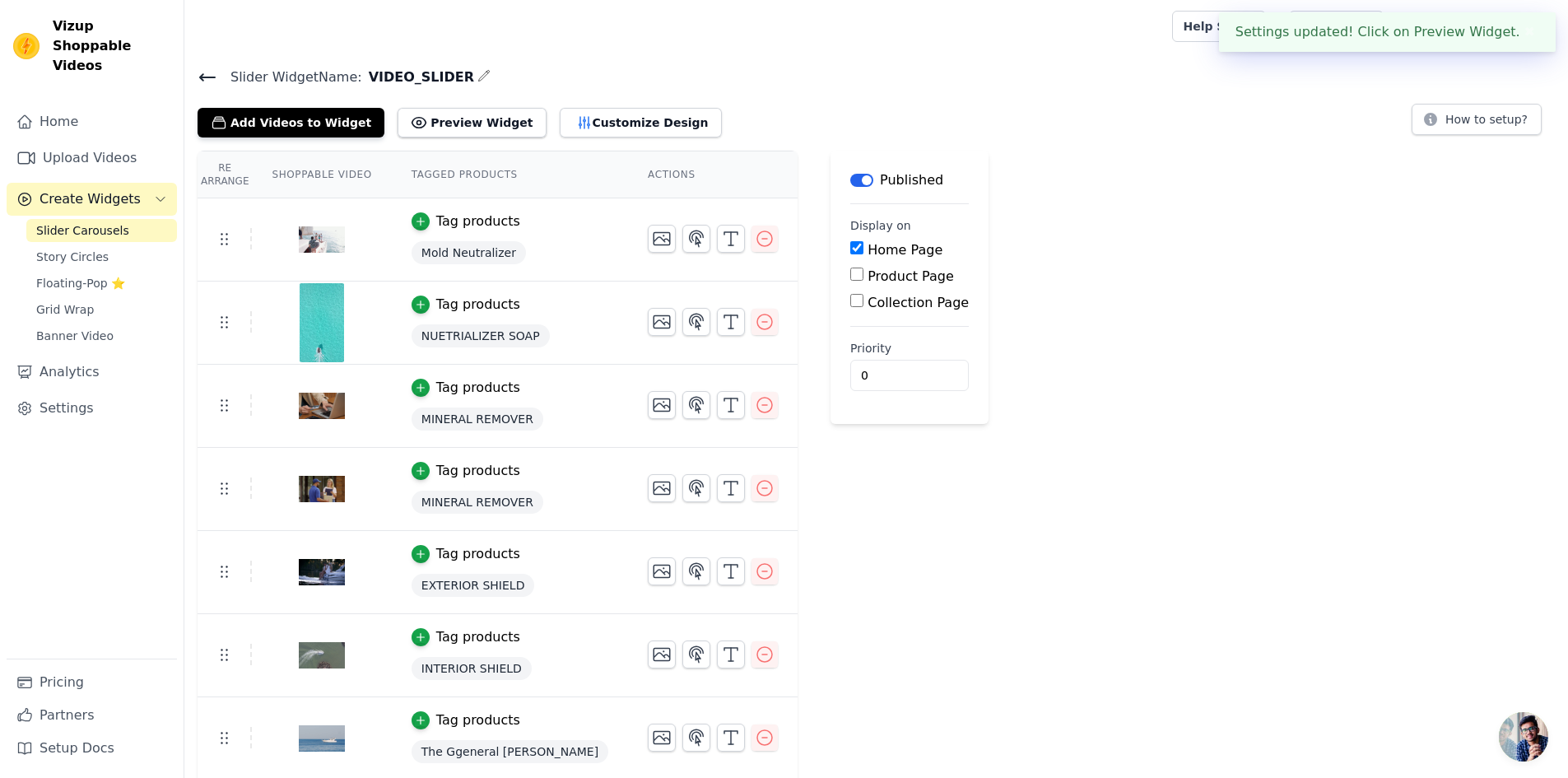
click at [1010, 594] on div "Re Arrange Shoppable Video Tagged Products Actions Tag products Mold Neutralize…" at bounding box center [876, 505] width 1384 height 711
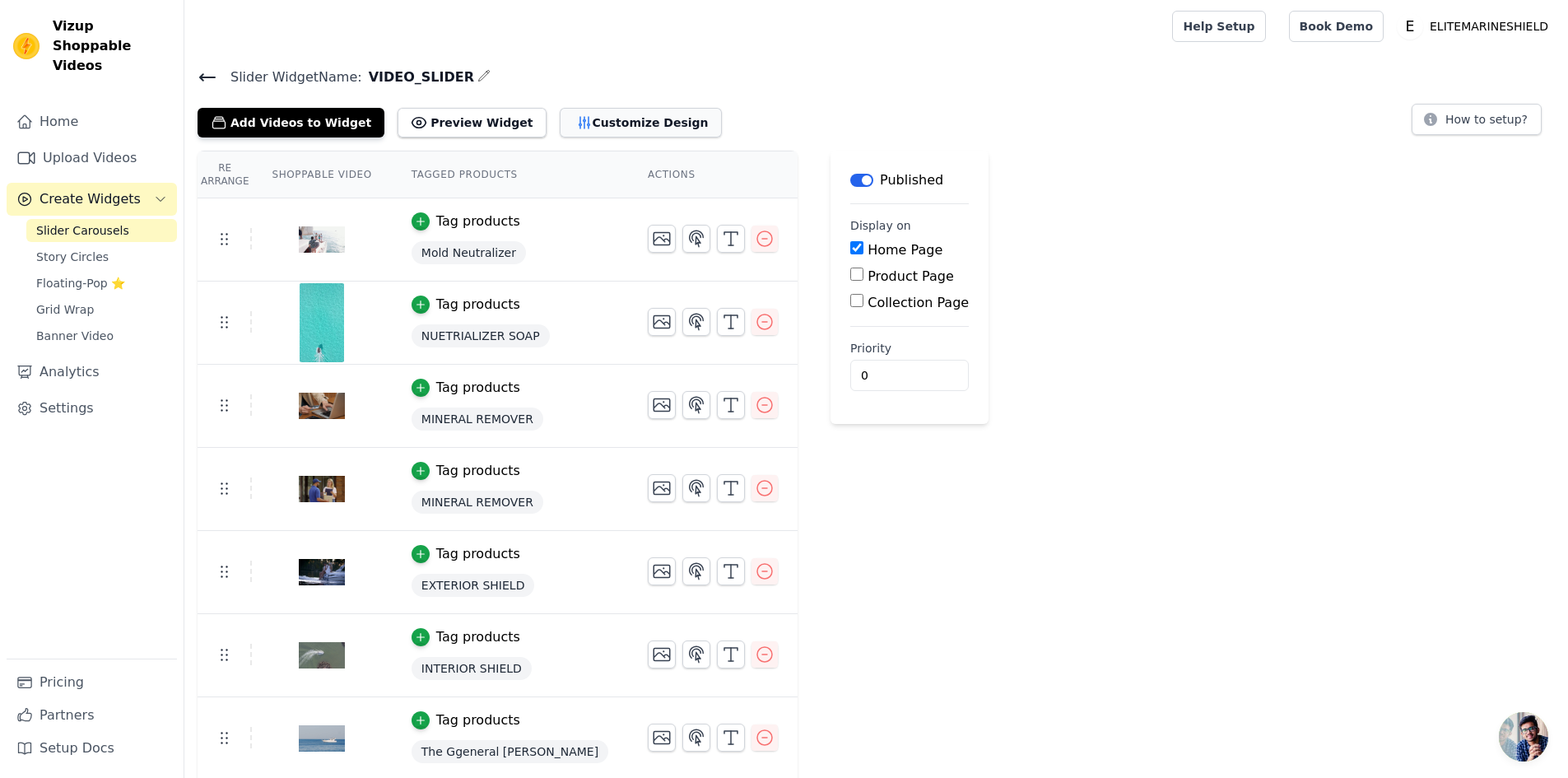
click at [614, 122] on button "Customize Design" at bounding box center [641, 122] width 163 height 30
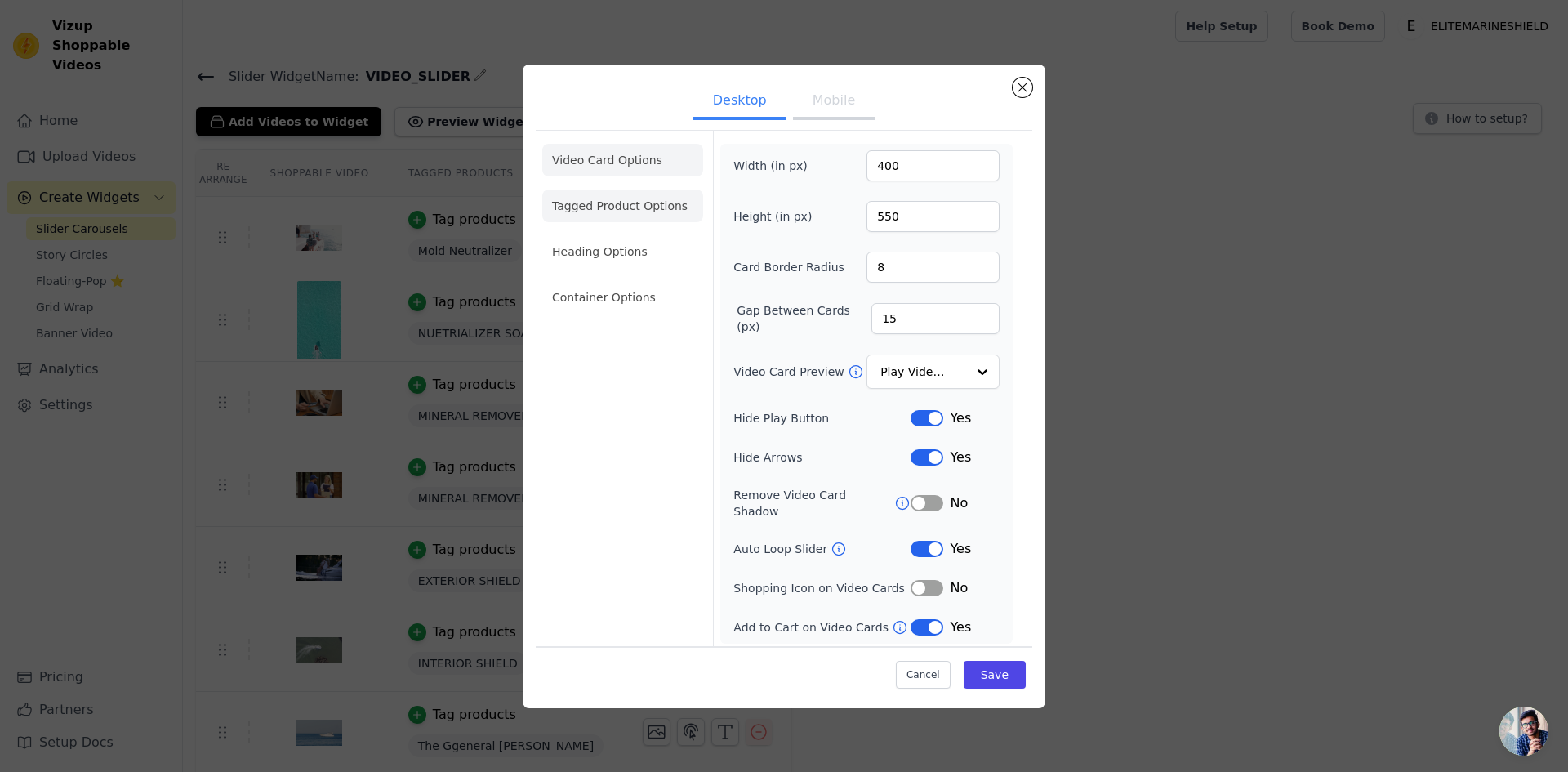
click at [601, 213] on li "Tagged Product Options" at bounding box center [623, 205] width 161 height 32
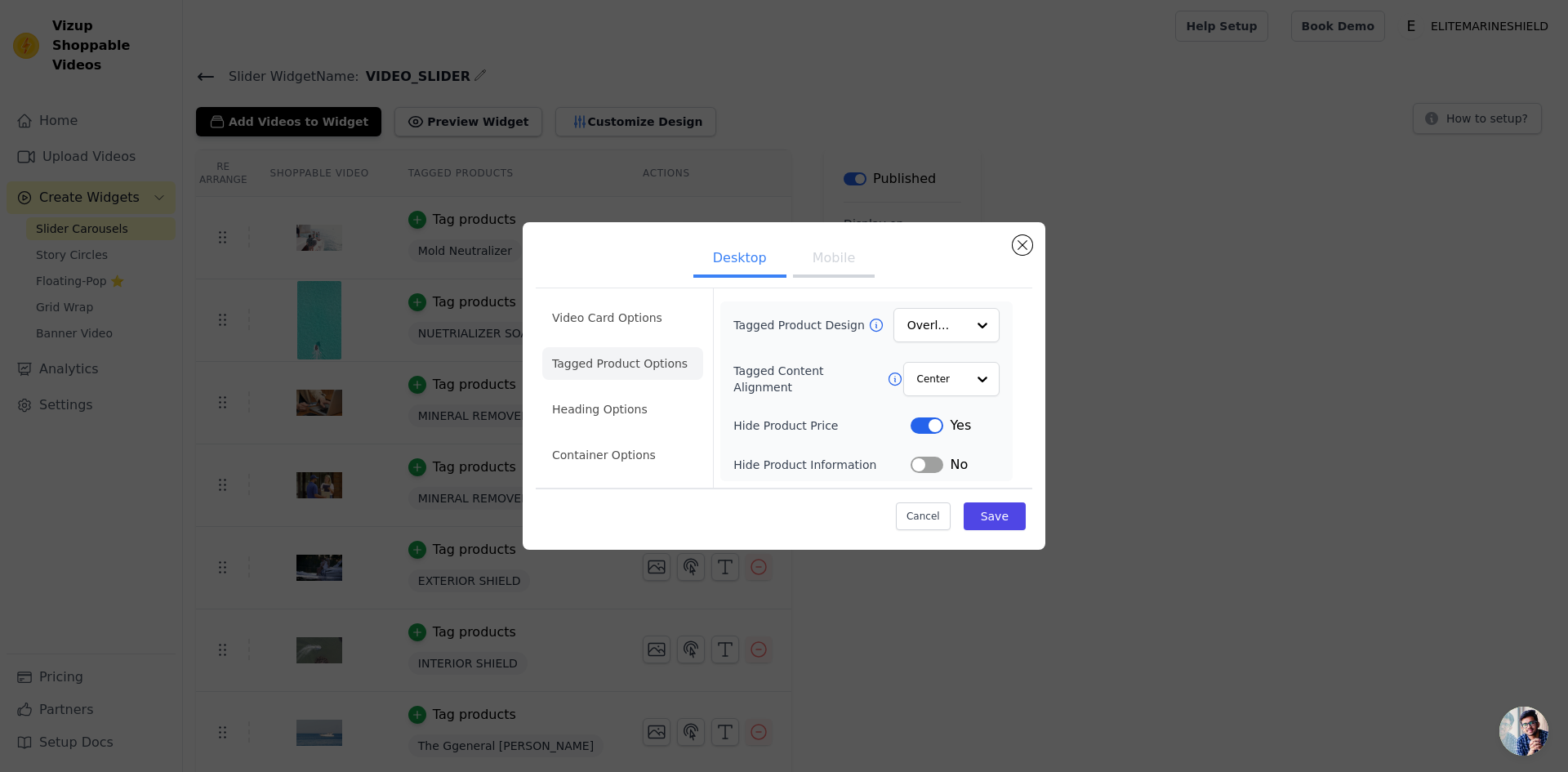
click at [639, 367] on li "Tagged Product Options" at bounding box center [623, 362] width 161 height 32
click at [607, 323] on li "Video Card Options" at bounding box center [623, 317] width 161 height 32
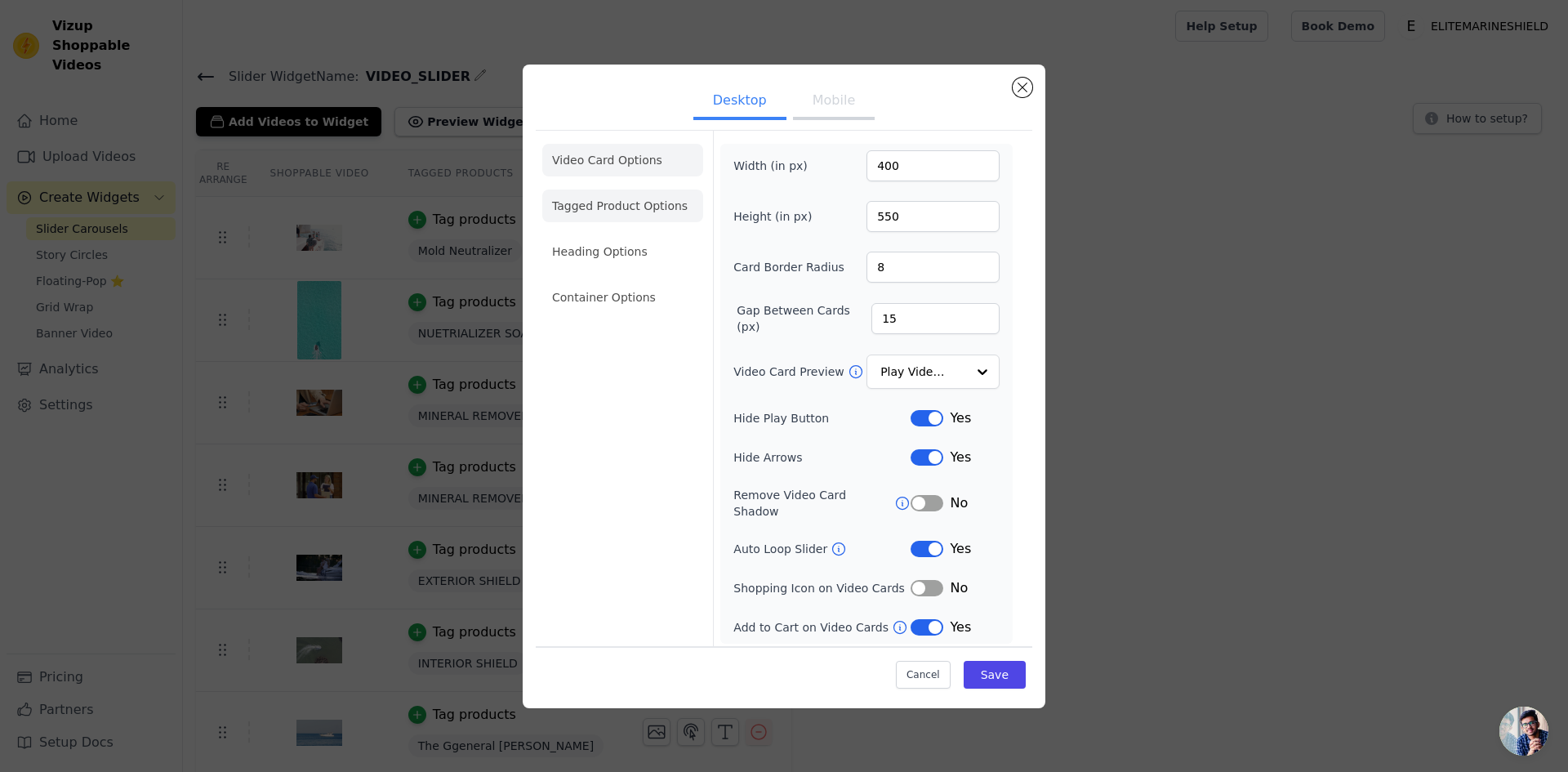
click at [602, 216] on li "Tagged Product Options" at bounding box center [623, 205] width 161 height 32
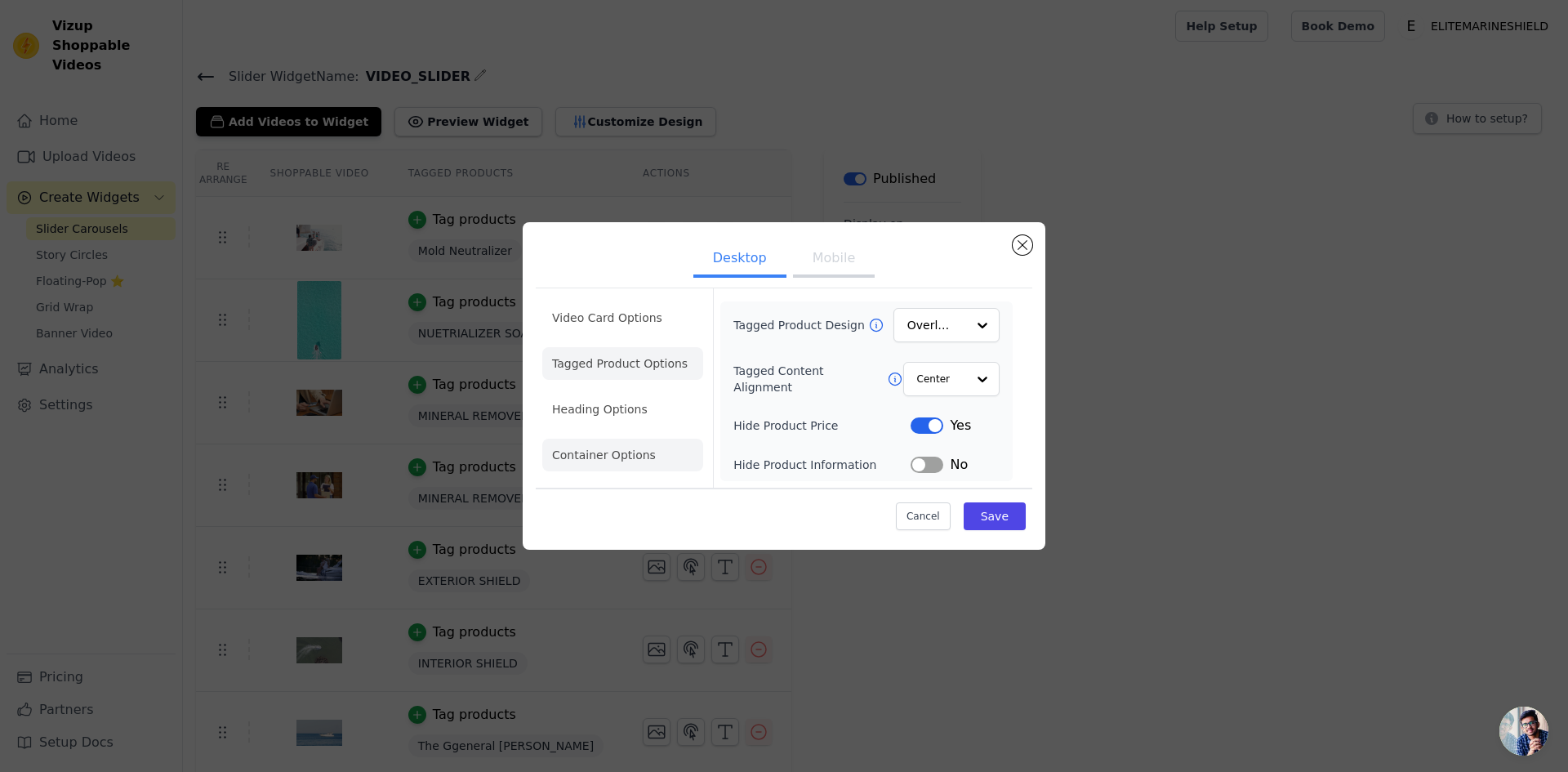
click at [608, 449] on li "Container Options" at bounding box center [623, 454] width 161 height 32
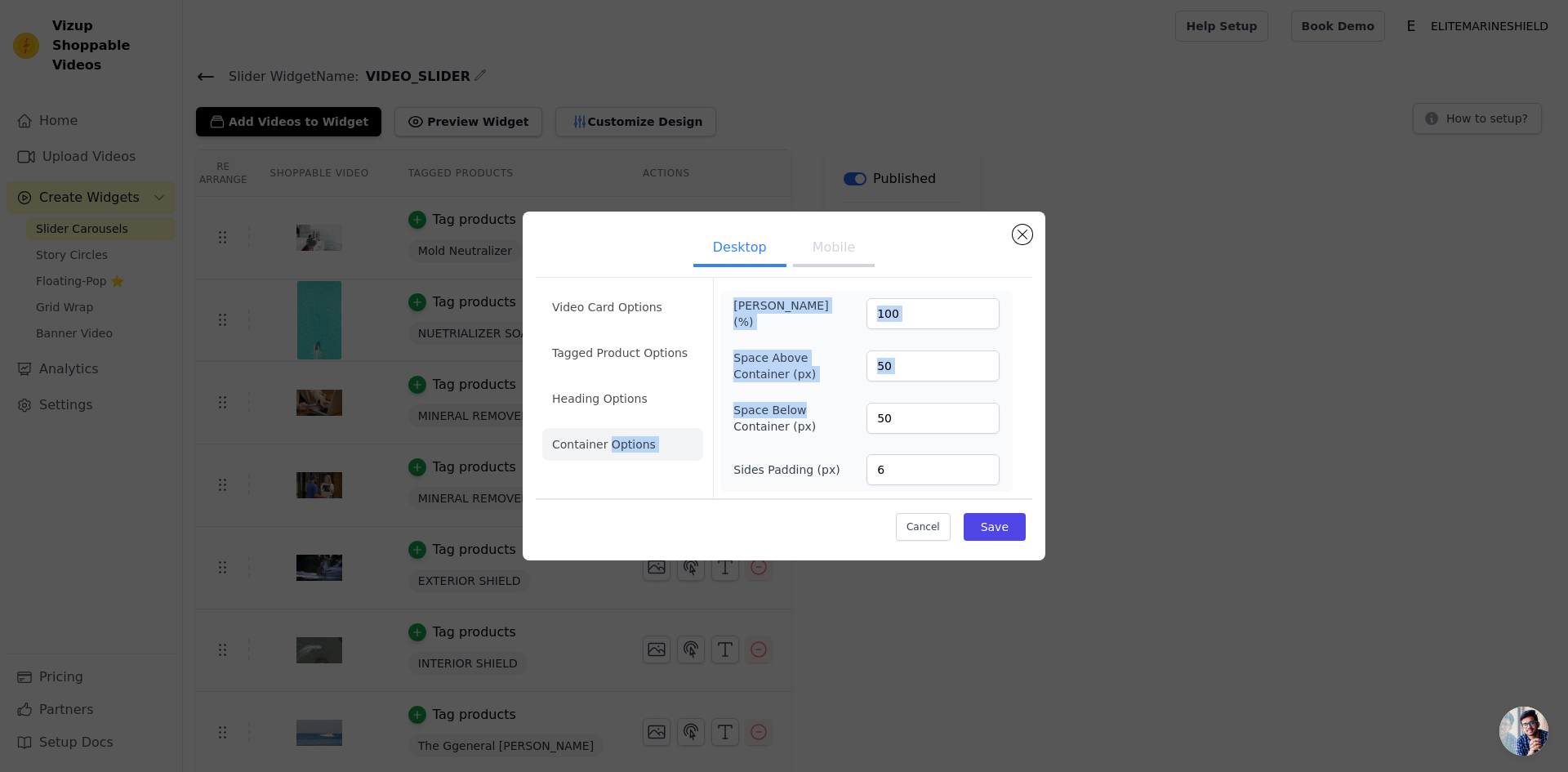
drag, startPoint x: 606, startPoint y: 446, endPoint x: 830, endPoint y: 411, distance: 226.7
click at [830, 411] on div "Video Card Options Tagged Product Options Heading Options Container Options Max…" at bounding box center [784, 387] width 497 height 221
click at [800, 411] on label "Space Below Container (px)" at bounding box center [778, 417] width 89 height 32
click at [866, 411] on input "50" at bounding box center [933, 417] width 133 height 31
click at [800, 411] on label "Space Below Container (px)" at bounding box center [778, 417] width 89 height 32
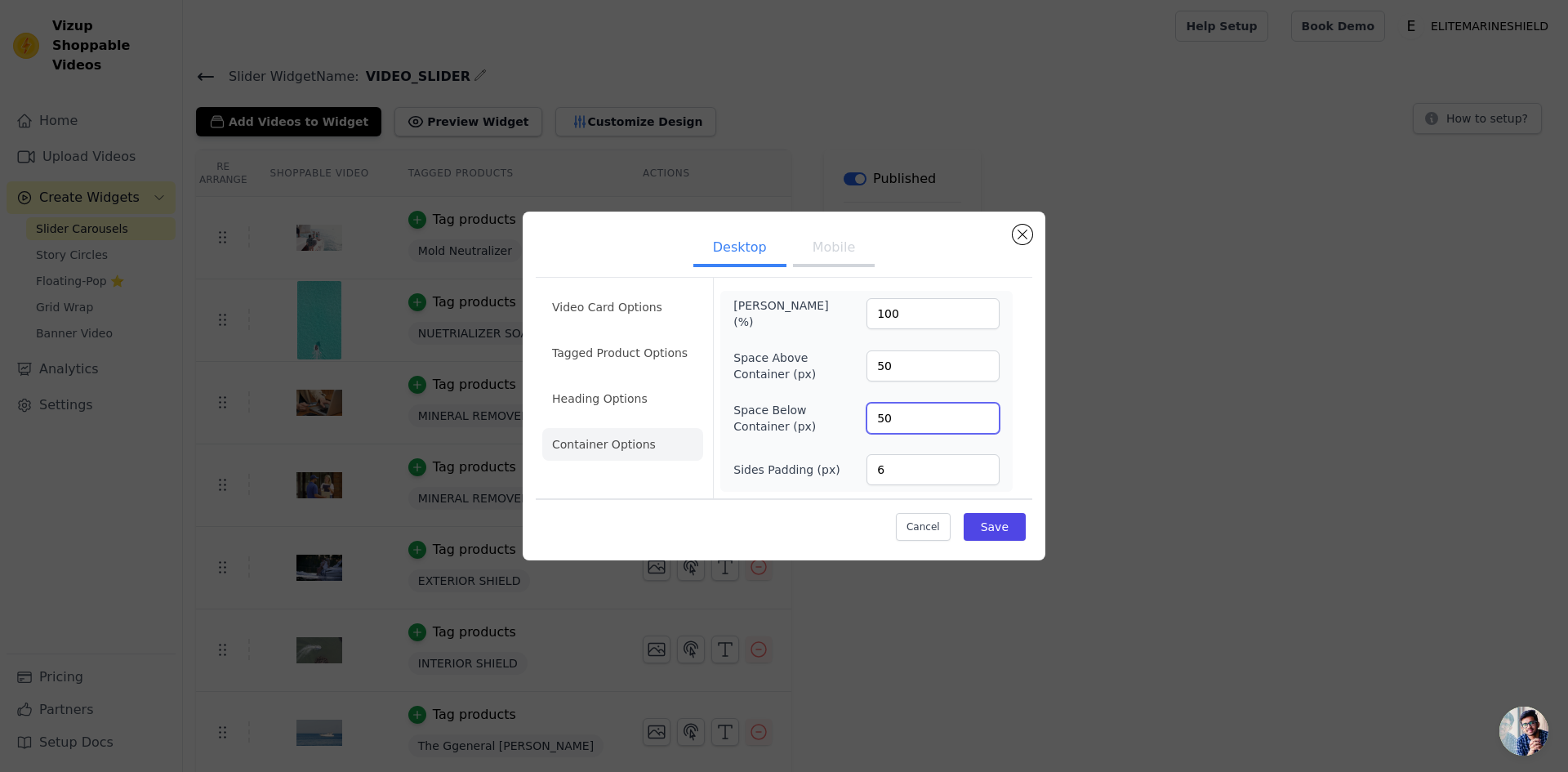
click at [866, 411] on input "50" at bounding box center [933, 417] width 133 height 31
click at [800, 411] on label "Space Below Container (px)" at bounding box center [778, 417] width 89 height 32
click at [866, 411] on input "50" at bounding box center [933, 417] width 133 height 31
click at [783, 420] on label "Space Below Container (px)" at bounding box center [778, 417] width 89 height 32
click at [866, 420] on input "50" at bounding box center [933, 417] width 133 height 31
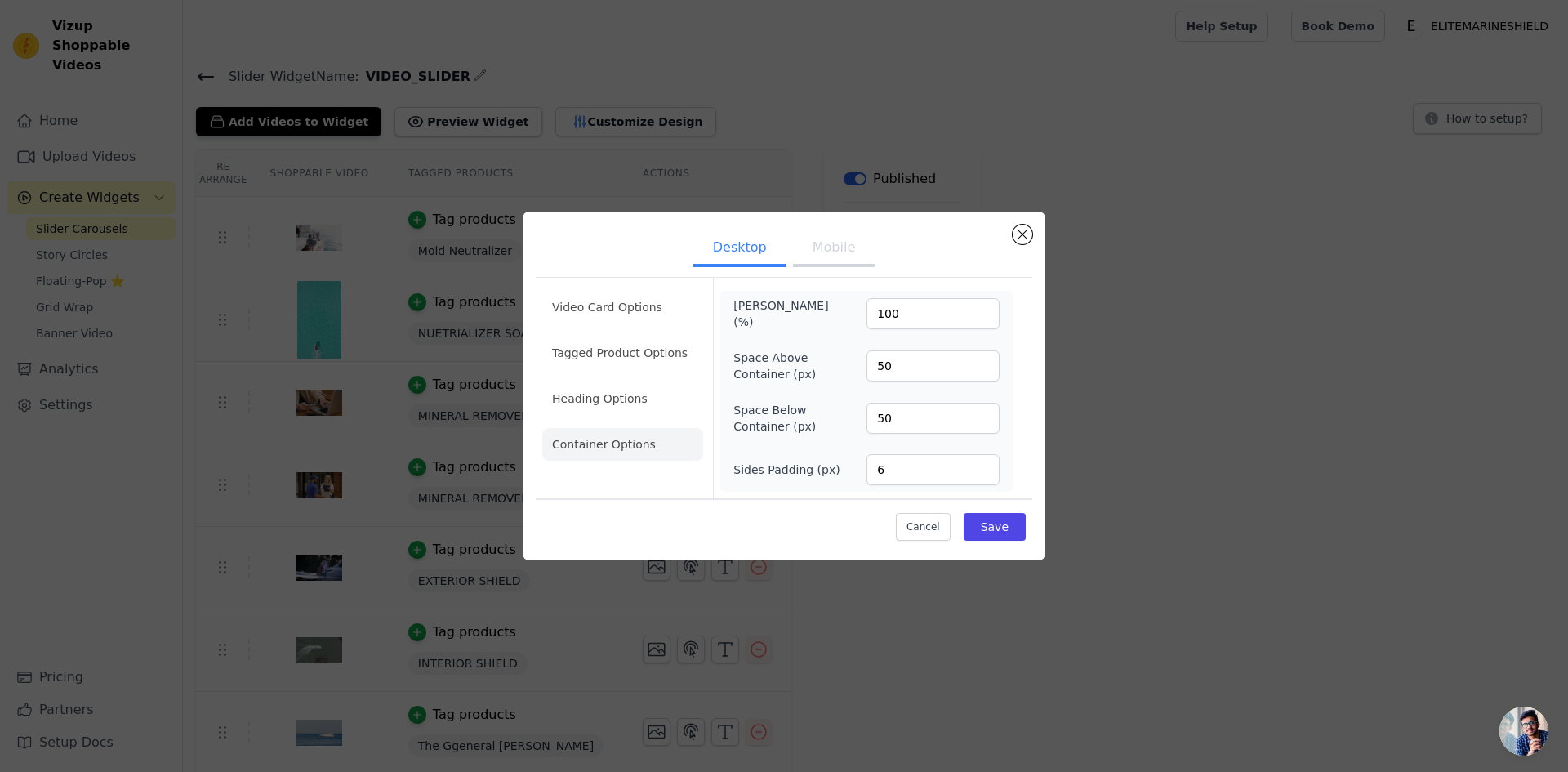
click at [791, 428] on label "Space Below Container (px)" at bounding box center [778, 417] width 89 height 32
click at [866, 428] on input "50" at bounding box center [933, 417] width 133 height 31
drag, startPoint x: 909, startPoint y: 363, endPoint x: 791, endPoint y: 367, distance: 118.1
click at [806, 363] on div "Space Above Container (px) 50" at bounding box center [866, 365] width 266 height 32
click at [902, 416] on input "50" at bounding box center [933, 417] width 133 height 31
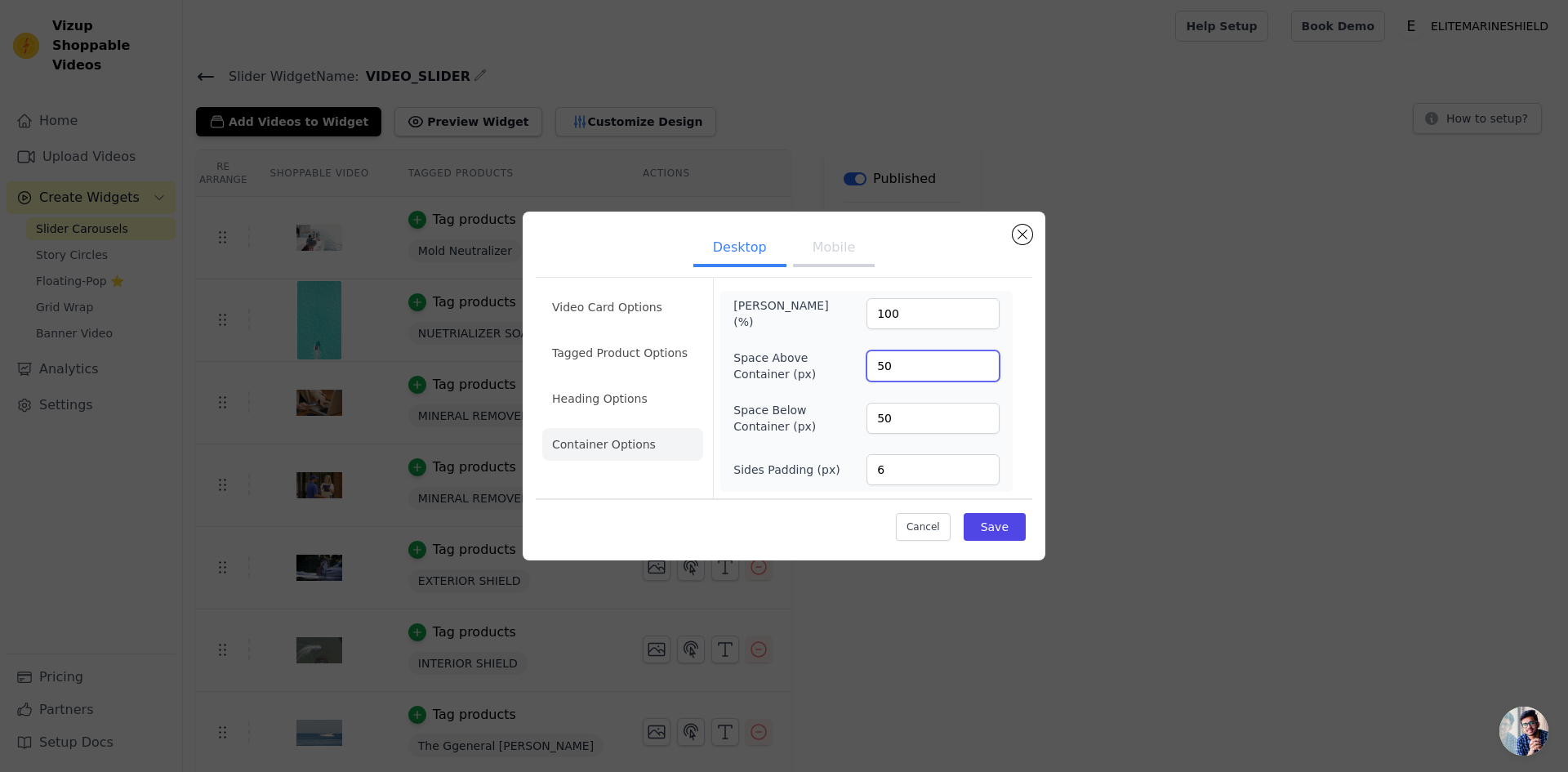
drag, startPoint x: 873, startPoint y: 363, endPoint x: 832, endPoint y: 363, distance: 41.0
click at [853, 363] on div "Space Above Container (px) 50" at bounding box center [866, 365] width 266 height 32
type input "0"
click at [836, 365] on div "Space Above Container (px) 0" at bounding box center [866, 365] width 266 height 32
click at [1005, 525] on button "Save" at bounding box center [994, 526] width 62 height 28
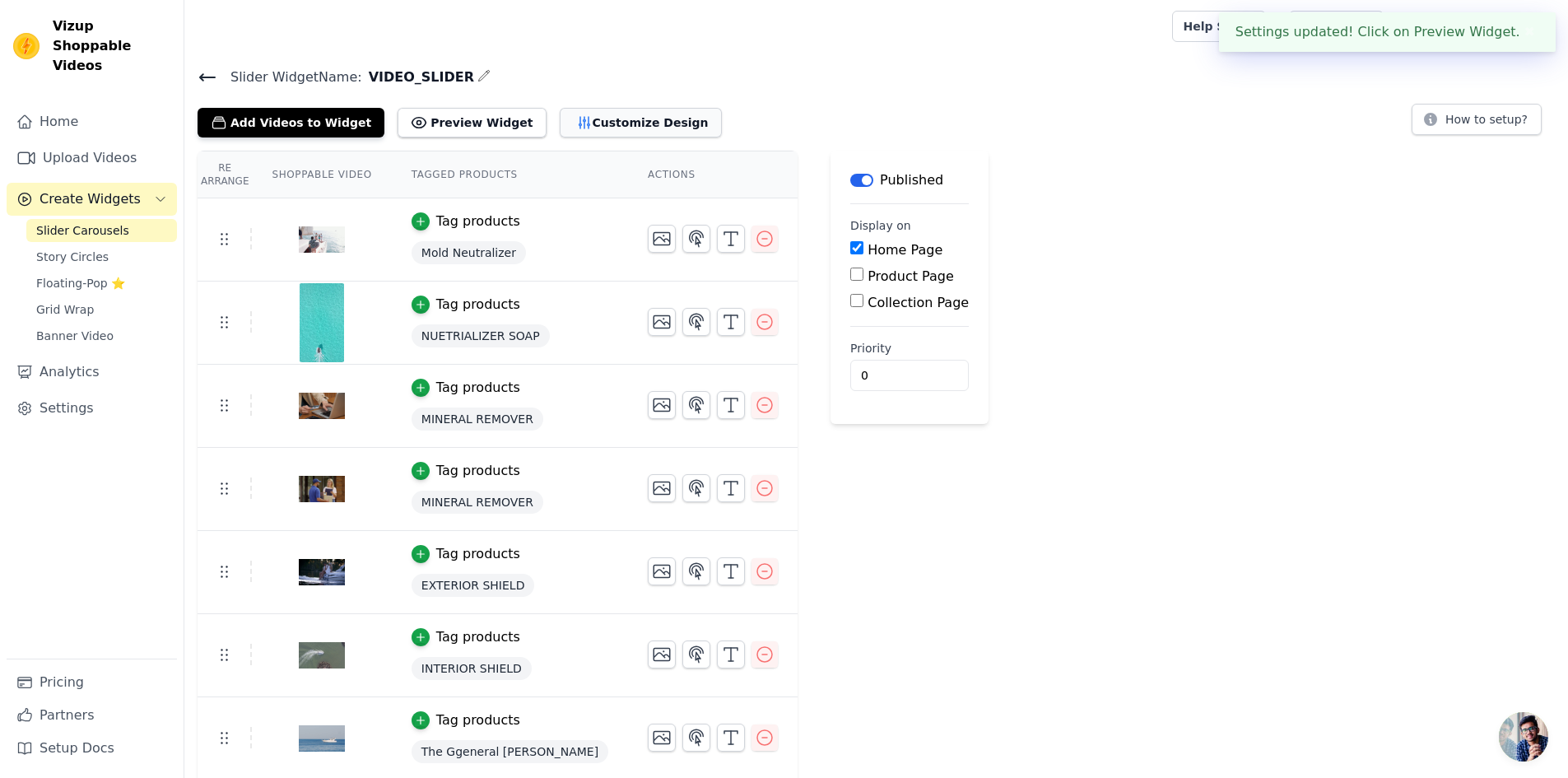
click at [617, 123] on button "Customize Design" at bounding box center [641, 122] width 163 height 30
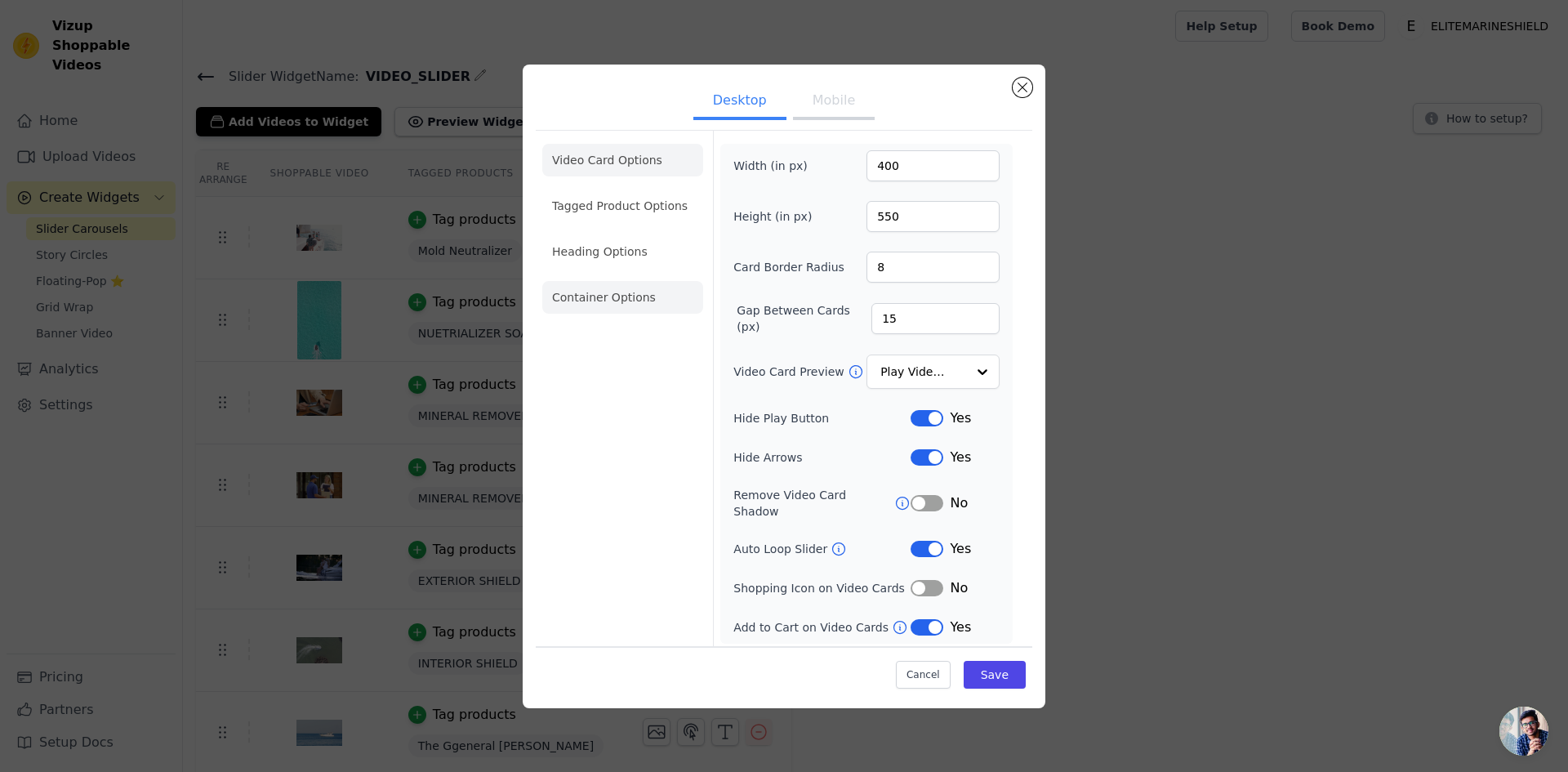
click at [603, 305] on li "Container Options" at bounding box center [623, 297] width 161 height 32
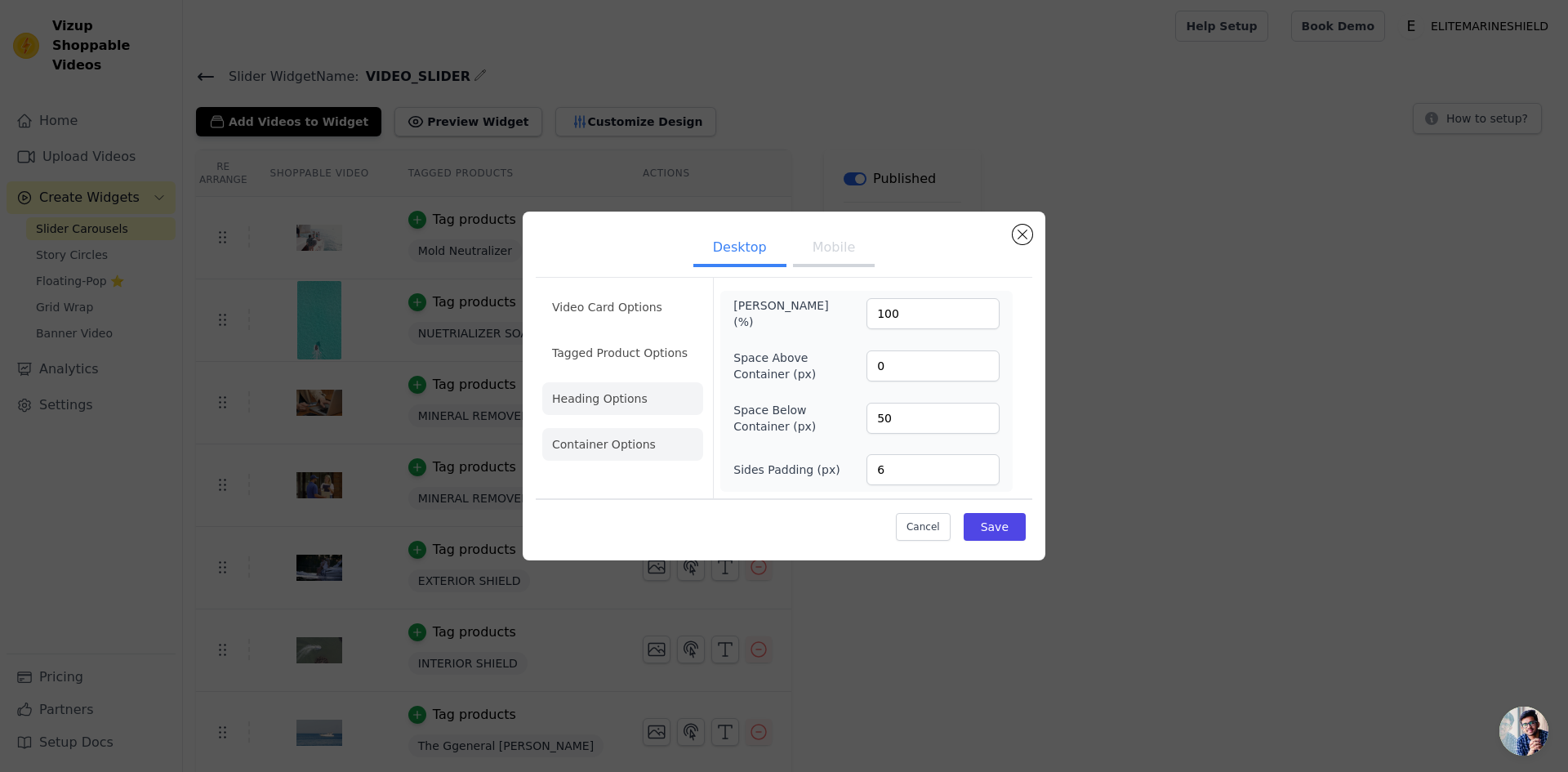
click at [608, 404] on li "Heading Options" at bounding box center [623, 398] width 161 height 32
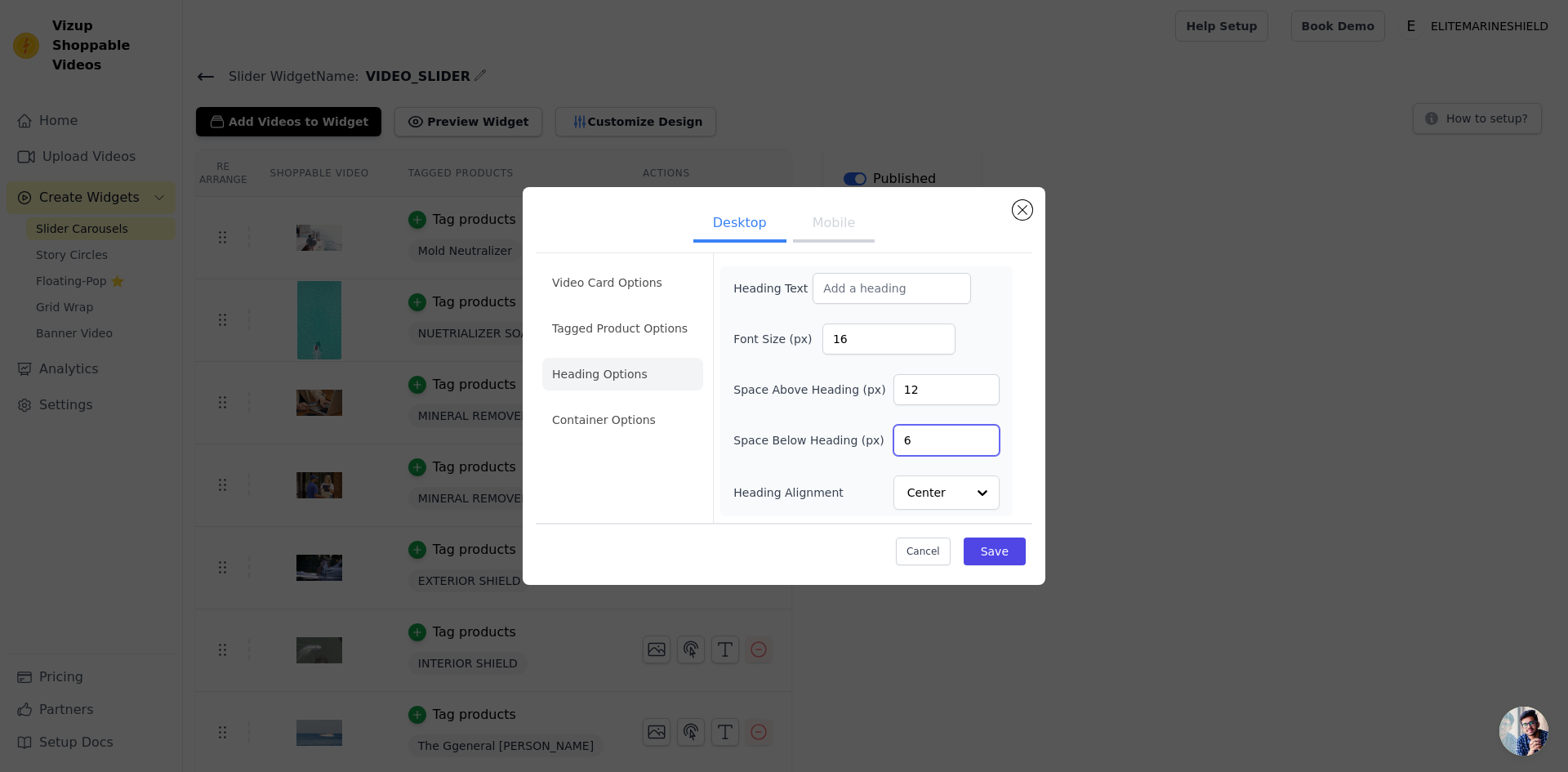
drag, startPoint x: 929, startPoint y: 443, endPoint x: 868, endPoint y: 429, distance: 62.6
click at [866, 436] on div "Space Below Heading (px) 6" at bounding box center [866, 439] width 266 height 31
type input "0"
click at [993, 355] on div "Heading Text Font Size (px) 16 Space Above Heading (px) 12 Space Below Heading …" at bounding box center [866, 390] width 266 height 236
drag, startPoint x: 990, startPoint y: 551, endPoint x: 951, endPoint y: 308, distance: 246.1
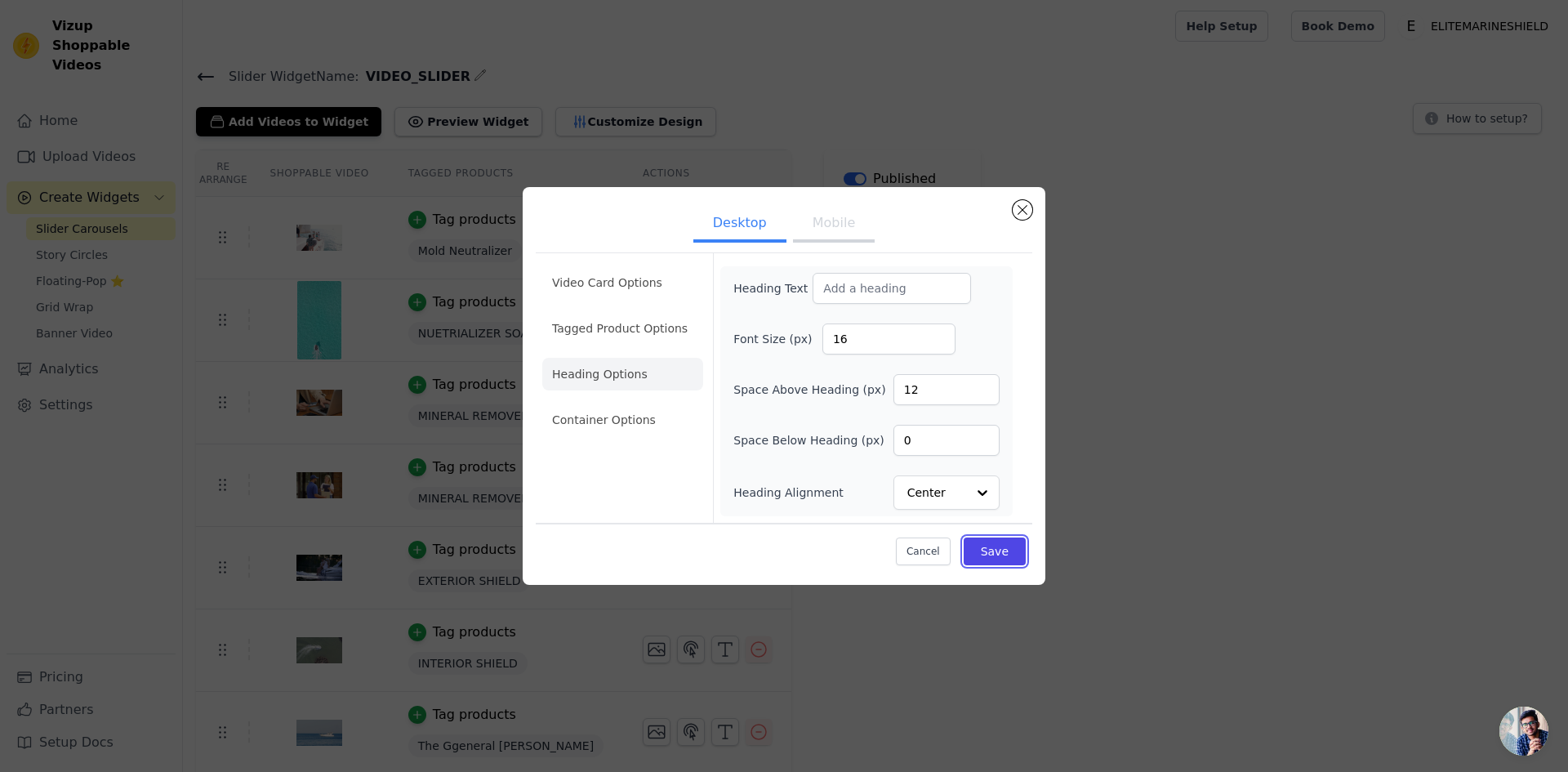
click at [955, 310] on div "Video Card Options Tagged Product Options Heading Options Container Options Hea…" at bounding box center [784, 411] width 497 height 323
click at [891, 279] on input "Heading Text" at bounding box center [891, 287] width 158 height 31
click at [971, 306] on div "Heading Text Font Size (px) 16 Space Above Heading (px) 12 Space Below Heading …" at bounding box center [866, 390] width 266 height 236
click at [909, 279] on input "Heading Text" at bounding box center [891, 287] width 158 height 31
click at [996, 287] on div "Heading Text" at bounding box center [866, 287] width 266 height 31
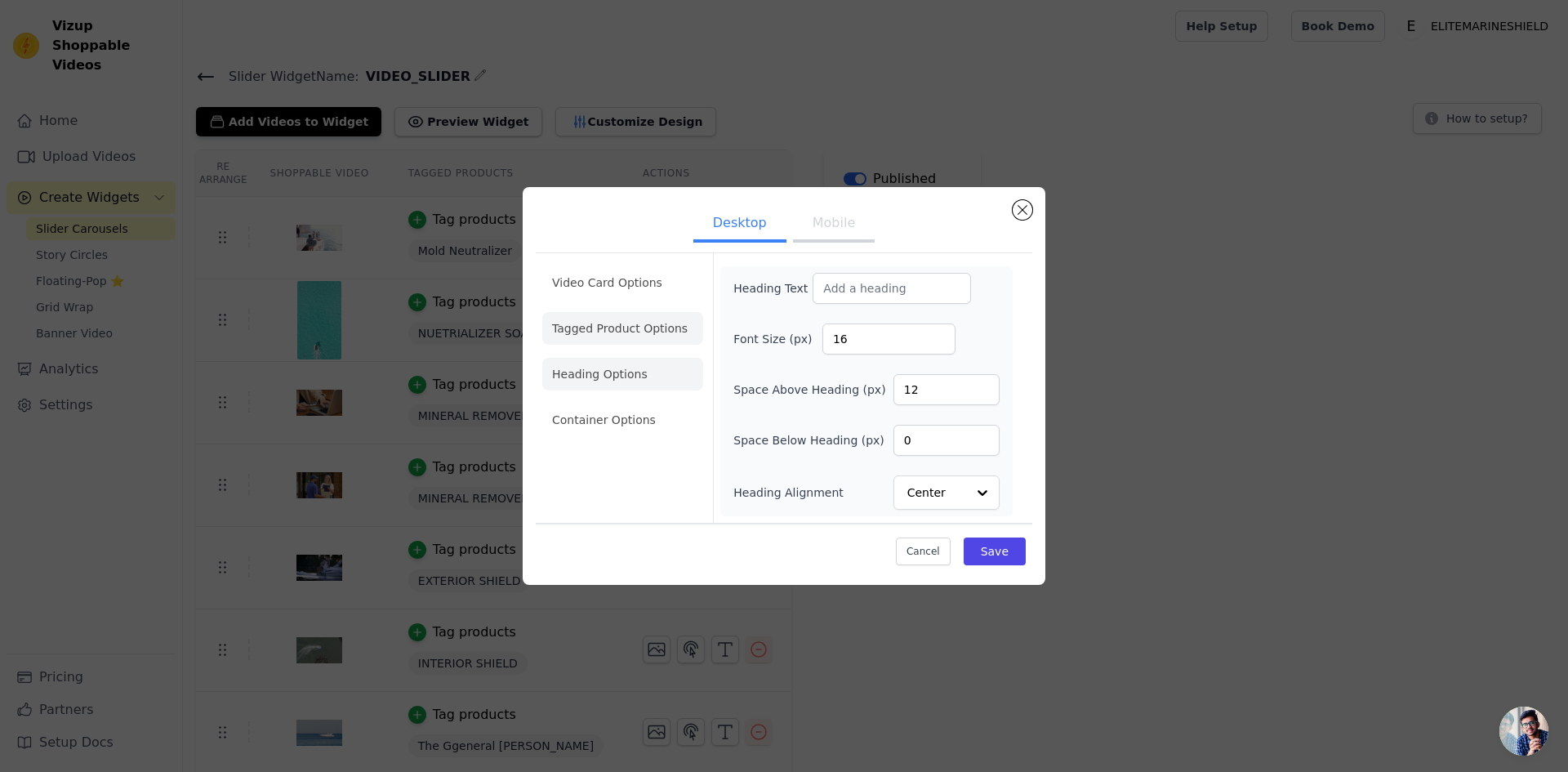
click at [599, 325] on li "Tagged Product Options" at bounding box center [623, 328] width 161 height 32
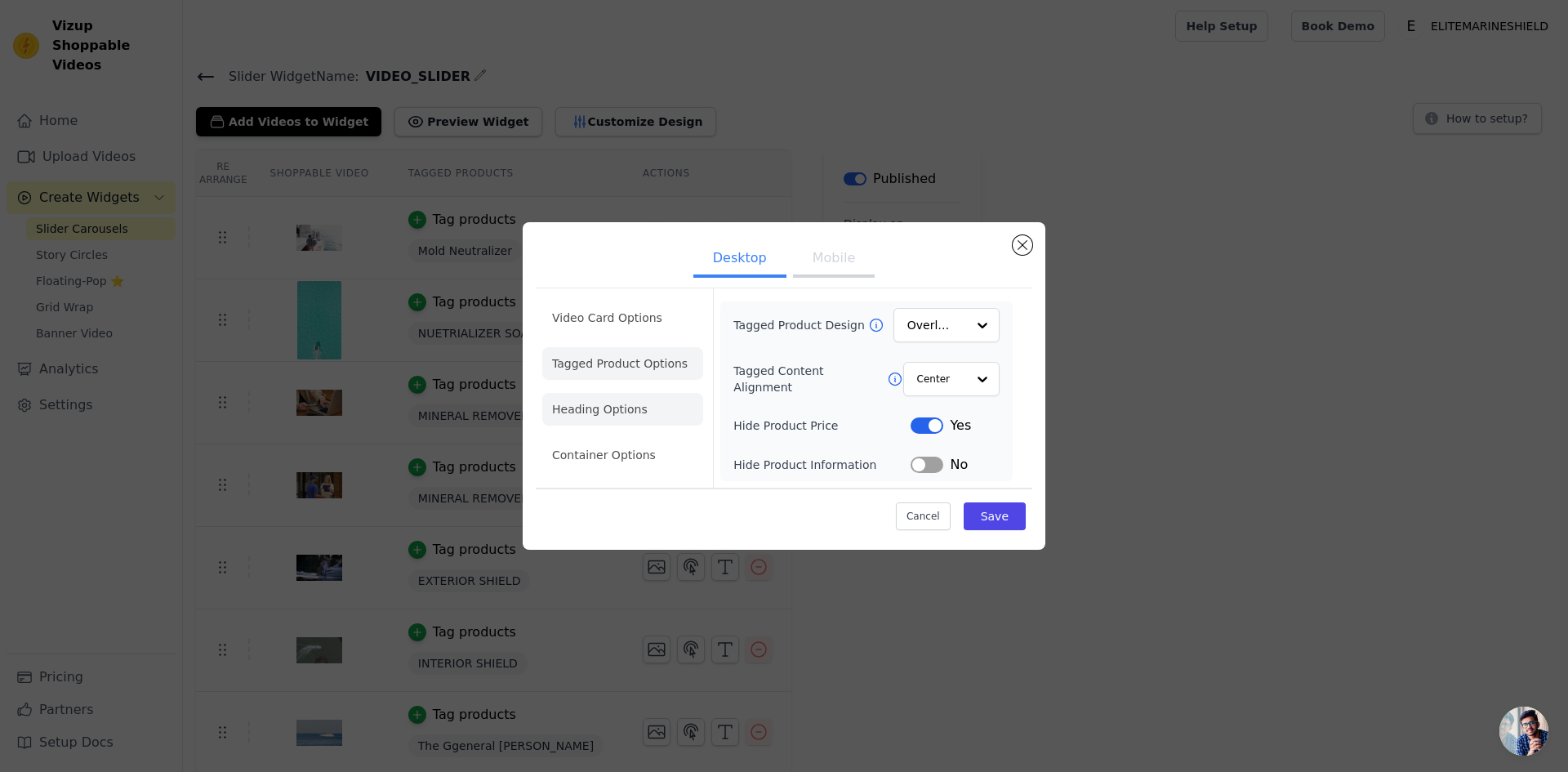
click at [601, 409] on li "Heading Options" at bounding box center [623, 409] width 161 height 32
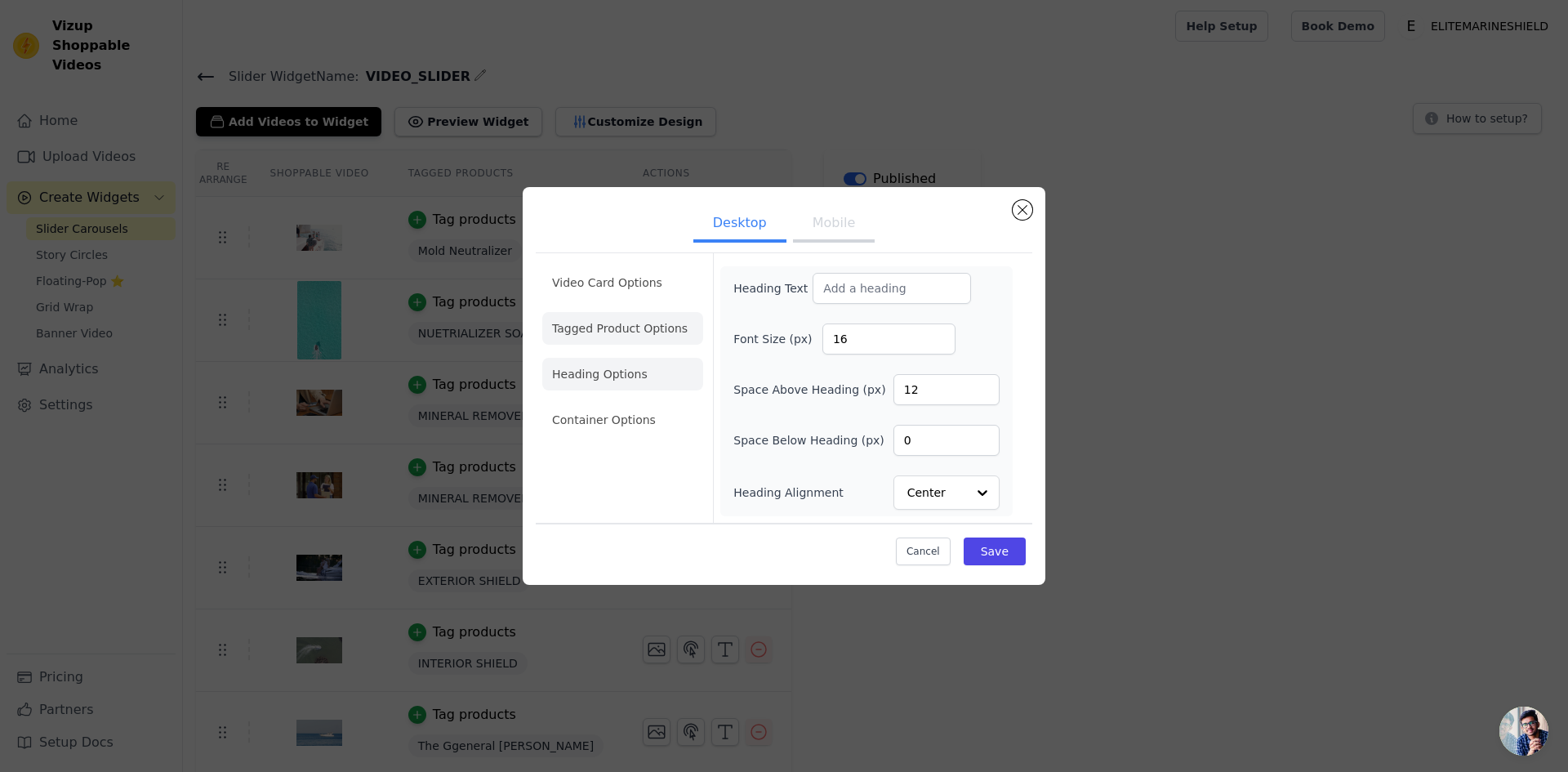
click at [600, 329] on li "Tagged Product Options" at bounding box center [623, 328] width 161 height 32
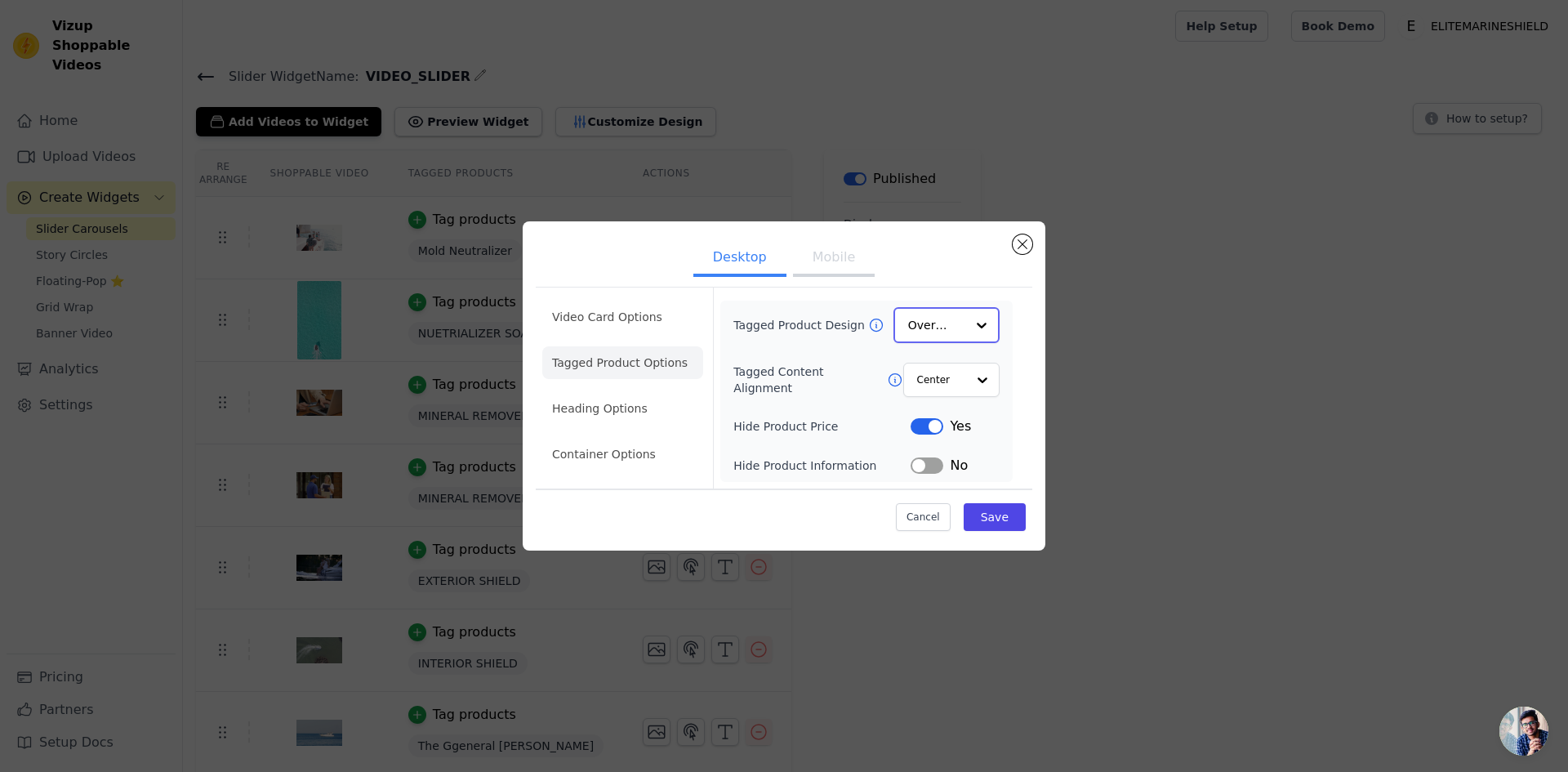
click at [942, 329] on input "Tagged Product Design" at bounding box center [937, 324] width 57 height 32
click at [944, 323] on input "Tagged Product Design" at bounding box center [937, 324] width 57 height 32
click at [609, 415] on li "Heading Options" at bounding box center [623, 409] width 161 height 32
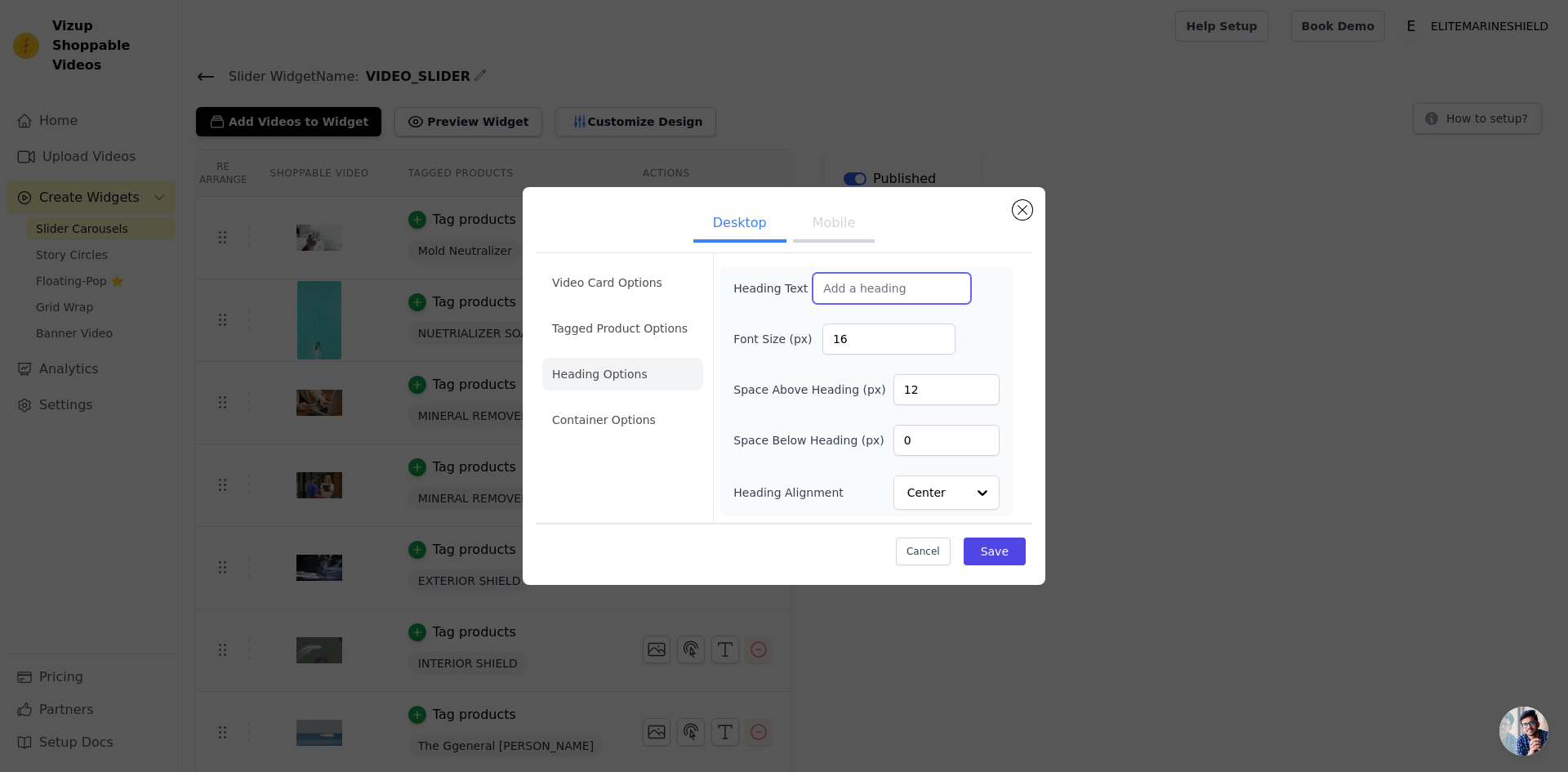
click at [858, 285] on input "Heading Text" at bounding box center [891, 287] width 158 height 31
click at [571, 401] on ul "Video Card Options Tagged Product Options Heading Options Container Options" at bounding box center [623, 350] width 161 height 183
click at [597, 432] on li "Container Options" at bounding box center [623, 419] width 161 height 32
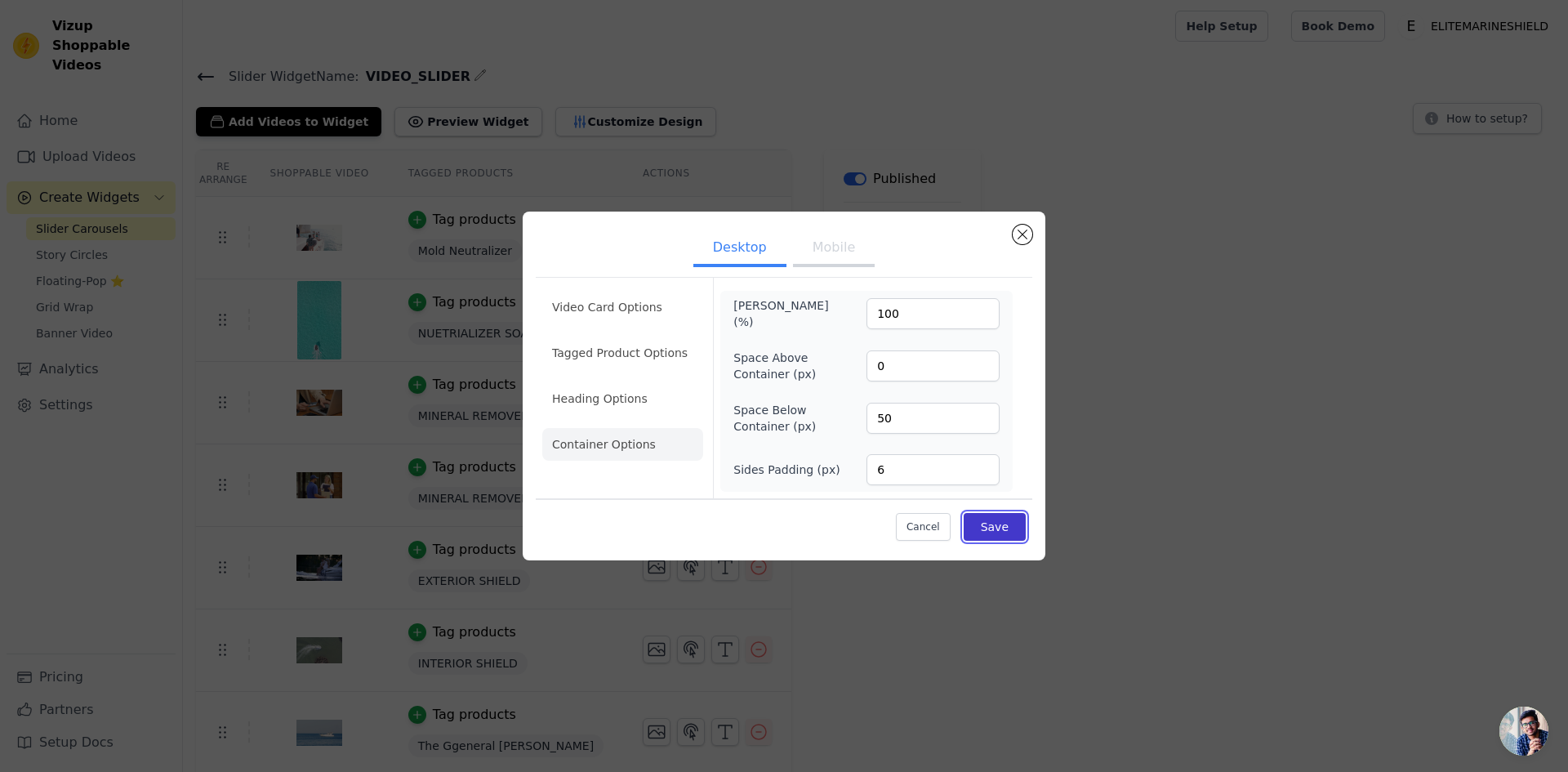
click at [1004, 525] on button "Save" at bounding box center [994, 526] width 62 height 28
